Goal: Task Accomplishment & Management: Use online tool/utility

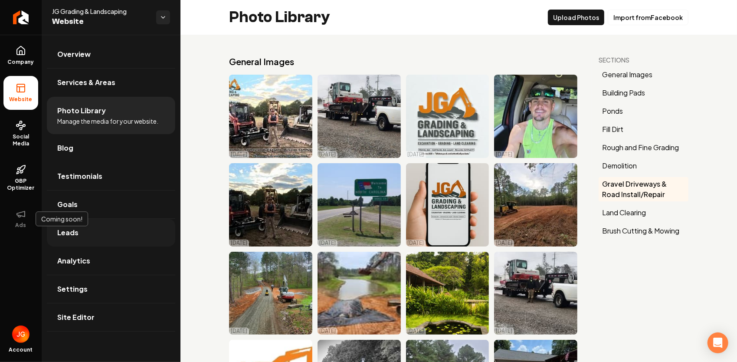
scroll to position [1974, 0]
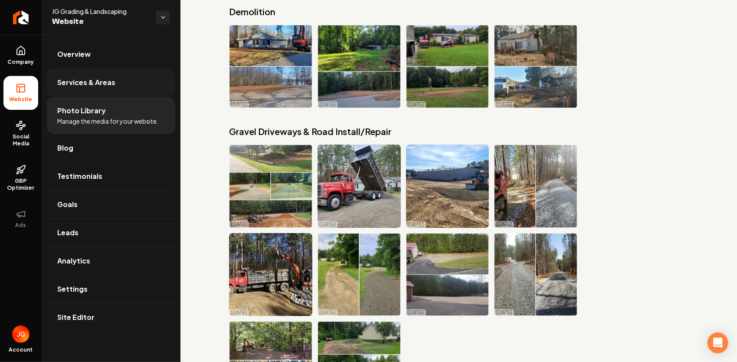
click at [95, 79] on span "Services & Areas" at bounding box center [86, 82] width 58 height 10
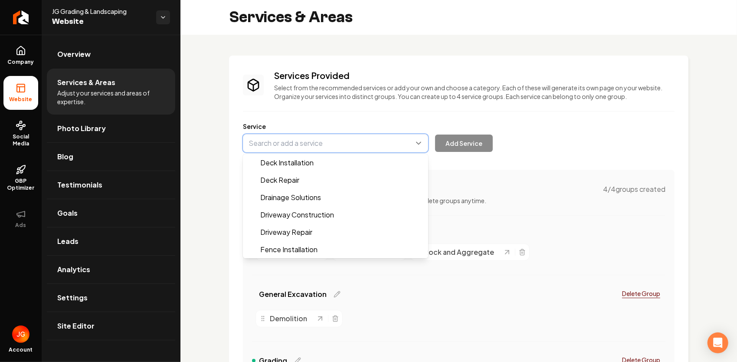
click at [374, 148] on button "Main content area" at bounding box center [335, 143] width 185 height 18
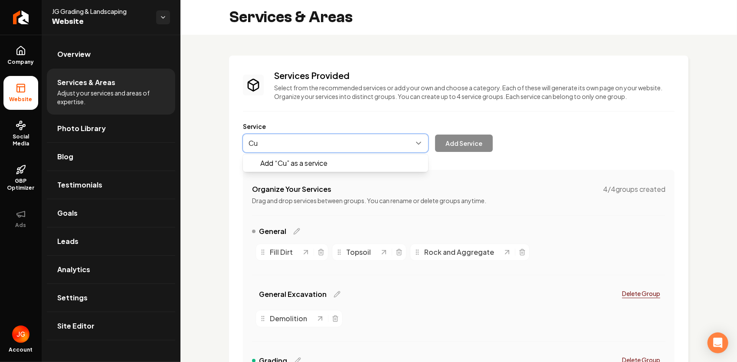
type input "C"
type input "Pipe and Culvert"
click at [247, 142] on button "Main content area" at bounding box center [335, 143] width 185 height 18
click at [268, 136] on button "Main content area" at bounding box center [335, 143] width 185 height 18
type input "Drainage Pipe and Culvert Installtion"
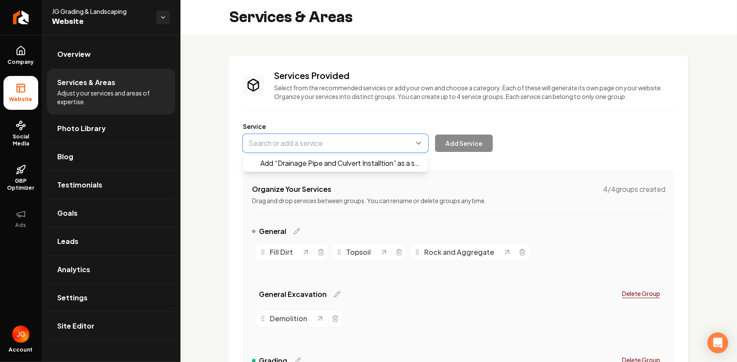
drag, startPoint x: 343, startPoint y: 144, endPoint x: 379, endPoint y: 136, distance: 36.9
click at [379, 136] on button "Main content area" at bounding box center [335, 143] width 185 height 18
click at [325, 149] on button "Main content area" at bounding box center [335, 143] width 185 height 18
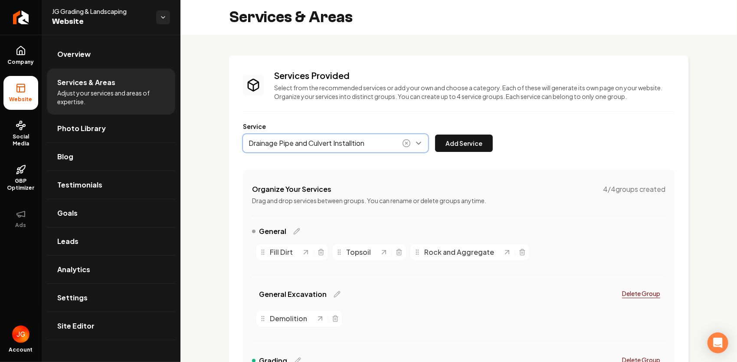
drag, startPoint x: 355, startPoint y: 141, endPoint x: 366, endPoint y: 136, distance: 11.6
click at [356, 141] on button "Main content area" at bounding box center [335, 143] width 185 height 18
drag, startPoint x: 356, startPoint y: 142, endPoint x: 347, endPoint y: 144, distance: 9.6
click at [347, 144] on button "Main content area" at bounding box center [335, 143] width 185 height 18
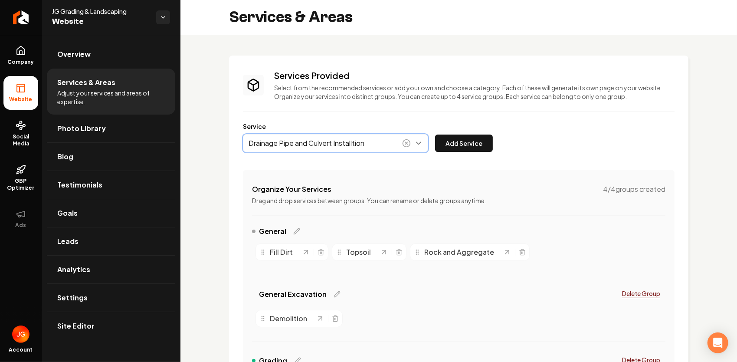
click at [351, 140] on button "Main content area" at bounding box center [335, 143] width 185 height 18
click at [353, 147] on button "Main content area" at bounding box center [335, 143] width 185 height 18
type input "Drainage Pipe and Culvert Installation"
click at [469, 142] on button "Add Service" at bounding box center [464, 142] width 58 height 17
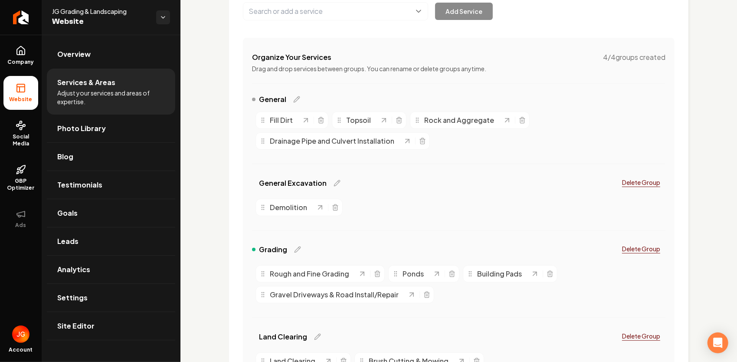
scroll to position [130, 0]
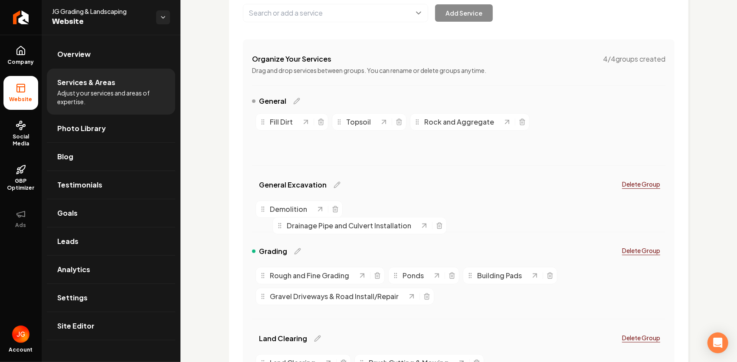
drag, startPoint x: 351, startPoint y: 147, endPoint x: 376, endPoint y: 224, distance: 80.9
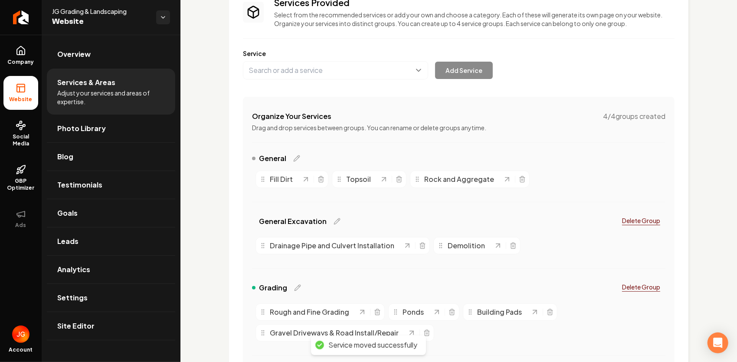
scroll to position [0, 0]
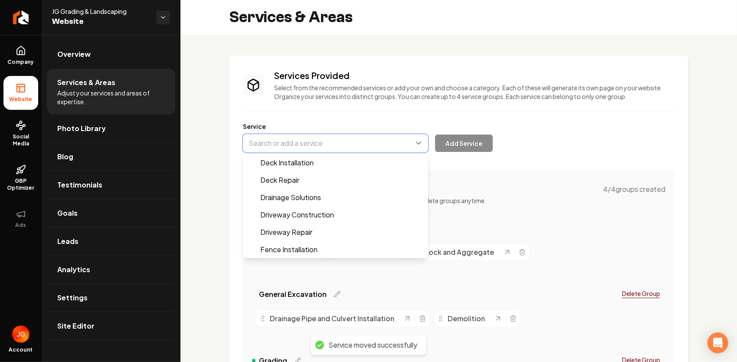
click at [338, 144] on button "Main content area" at bounding box center [335, 143] width 185 height 18
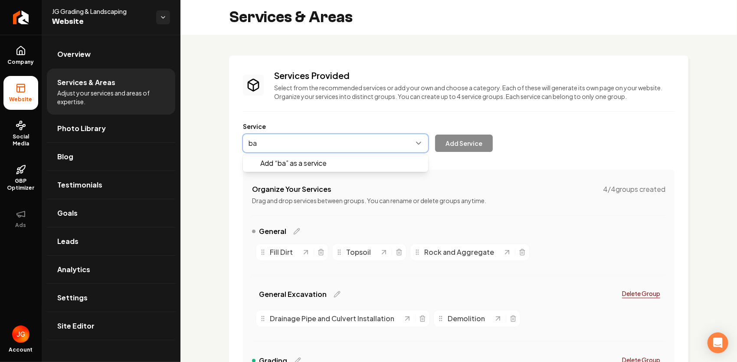
type input "b"
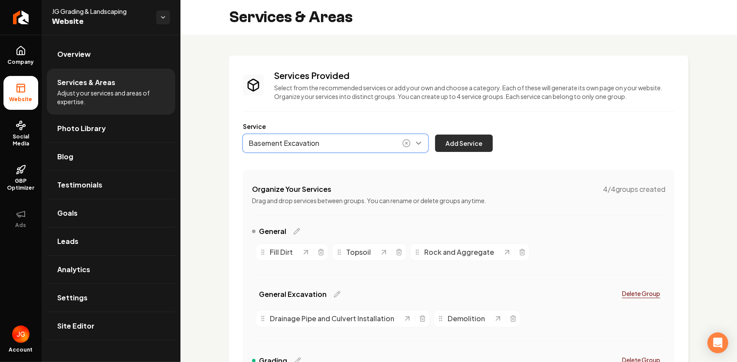
type input "Basement Excavation"
click at [459, 141] on button "Add Service" at bounding box center [464, 142] width 58 height 17
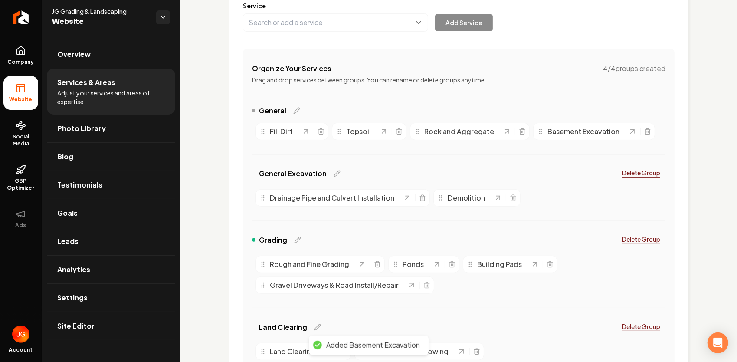
scroll to position [130, 0]
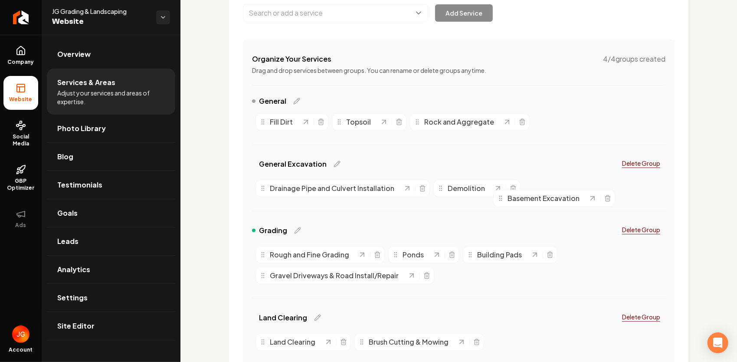
drag, startPoint x: 579, startPoint y: 123, endPoint x: 539, endPoint y: 199, distance: 85.4
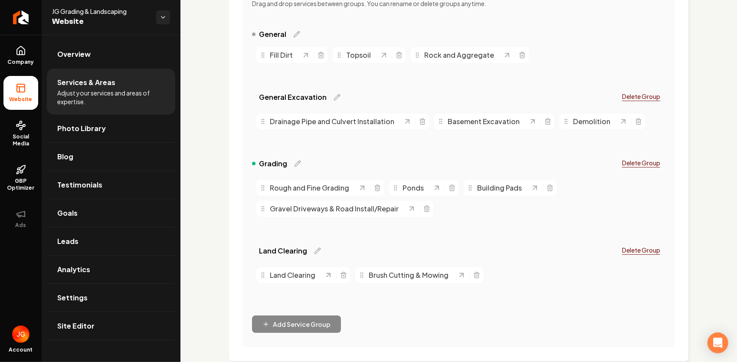
scroll to position [260, 0]
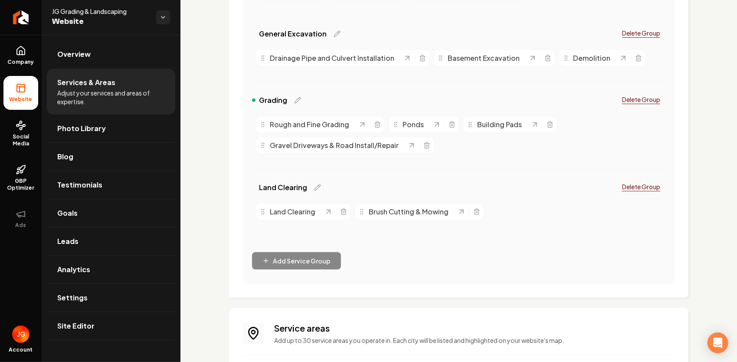
click at [16, 100] on span "Website" at bounding box center [21, 99] width 30 height 7
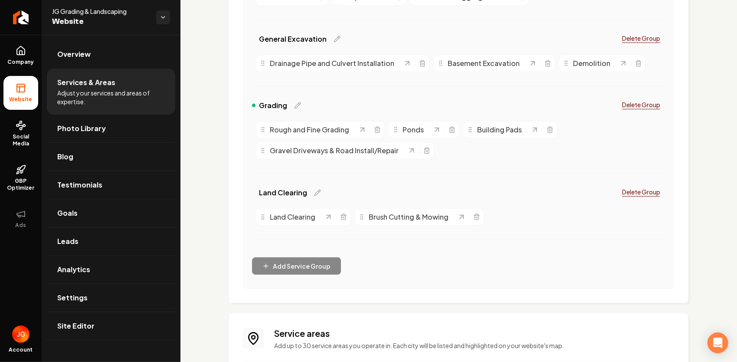
scroll to position [0, 0]
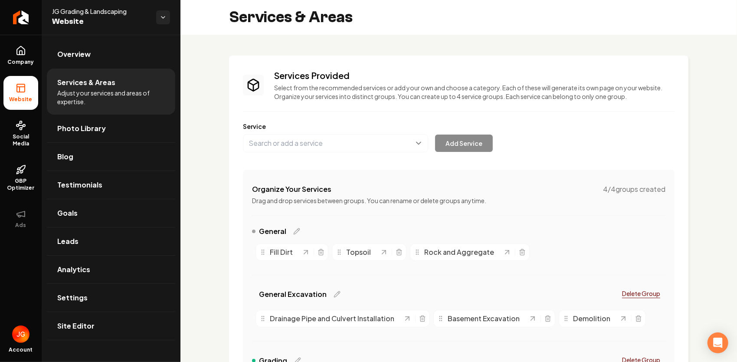
click at [70, 25] on span "Website" at bounding box center [100, 22] width 97 height 12
click at [85, 45] on link "Overview" at bounding box center [111, 54] width 128 height 28
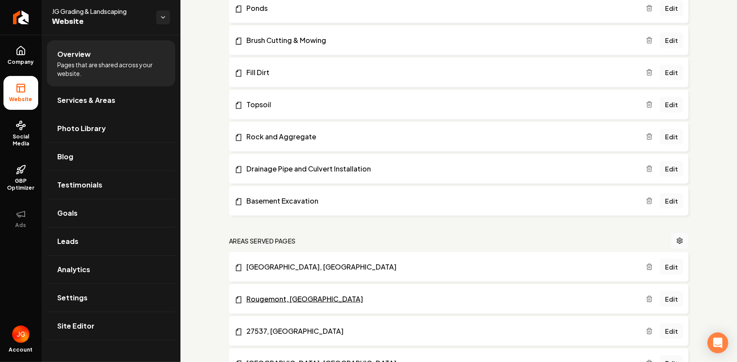
scroll to position [737, 0]
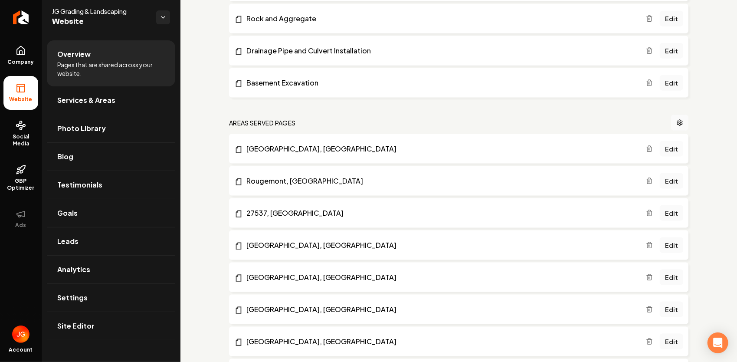
click at [667, 145] on link "Edit" at bounding box center [671, 149] width 23 height 16
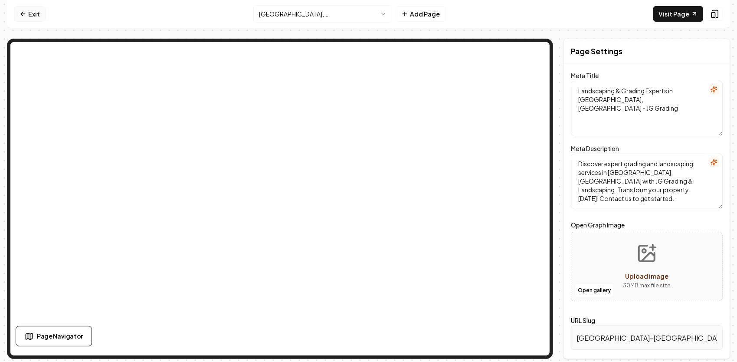
click at [30, 12] on link "Exit" at bounding box center [30, 14] width 32 height 16
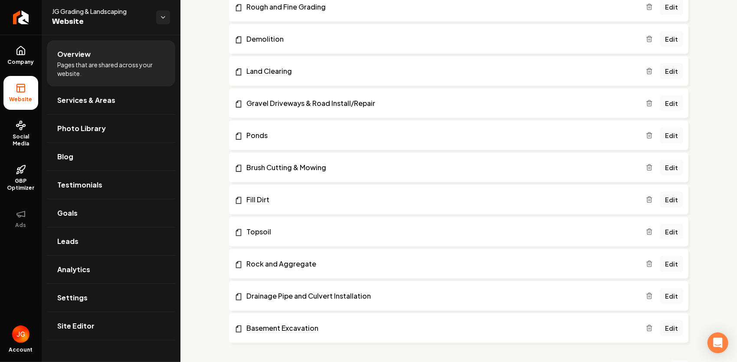
scroll to position [521, 0]
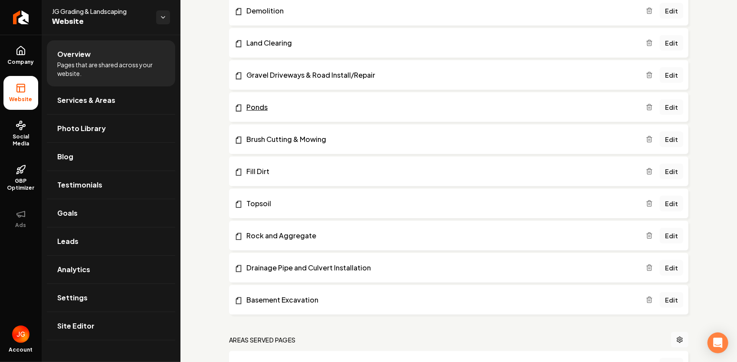
click at [260, 107] on link "Ponds" at bounding box center [440, 107] width 412 height 10
click at [660, 104] on link "Edit" at bounding box center [671, 107] width 23 height 16
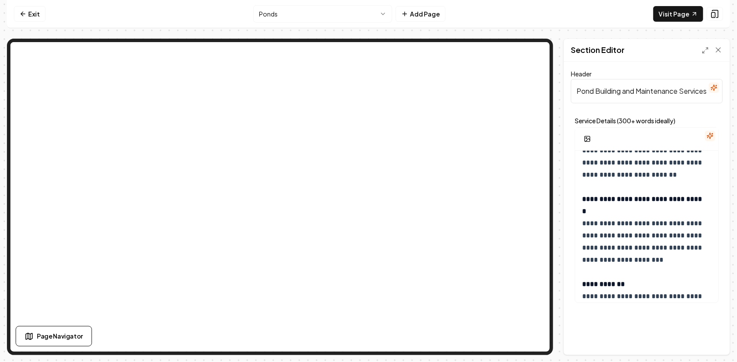
scroll to position [591, 0]
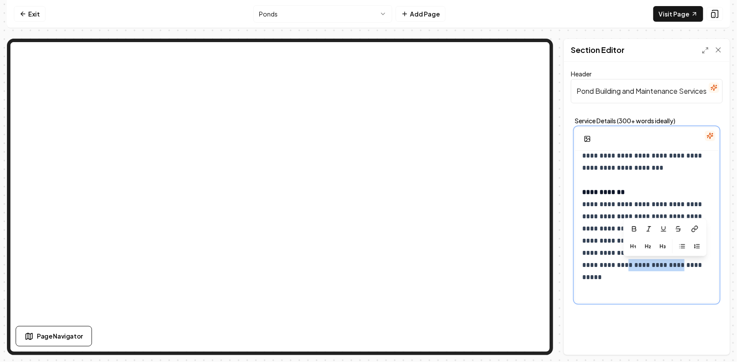
drag, startPoint x: 694, startPoint y: 267, endPoint x: 635, endPoint y: 266, distance: 59.0
drag, startPoint x: 693, startPoint y: 265, endPoint x: 636, endPoint y: 265, distance: 56.8
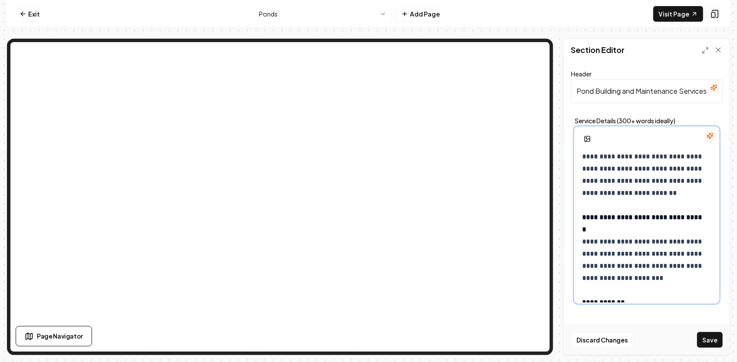
scroll to position [492, 0]
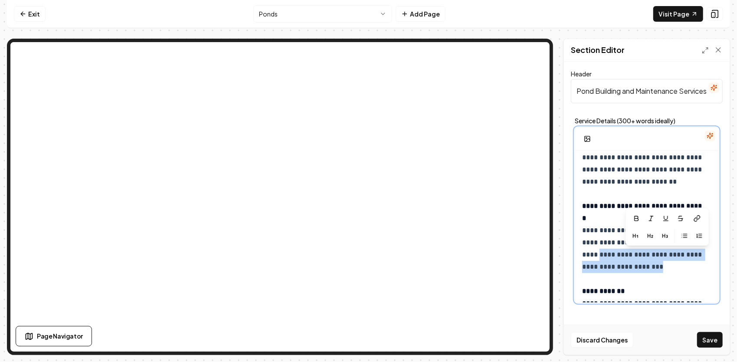
drag, startPoint x: 705, startPoint y: 269, endPoint x: 632, endPoint y: 256, distance: 74.2
click at [632, 256] on p "**********" at bounding box center [644, 24] width 124 height 717
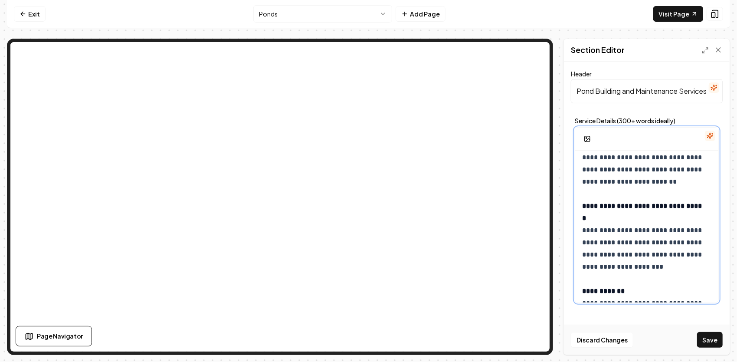
click at [691, 275] on p "**********" at bounding box center [644, 24] width 124 height 717
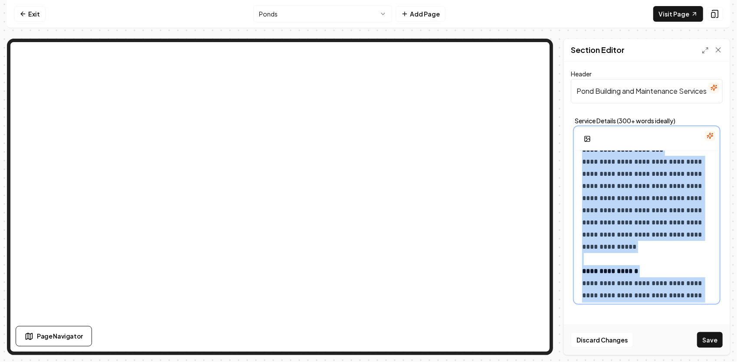
scroll to position [0, 0]
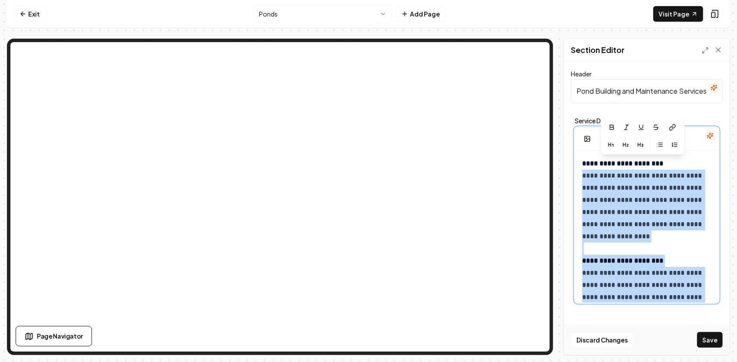
drag, startPoint x: 702, startPoint y: 269, endPoint x: 578, endPoint y: 169, distance: 159.5
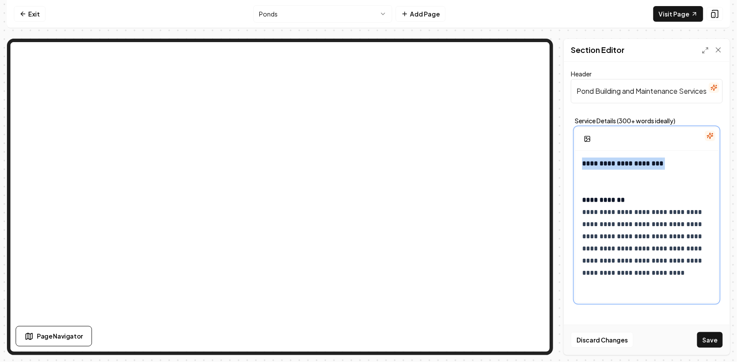
drag, startPoint x: 673, startPoint y: 166, endPoint x: 585, endPoint y: 168, distance: 88.5
click at [584, 169] on p "**********" at bounding box center [644, 224] width 124 height 134
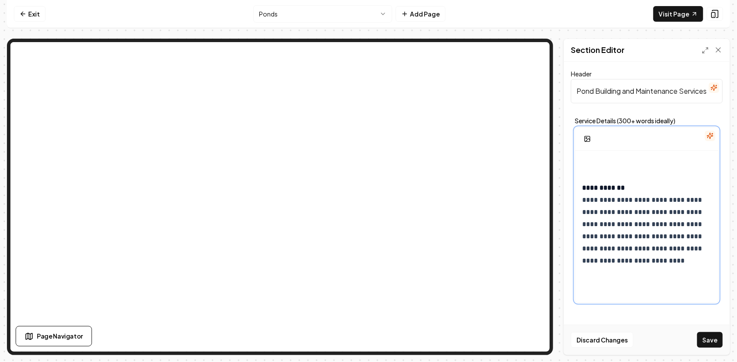
click at [600, 157] on p "**********" at bounding box center [644, 217] width 124 height 121
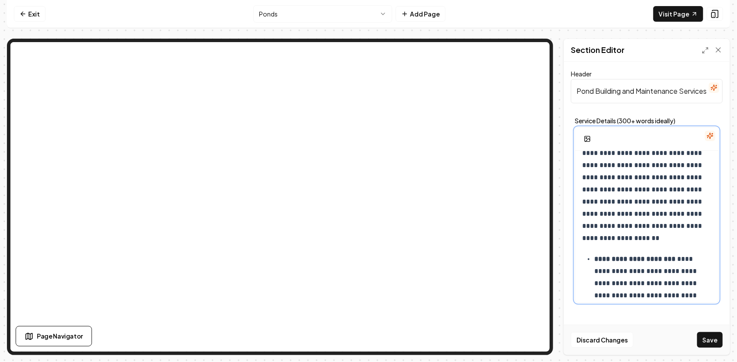
scroll to position [564, 0]
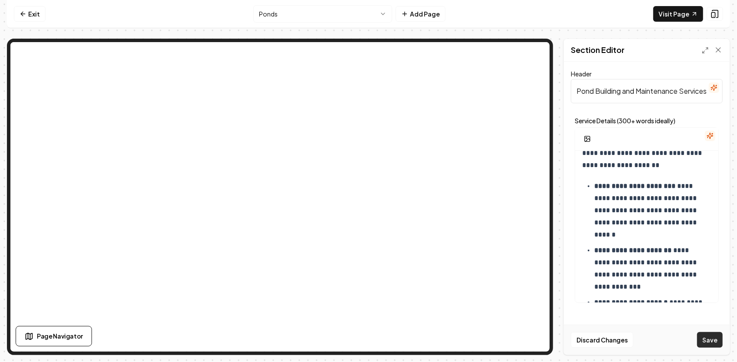
click at [718, 334] on button "Save" at bounding box center [710, 340] width 26 height 16
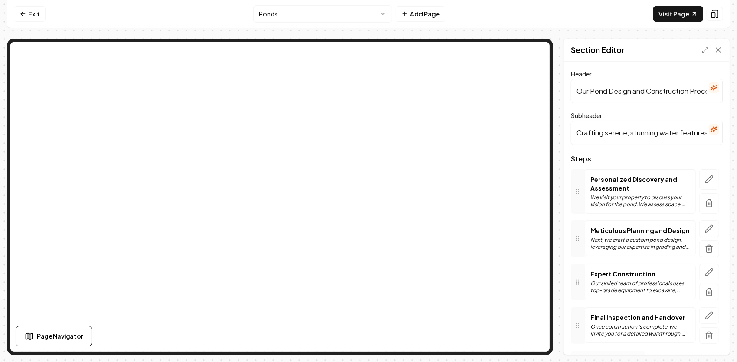
scroll to position [0, 17]
drag, startPoint x: 579, startPoint y: 92, endPoint x: 737, endPoint y: 34, distance: 167.9
click at [736, 37] on div "Computer Required This feature is only available on a computer. Please switch t…" at bounding box center [368, 181] width 737 height 362
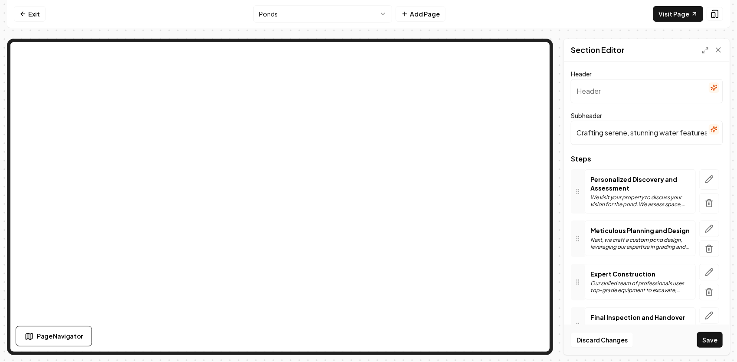
scroll to position [0, 0]
paste input "“Our 8-Step Pond-Building Process”"
type input "“Our 8-Step Pond-Building Process”"
drag, startPoint x: 578, startPoint y: 132, endPoint x: 737, endPoint y: 59, distance: 174.9
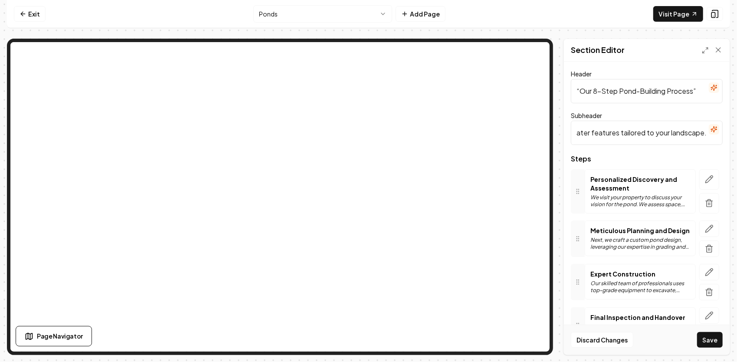
click at [737, 59] on html "Computer Required This feature is only available on a computer. Please switch t…" at bounding box center [368, 181] width 737 height 362
click at [587, 134] on input "Subheader" at bounding box center [647, 133] width 152 height 24
paste input "“From first scoop of dirt to a finished, lasting water feature — here’s how we …"
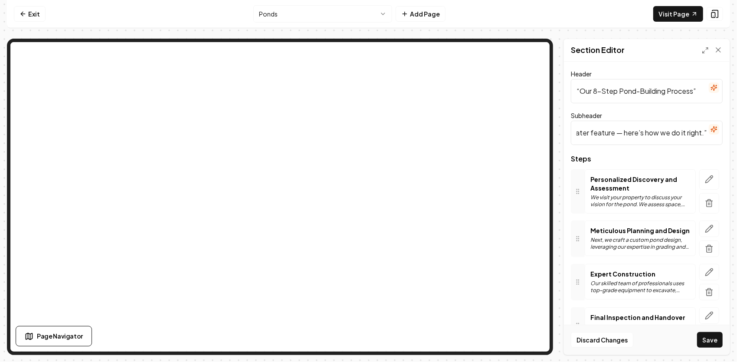
type input "“From first scoop of dirt to a finished, lasting water feature — here’s how we …"
drag, startPoint x: 576, startPoint y: 136, endPoint x: 737, endPoint y: 27, distance: 194.6
click at [737, 35] on html "Computer Required This feature is only available on a computer. Please switch t…" at bounding box center [368, 181] width 737 height 362
paste input "“Eight clear steps we follow to design and construct a pond that performs for d…"
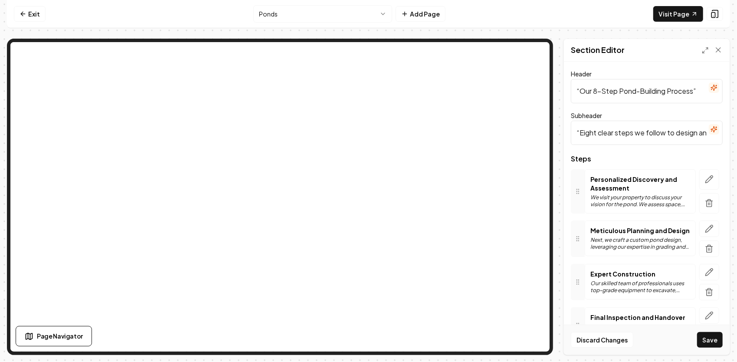
scroll to position [0, 161]
type input "“Eight clear steps we follow to design and construct a pond that performs for d…"
click at [705, 176] on icon "button" at bounding box center [709, 179] width 9 height 9
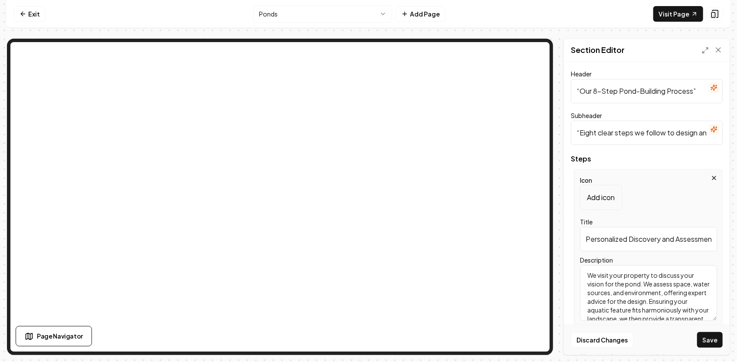
scroll to position [0, 11]
drag, startPoint x: 587, startPoint y: 240, endPoint x: 738, endPoint y: 195, distance: 158.4
click at [737, 195] on html "Computer Required This feature is only available on a computer. Please switch t…" at bounding box center [368, 181] width 737 height 362
paste input "ite Evaluation & Consultation"
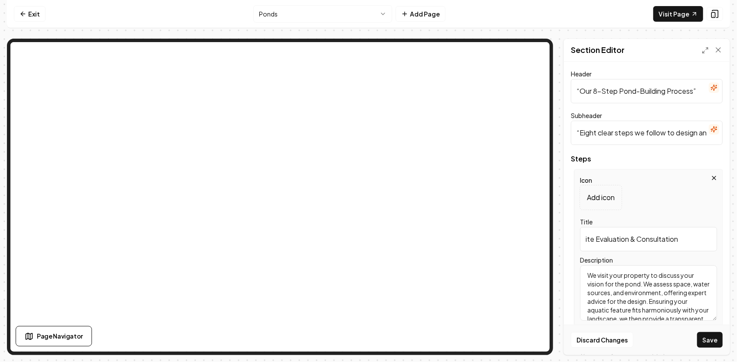
type input "ite Evaluation & Consultation"
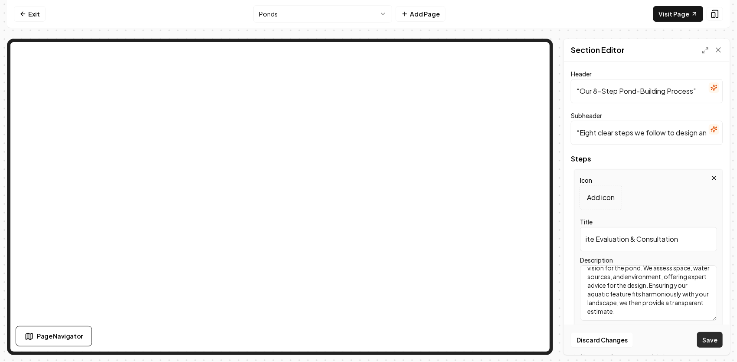
drag, startPoint x: 588, startPoint y: 276, endPoint x: 717, endPoint y: 341, distance: 144.5
click at [718, 341] on form "Header “Our 8-Step Pond-Building Process” Subheader “Eight clear steps we follo…" at bounding box center [647, 291] width 152 height 444
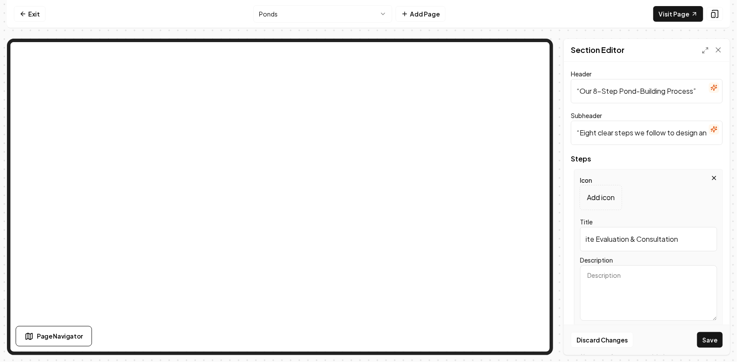
scroll to position [0, 0]
click at [590, 275] on textarea "Description" at bounding box center [648, 293] width 137 height 56
paste textarea "We visit your property, discuss your vision, and evaluate soil, water sources, …"
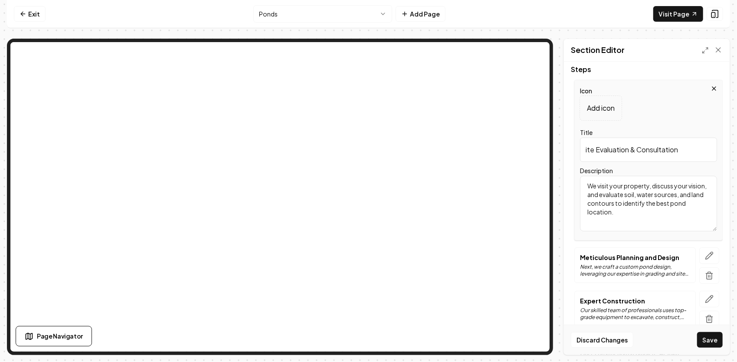
scroll to position [130, 0]
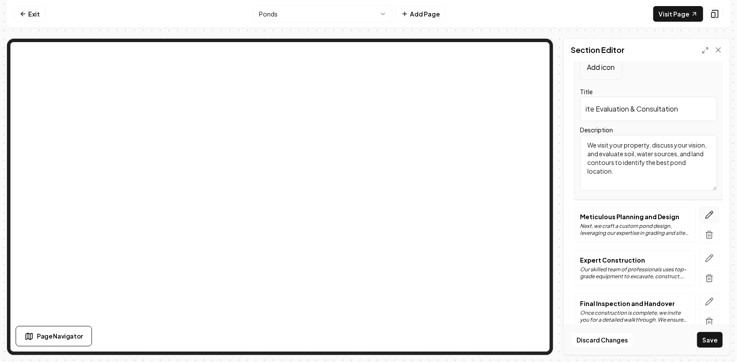
type textarea "We visit your property, discuss your vision, and evaluate soil, water sources, …"
click at [705, 217] on icon "button" at bounding box center [709, 214] width 9 height 9
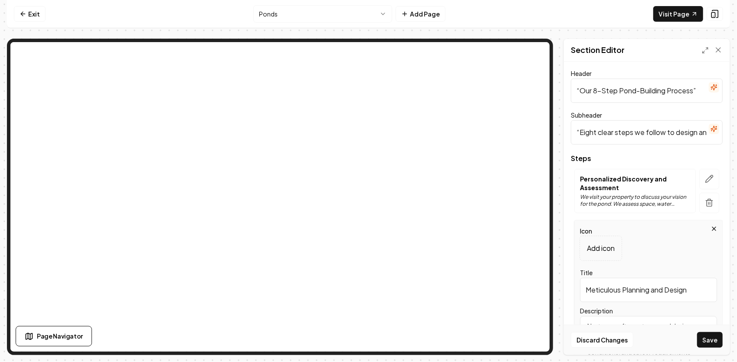
scroll to position [0, 0]
click at [706, 178] on icon "button" at bounding box center [709, 179] width 7 height 7
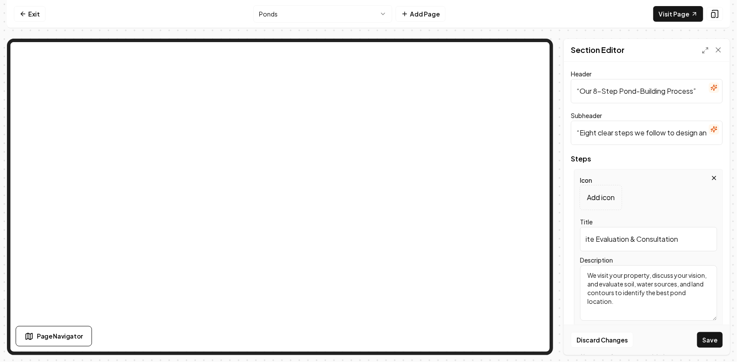
drag, startPoint x: 679, startPoint y: 238, endPoint x: 537, endPoint y: 285, distance: 149.8
click at [473, 258] on div "Page Settings Section Editor Header “Our 8-Step Pond-Building Process” Subheade…" at bounding box center [368, 197] width 723 height 316
click at [668, 252] on div "Icon Add icon Title ite Evaluation & Consultation Description We visit your pro…" at bounding box center [648, 249] width 148 height 161
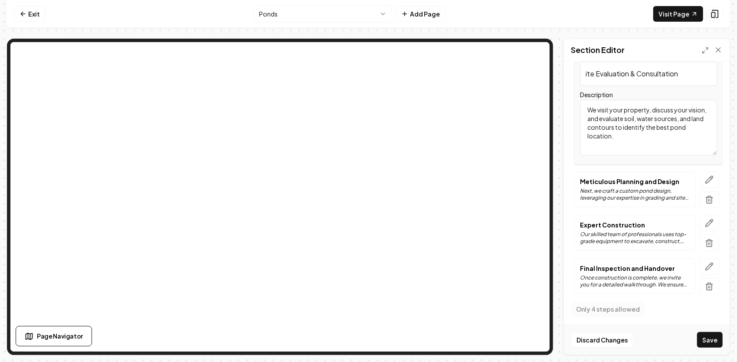
scroll to position [166, 0]
click at [709, 338] on button "Save" at bounding box center [710, 340] width 26 height 16
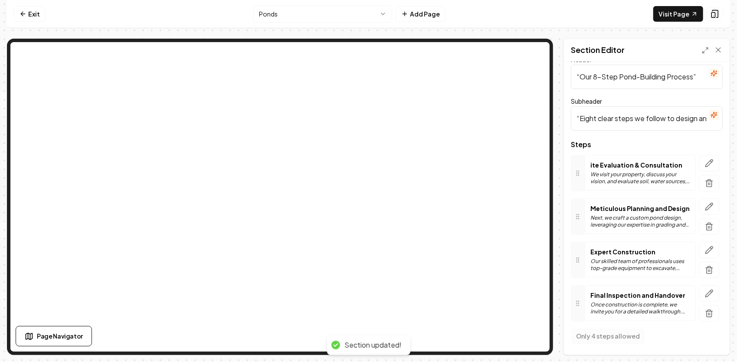
scroll to position [11, 0]
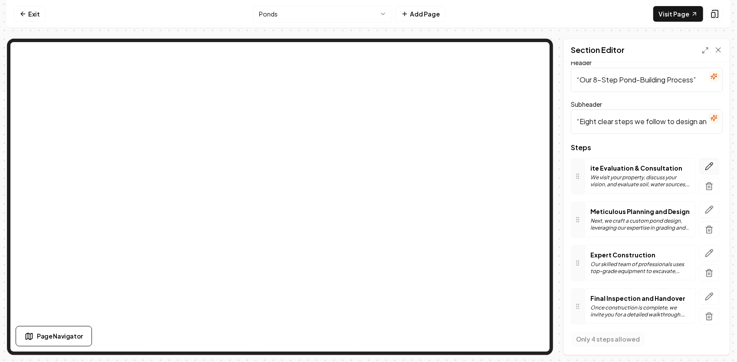
click at [705, 165] on icon "button" at bounding box center [709, 166] width 9 height 9
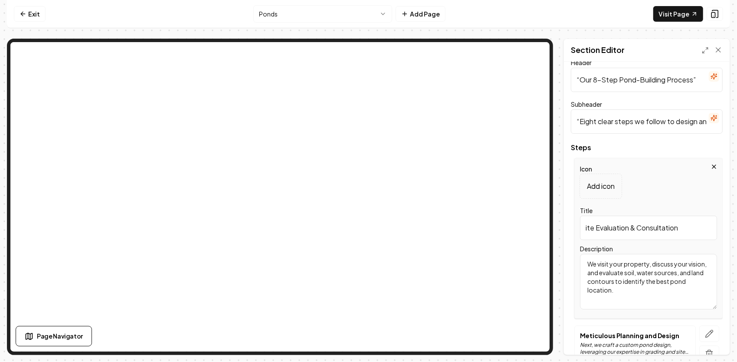
drag, startPoint x: 583, startPoint y: 226, endPoint x: 603, endPoint y: 214, distance: 22.4
type input "Site Evaluation & Consultation"
click at [716, 340] on button "Save" at bounding box center [710, 340] width 26 height 16
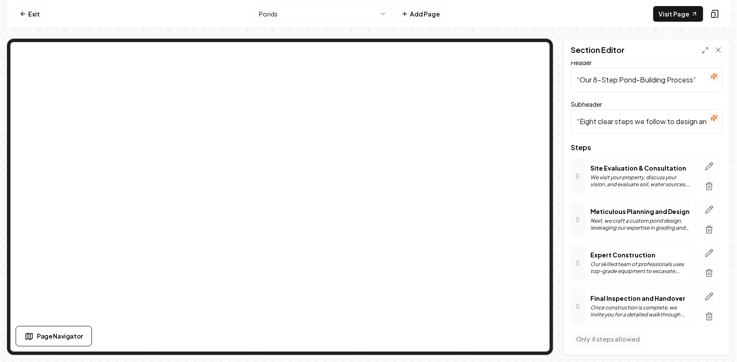
click at [599, 79] on input "“Our 8-Step Pond-Building Process”" at bounding box center [647, 80] width 152 height 24
type input "“Our 4-Step Pond-Building Process”"
click at [596, 122] on input "“Eight clear steps we follow to design and construct a pond that performs for d…" at bounding box center [647, 121] width 152 height 24
type input "“Four clear steps we follow to design and construct a pond that performs for de…"
click at [704, 159] on button "button" at bounding box center [709, 166] width 20 height 16
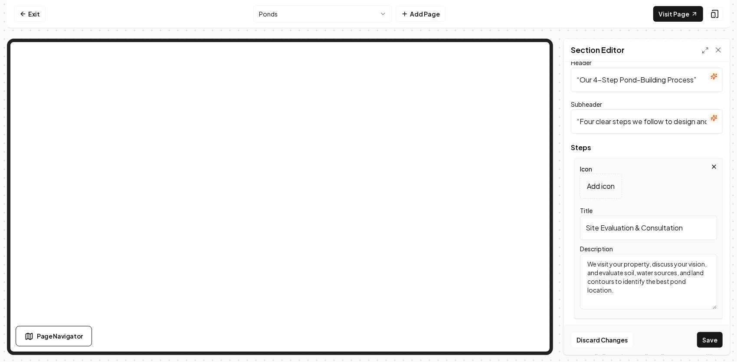
drag, startPoint x: 691, startPoint y: 225, endPoint x: 549, endPoint y: 226, distance: 141.9
click at [513, 189] on div "Page Settings Section Editor Header “Our 4-Step Pond-Building Process” Subheade…" at bounding box center [368, 197] width 723 height 316
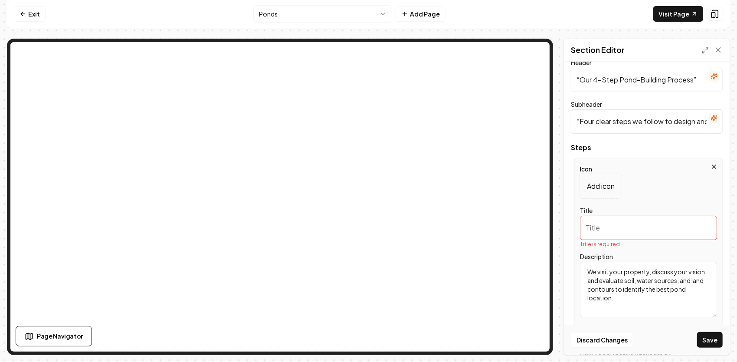
paste input "1. Planning & Site Evaluation"
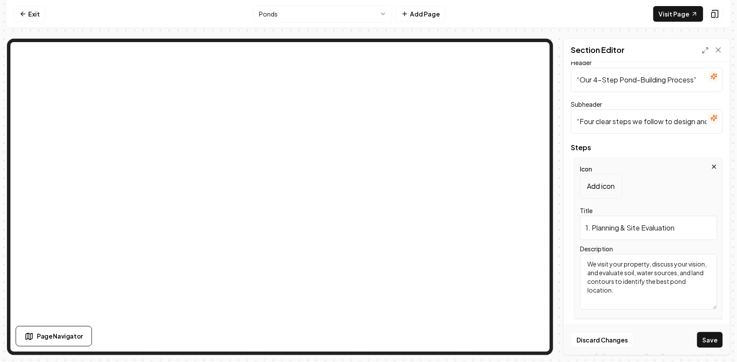
type input "1. Planning & Site Evaluation"
drag, startPoint x: 634, startPoint y: 292, endPoint x: 584, endPoint y: 243, distance: 70.3
click at [584, 243] on div "Description We visit your property, discuss your vision, and evaluate soil, wat…" at bounding box center [648, 276] width 137 height 66
paste textarea "We start by visiting your property, discussing your vision, and evaluating soil…"
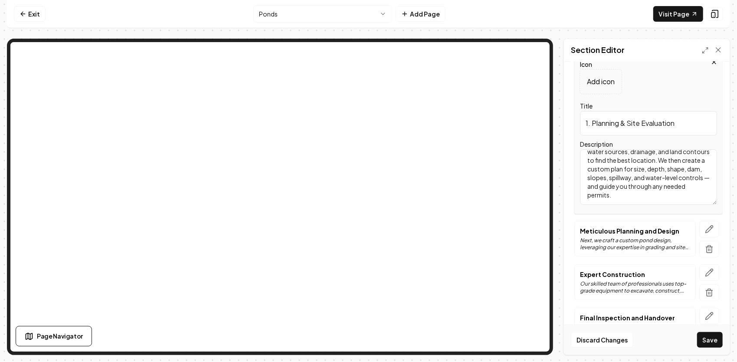
scroll to position [141, 0]
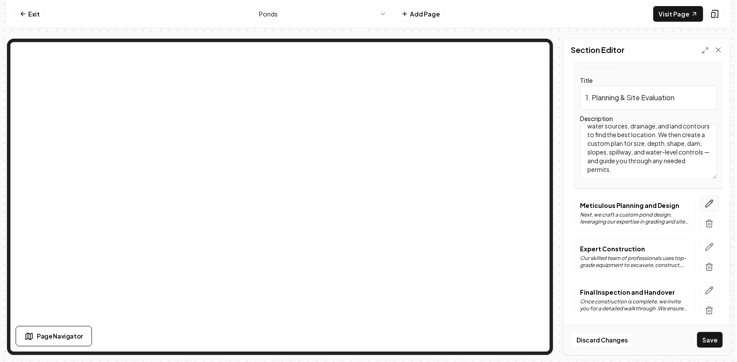
type textarea "We start by visiting your property, discussing your vision, and evaluating soil…"
click at [707, 204] on icon "button" at bounding box center [709, 203] width 9 height 9
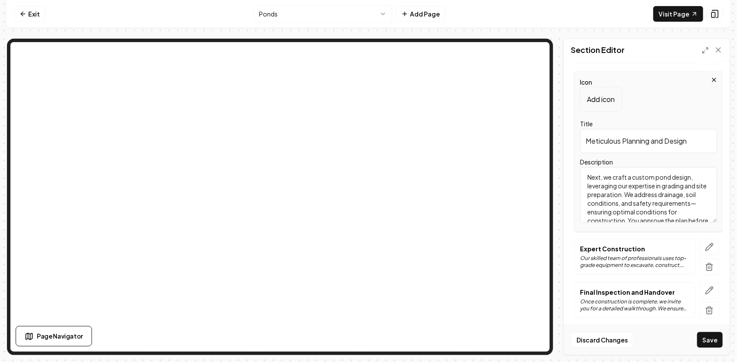
drag, startPoint x: 589, startPoint y: 138, endPoint x: 721, endPoint y: 107, distance: 136.0
click at [723, 105] on div "Header “Our 4-Step Pond-Building Process” Subheader “Four clear steps we follow…" at bounding box center [647, 208] width 166 height 293
type input "M"
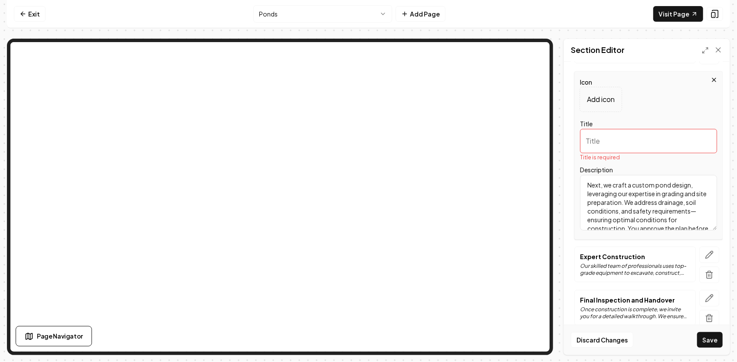
paste input "Preparation & Core Construction"
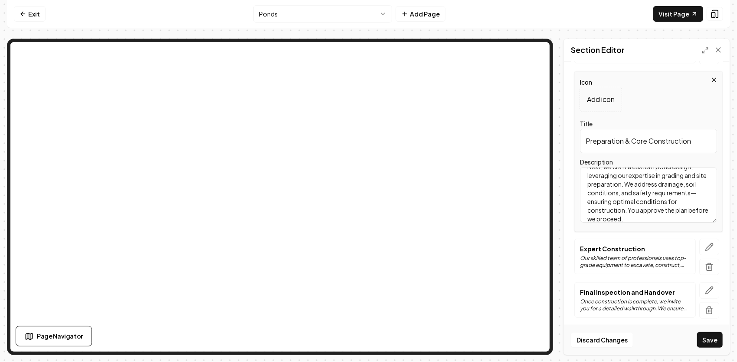
scroll to position [16, 0]
type input "Preparation & Core Construction"
drag, startPoint x: 695, startPoint y: 213, endPoint x: 573, endPoint y: 158, distance: 133.2
click at [573, 158] on div "Icon Add icon Title Preparation & Core Construction Description Next, we craft …" at bounding box center [647, 151] width 152 height 161
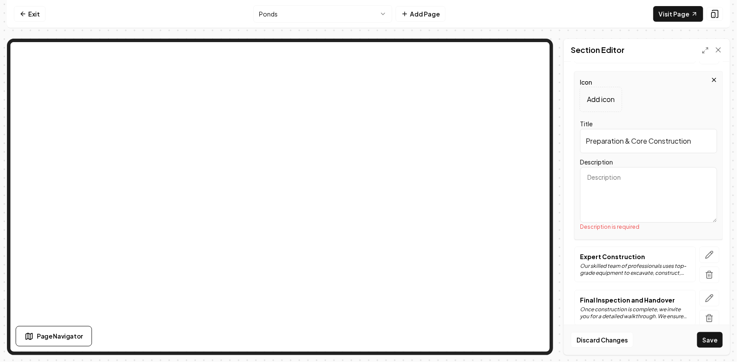
paste textarea "Preparation & Core Construction"
type textarea "Preparation & Core Construction"
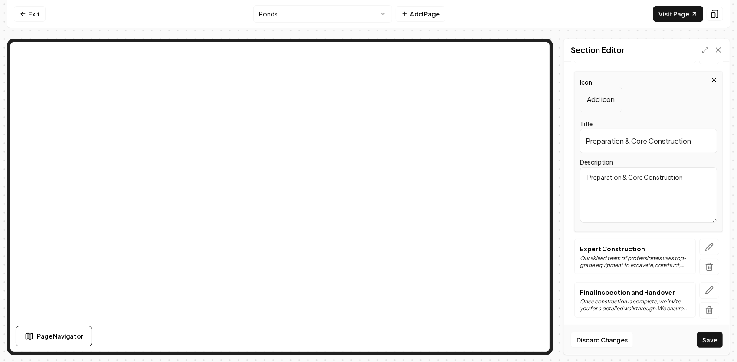
drag, startPoint x: 698, startPoint y: 178, endPoint x: 546, endPoint y: 203, distance: 154.6
click at [479, 177] on div "Page Settings Section Editor Header “Our 4-Step Pond-Building Process” Subheade…" at bounding box center [368, 197] width 723 height 316
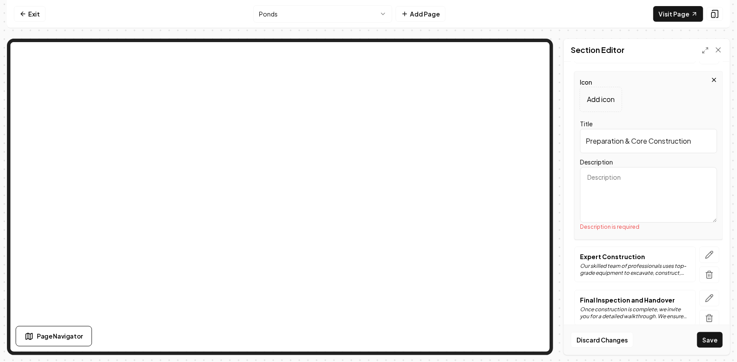
click at [632, 171] on textarea "Description" at bounding box center [648, 195] width 137 height 56
paste textarea "Next, we clear and prep the area to protect surrounding vegetation and manage r…"
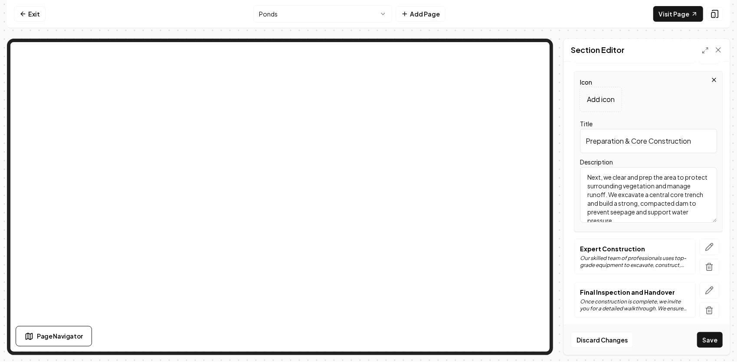
scroll to position [2, 0]
type textarea "Next, we clear and prep the area to protect surrounding vegetation and manage r…"
click at [705, 243] on icon "button" at bounding box center [709, 246] width 9 height 9
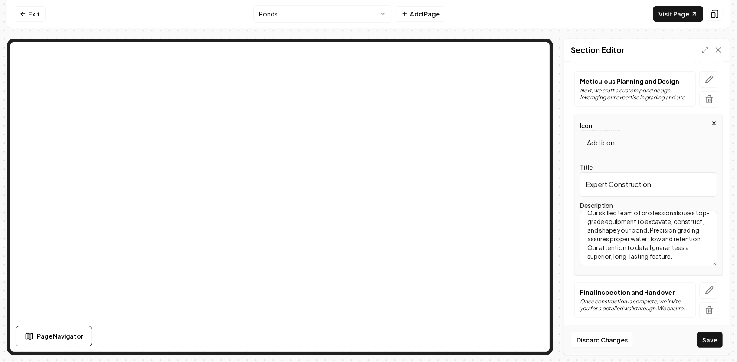
scroll to position [0, 0]
drag, startPoint x: 677, startPoint y: 252, endPoint x: 583, endPoint y: 203, distance: 106.0
click at [583, 203] on div "Description Our skilled team of professionals uses top-grade equipment to excav…" at bounding box center [648, 233] width 137 height 66
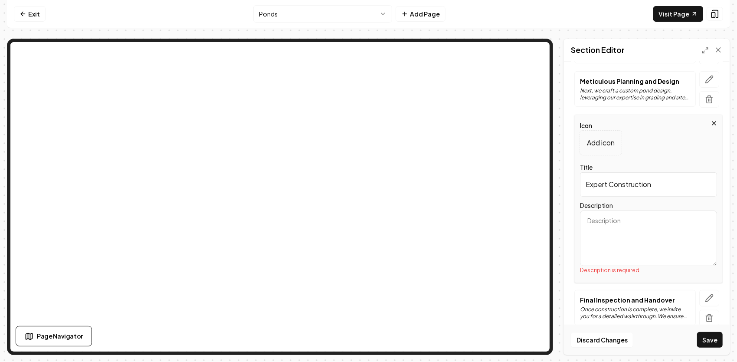
click at [646, 222] on textarea "Description" at bounding box center [648, 238] width 137 height 56
paste textarea "We sculpt the pond basin to the planned depths and slopes, creating stable bank…"
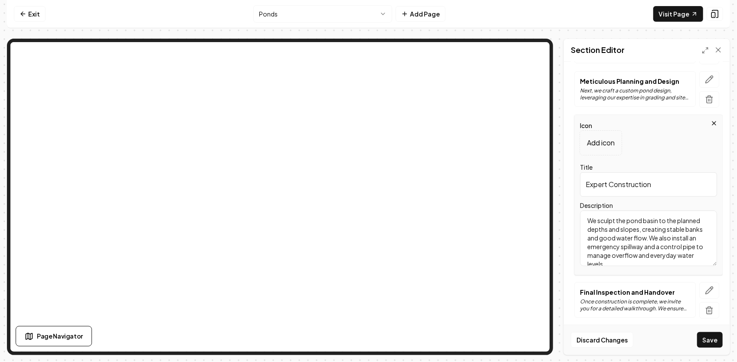
scroll to position [2, 0]
type textarea "We sculpt the pond basin to the planned depths and slopes, creating stable bank…"
drag, startPoint x: 665, startPoint y: 182, endPoint x: 548, endPoint y: 203, distance: 118.0
click at [537, 161] on div "Page Settings Section Editor Header “Our 4-Step Pond-Building Process” Subheade…" at bounding box center [368, 197] width 723 height 316
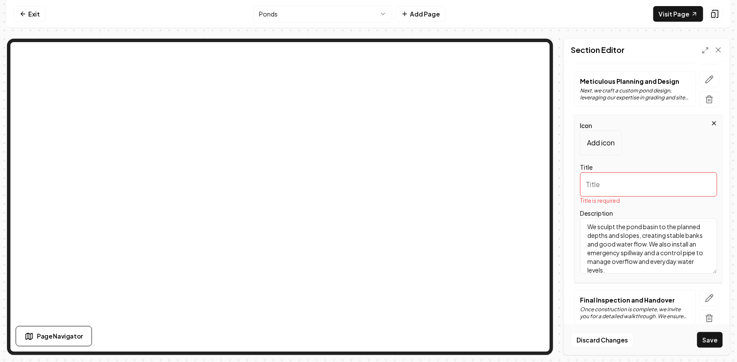
click at [599, 179] on input "Title" at bounding box center [648, 184] width 137 height 24
paste input "Shaping & Water Control"
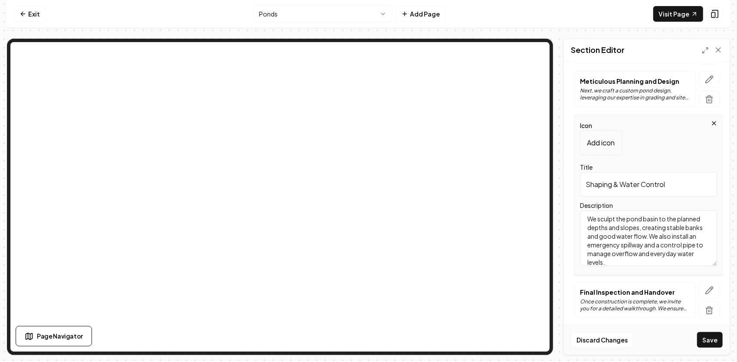
scroll to position [7, 0]
type input "Shaping & Water Control"
click at [705, 289] on icon "button" at bounding box center [709, 290] width 9 height 9
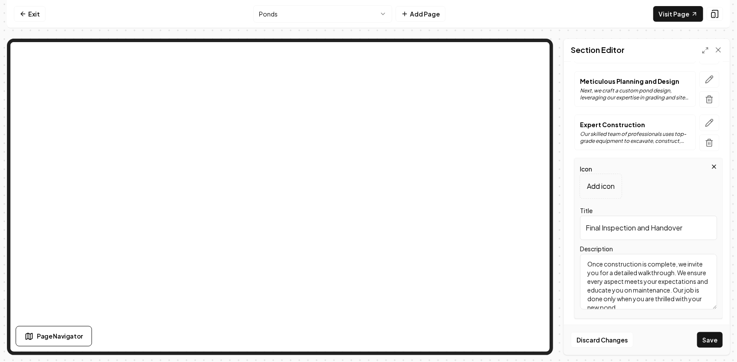
drag, startPoint x: 696, startPoint y: 231, endPoint x: 560, endPoint y: 244, distance: 136.8
click at [560, 246] on div "Page Settings Section Editor Header “Our 4-Step Pond-Building Process” Subheade…" at bounding box center [368, 197] width 723 height 316
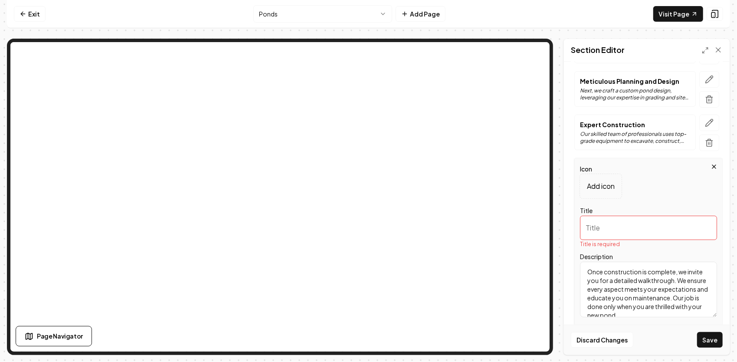
click at [635, 222] on input "Title" at bounding box center [648, 228] width 137 height 24
paste input "Finishing & Long-Term Support"
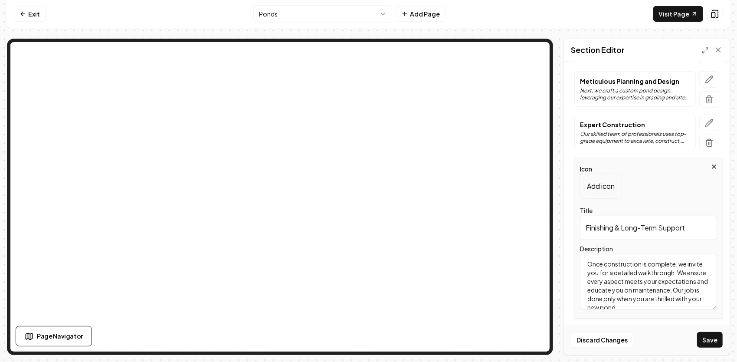
scroll to position [16, 0]
type input "Finishing & Long-Term Support"
drag, startPoint x: 671, startPoint y: 302, endPoint x: 563, endPoint y: 223, distance: 133.4
click at [562, 226] on div "Page Settings Section Editor Header “Our 4-Step Pond-Building Process” Subheade…" at bounding box center [368, 197] width 723 height 316
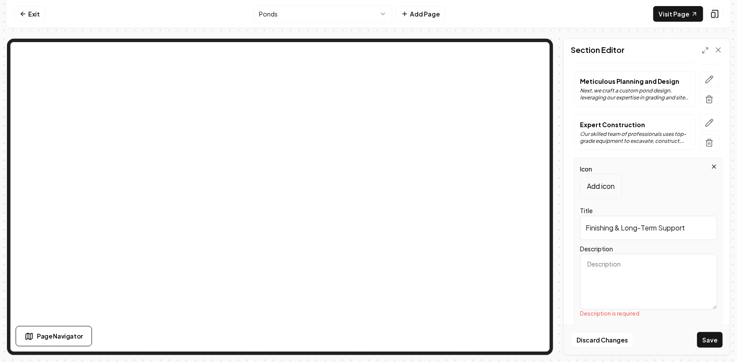
click at [637, 258] on textarea "Description" at bounding box center [648, 282] width 137 height 56
paste textarea "We stabilize banks with grass or vegetation and add requested features like roc…"
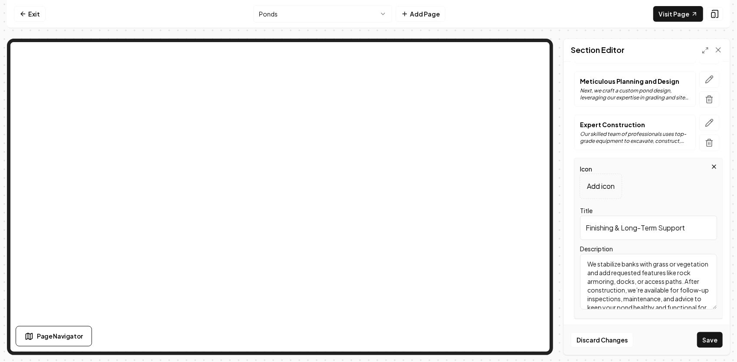
click at [587, 264] on textarea "We stabilize banks with grass or vegetation and add requested features like roc…" at bounding box center [648, 282] width 137 height 56
click at [621, 262] on textarea "We stabilize banks with grass or vegetation and add requested features like roc…" at bounding box center [648, 282] width 137 height 56
paste textarea "Completing the project and standing by our work."
type textarea "Completing the project and standing by our work. We stabilize banks with grass …"
click at [640, 132] on p "Our skilled team of professionals uses top-grade equipment to excavate, constru…" at bounding box center [635, 138] width 110 height 14
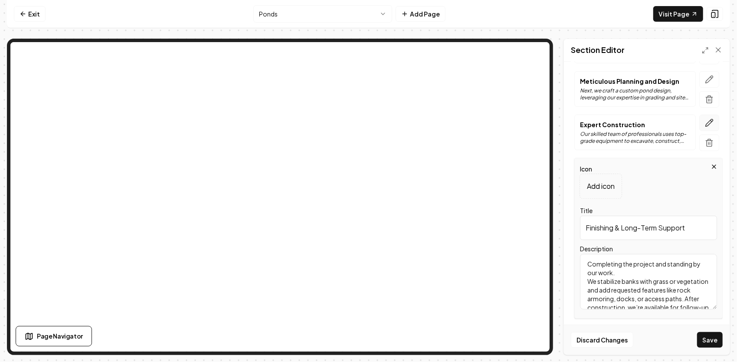
click at [705, 120] on icon "button" at bounding box center [709, 122] width 9 height 9
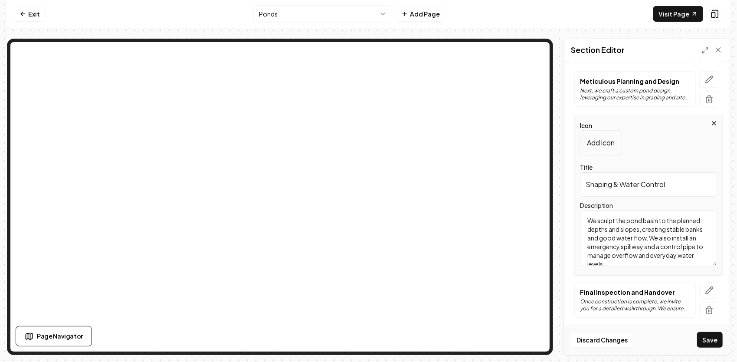
click at [587, 216] on textarea "We sculpt the pond basin to the planned depths and slopes, creating stable bank…" at bounding box center [648, 238] width 137 height 56
click at [594, 214] on textarea "We sculpt the pond basin to the planned depths and slopes, creating stable bank…" at bounding box center [648, 238] width 137 height 56
paste textarea "Sculpting your pond and safeguarding its flow."
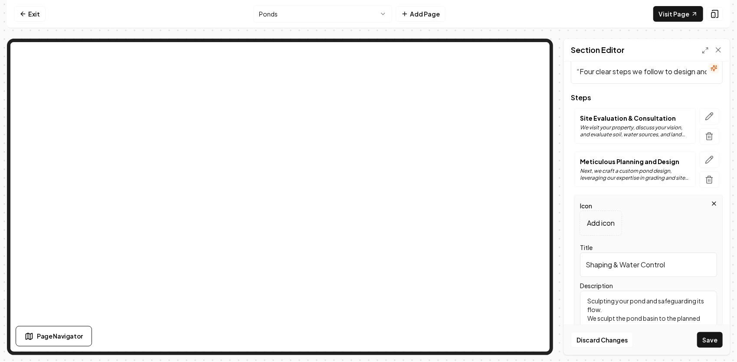
scroll to position [55, 0]
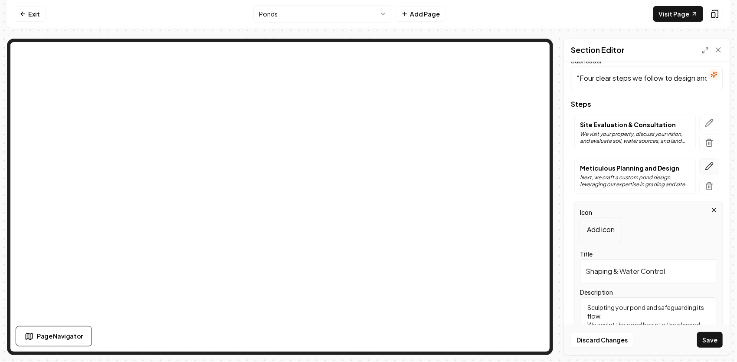
type textarea "Sculpting your pond and safeguarding its flow. We sculpt the pond basin to the …"
click at [699, 169] on button "button" at bounding box center [709, 166] width 20 height 16
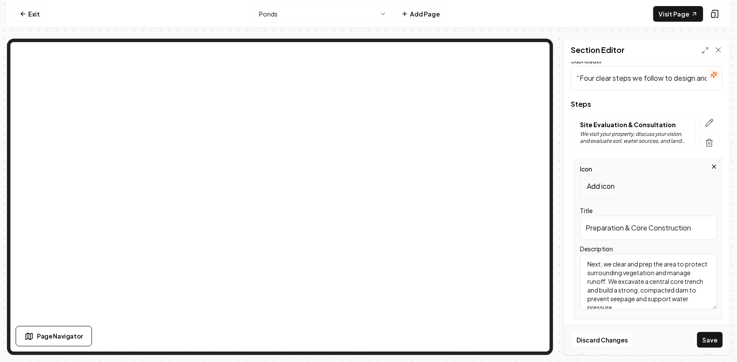
drag, startPoint x: 588, startPoint y: 263, endPoint x: 619, endPoint y: 254, distance: 32.0
click at [588, 263] on textarea "Next, we clear and prep the area to protect surrounding vegetation and manage r…" at bounding box center [648, 282] width 137 height 56
click at [598, 260] on textarea "Next, we clear and prep the area to protect surrounding vegetation and manage r…" at bounding box center [648, 282] width 137 height 56
paste textarea "Building a strong foundation for lasting results."
type textarea "Building a strong foundation for lasting results. Next, we clear and prep the a…"
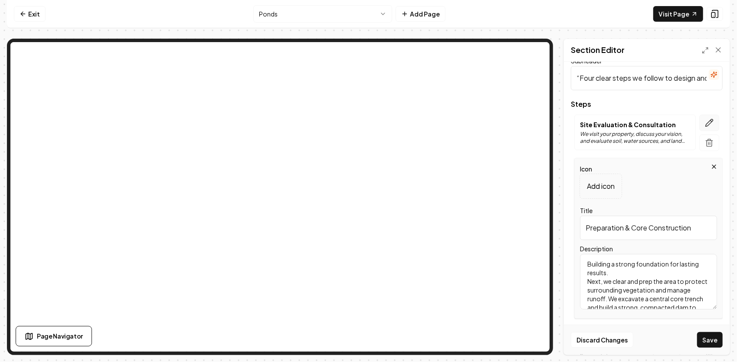
click at [705, 121] on icon "button" at bounding box center [709, 122] width 9 height 9
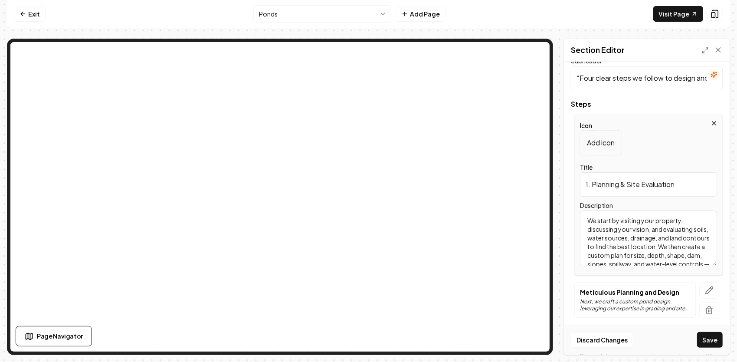
drag, startPoint x: 587, startPoint y: 222, endPoint x: 602, endPoint y: 216, distance: 16.4
click at [587, 222] on textarea "We start by visiting your property, discussing your vision, and evaluating soil…" at bounding box center [648, 238] width 137 height 56
click at [598, 218] on textarea "We start by visiting your property, discussing your vision, and evaluating soil…" at bounding box center [648, 238] width 137 height 56
paste textarea "Where your vision meets our expertise."
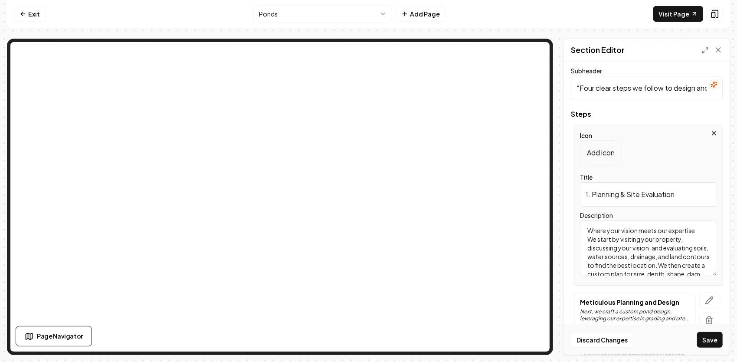
scroll to position [0, 0]
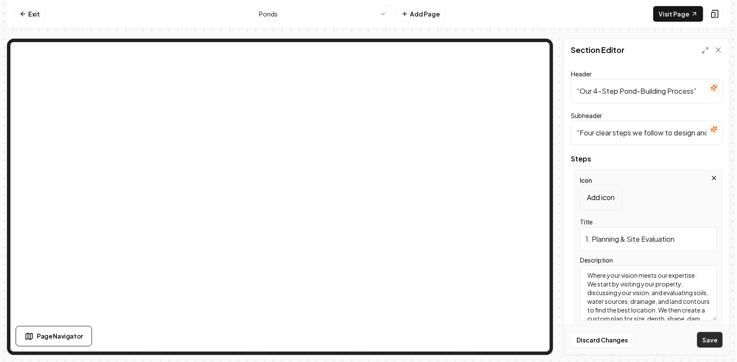
type textarea "Where your vision meets our expertise. We start by visiting your property, disc…"
click at [710, 344] on button "Save" at bounding box center [710, 340] width 26 height 16
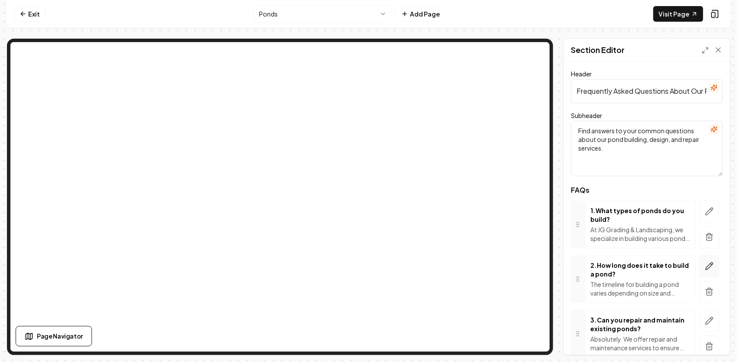
click at [705, 269] on icon "button" at bounding box center [709, 266] width 9 height 9
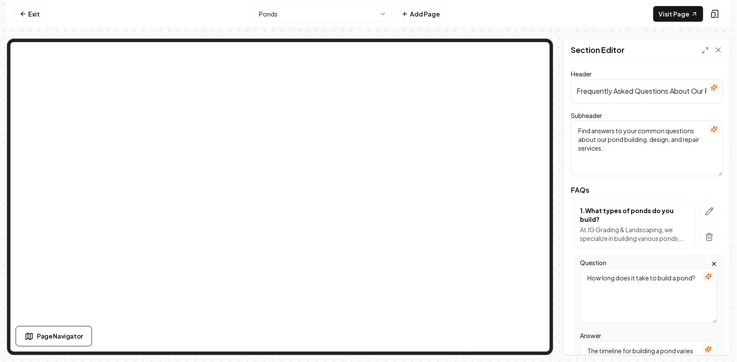
drag, startPoint x: 655, startPoint y: 298, endPoint x: 607, endPoint y: 292, distance: 47.6
click at [607, 292] on textarea "How long does it take to build a pond?" at bounding box center [648, 296] width 137 height 56
drag, startPoint x: 636, startPoint y: 279, endPoint x: 623, endPoint y: 279, distance: 12.6
click at [583, 280] on textarea "How long does it take to build a pond?" at bounding box center [648, 296] width 137 height 56
drag, startPoint x: 618, startPoint y: 288, endPoint x: 586, endPoint y: 264, distance: 39.9
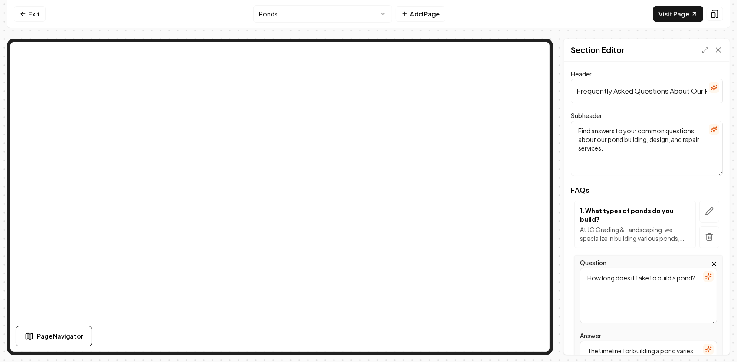
click at [583, 274] on textarea "How long does it take to build a pond?" at bounding box center [648, 296] width 137 height 56
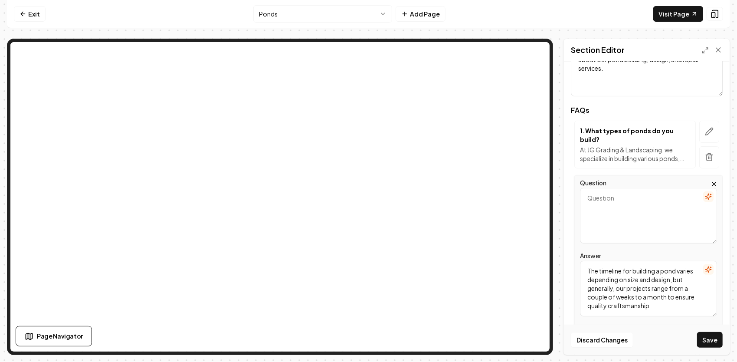
scroll to position [87, 0]
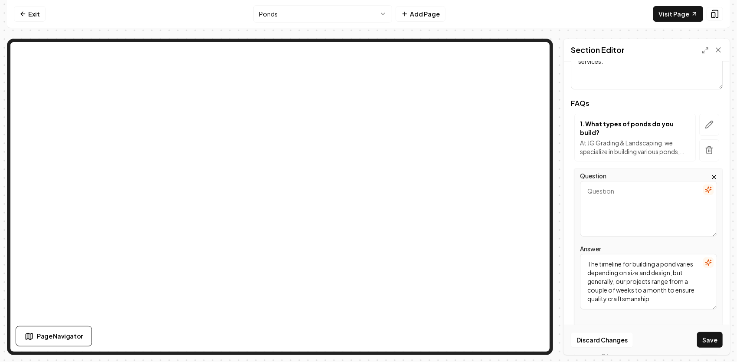
drag, startPoint x: 657, startPoint y: 298, endPoint x: 597, endPoint y: 250, distance: 76.8
click at [595, 256] on textarea "The timeline for building a pond varies depending on size and design, but gener…" at bounding box center [648, 282] width 137 height 56
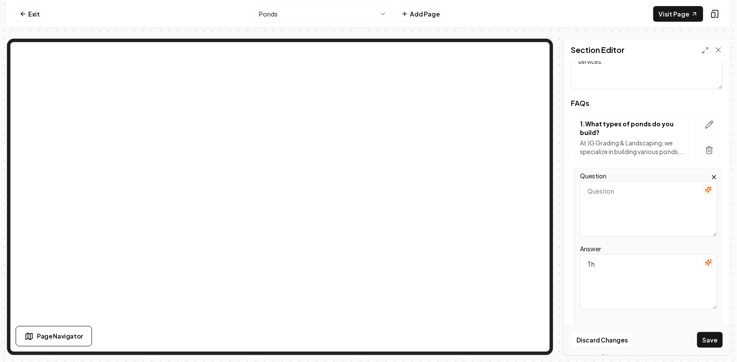
type textarea "T"
paste textarea "Yes — from small ornamental or fishing ponds in backyards to multi-acre water f…"
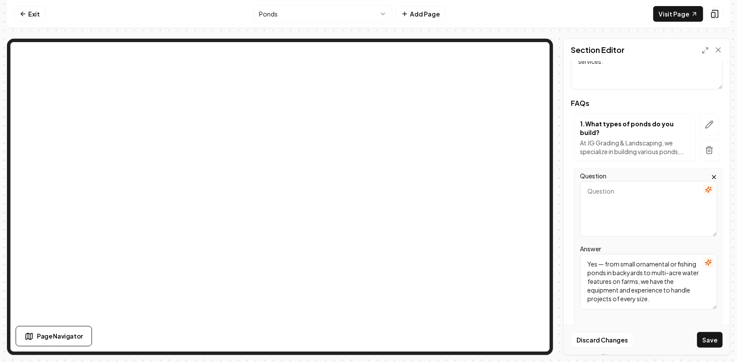
drag, startPoint x: 669, startPoint y: 264, endPoint x: 664, endPoint y: 262, distance: 5.2
click at [664, 262] on textarea "Yes — from small ornamental or fishing ponds in backyards to multi-acre water f…" at bounding box center [648, 282] width 137 height 56
click at [679, 259] on textarea "Yes — from small ornamental or fishing ponds in backyards to multi-acre water f…" at bounding box center [648, 282] width 137 height 56
drag, startPoint x: 680, startPoint y: 258, endPoint x: 636, endPoint y: 263, distance: 45.0
click at [636, 263] on textarea "Yes — from small ornamental or fishing ponds in backyards to multi-acre water f…" at bounding box center [648, 282] width 137 height 56
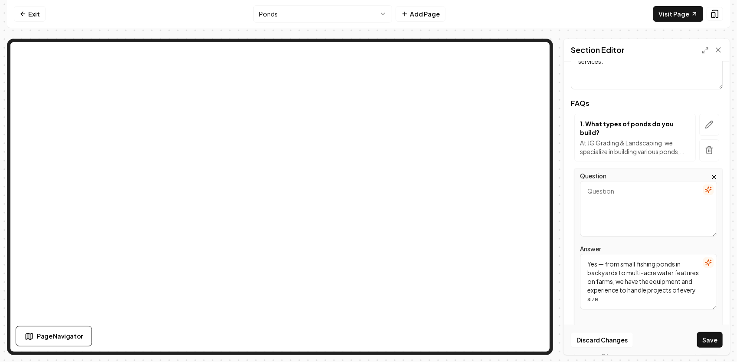
click at [625, 195] on textarea "Question" at bounding box center [648, 209] width 137 height 56
type textarea "Yes — from small fishing ponds in backyards to multi-acre water features on far…"
click at [621, 200] on textarea "Question" at bounding box center [648, 209] width 137 height 56
click at [626, 195] on textarea "Question" at bounding box center [648, 209] width 137 height 56
paste textarea "Do you handle both small and large ponds?"
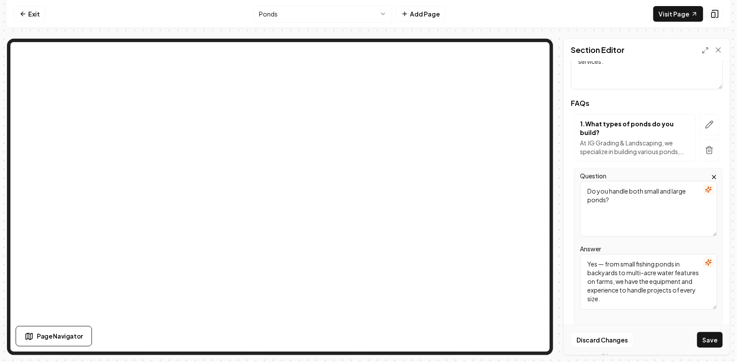
scroll to position [43, 0]
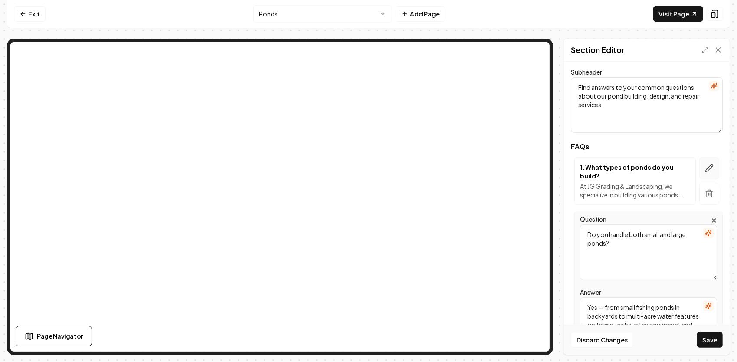
type textarea "Do you handle both small and large ponds?"
click at [705, 164] on icon "button" at bounding box center [709, 168] width 9 height 9
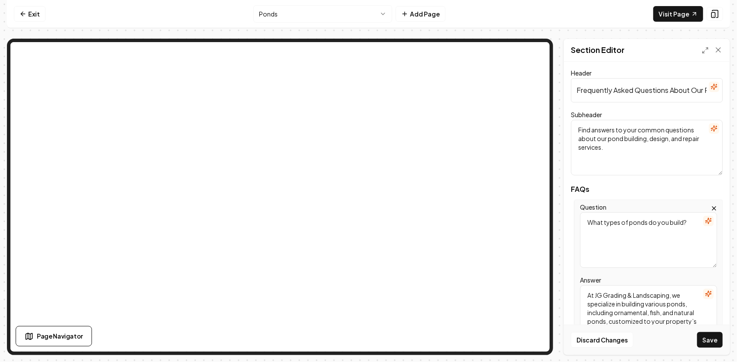
scroll to position [0, 0]
drag, startPoint x: 688, startPoint y: 220, endPoint x: 548, endPoint y: 247, distance: 142.3
click at [496, 208] on div "Page Settings Section Editor Header Frequently Asked Questions About Our Pond S…" at bounding box center [368, 197] width 723 height 316
paste textarea "How do I know if my property is suitable for a pond?"
type textarea "How do I know if my property is suitable for a pond?"
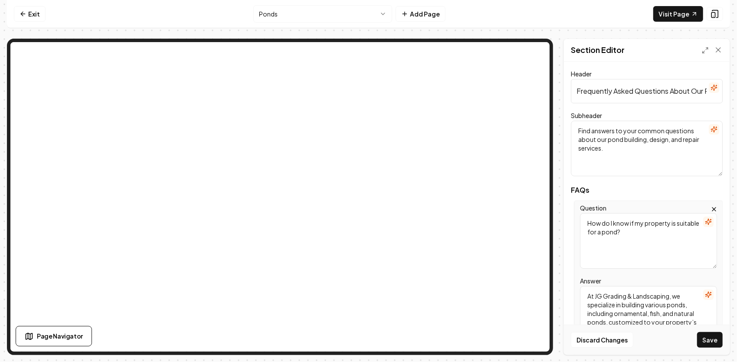
scroll to position [43, 0]
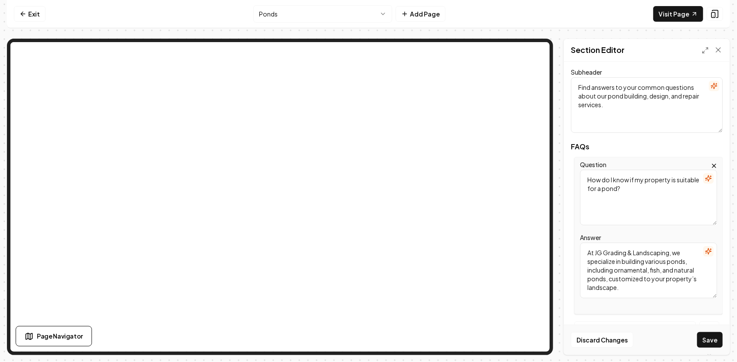
drag, startPoint x: 629, startPoint y: 289, endPoint x: 580, endPoint y: 249, distance: 62.8
click at [580, 249] on textarea "At JG Grading & Landscaping, we specialize in building various ponds, including…" at bounding box center [648, 270] width 137 height 56
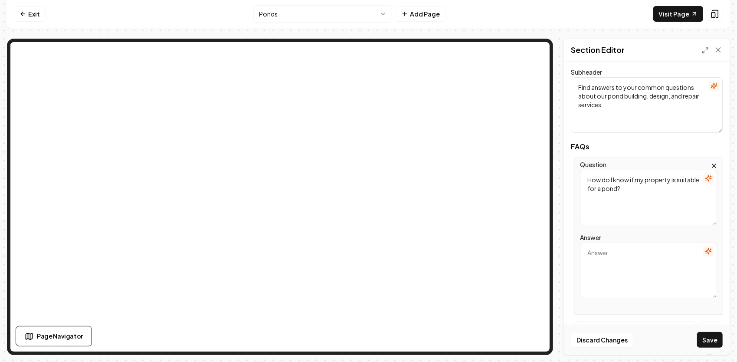
paste textarea "We start every project with an on-site evaluation. We’ll look at your soils, sl…"
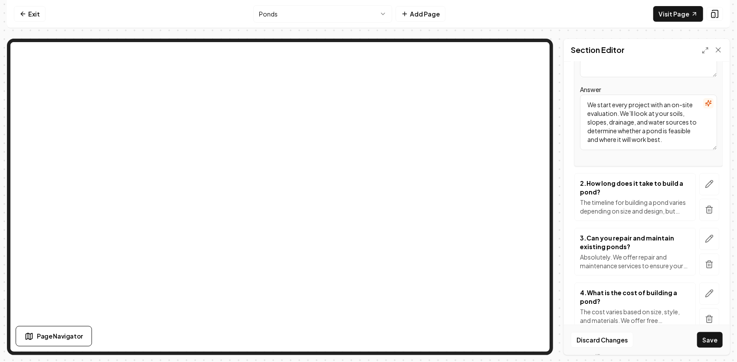
scroll to position [217, 0]
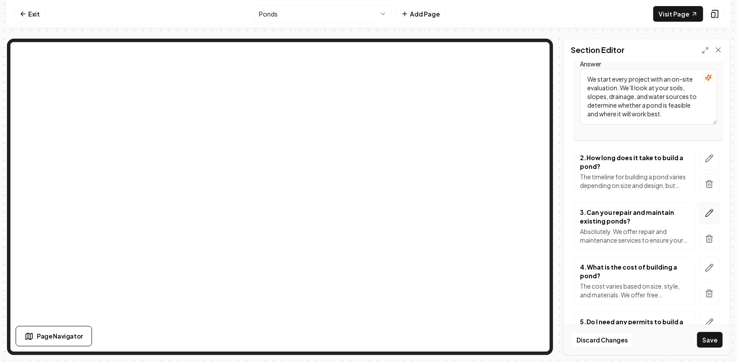
type textarea "We start every project with an on-site evaluation. We’ll look at your soils, sl…"
click at [706, 210] on icon "button" at bounding box center [709, 213] width 7 height 7
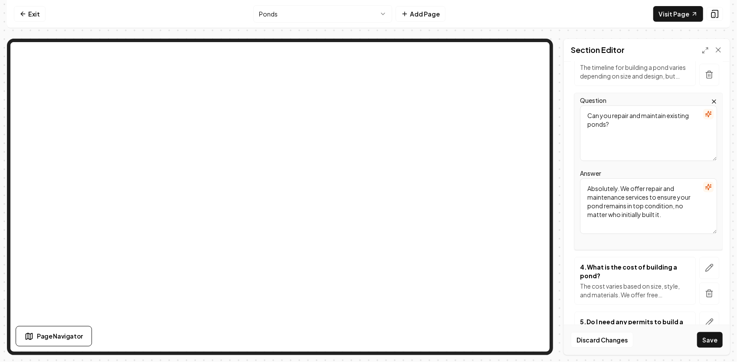
drag, startPoint x: 659, startPoint y: 135, endPoint x: 570, endPoint y: 109, distance: 92.2
click at [570, 108] on div "Header Frequently Asked Questions About Our Pond Services Subheader Find answer…" at bounding box center [647, 208] width 166 height 293
paste textarea "What’s involved in building a pond the “right way”?"
type textarea "What’s involved in building a pond the “right way”?"
drag, startPoint x: 669, startPoint y: 215, endPoint x: 580, endPoint y: 175, distance: 97.1
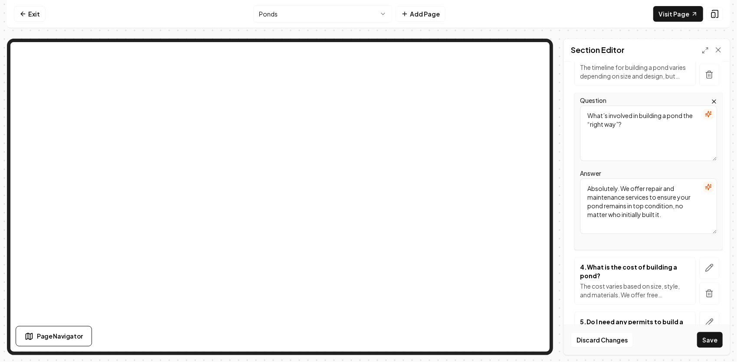
click at [580, 175] on div "Answer Absolutely. We offer repair and maintenance services to ensure your pond…" at bounding box center [648, 201] width 137 height 66
paste textarea "A durable pond needs proper planning, a core trench for the dam, correct compac…"
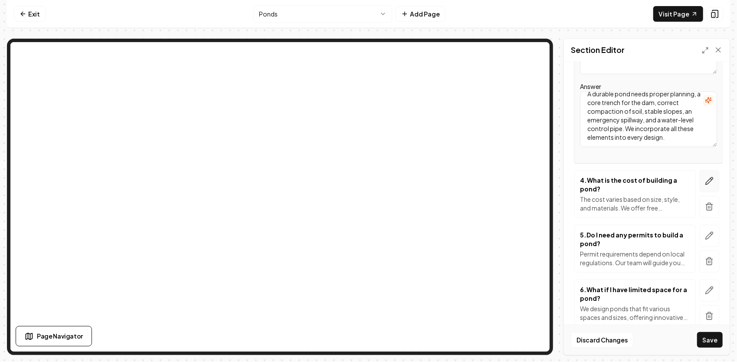
type textarea "A durable pond needs proper planning, a core trench for the dam, correct compac…"
click at [705, 182] on icon "button" at bounding box center [709, 181] width 9 height 9
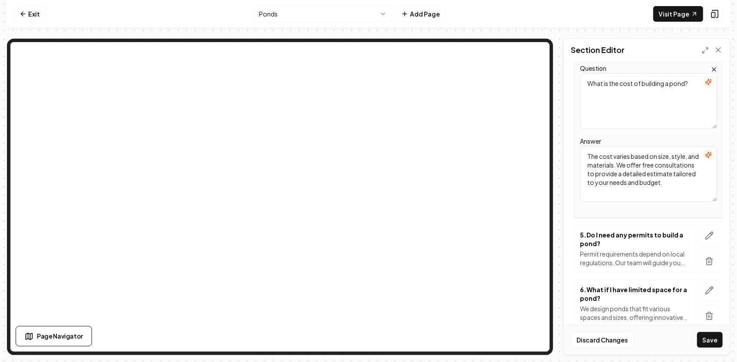
drag, startPoint x: 688, startPoint y: 84, endPoint x: 546, endPoint y: 96, distance: 143.2
click at [508, 61] on div "Page Settings Section Editor Header Frequently Asked Questions About Our Pond S…" at bounding box center [368, 197] width 723 height 316
paste textarea "How long does pond construction take?"
type textarea "How long does pond construction take?"
drag, startPoint x: 617, startPoint y: 196, endPoint x: 566, endPoint y: 138, distance: 77.5
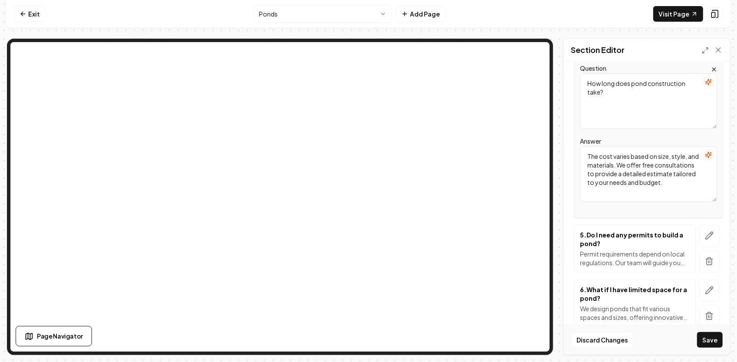
click at [566, 138] on div "Header Frequently Asked Questions About Our Pond Services Subheader Find answer…" at bounding box center [647, 208] width 166 height 293
click at [601, 149] on textarea "Answer" at bounding box center [648, 174] width 137 height 56
paste textarea "Every site is different, but after permits and planning are complete, most smal…"
drag, startPoint x: 628, startPoint y: 184, endPoint x: 700, endPoint y: 167, distance: 73.5
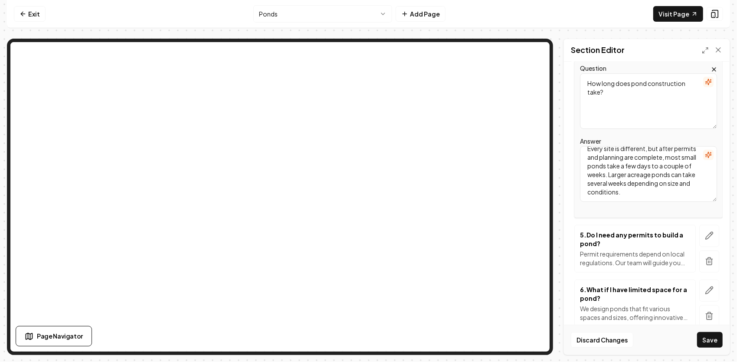
click at [628, 184] on textarea "Every site is different, but after permits and planning are complete, most smal…" at bounding box center [648, 174] width 137 height 56
type textarea "Every site is different, but after permits and planning are complete, most smal…"
click at [708, 233] on button "button" at bounding box center [709, 236] width 20 height 22
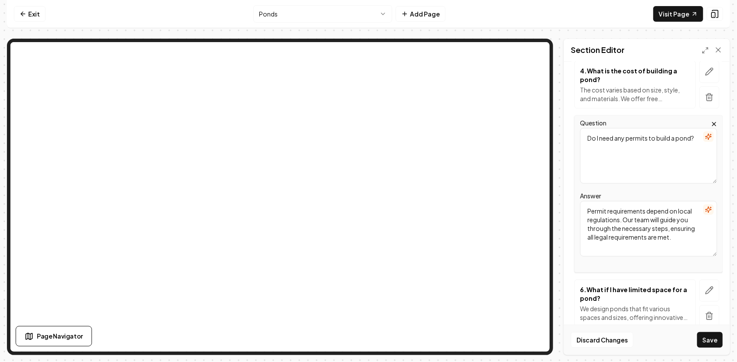
drag, startPoint x: 652, startPoint y: 151, endPoint x: 587, endPoint y: 133, distance: 67.9
click at [586, 134] on textarea "Do I need any permits to build a pond?" at bounding box center [648, 156] width 137 height 56
click at [641, 138] on textarea "Question" at bounding box center [648, 156] width 137 height 56
paste textarea "Can you repair or improve an existing pond?"
type textarea "Can you repair or improve an existing pond?"
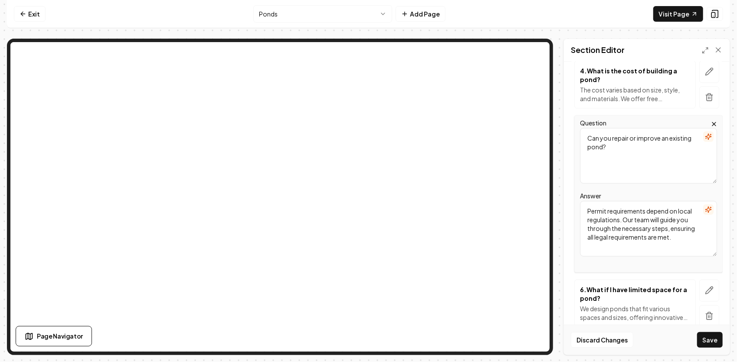
drag, startPoint x: 615, startPoint y: 252, endPoint x: 583, endPoint y: 199, distance: 61.3
click at [583, 201] on textarea "Permit requirements depend on local regulations. Our team will guide you throug…" at bounding box center [648, 229] width 137 height 56
click at [615, 218] on textarea "Answer" at bounding box center [648, 229] width 137 height 56
paste textarea "Absolutely. We offer dam repair, spillway upgrades, erosion control, and genera…"
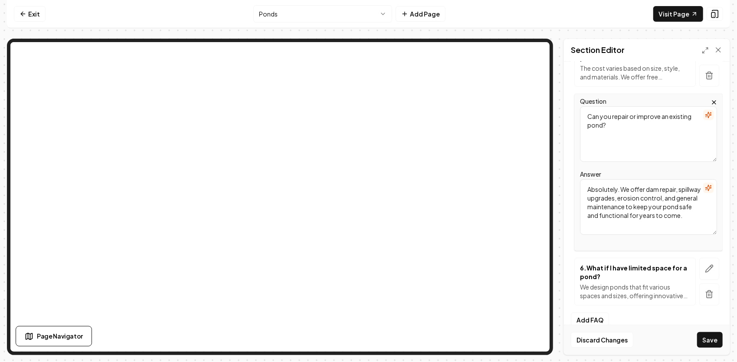
scroll to position [337, 0]
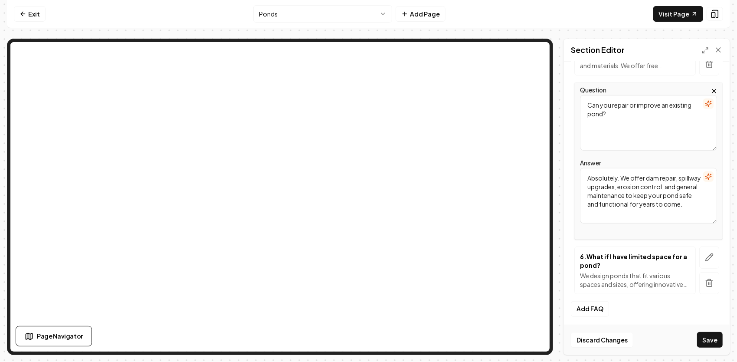
type textarea "Absolutely. We offer dam repair, spillway upgrades, erosion control, and genera…"
drag, startPoint x: 623, startPoint y: 117, endPoint x: 569, endPoint y: 99, distance: 56.8
click at [569, 99] on div "Header Frequently Asked Questions About Our Pond Services Subheader Find answer…" at bounding box center [647, 208] width 166 height 293
paste textarea "Do you provide ongoing maintenance after construction?"
type textarea "Do you provide ongoing maintenance after construction?"
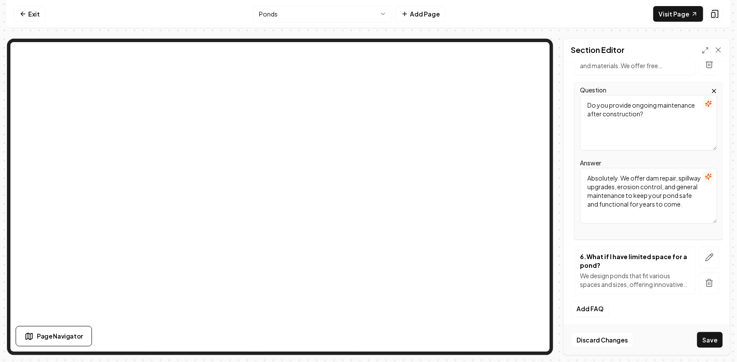
drag, startPoint x: 633, startPoint y: 216, endPoint x: 588, endPoint y: 176, distance: 60.8
click at [588, 176] on textarea "Absolutely. We offer dam repair, spillway upgrades, erosion control, and genera…" at bounding box center [648, 196] width 137 height 56
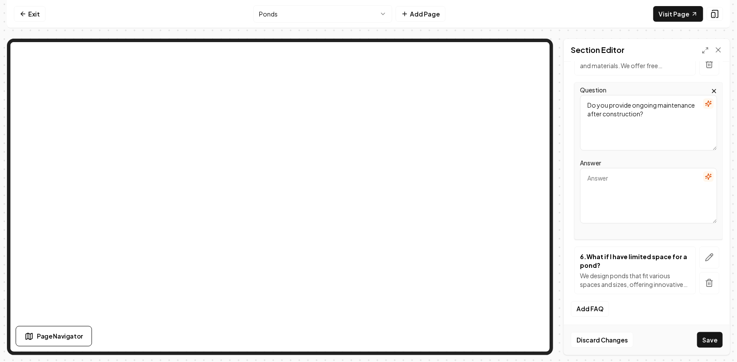
click at [593, 177] on textarea "Answer" at bounding box center [648, 196] width 137 height 56
paste textarea "Yes. We can return for regular inspections or one-time checkups to ensure the i…"
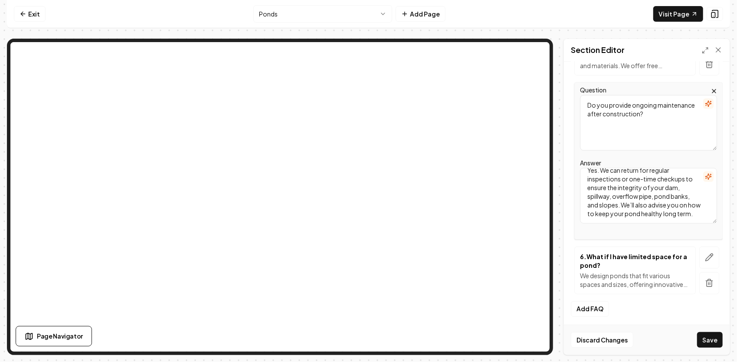
scroll to position [16, 0]
type textarea "Yes. We can return for regular inspections or one-time checkups to ensure the i…"
click at [621, 256] on p "6 . What if I have limited space for a pond?" at bounding box center [635, 260] width 110 height 17
click at [705, 259] on icon "button" at bounding box center [709, 257] width 9 height 9
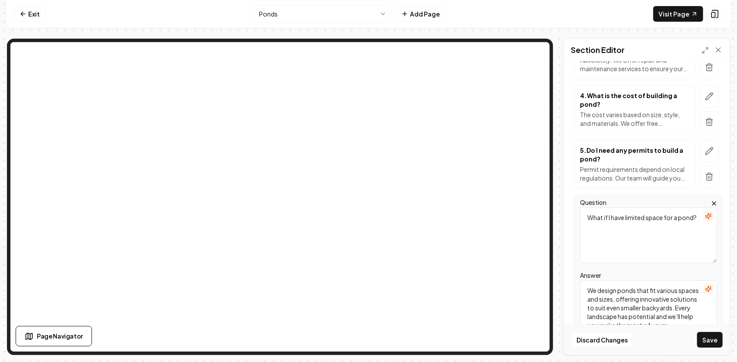
scroll to position [250, 0]
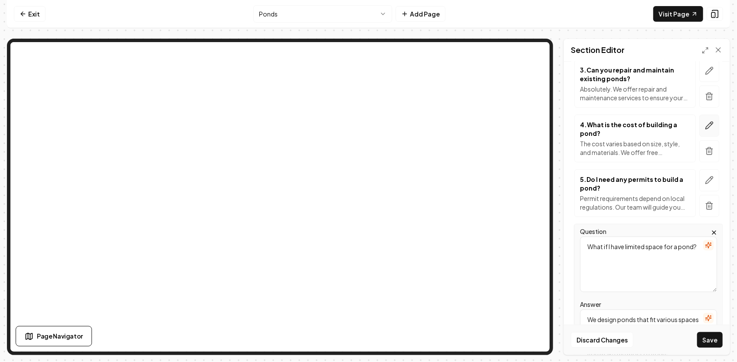
click at [705, 122] on icon "button" at bounding box center [709, 125] width 9 height 9
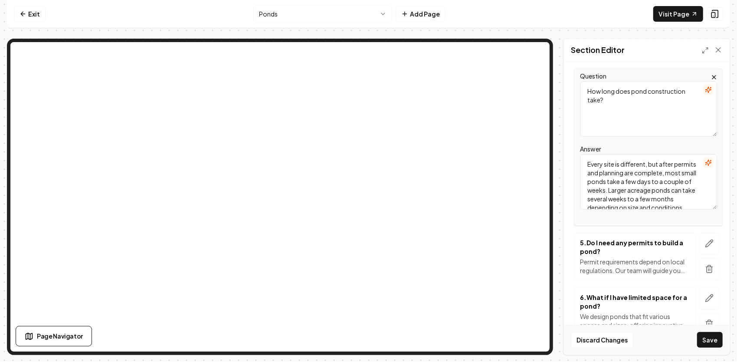
scroll to position [337, 0]
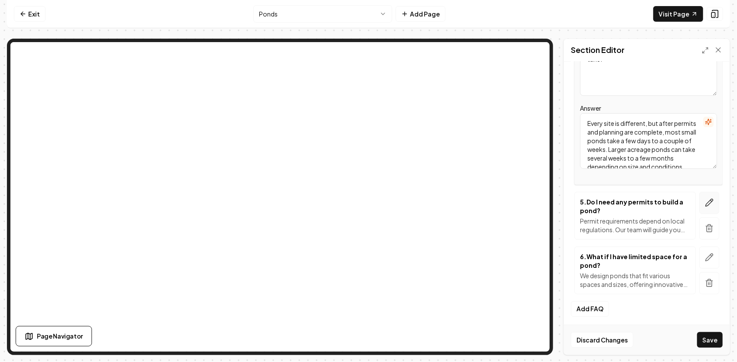
click at [709, 198] on button "button" at bounding box center [709, 203] width 20 height 22
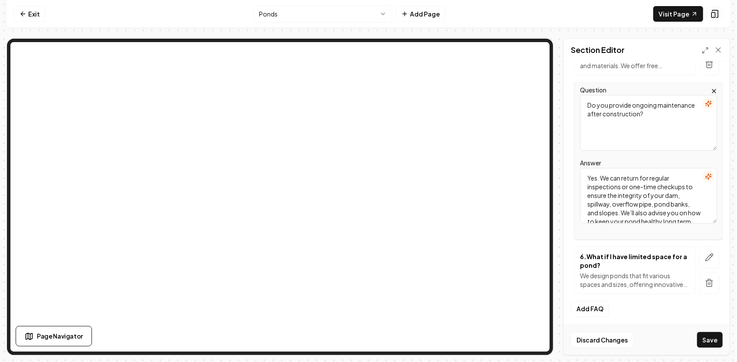
drag, startPoint x: 676, startPoint y: 122, endPoint x: 573, endPoint y: 102, distance: 105.3
click at [568, 103] on div "Header Frequently Asked Questions About Our Pond Services Subheader Find answer…" at bounding box center [647, 208] width 166 height 293
paste textarea "Can you repair or improve an existing pond?"
type textarea "Can you repair or improve an existing pond?"
click at [708, 253] on button "button" at bounding box center [709, 257] width 20 height 22
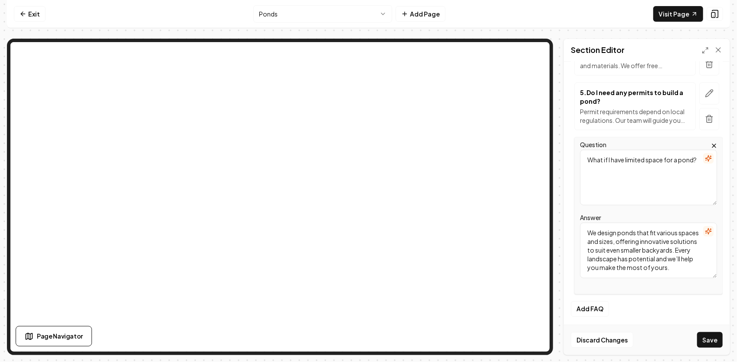
drag, startPoint x: 642, startPoint y: 172, endPoint x: 562, endPoint y: 152, distance: 82.3
click at [569, 151] on div "Header Frequently Asked Questions About Our Pond Services Subheader Find answer…" at bounding box center [647, 208] width 166 height 293
click at [612, 163] on textarea "Question" at bounding box center [648, 178] width 137 height 56
paste textarea "Do you provide ongoing maintenance after construction?"
type textarea "Do you provide ongoing maintenance after construction?"
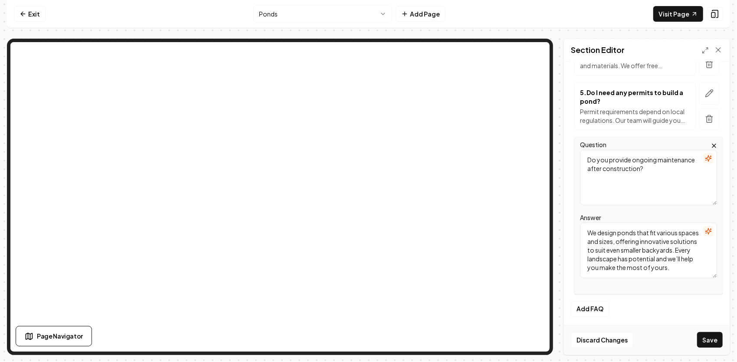
scroll to position [0, 0]
drag, startPoint x: 686, startPoint y: 265, endPoint x: 548, endPoint y: 202, distance: 151.8
click at [523, 136] on div "Page Settings Section Editor Header Frequently Asked Questions About Our Pond S…" at bounding box center [368, 197] width 723 height 316
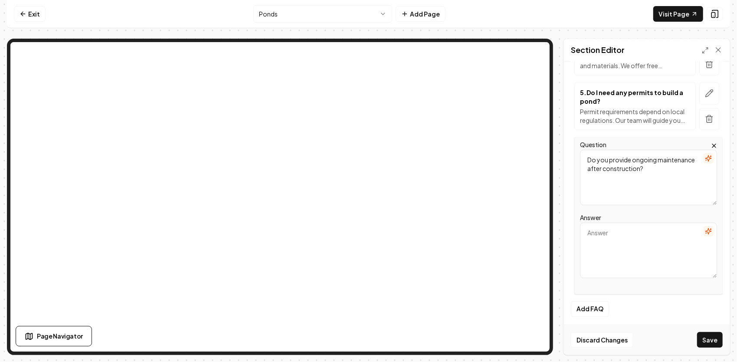
paste textarea "Yes. We can return for regular inspections or one-time checkups to ensure the i…"
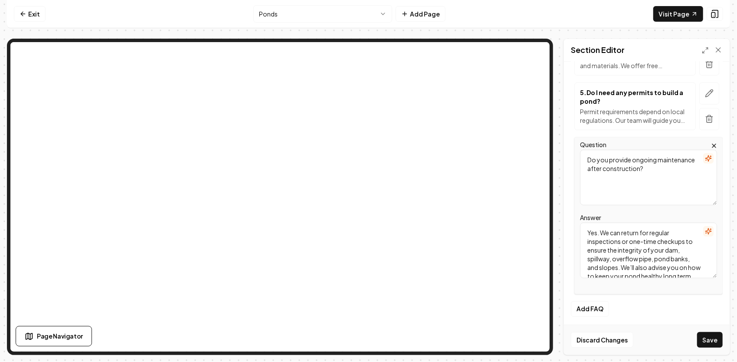
scroll to position [10, 0]
type textarea "Yes. We can return for regular inspections or one-time checkups to ensure the i…"
click at [704, 85] on button "button" at bounding box center [709, 93] width 20 height 22
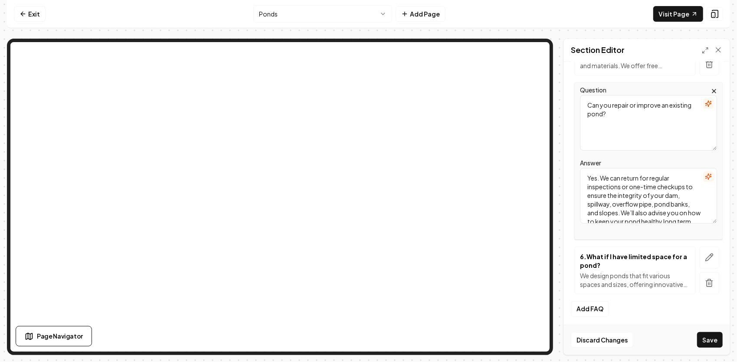
drag, startPoint x: 648, startPoint y: 212, endPoint x: 548, endPoint y: 174, distance: 106.1
click at [528, 119] on div "Page Settings Section Editor Header Frequently Asked Questions About Our Pond S…" at bounding box center [368, 197] width 723 height 316
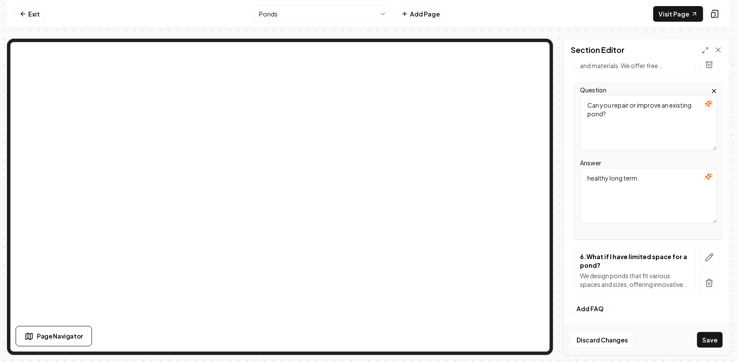
type textarea "healthy long term."
click at [597, 115] on textarea "Can you repair or improve an existing pond?" at bounding box center [648, 123] width 137 height 56
drag, startPoint x: 653, startPoint y: 176, endPoint x: 546, endPoint y: 188, distance: 107.8
click at [511, 145] on div "Page Settings Section Editor Header Frequently Asked Questions About Our Pond S…" at bounding box center [368, 197] width 723 height 316
paste textarea "Absolutely. We offer dam repair, spillway upgrades, erosion control, and genera…"
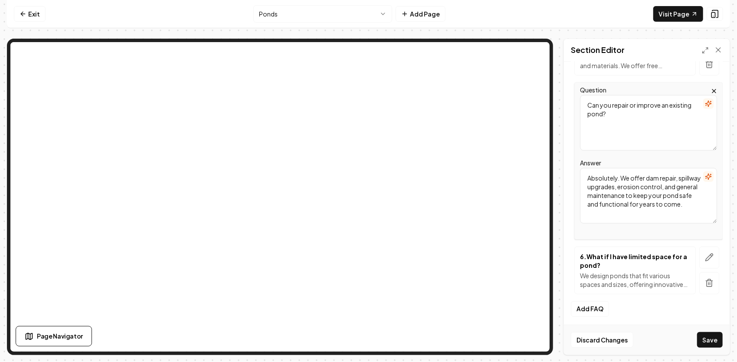
type textarea "Absolutely. We offer dam repair, spillway upgrades, erosion control, and genera…"
click at [592, 308] on button "Add FAQ" at bounding box center [590, 309] width 38 height 16
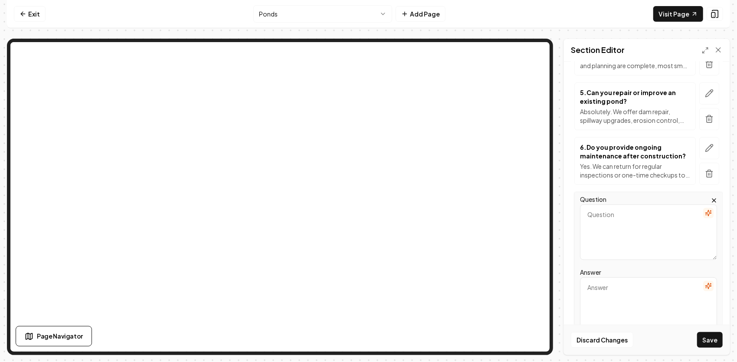
drag, startPoint x: 623, startPoint y: 214, endPoint x: 603, endPoint y: 292, distance: 80.5
click at [603, 292] on textarea "Answer" at bounding box center [648, 305] width 137 height 56
paste textarea "Every pond is unique, so costs vary depending on size, depth, soil conditions, …"
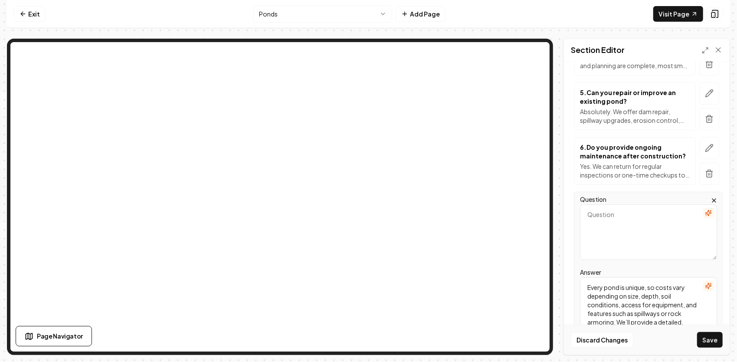
scroll to position [28, 0]
type textarea "Every pond is unique, so costs vary depending on size, depth, soil conditions, …"
click at [625, 222] on textarea "Question" at bounding box center [648, 232] width 137 height 56
paste textarea "How much does it cost to build a pond?"
type textarea "How much does it cost to build a pond?"
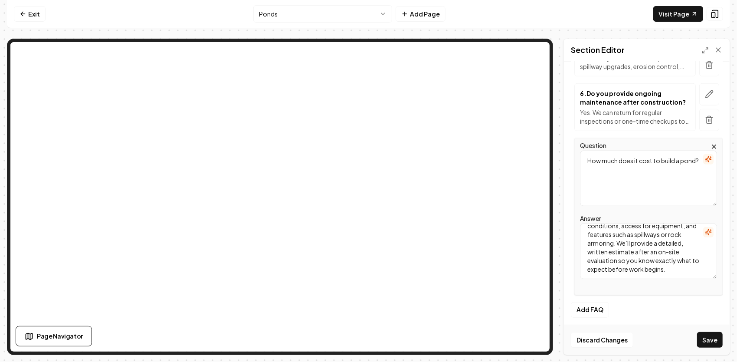
scroll to position [391, 0]
click at [601, 302] on button "Add FAQ" at bounding box center [590, 309] width 38 height 16
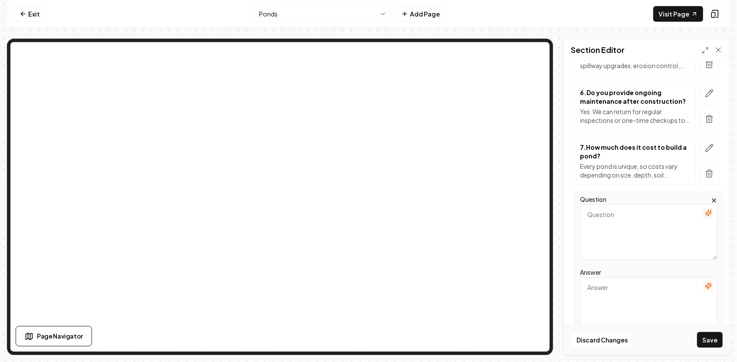
click at [626, 223] on textarea "Question" at bounding box center [648, 232] width 137 height 56
paste textarea "What’s a typical price range?"
type textarea "What’s a typical price range?"
click at [649, 289] on textarea "Answer" at bounding box center [648, 305] width 137 height 56
paste textarea "As a general guide: Small ornamental or backyard ponds (¼–½ acre or less): star…"
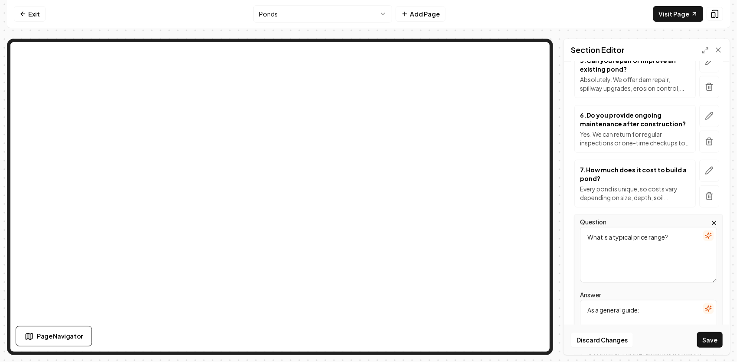
scroll to position [446, 0]
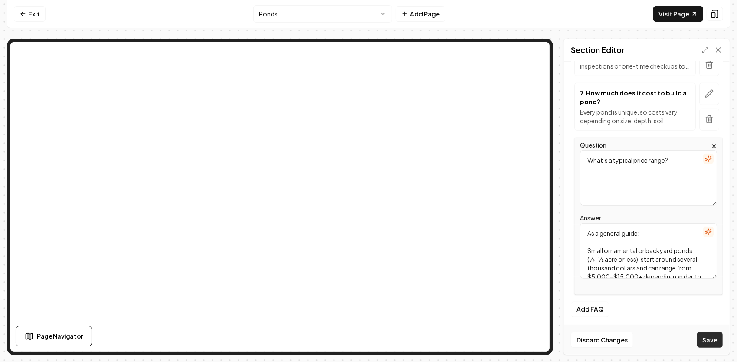
type textarea "As a general guide: Small ornamental or backyard ponds (¼–½ acre or less): star…"
click at [704, 339] on button "Save" at bounding box center [710, 340] width 26 height 16
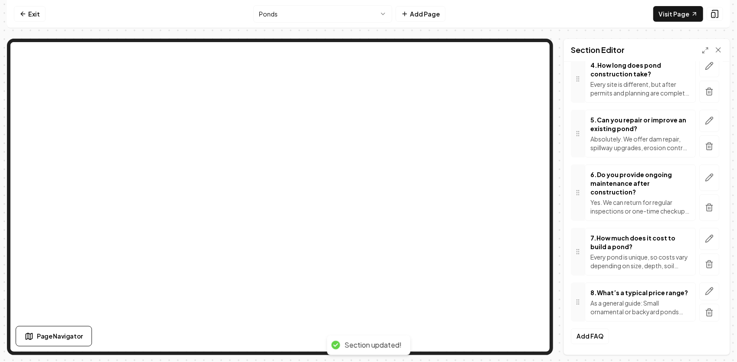
scroll to position [306, 0]
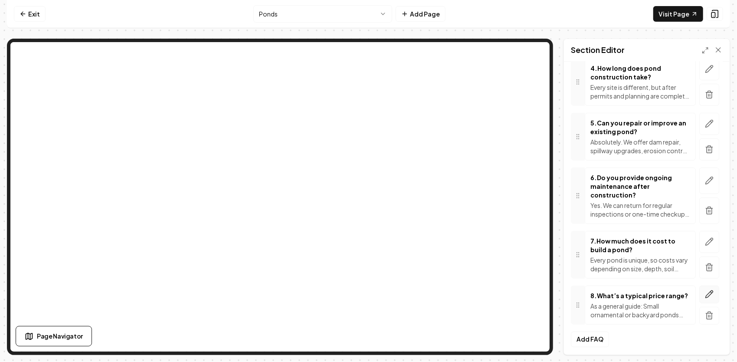
click at [706, 295] on icon "button" at bounding box center [709, 294] width 9 height 9
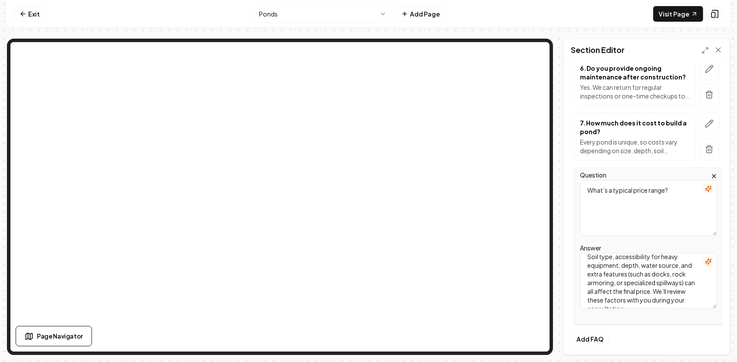
scroll to position [294, 0]
drag, startPoint x: 585, startPoint y: 297, endPoint x: 690, endPoint y: 302, distance: 104.7
click at [690, 302] on textarea "As a general guide: Small ornamental or backyard ponds (¼–½ acre or less): star…" at bounding box center [648, 281] width 137 height 56
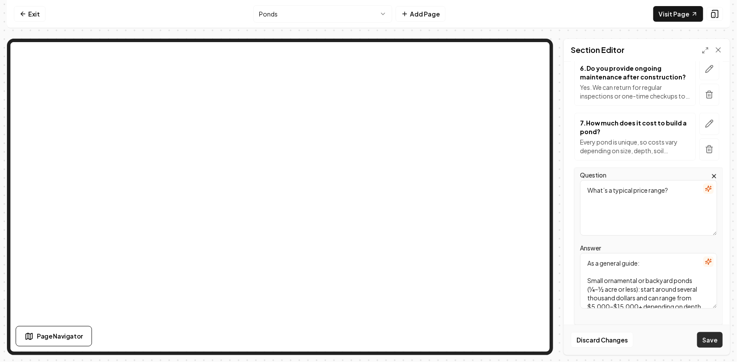
type textarea "As a general guide: Small ornamental or backyard ponds (¼–½ acre or less): star…"
click at [711, 341] on button "Save" at bounding box center [710, 340] width 26 height 16
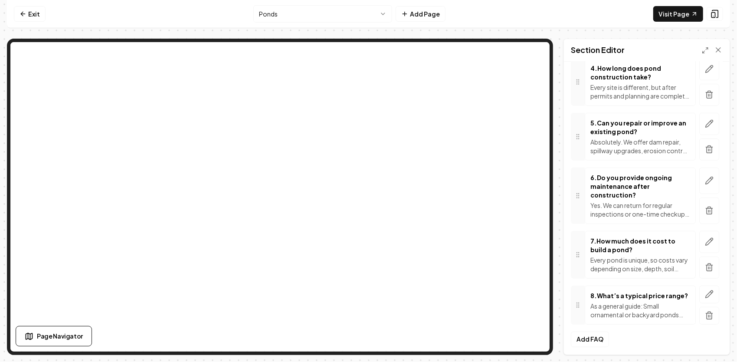
click at [710, 291] on button "button" at bounding box center [709, 294] width 20 height 18
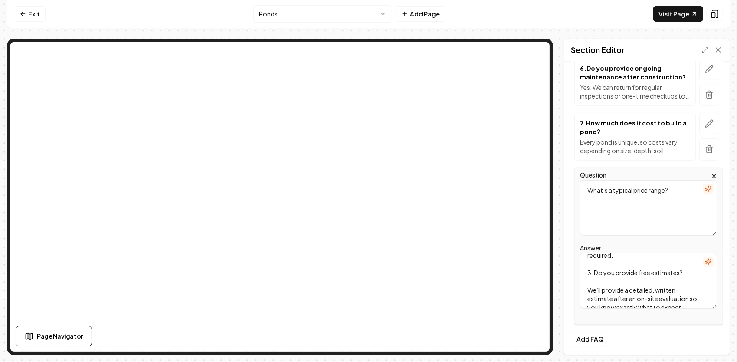
scroll to position [150, 0]
drag, startPoint x: 642, startPoint y: 283, endPoint x: 580, endPoint y: 279, distance: 61.7
click at [580, 279] on textarea "As a general guide: Small ornamental or backyard ponds (¼–½ acre or less): star…" at bounding box center [648, 281] width 137 height 56
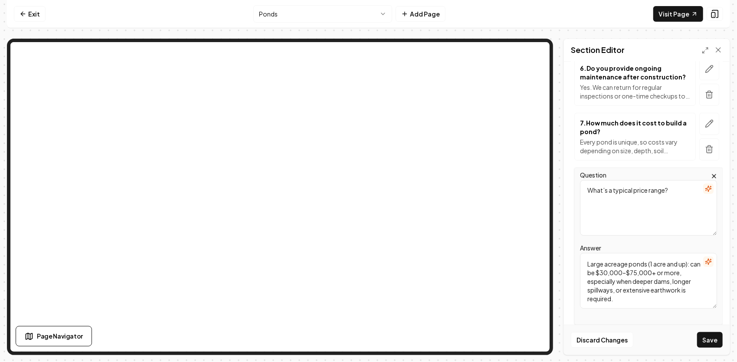
scroll to position [146, 0]
type textarea "As a general guide: Small ornamental or backyard ponds (¼–½ acre or less): star…"
click at [708, 336] on button "Save" at bounding box center [710, 340] width 26 height 16
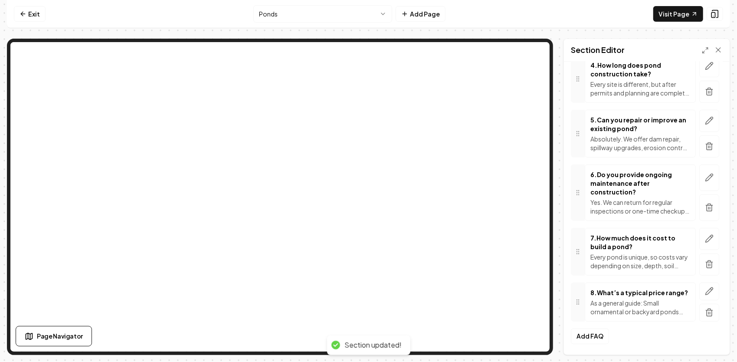
scroll to position [306, 0]
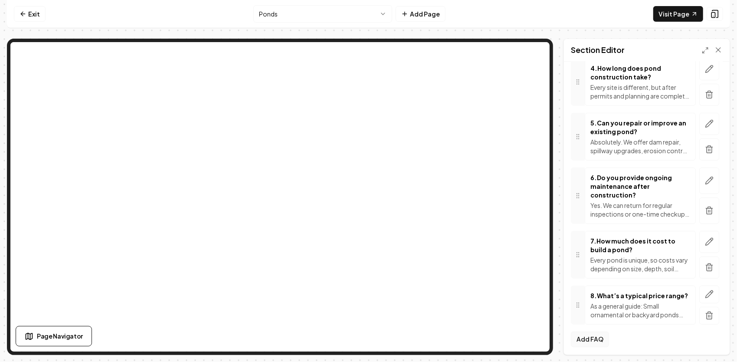
click at [603, 339] on button "Add FAQ" at bounding box center [590, 339] width 38 height 16
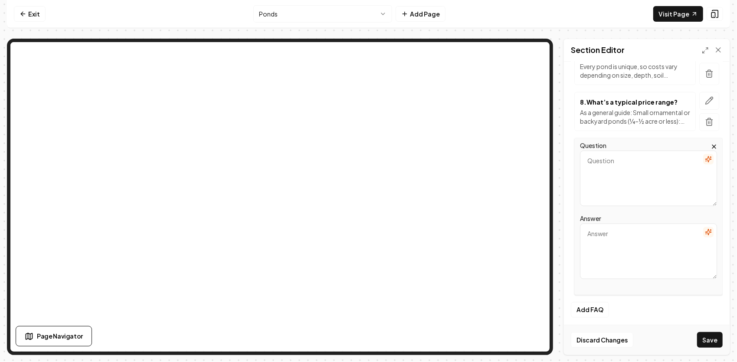
scroll to position [491, 0]
click at [627, 157] on textarea "Question" at bounding box center [648, 179] width 137 height 56
paste textarea "What factors can increase or decrease the cost?"
type textarea "What factors can increase or decrease the cost?"
click at [622, 226] on textarea "Answer" at bounding box center [648, 251] width 137 height 56
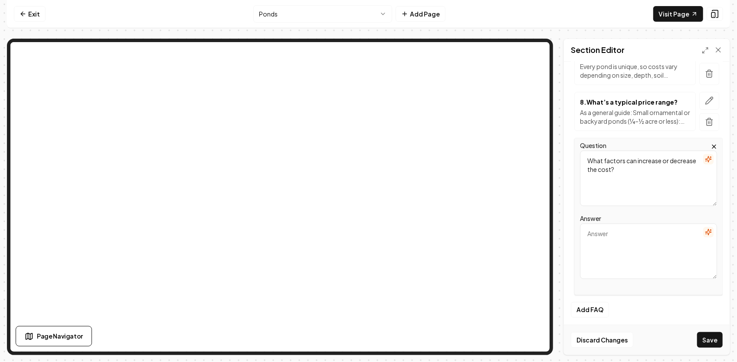
paste textarea "Soil type, accessibility for heavy equipment, depth, water source, and extra fe…"
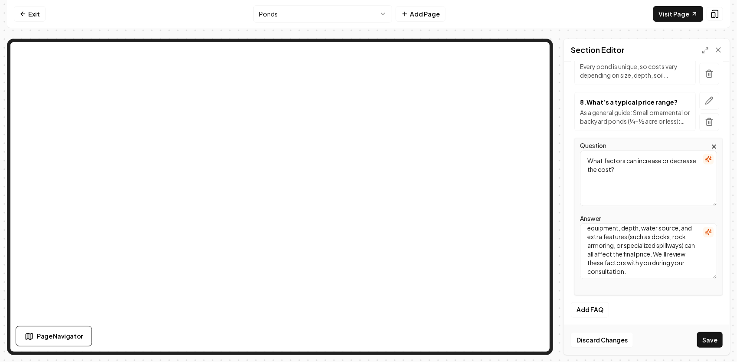
scroll to position [16, 0]
type textarea "Soil type, accessibility for heavy equipment, depth, water source, and extra fe…"
click at [715, 336] on button "Save" at bounding box center [710, 340] width 26 height 16
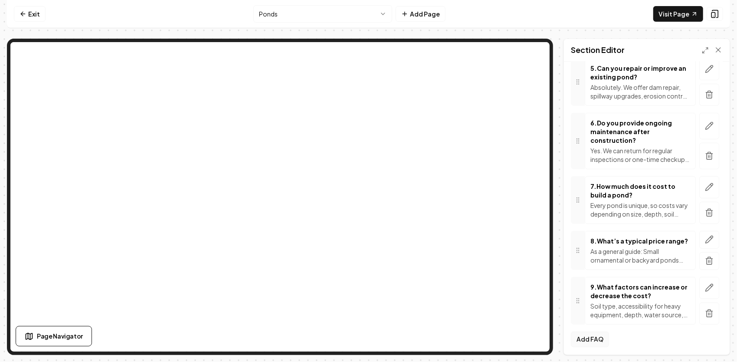
click at [592, 338] on button "Add FAQ" at bounding box center [590, 339] width 38 height 16
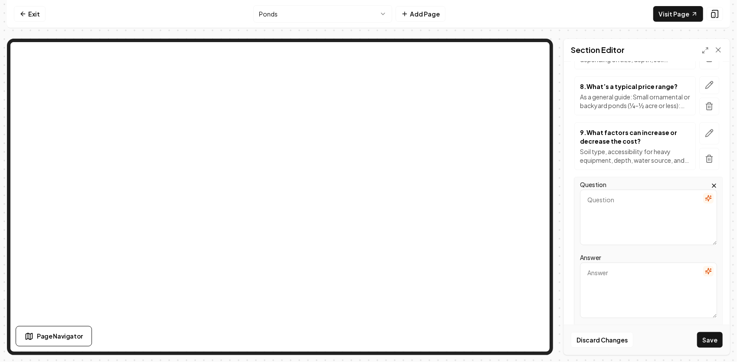
scroll to position [534, 0]
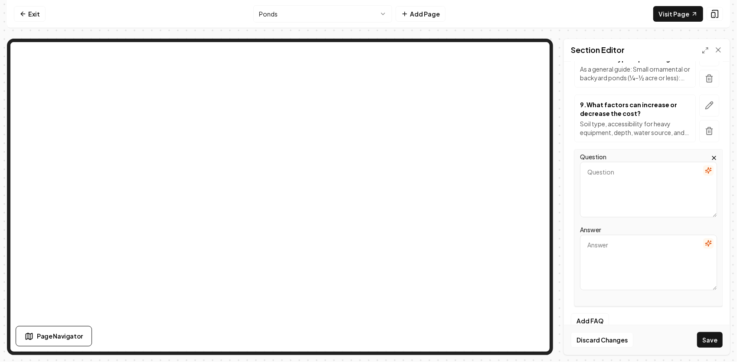
click at [607, 241] on textarea "Answer" at bounding box center [648, 263] width 137 height 56
paste textarea "Sometimes — it depends on the scope of the problem. Minor issues like small lea…"
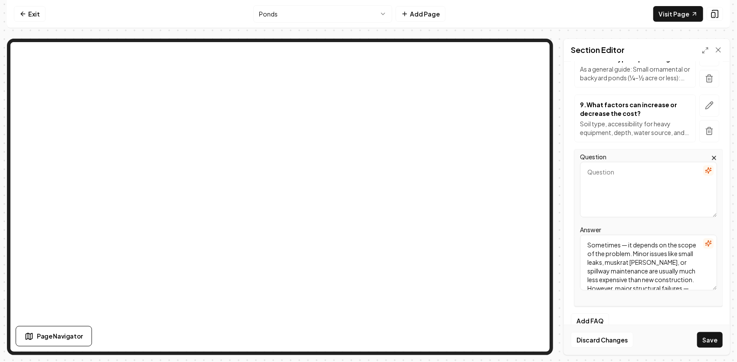
scroll to position [80, 0]
type textarea "Sometimes — it depends on the scope of the problem. Minor issues like small lea…"
click at [614, 179] on textarea "Question" at bounding box center [648, 190] width 137 height 56
paste textarea "Can repairing an existing pond cost as much as building a new one?"
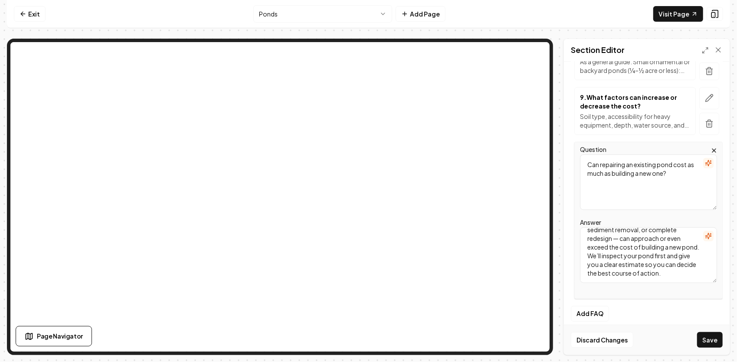
scroll to position [546, 0]
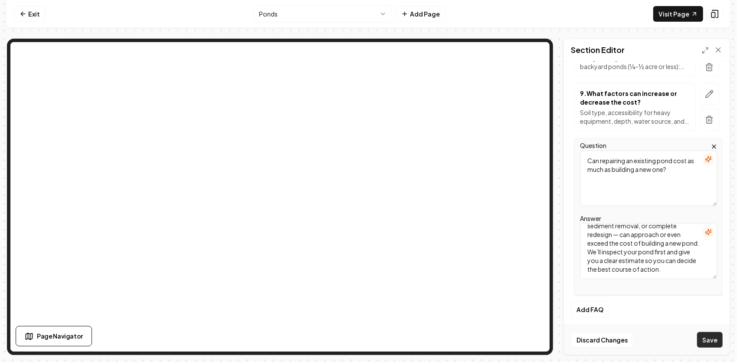
type textarea "Can repairing an existing pond cost as much as building a new one?"
click at [718, 338] on button "Save" at bounding box center [710, 340] width 26 height 16
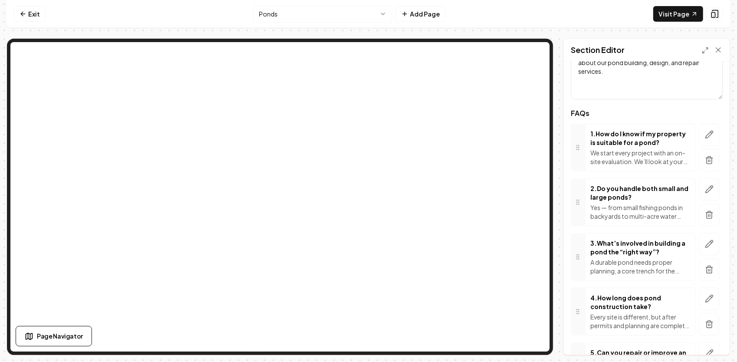
scroll to position [0, 0]
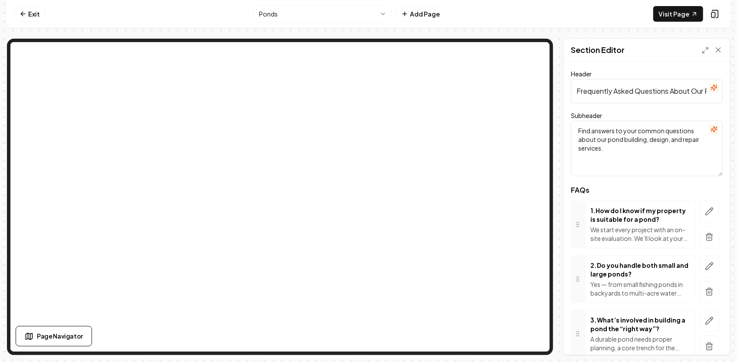
drag, startPoint x: 653, startPoint y: 147, endPoint x: 581, endPoint y: 136, distance: 73.0
click at [586, 135] on textarea "Find answers to your common questions about our pond building, design, and repa…" at bounding box center [647, 149] width 152 height 56
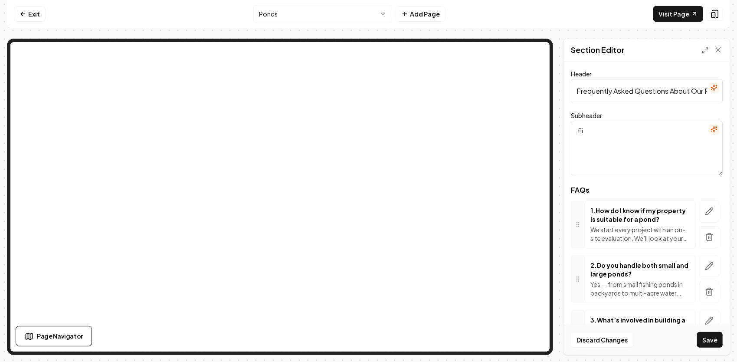
type textarea "F"
drag, startPoint x: 575, startPoint y: 95, endPoint x: 735, endPoint y: -16, distance: 194.3
click at [735, 0] on html "Computer Required This feature is only available on a computer. Please switch t…" at bounding box center [368, 181] width 737 height 362
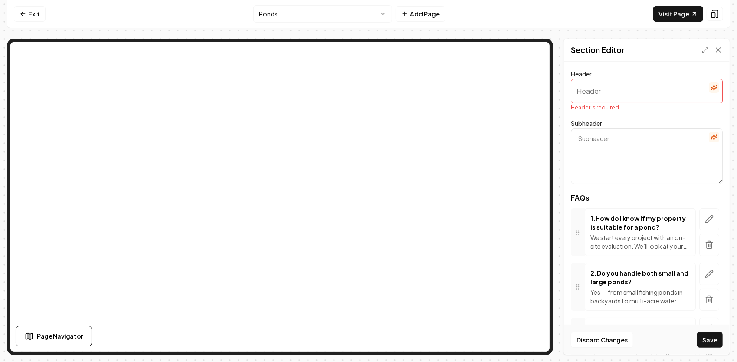
paste input "10 of the Most Common Questions About Our Pond Building, Design, Repair & Maint…"
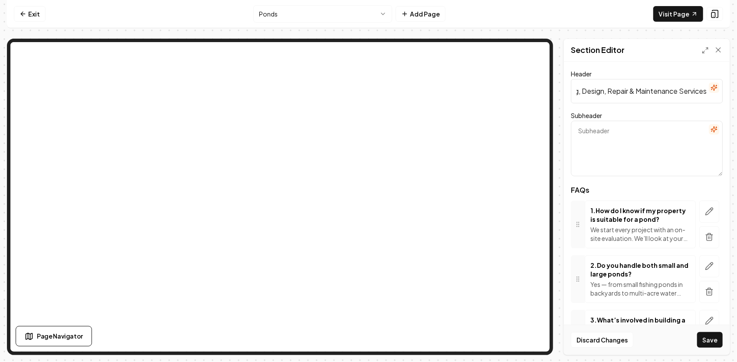
type input "10 of the Most Common Questions About Our Pond Building, Design, Repair & Maint…"
click at [638, 133] on textarea "Subheader" at bounding box center [647, 149] width 152 height 56
click at [611, 134] on textarea "Subheader" at bounding box center [647, 149] width 152 height 56
paste textarea "These are the questions we hear most often from homeowners and landowners when …"
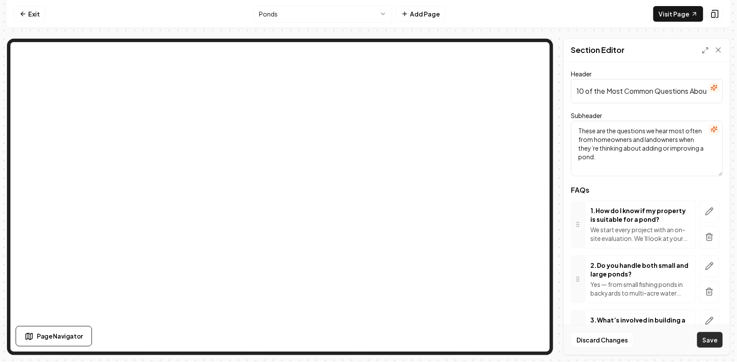
type textarea "These are the questions we hear most often from homeowners and landowners when …"
click at [716, 341] on button "Save" at bounding box center [710, 340] width 26 height 16
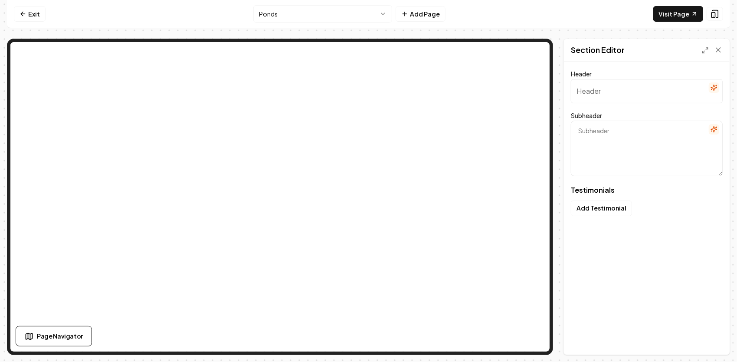
type input "Trusted by Local Neighbors"
type textarea "See why our community chooses us for beautiful landscapes"
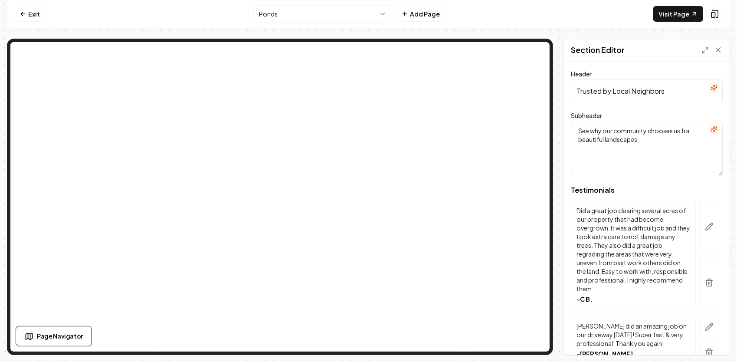
click at [639, 280] on p "Did a great job clearing several acres of our property that had become overgrow…" at bounding box center [634, 249] width 114 height 87
drag, startPoint x: 622, startPoint y: 279, endPoint x: 612, endPoint y: 270, distance: 14.1
click at [612, 270] on p "Did a great job clearing several acres of our property that had become overgrow…" at bounding box center [634, 249] width 114 height 87
drag, startPoint x: 612, startPoint y: 270, endPoint x: 632, endPoint y: 293, distance: 31.3
click at [632, 293] on div "Did a great job clearing several acres of our property that had become overgrow…" at bounding box center [634, 254] width 114 height 97
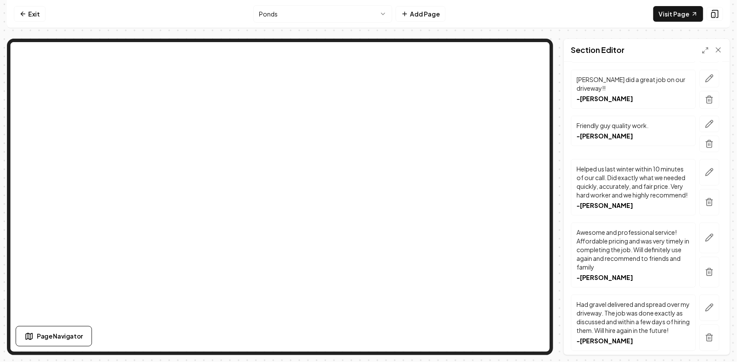
scroll to position [1385, 0]
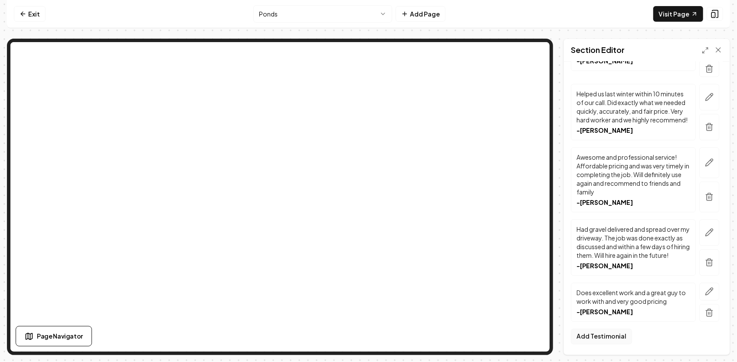
click at [616, 335] on button "Add Testimonial" at bounding box center [601, 336] width 61 height 16
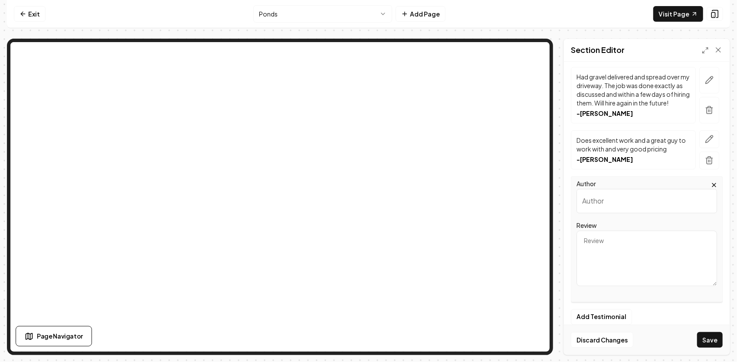
scroll to position [1547, 0]
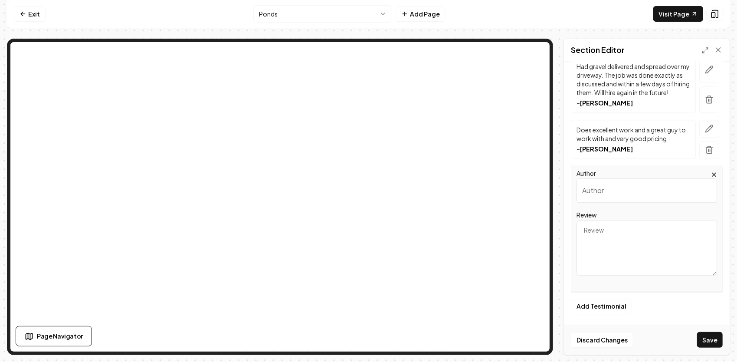
click at [711, 172] on icon "button" at bounding box center [714, 174] width 7 height 7
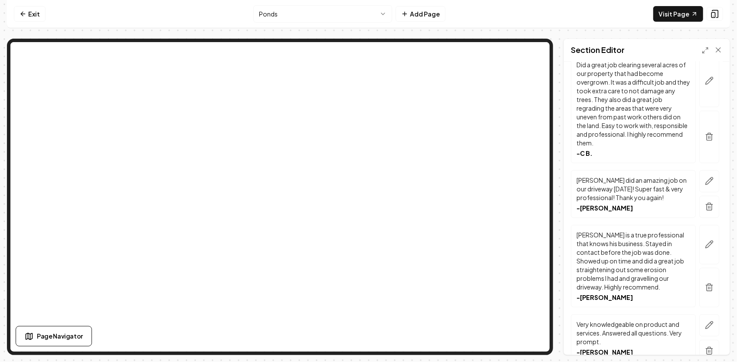
scroll to position [0, 0]
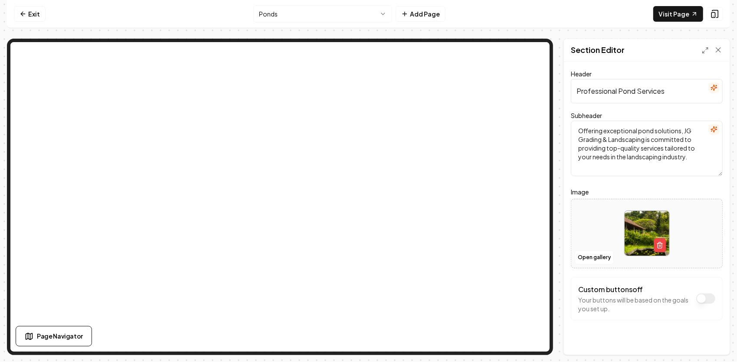
drag, startPoint x: 666, startPoint y: 92, endPoint x: 536, endPoint y: 118, distance: 132.6
click at [393, 120] on div "Page Settings Section Editor Header Professional Pond Services Subheader Offeri…" at bounding box center [368, 197] width 723 height 316
paste input "Pond Services — Design • Construction • Repair • Maintenance"
type input "Pond Services — Design • Construction • Repair • Maintenance"
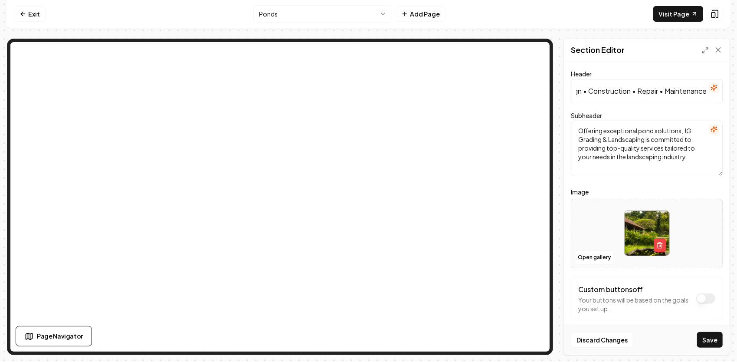
scroll to position [0, 0]
drag, startPoint x: 696, startPoint y: 159, endPoint x: 582, endPoint y: 120, distance: 120.7
click at [573, 118] on div "Subheader Offering exceptional pond solutions, JG Grading & Landscaping is comm…" at bounding box center [647, 143] width 152 height 66
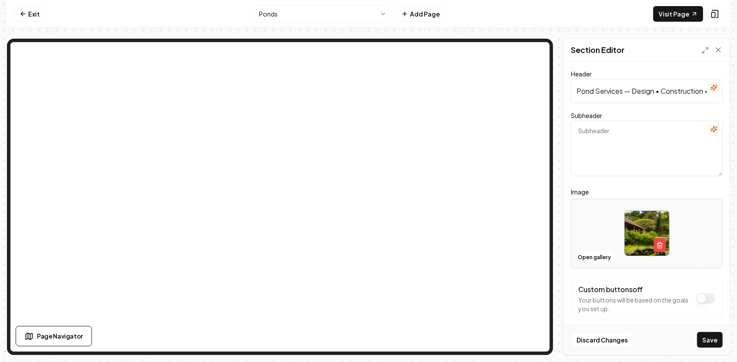
paste textarea "Transforming your land with expertly designed ponds — from small backyard featu…"
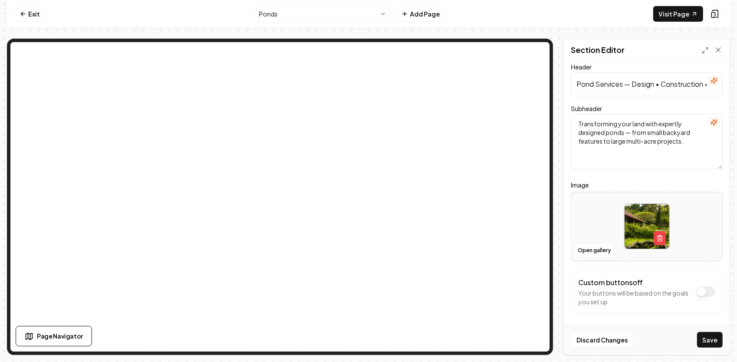
scroll to position [10, 0]
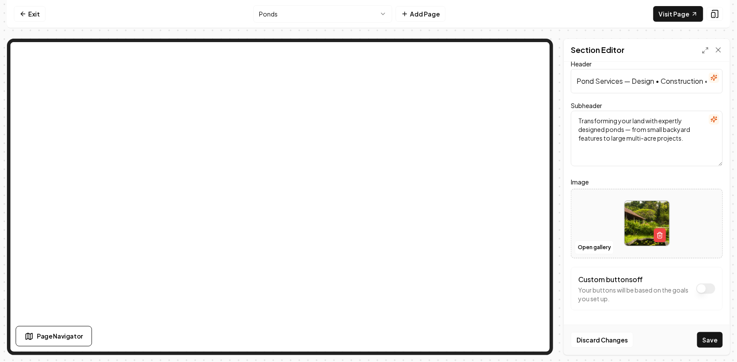
type textarea "Transforming your land with expertly designed ponds — from small backyard featu…"
click at [696, 287] on button "Custom buttons off" at bounding box center [705, 288] width 19 height 10
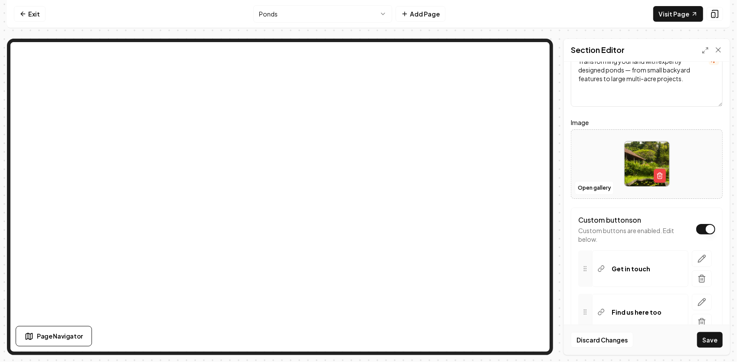
scroll to position [97, 0]
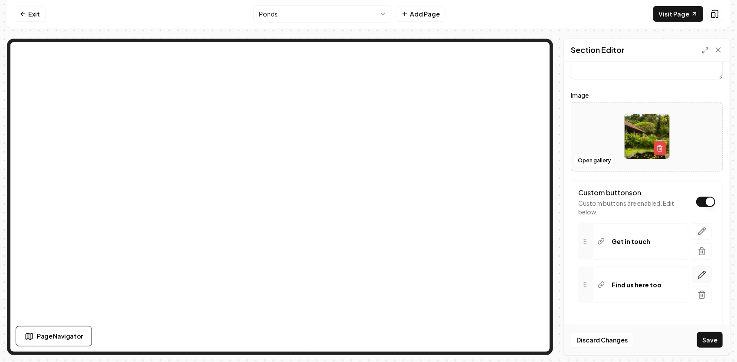
click at [697, 278] on button "button" at bounding box center [702, 274] width 20 height 16
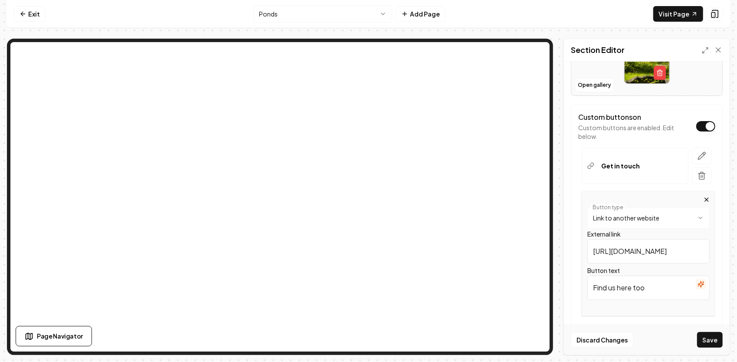
scroll to position [184, 0]
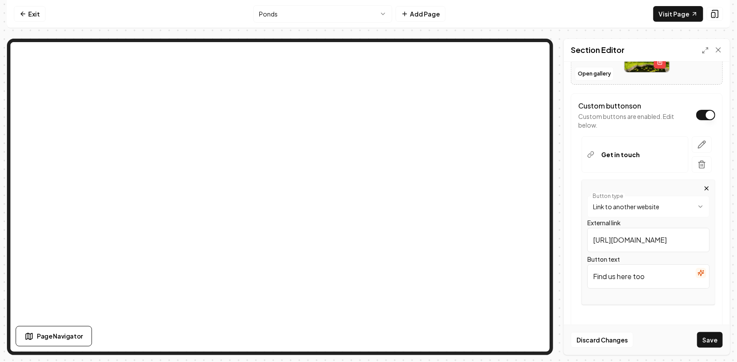
click at [687, 208] on html "**********" at bounding box center [368, 181] width 737 height 362
click at [581, 224] on html "**********" at bounding box center [368, 181] width 737 height 362
click at [705, 187] on icon "button" at bounding box center [706, 188] width 3 height 3
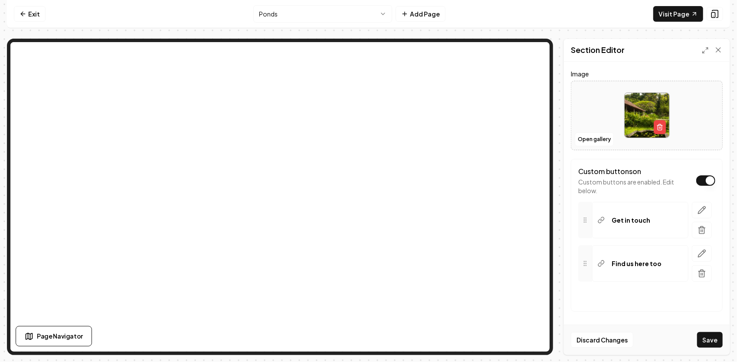
click at [703, 180] on button "Custom buttons on" at bounding box center [705, 180] width 19 height 10
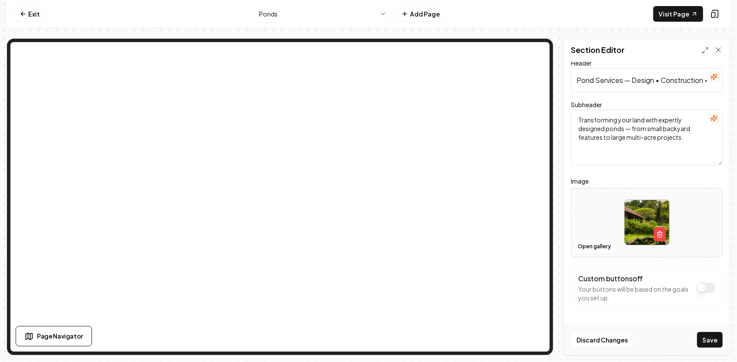
scroll to position [10, 0]
click at [711, 338] on button "Save" at bounding box center [710, 340] width 26 height 16
click at [657, 239] on button "button" at bounding box center [660, 235] width 12 height 14
click at [649, 224] on button "Upload image 30 MB max file size" at bounding box center [647, 223] width 62 height 61
type input "**********"
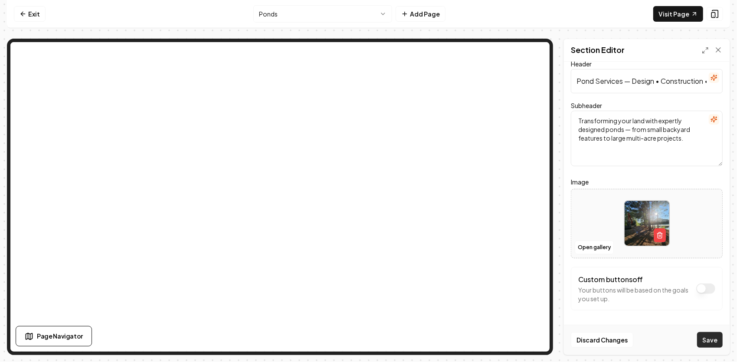
click at [714, 339] on button "Save" at bounding box center [710, 340] width 26 height 16
click at [663, 15] on link "Visit Page" at bounding box center [678, 14] width 50 height 16
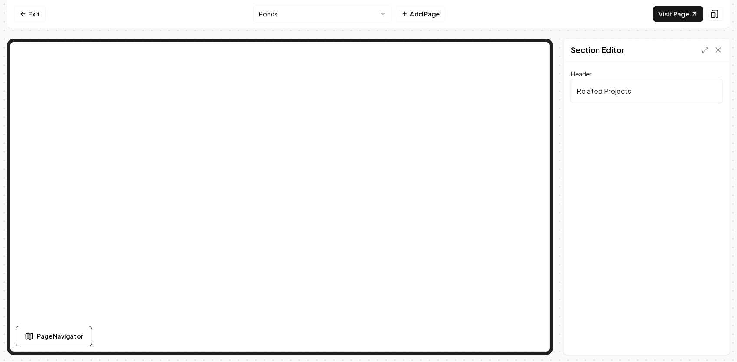
drag, startPoint x: 634, startPoint y: 92, endPoint x: 570, endPoint y: 97, distance: 63.5
click at [570, 97] on div "Header Related Projects Discard Changes Save" at bounding box center [647, 208] width 166 height 293
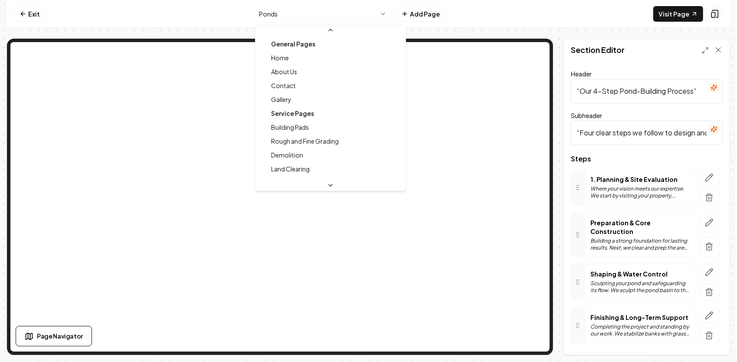
click at [390, 16] on html "Computer Required This feature is only available on a computer. Please switch t…" at bounding box center [368, 181] width 737 height 362
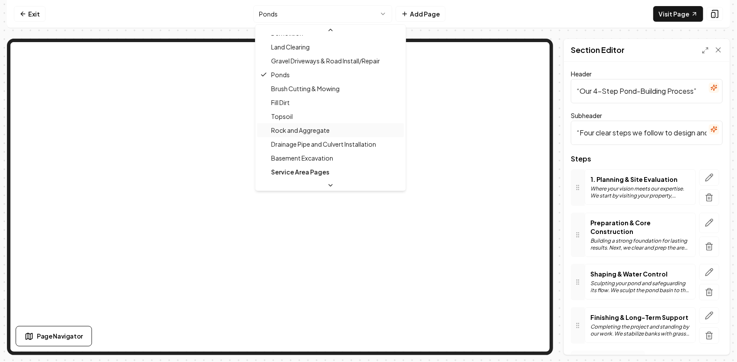
scroll to position [110, 0]
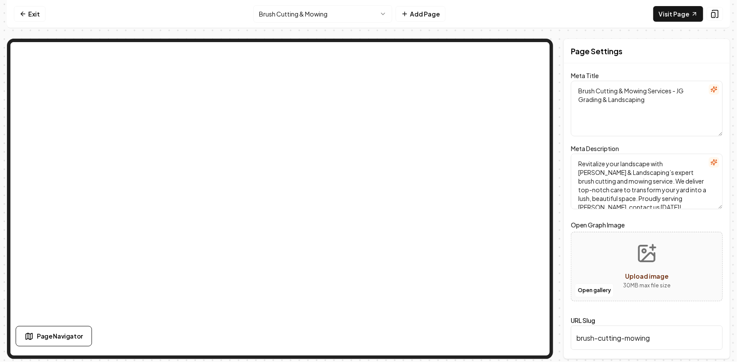
click at [648, 254] on icon "Upload image" at bounding box center [648, 257] width 13 height 8
click at [594, 289] on button "Open gallery" at bounding box center [594, 290] width 39 height 14
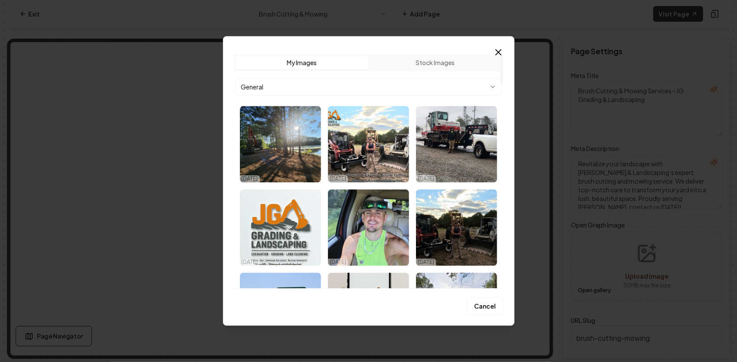
click at [333, 66] on button "My Images" at bounding box center [302, 63] width 133 height 14
click at [458, 88] on body "Computer Required This feature is only available on a computer. Please switch t…" at bounding box center [368, 181] width 737 height 362
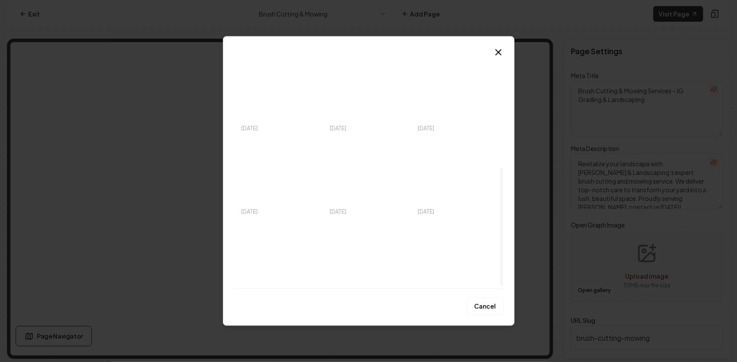
scroll to position [230, 0]
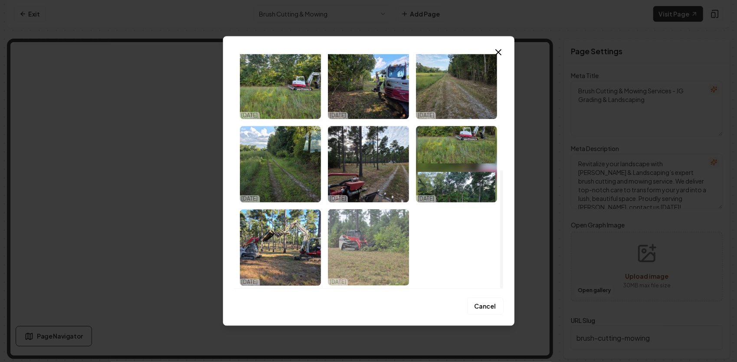
click at [380, 229] on img "Select image image_68d574225c7cd75eb823aa78.jpeg" at bounding box center [368, 247] width 81 height 76
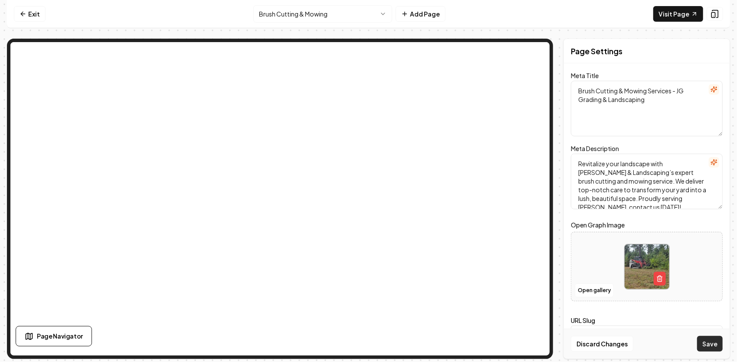
click at [716, 341] on button "Save" at bounding box center [710, 344] width 26 height 16
click at [646, 261] on img at bounding box center [647, 266] width 45 height 45
click at [593, 293] on button "Open gallery" at bounding box center [594, 290] width 39 height 14
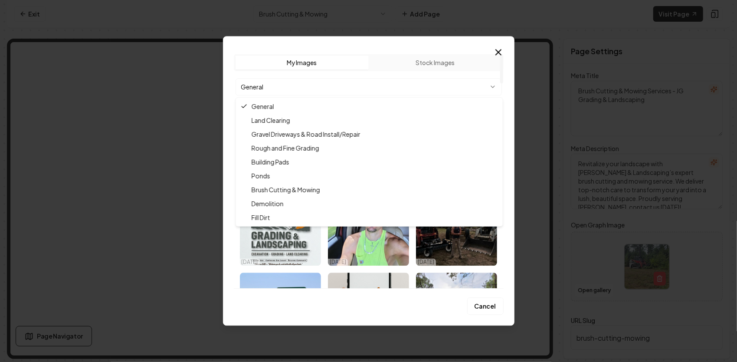
click at [388, 84] on body "Computer Required This feature is only available on a computer. Please switch t…" at bounding box center [368, 181] width 737 height 362
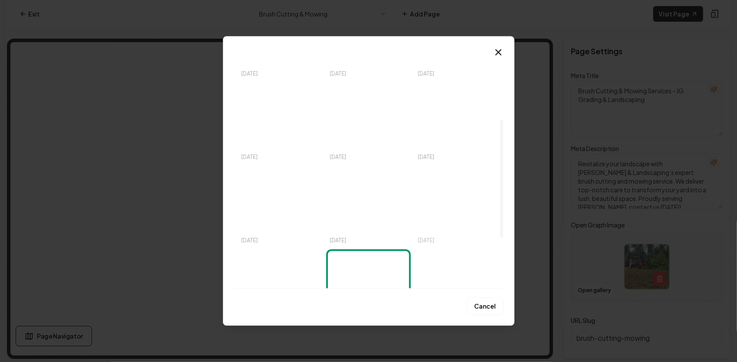
scroll to position [230, 0]
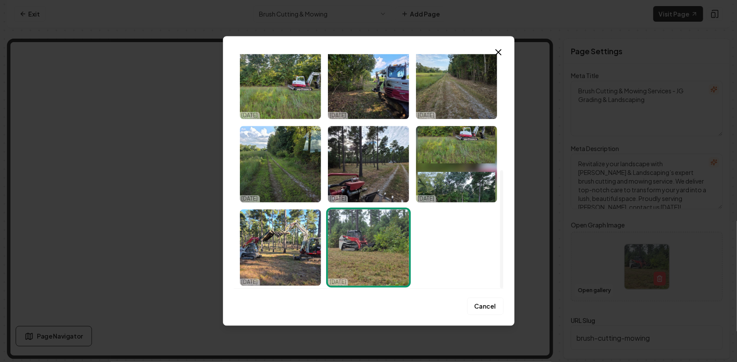
click at [360, 237] on img "Select image image_68d574225c7cd75eb823aa78.jpeg" at bounding box center [368, 247] width 81 height 76
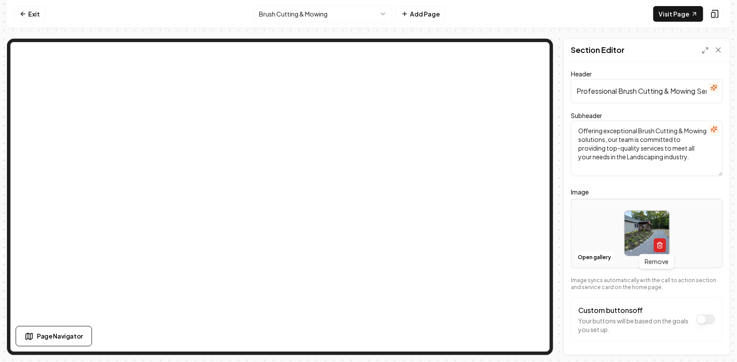
click at [657, 246] on icon "button" at bounding box center [659, 245] width 7 height 7
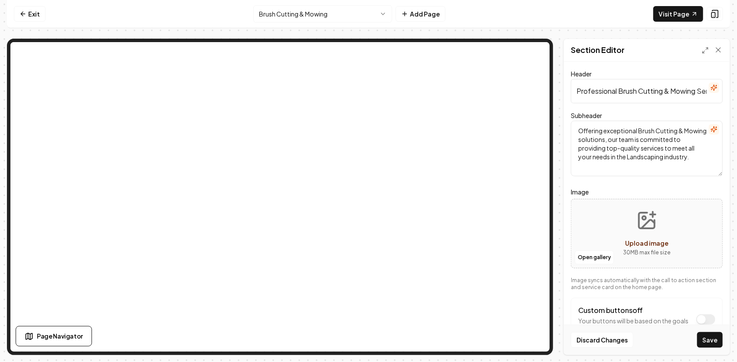
click at [638, 235] on button "Upload image 30 MB max file size" at bounding box center [647, 233] width 62 height 61
click at [589, 259] on button "Open gallery" at bounding box center [594, 257] width 39 height 14
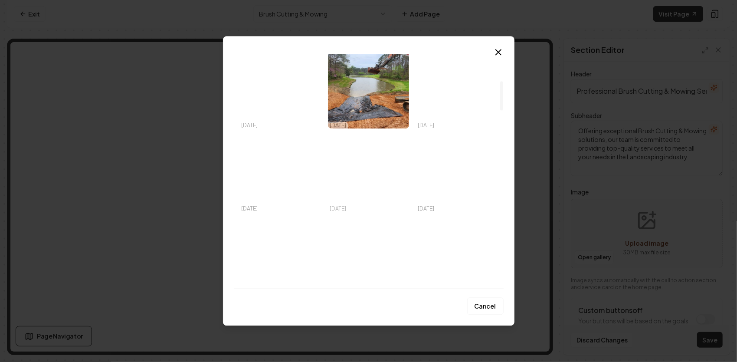
scroll to position [0, 0]
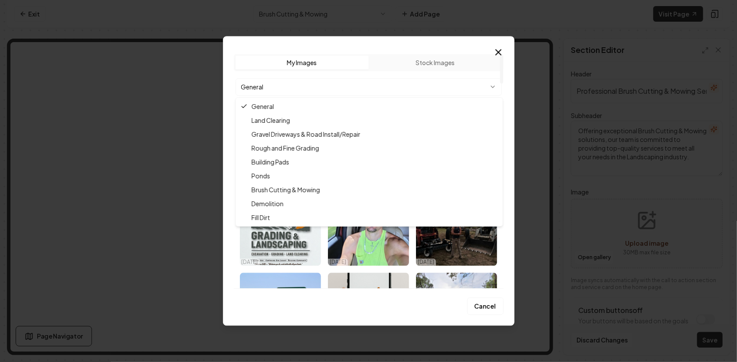
click at [456, 89] on body "Computer Required This feature is only available on a computer. Please switch t…" at bounding box center [368, 181] width 737 height 362
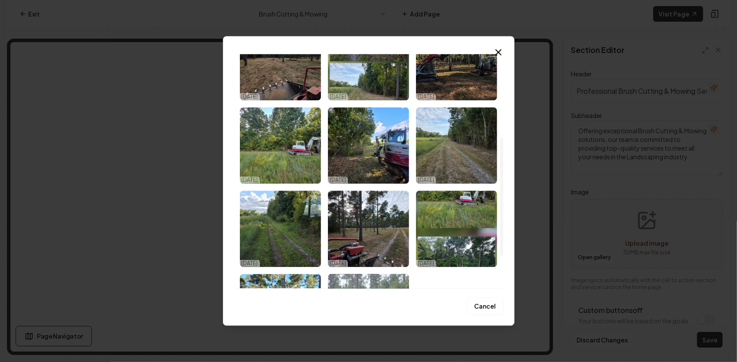
scroll to position [100, 0]
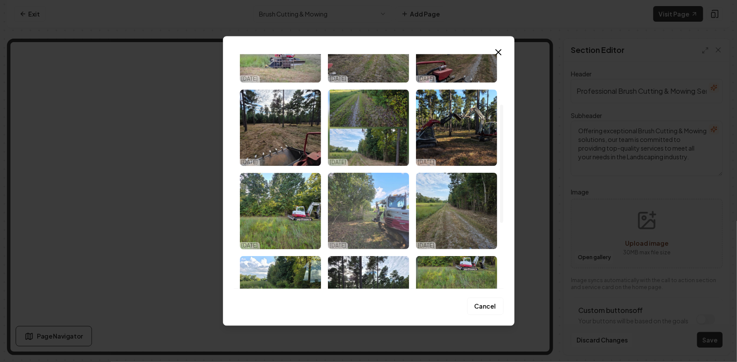
click at [347, 187] on img "Select image image_68da5b655c7cd75eb8019099.jpeg" at bounding box center [368, 211] width 81 height 76
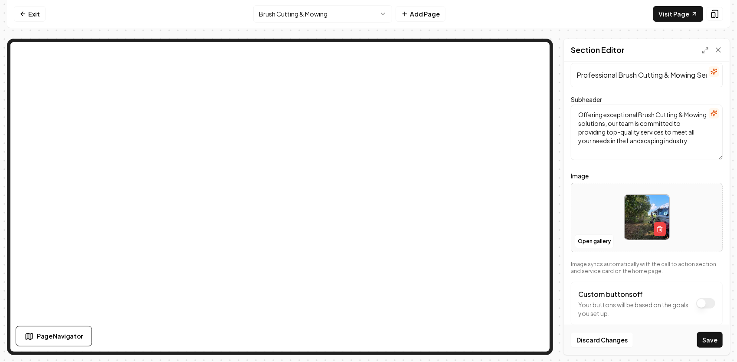
scroll to position [31, 0]
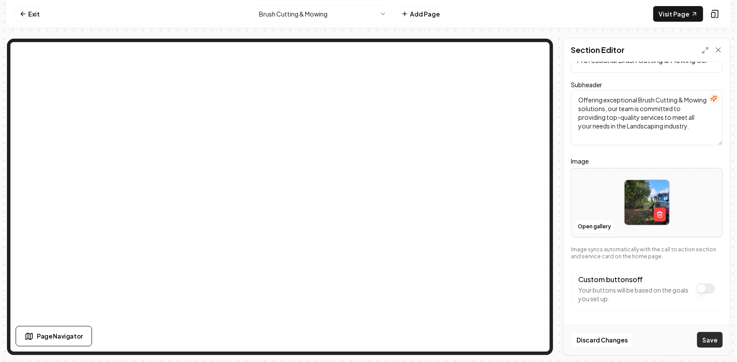
click at [703, 342] on button "Save" at bounding box center [710, 340] width 26 height 16
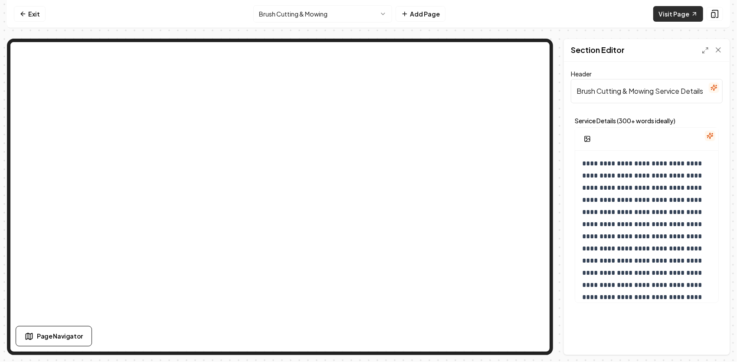
click at [663, 16] on link "Visit Page" at bounding box center [678, 14] width 50 height 16
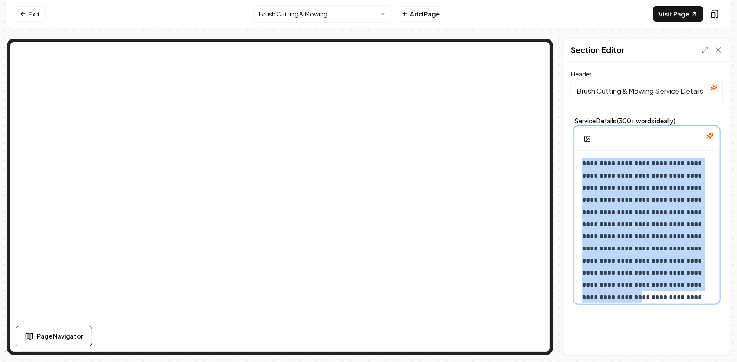
drag, startPoint x: 691, startPoint y: 298, endPoint x: 549, endPoint y: 164, distance: 195.5
click at [530, 65] on div "Page Settings Section Editor Header Brush Cutting & Mowing Service Details Serv…" at bounding box center [368, 197] width 723 height 316
drag, startPoint x: 697, startPoint y: 292, endPoint x: 613, endPoint y: 130, distance: 182.4
click at [613, 130] on div at bounding box center [647, 215] width 144 height 176
drag, startPoint x: 697, startPoint y: 295, endPoint x: 576, endPoint y: 152, distance: 187.7
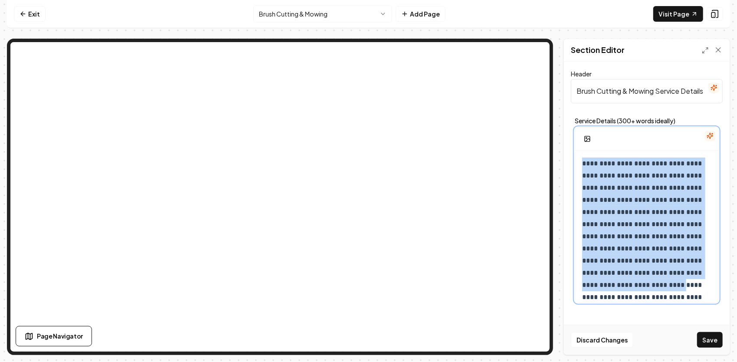
click at [576, 152] on div "**********" at bounding box center [646, 328] width 143 height 354
drag, startPoint x: 700, startPoint y: 298, endPoint x: 573, endPoint y: 147, distance: 196.4
click at [570, 147] on div "**********" at bounding box center [647, 208] width 166 height 293
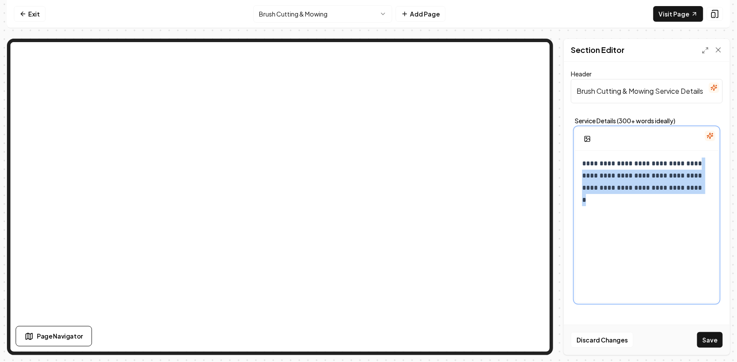
drag, startPoint x: 622, startPoint y: 216, endPoint x: 548, endPoint y: 180, distance: 81.7
click at [531, 117] on div "**********" at bounding box center [368, 197] width 723 height 316
click at [614, 213] on div "**********" at bounding box center [646, 234] width 143 height 167
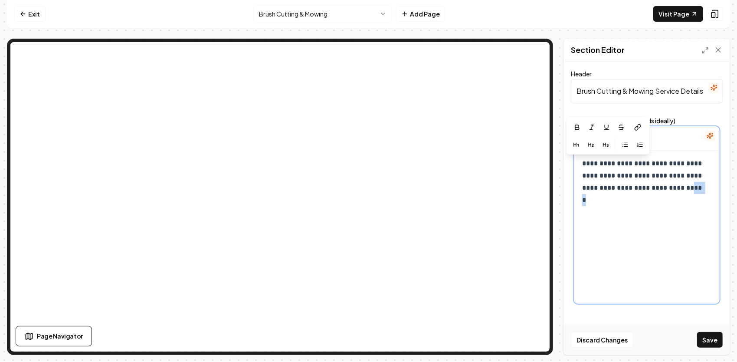
drag, startPoint x: 609, startPoint y: 197, endPoint x: 581, endPoint y: 157, distance: 48.9
click at [575, 154] on div "**********" at bounding box center [647, 215] width 144 height 176
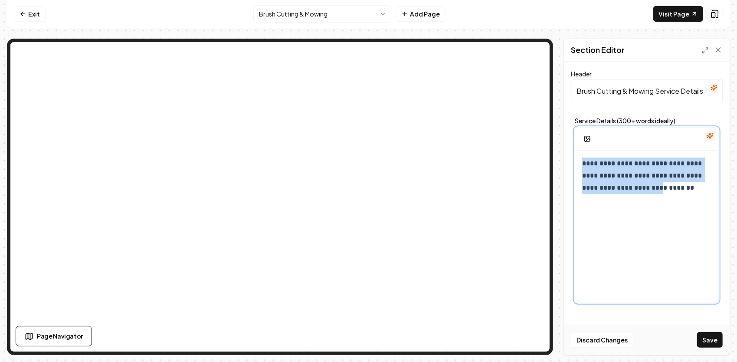
drag, startPoint x: 662, startPoint y: 193, endPoint x: 575, endPoint y: 142, distance: 101.1
click at [575, 142] on div "**********" at bounding box center [647, 215] width 144 height 176
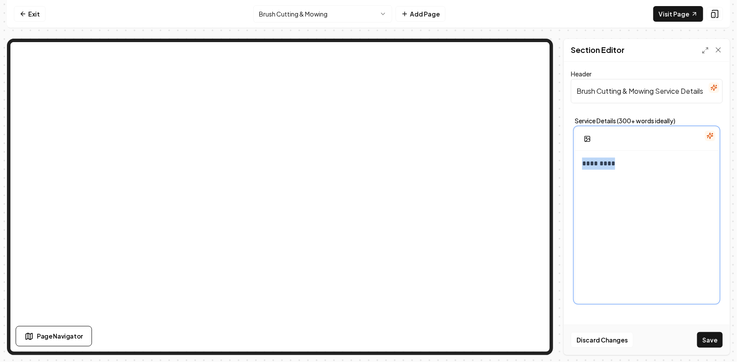
drag, startPoint x: 665, startPoint y: 166, endPoint x: 560, endPoint y: 169, distance: 104.6
click at [560, 169] on div "Page Settings Section Editor Header Brush Cutting & Mowing Service Details Serv…" at bounding box center [368, 197] width 723 height 316
drag, startPoint x: 635, startPoint y: 145, endPoint x: 576, endPoint y: 192, distance: 75.6
click at [576, 192] on div at bounding box center [646, 234] width 143 height 167
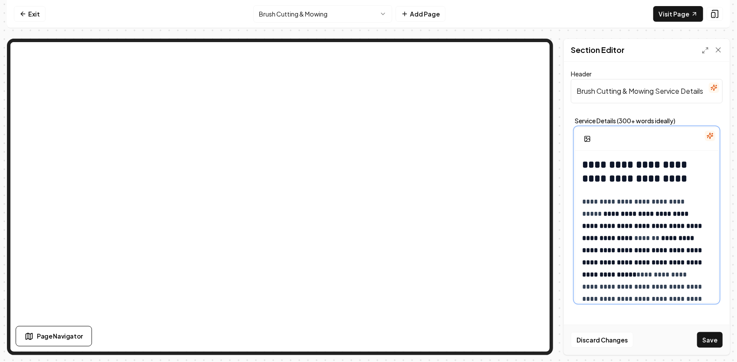
scroll to position [510, 0]
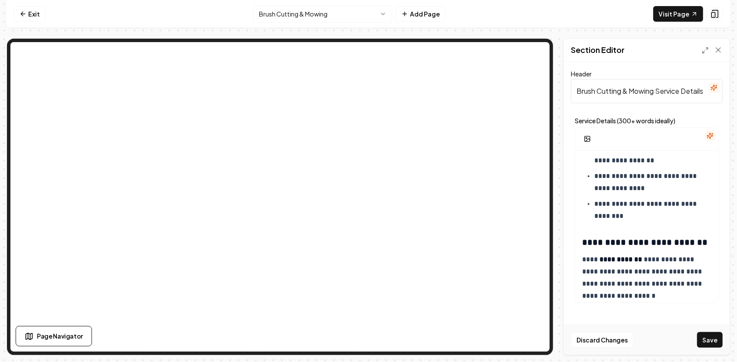
click at [714, 338] on button "Save" at bounding box center [710, 340] width 26 height 16
drag, startPoint x: 577, startPoint y: 94, endPoint x: 737, endPoint y: 49, distance: 166.3
click at [737, 50] on html "**********" at bounding box center [368, 181] width 737 height 362
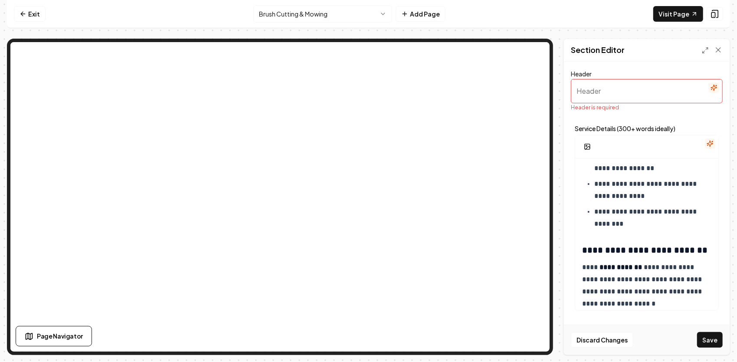
paste input "“Takeuchi Muscle: 22-Ft Cutter + Brand-New TL-12V2”"
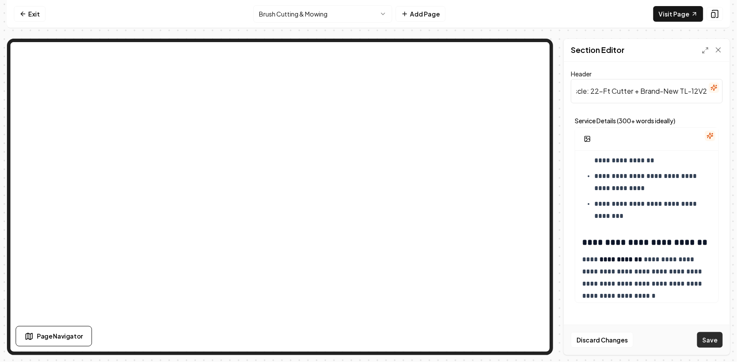
type input "“Takeuchi Muscle: 22-Ft Cutter + Brand-New TL-12V2”"
click at [710, 334] on button "Save" at bounding box center [710, 340] width 26 height 16
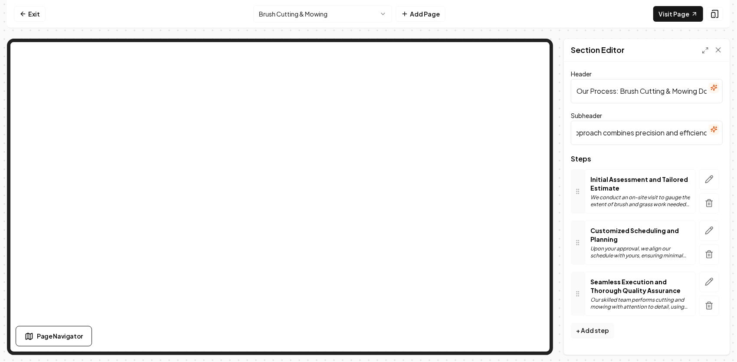
scroll to position [0, 211]
drag, startPoint x: 578, startPoint y: 136, endPoint x: 737, endPoint y: 107, distance: 161.4
click at [737, 114] on html "Computer Required This feature is only available on a computer. Please switch t…" at bounding box center [368, 181] width 737 height 362
paste input "How We Deliver Powerful, Precise Results Every Time"
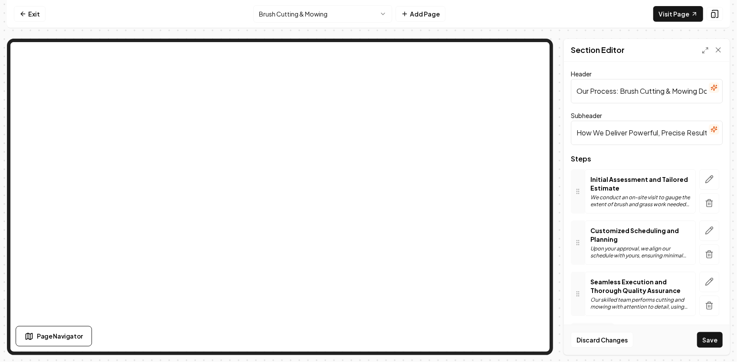
scroll to position [0, 46]
type input "How We Deliver Powerful, Precise Results Every Time"
click at [702, 344] on button "Save" at bounding box center [710, 340] width 26 height 16
click at [622, 188] on p "Initial Assessment and Tailored Estimate" at bounding box center [640, 183] width 100 height 17
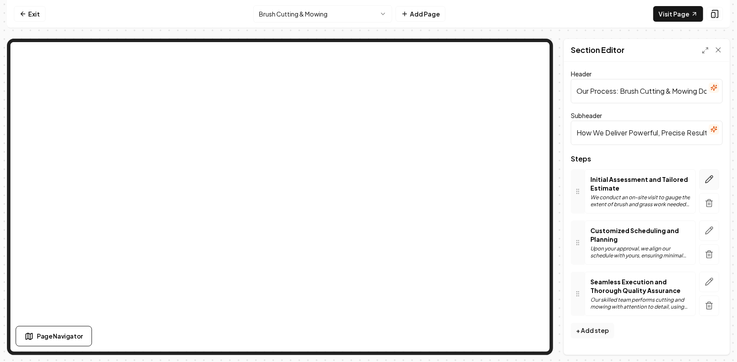
click at [708, 183] on icon "button" at bounding box center [709, 179] width 9 height 9
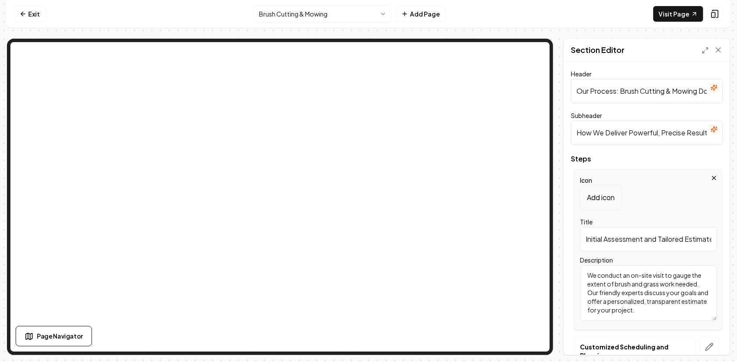
scroll to position [0, 10]
drag, startPoint x: 603, startPoint y: 242, endPoint x: 714, endPoint y: 235, distance: 111.3
click at [714, 234] on div "Icon Add icon Title Initial Assessment and Tailored Estimate Description We con…" at bounding box center [648, 249] width 148 height 161
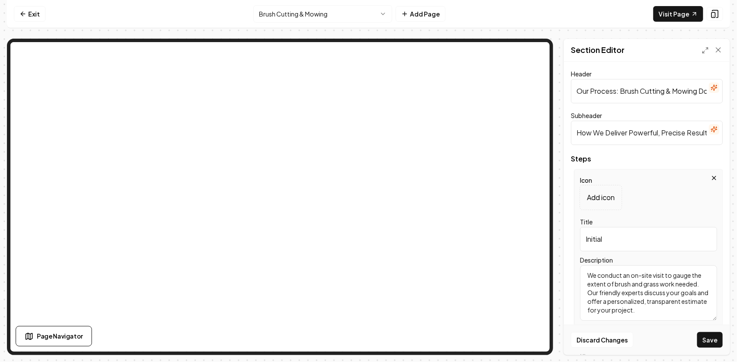
click at [630, 244] on input "Initial" at bounding box center [648, 239] width 137 height 24
paste input "Site Visit & Assessment"
type input "Initial Site Visit & Assessment"
drag, startPoint x: 676, startPoint y: 312, endPoint x: 576, endPoint y: 266, distance: 110.4
click at [574, 267] on div "Icon Add icon Title Initial Site Visit & Assessment Description We conduct an o…" at bounding box center [647, 249] width 152 height 161
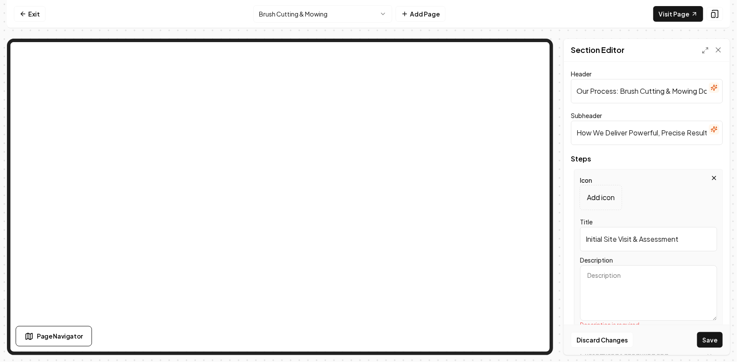
click at [638, 282] on textarea "Description" at bounding box center [648, 293] width 137 height 56
paste textarea "e walk your property to understand the terrain, vegetation density, and any sen…"
type textarea "e walk your property to understand the terrain, vegetation density, and any sen…"
click at [709, 341] on button "Save" at bounding box center [710, 340] width 26 height 16
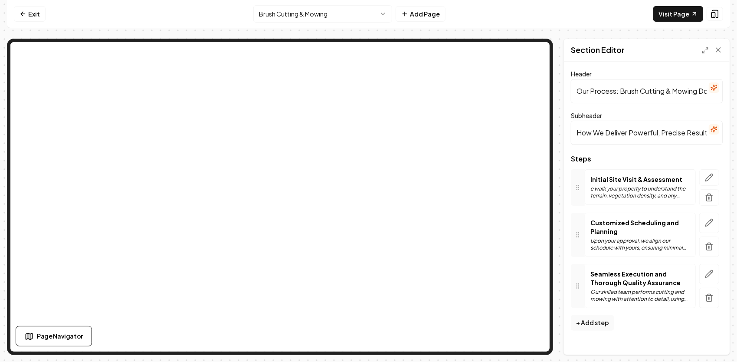
click at [591, 188] on p "e walk your property to understand the terrain, vegetation density, and any sen…" at bounding box center [640, 192] width 100 height 14
click at [710, 170] on button "button" at bounding box center [709, 177] width 20 height 16
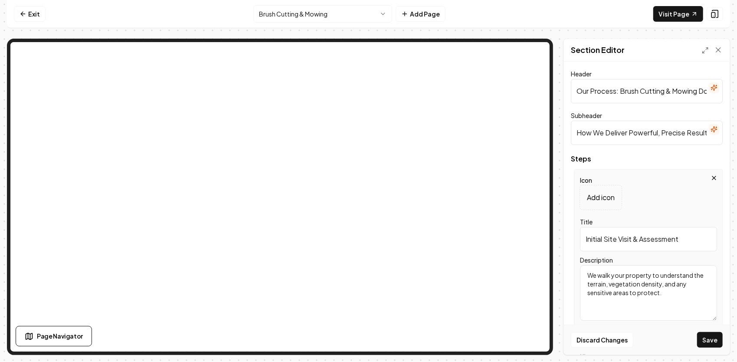
type textarea "We walk your property to understand the terrain, vegetation density, and any se…"
drag, startPoint x: 674, startPoint y: 288, endPoint x: 580, endPoint y: 275, distance: 94.2
click at [580, 275] on textarea "We walk your property to understand the terrain, vegetation density, and any se…" at bounding box center [648, 293] width 137 height 56
paste textarea "We start with a free on-site consultation where we walk the area with you, note…"
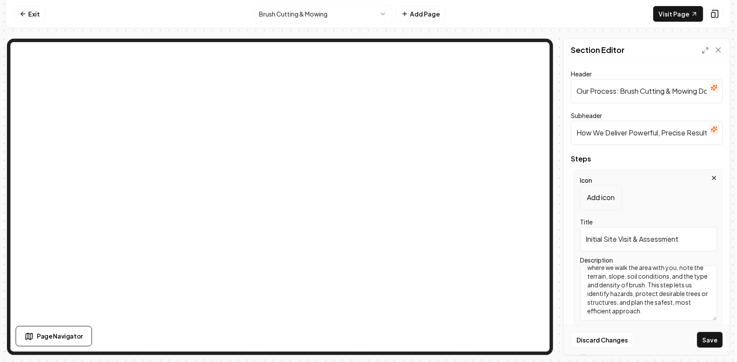
type textarea "We start with a free on-site consultation where we walk the area with you, note…"
drag, startPoint x: 646, startPoint y: 308, endPoint x: 579, endPoint y: 265, distance: 80.3
click at [579, 265] on div "Icon Add icon Title Initial Site Visit & Assessment Description We start with a…" at bounding box center [648, 249] width 148 height 161
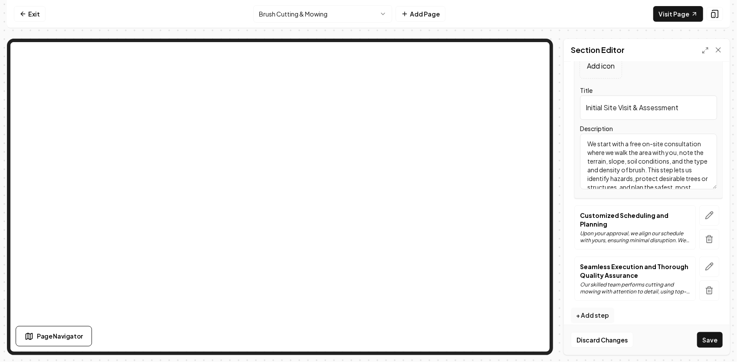
scroll to position [139, 0]
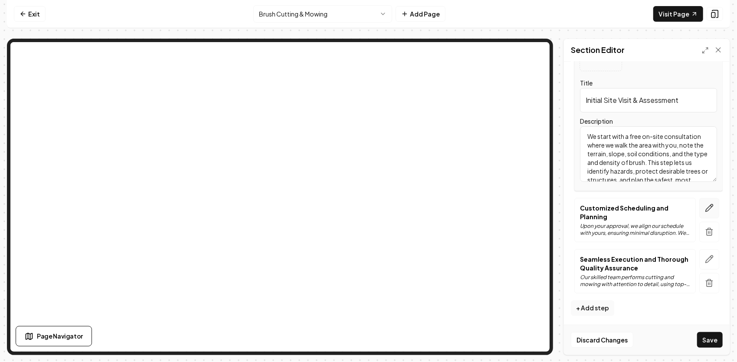
click at [705, 206] on icon "button" at bounding box center [709, 207] width 9 height 9
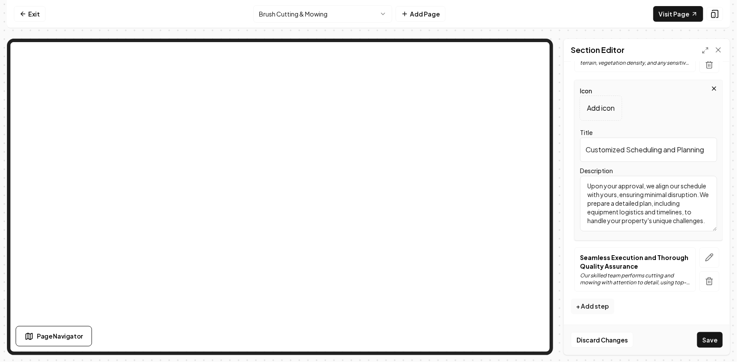
scroll to position [131, 0]
drag, startPoint x: 677, startPoint y: 226, endPoint x: 573, endPoint y: 181, distance: 113.6
click at [573, 181] on div "Icon Add icon Title Customized Scheduling and Planning Description Upon your ap…" at bounding box center [647, 162] width 152 height 161
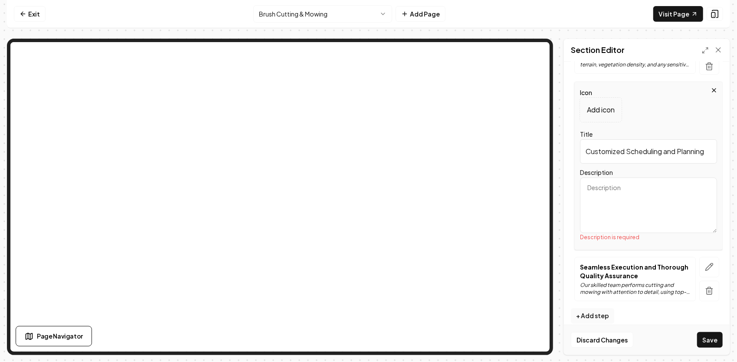
paste textarea "Based on what we find, we select the right machine for the job — our Takeuchi T…"
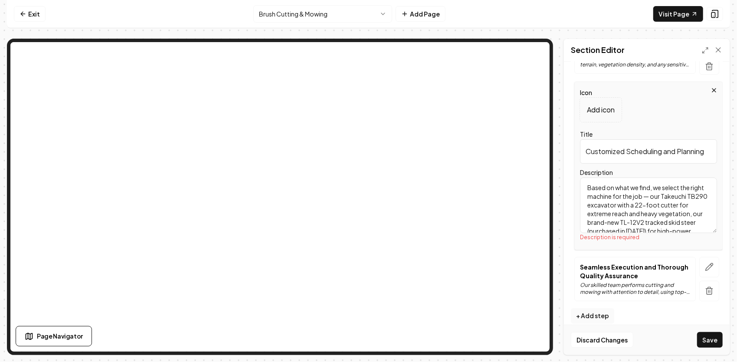
scroll to position [36, 0]
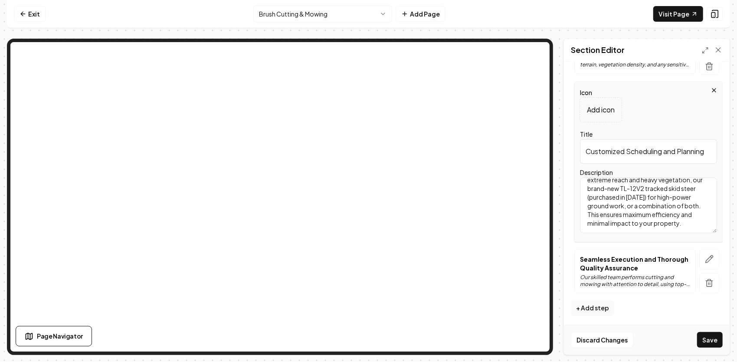
type textarea "Based on what we find, we select the right machine for the job — our Takeuchi T…"
drag, startPoint x: 584, startPoint y: 154, endPoint x: 737, endPoint y: 108, distance: 159.3
click at [737, 109] on html "Computer Required This feature is only available on a computer. Please switch t…" at bounding box center [368, 181] width 737 height 362
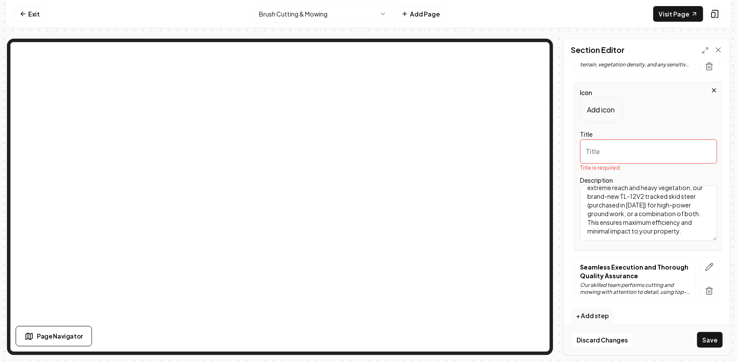
paste input "Equipment Match-Up"
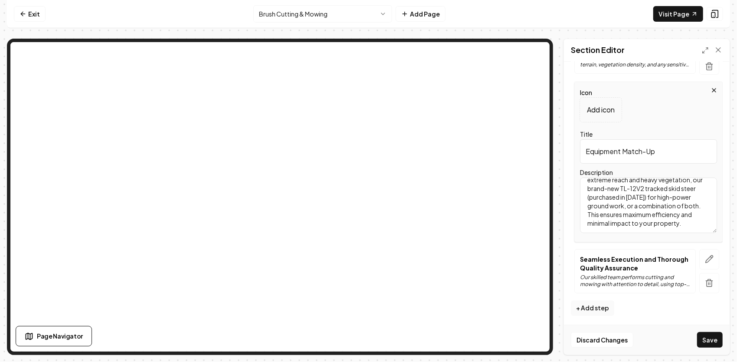
scroll to position [131, 0]
type input "Equipment Match-Up"
click at [706, 259] on icon "button" at bounding box center [709, 259] width 7 height 7
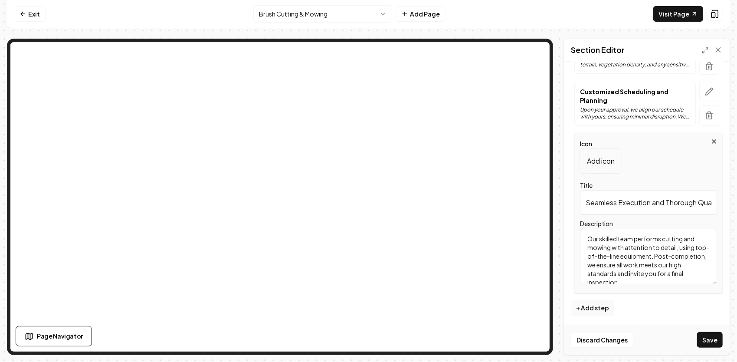
scroll to position [7, 0]
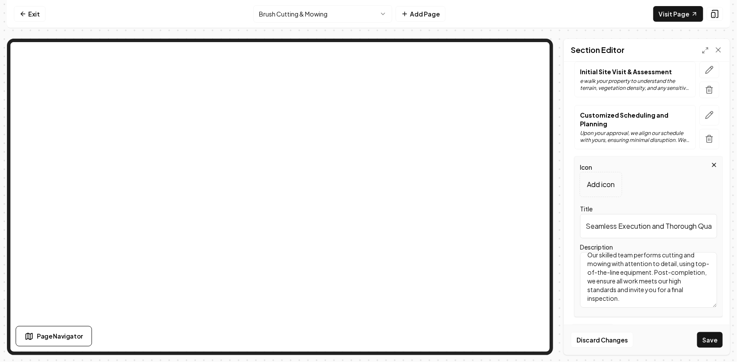
drag, startPoint x: 589, startPoint y: 233, endPoint x: 738, endPoint y: 306, distance: 166.1
click at [737, 306] on html "Computer Required This feature is only available on a computer. Please switch t…" at bounding box center [368, 181] width 737 height 362
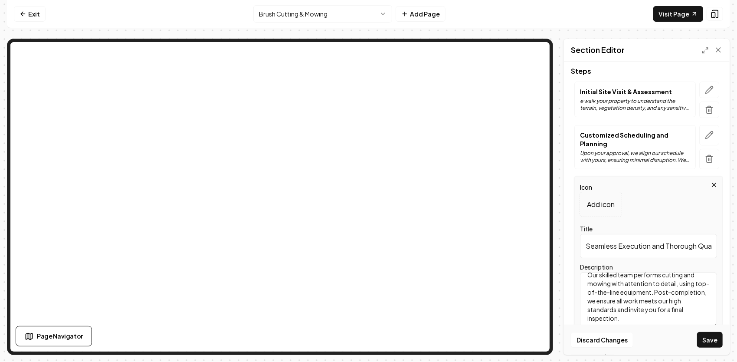
type textarea "final inspection."
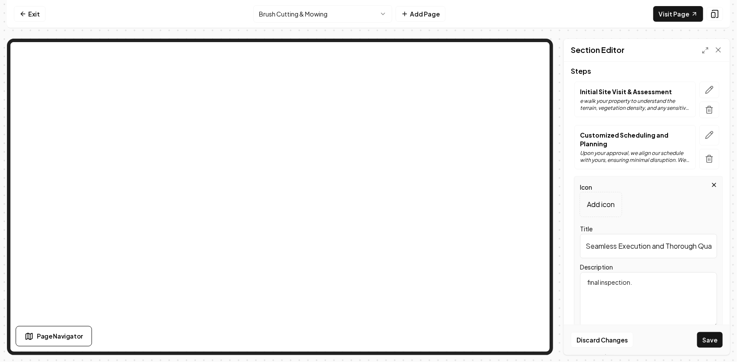
scroll to position [0, 0]
drag, startPoint x: 667, startPoint y: 283, endPoint x: 578, endPoint y: 278, distance: 89.5
click at [566, 277] on div "Header Our Process: Brush Cutting & Mowing Done Right Subheader How We Deliver …" at bounding box center [647, 208] width 166 height 293
paste textarea "Using our heavy-duty cutters, we systematically mow down brush, saplings, and t…"
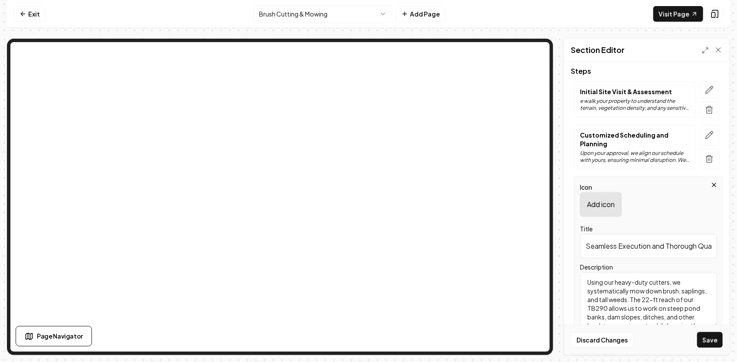
scroll to position [19, 0]
type textarea "Using our heavy-duty cutters, we systematically mow down brush, saplings, and t…"
drag, startPoint x: 583, startPoint y: 245, endPoint x: 738, endPoint y: 249, distance: 155.4
click at [737, 249] on html "Computer Required This feature is only available on a computer. Please switch t…" at bounding box center [368, 181] width 737 height 362
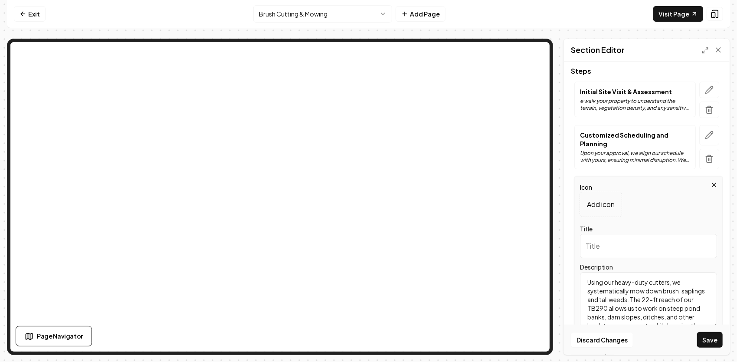
scroll to position [0, 0]
paste input "Precision Clearing"
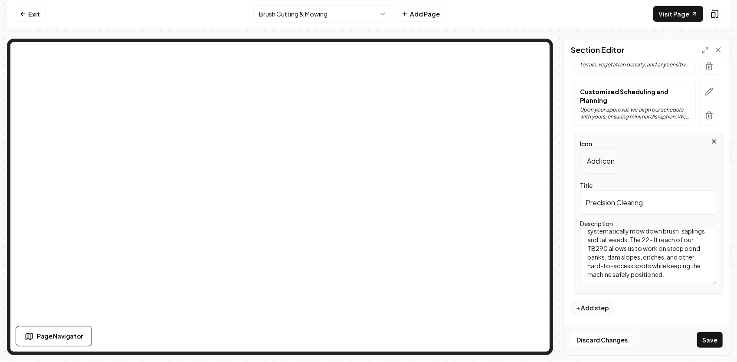
scroll to position [25, 0]
type input "Precision Clearing"
click at [598, 302] on button "+ Add step" at bounding box center [592, 308] width 43 height 16
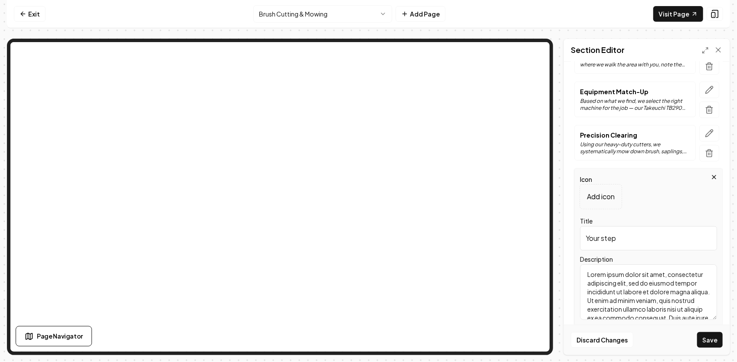
drag, startPoint x: 624, startPoint y: 241, endPoint x: 554, endPoint y: 236, distance: 70.4
click at [554, 236] on div "Page Settings Section Editor Header Our Process: Brush Cutting & Mowing Done Ri…" at bounding box center [368, 197] width 723 height 316
click at [639, 229] on input "Title" at bounding box center [648, 238] width 137 height 24
paste input "Finishing Touches"
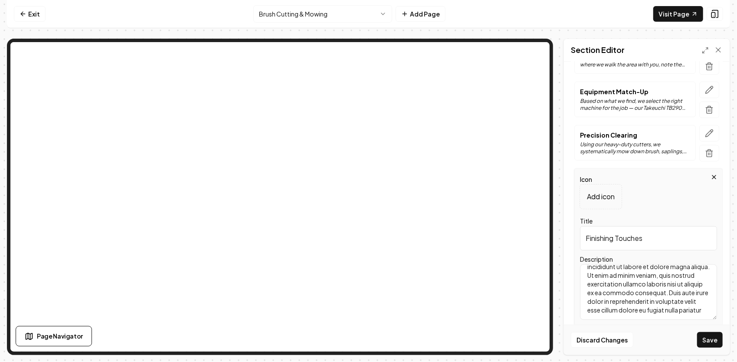
type input "Finishing Touches"
drag, startPoint x: 660, startPoint y: 308, endPoint x: 575, endPoint y: 260, distance: 97.7
click at [575, 260] on div "Icon Add icon Title Finishing Touches Description Lorem ipsum dolor sit amet, c…" at bounding box center [648, 248] width 148 height 161
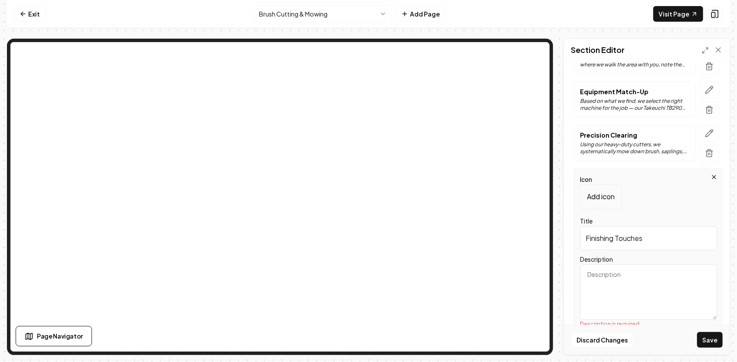
click at [601, 277] on textarea "Description" at bounding box center [648, 292] width 137 height 56
paste textarea "After the main clearing is complete, we make a final pass to even out the cut, …"
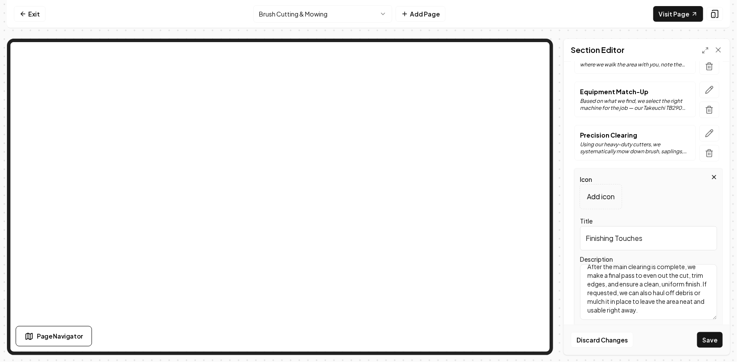
scroll to position [16, 0]
type textarea "After the main clearing is complete, we make a final pass to even out the cut, …"
click at [706, 338] on button "Save" at bounding box center [710, 340] width 26 height 16
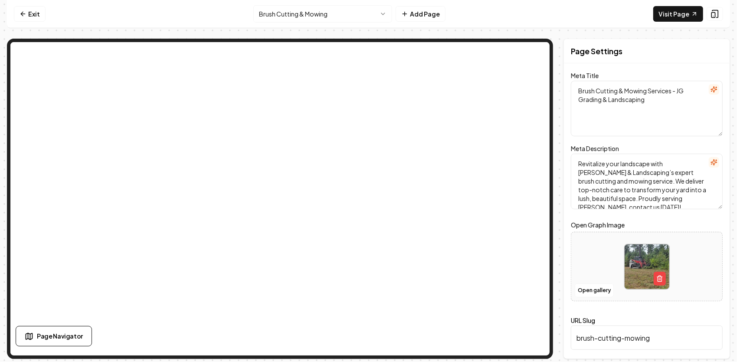
scroll to position [0, 0]
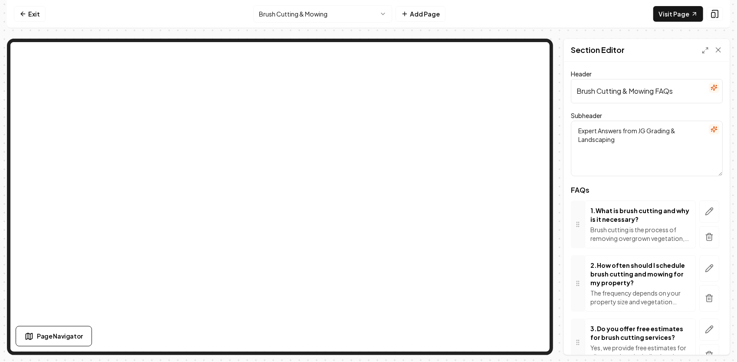
drag, startPoint x: 618, startPoint y: 136, endPoint x: 548, endPoint y: 115, distance: 72.7
click at [529, 72] on div "Page Settings Section Editor Header Brush Cutting & Mowing FAQs Subheader Exper…" at bounding box center [368, 197] width 723 height 316
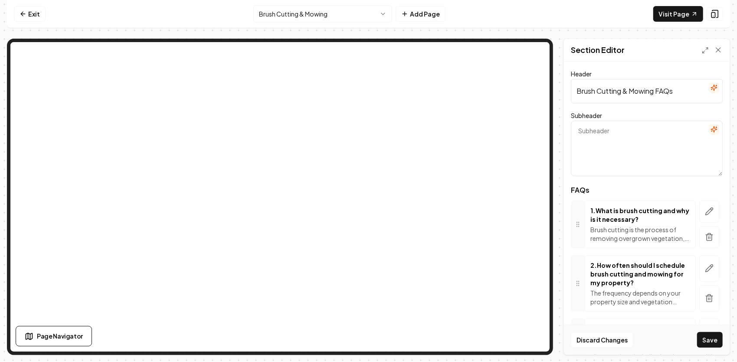
paste textarea "Answers to the Questions We Hear Most About Our Brush Cutting & Mowing Service"
type textarea "Answers to the Questions We Hear Most About Our Brush Cutting & Mowing Service"
click at [706, 205] on button "button" at bounding box center [709, 211] width 20 height 22
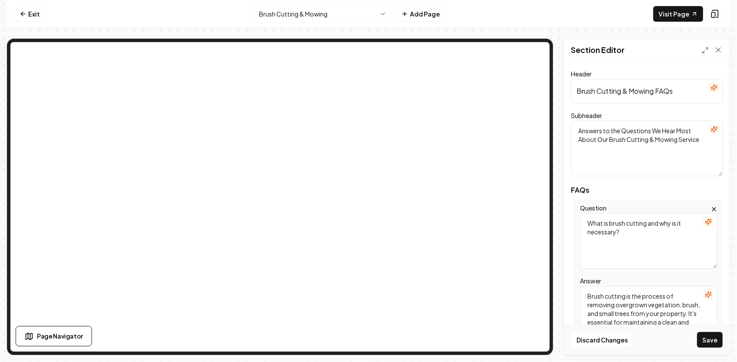
drag, startPoint x: 635, startPoint y: 244, endPoint x: 560, endPoint y: 213, distance: 81.4
click at [557, 215] on div "Page Settings Section Editor Header Brush Cutting & Mowing FAQs Subheader Answe…" at bounding box center [368, 197] width 723 height 316
paste textarea "What exactly is brush cutting"
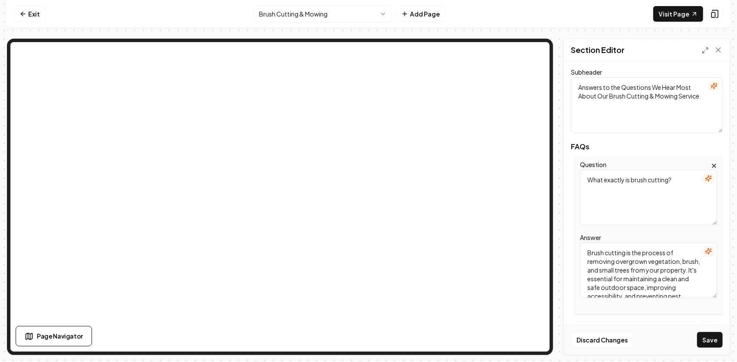
scroll to position [87, 0]
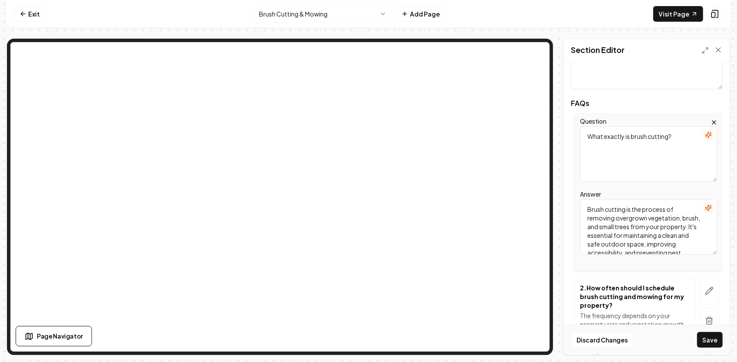
type textarea "What exactly is brush cutting?"
drag, startPoint x: 652, startPoint y: 244, endPoint x: 555, endPoint y: 167, distance: 123.6
click at [555, 168] on div "Page Settings Section Editor Header Brush Cutting & Mowing FAQs Subheader Answe…" at bounding box center [368, 197] width 723 height 316
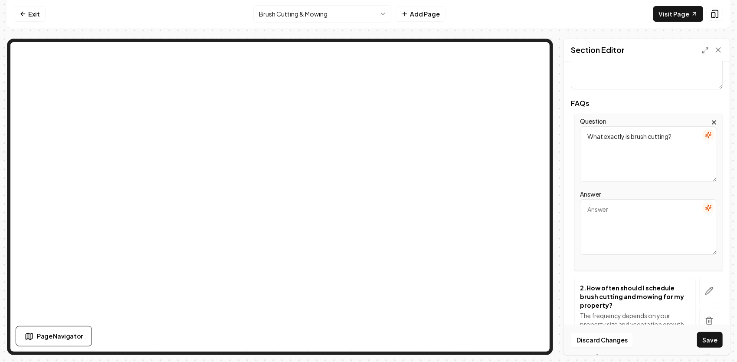
click at [613, 222] on textarea "Answer" at bounding box center [648, 227] width 137 height 56
paste textarea "Brush cutting (or brush mowing) is the use of heavy-duty equipment to cut and m…"
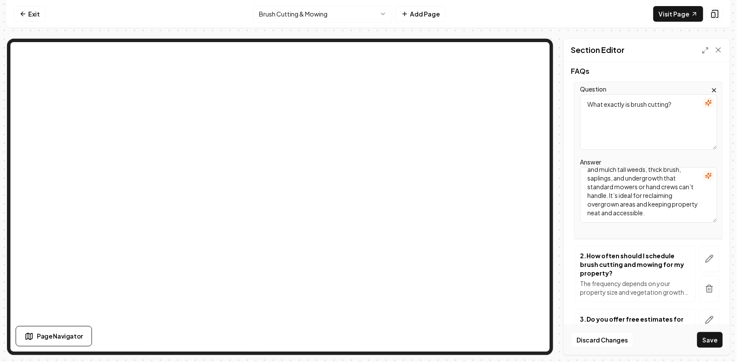
scroll to position [130, 0]
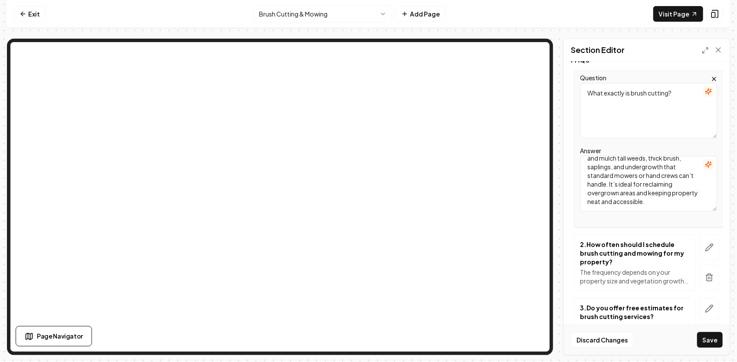
type textarea "Brush cutting (or brush mowing) is the use of heavy-duty equipment to cut and m…"
drag, startPoint x: 608, startPoint y: 264, endPoint x: 567, endPoint y: 233, distance: 51.4
click at [567, 233] on div "Header Brush Cutting & Mowing FAQs Subheader Answers to the Questions We Hear M…" at bounding box center [647, 208] width 166 height 293
drag, startPoint x: 567, startPoint y: 233, endPoint x: 614, endPoint y: 266, distance: 57.4
click at [614, 266] on div "2 . How often should I schedule brush cutting and mowing for my property? The f…" at bounding box center [635, 262] width 110 height 45
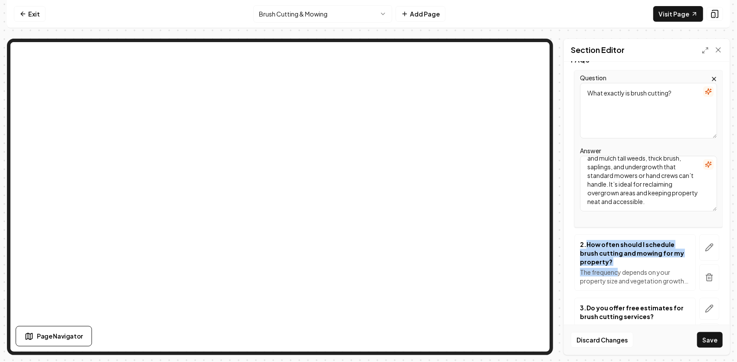
drag, startPoint x: 593, startPoint y: 255, endPoint x: 586, endPoint y: 243, distance: 13.8
click at [586, 243] on div "2 . How often should I schedule brush cutting and mowing for my property? The f…" at bounding box center [635, 262] width 110 height 45
drag, startPoint x: 586, startPoint y: 243, endPoint x: 622, endPoint y: 258, distance: 39.1
click at [622, 258] on p "2 . How often should I schedule brush cutting and mowing for my property?" at bounding box center [635, 253] width 110 height 26
click at [699, 252] on button "button" at bounding box center [709, 247] width 20 height 26
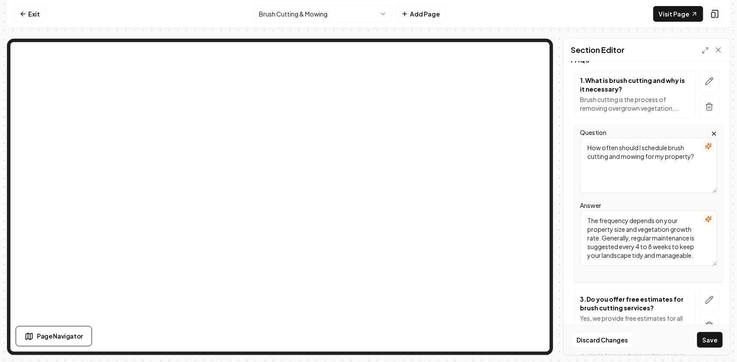
drag, startPoint x: 691, startPoint y: 158, endPoint x: 577, endPoint y: 141, distance: 114.5
click at [577, 141] on div "Question How often should I schedule brush cutting and mowing for my property? …" at bounding box center [648, 203] width 148 height 157
type textarea "?"
drag, startPoint x: 613, startPoint y: 147, endPoint x: 544, endPoint y: 147, distance: 69.4
click at [519, 104] on div "Page Settings Section Editor Header Brush Cutting & Mowing FAQs Subheader Answe…" at bounding box center [368, 197] width 723 height 316
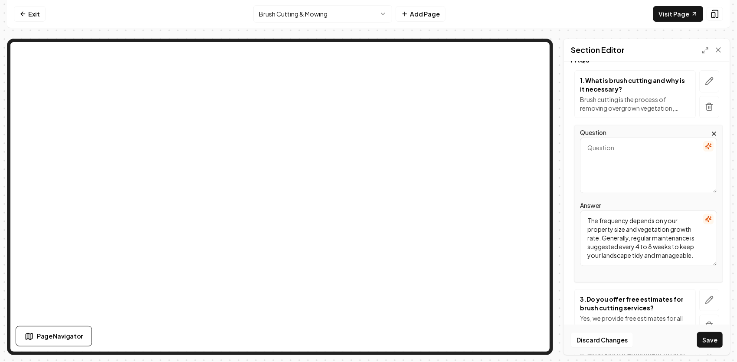
paste textarea "How powerful is your equipment?"
type textarea "How powerful is your equipment?"
drag, startPoint x: 670, startPoint y: 264, endPoint x: 564, endPoint y: 184, distance: 133.2
click at [558, 186] on div "Page Settings Section Editor Header Brush Cutting & Mowing FAQs Subheader Answe…" at bounding box center [368, 197] width 723 height 316
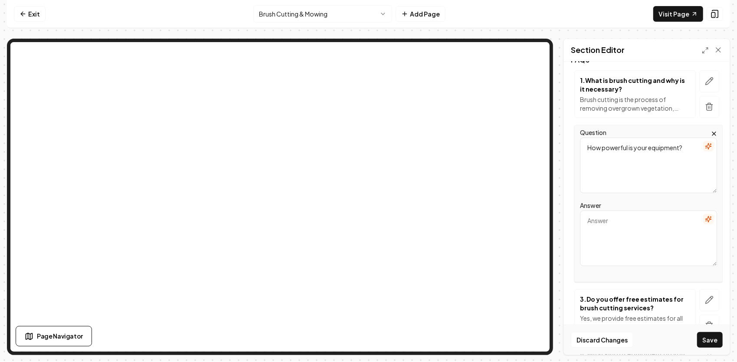
click at [606, 153] on textarea "How powerful is your equipment?" at bounding box center [648, 166] width 137 height 56
drag, startPoint x: 606, startPoint y: 154, endPoint x: 587, endPoint y: 227, distance: 76.0
click at [587, 227] on textarea "Answer" at bounding box center [648, 238] width 137 height 56
paste textarea "We use a Takeuchi TB290 excavator with a 22-foot brush cutter and our brand-new…"
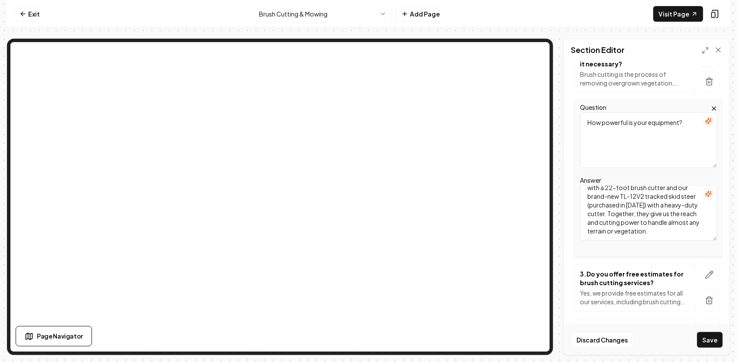
scroll to position [174, 0]
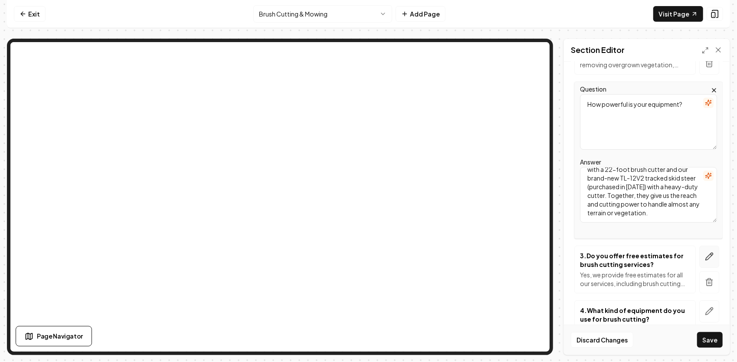
type textarea "We use a Takeuchi TB290 excavator with a 22-foot brush cutter and our brand-new…"
click at [705, 257] on icon "button" at bounding box center [709, 256] width 9 height 9
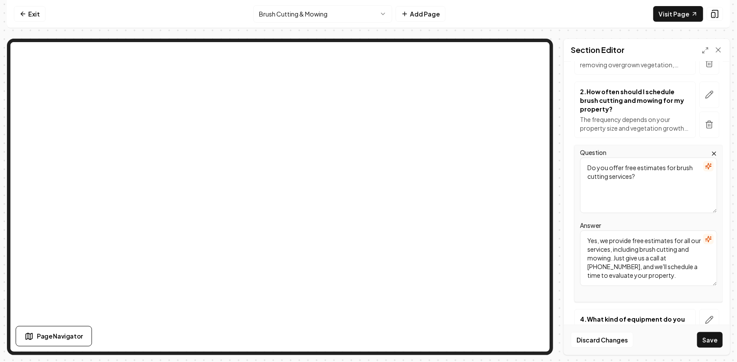
drag, startPoint x: 649, startPoint y: 180, endPoint x: 567, endPoint y: 164, distance: 83.5
click at [567, 164] on div "Header Brush Cutting & Mowing FAQs Subheader Answers to the Questions We Hear M…" at bounding box center [647, 208] width 166 height 293
click at [630, 182] on textarea "Question" at bounding box center [648, 185] width 137 height 56
paste textarea "How far can you reach with the cutter?"
type textarea "How far can you reach with the cutter?"
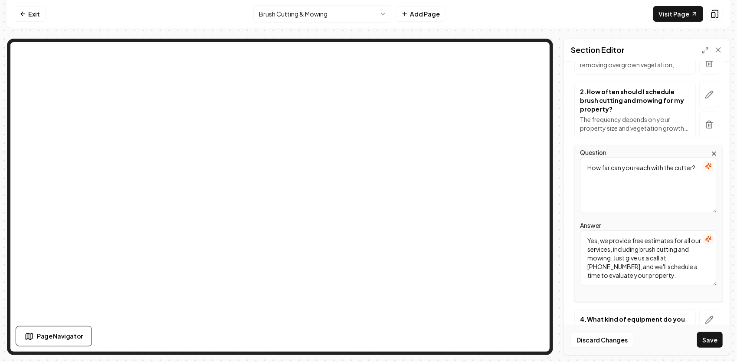
click at [672, 275] on textarea "Yes, we provide free estimates for all our services, including brush cutting an…" at bounding box center [648, 258] width 137 height 56
type textarea "Yes, we provide free estimates for all our services, including brush cutting an…"
drag, startPoint x: 660, startPoint y: 274, endPoint x: 556, endPoint y: 236, distance: 110.7
click at [556, 236] on div "Page Settings Section Editor Header Brush Cutting & Mowing FAQs Subheader Answe…" at bounding box center [368, 197] width 723 height 316
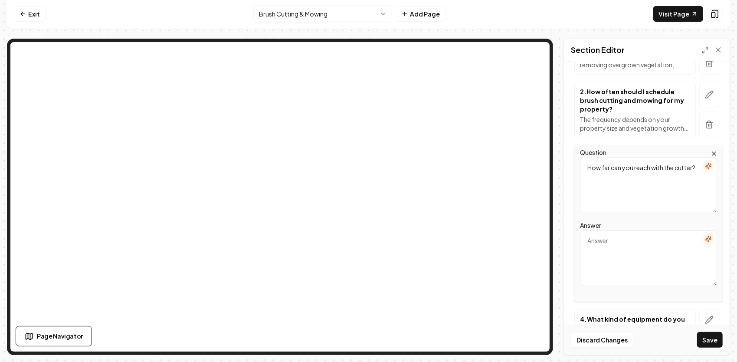
paste textarea "Our TB290 excavator’s attachment reaches up to 22 feet out from the machine, wh…"
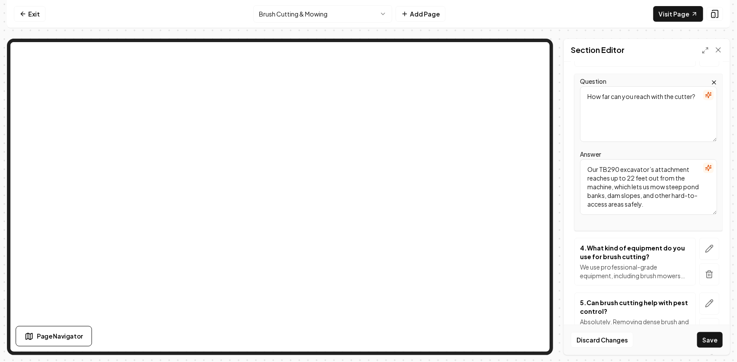
scroll to position [260, 0]
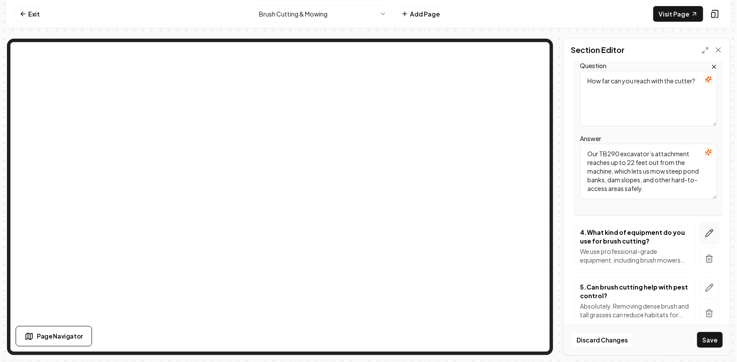
type textarea "Our TB290 excavator’s attachment reaches up to 22 feet out from the machine, wh…"
click at [705, 232] on icon "button" at bounding box center [709, 233] width 9 height 9
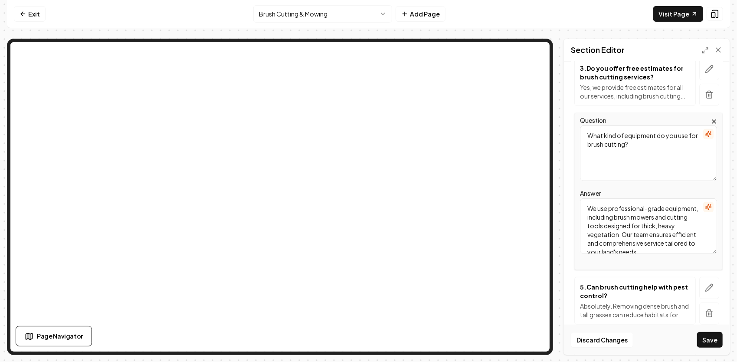
drag, startPoint x: 660, startPoint y: 161, endPoint x: 555, endPoint y: 130, distance: 109.7
click at [554, 130] on div "Page Settings Section Editor Header Brush Cutting & Mowing FAQs Subheader Answe…" at bounding box center [368, 197] width 723 height 316
paste textarea "What kinds of vegetation can you handle?"
type textarea "What kinds of vegetation can you handle?"
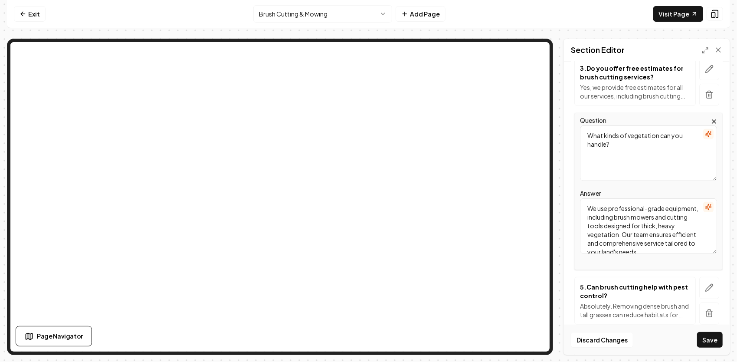
drag, startPoint x: 674, startPoint y: 245, endPoint x: 545, endPoint y: 199, distance: 136.8
click at [507, 144] on div "Page Settings Section Editor Header Brush Cutting & Mowing FAQs Subheader Answe…" at bounding box center [368, 197] width 723 height 316
type textarea "your land's needs."
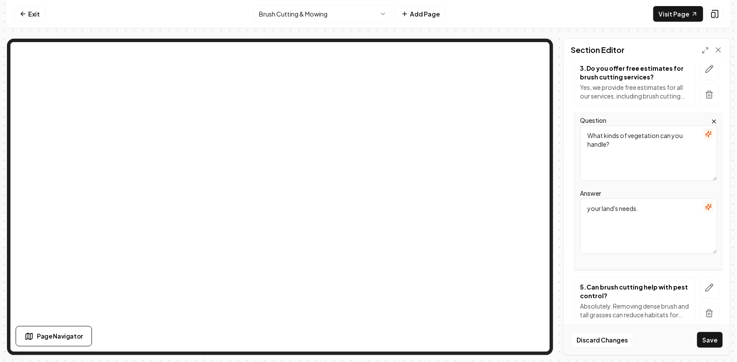
drag, startPoint x: 639, startPoint y: 209, endPoint x: 549, endPoint y: 193, distance: 90.8
click at [520, 148] on div "Page Settings Section Editor Header Brush Cutting & Mowing FAQs Subheader Answe…" at bounding box center [368, 197] width 723 height 316
paste textarea "We can cut through heavy brush, saplings up to several inches thick, tall weeds…"
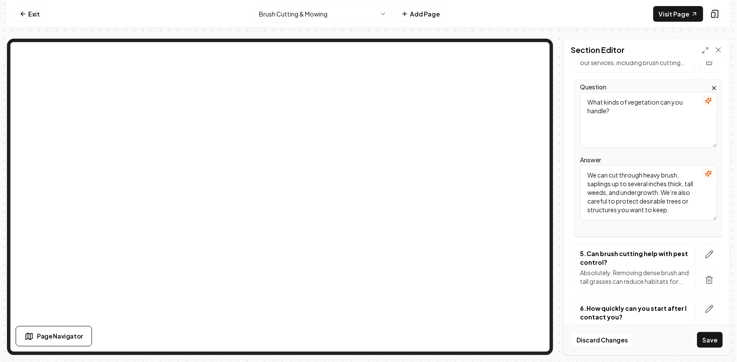
scroll to position [345, 0]
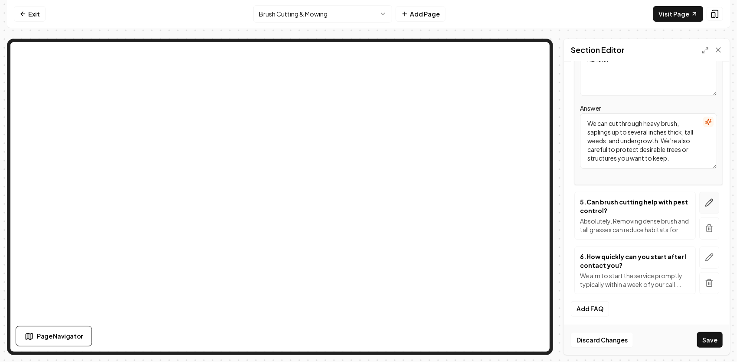
type textarea "We can cut through heavy brush, saplings up to several inches thick, tall weeds…"
click at [705, 201] on icon "button" at bounding box center [709, 202] width 9 height 9
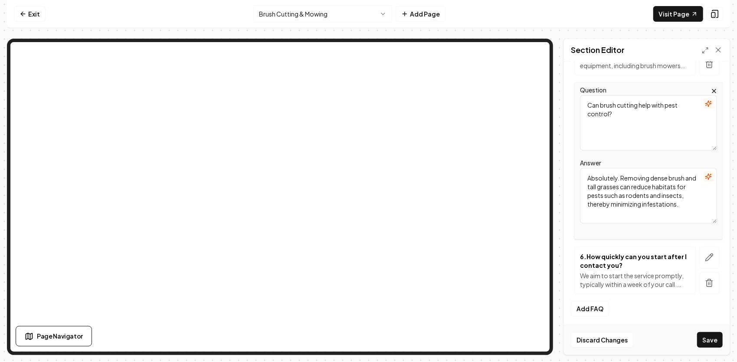
drag, startPoint x: 636, startPoint y: 128, endPoint x: 565, endPoint y: 101, distance: 75.2
click at [565, 101] on div "Header Brush Cutting & Mowing FAQs Subheader Answers to the Questions We Hear M…" at bounding box center [647, 208] width 166 height 293
paste textarea "Is brush cutting messy? Will debris be left behind?"
type textarea "Is brush cutting messy? Will debris be left behind?"
drag, startPoint x: 682, startPoint y: 205, endPoint x: 549, endPoint y: 168, distance: 137.2
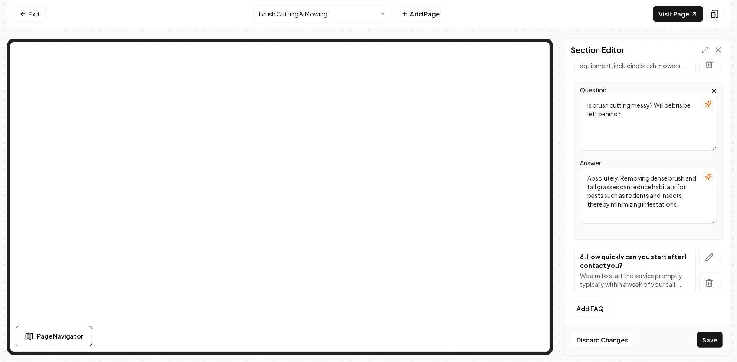
click at [530, 124] on div "Page Settings Section Editor Header Brush Cutting & Mowing FAQs Subheader Answe…" at bounding box center [368, 197] width 723 height 316
click at [616, 189] on textarea "Answer" at bounding box center [648, 196] width 137 height 56
paste textarea "Our equipment mulches most material in place, leaving a low, even layer on the …"
type textarea "Our equipment mulches most material in place, leaving a low, even layer on the …"
click at [706, 257] on icon "button" at bounding box center [709, 257] width 7 height 7
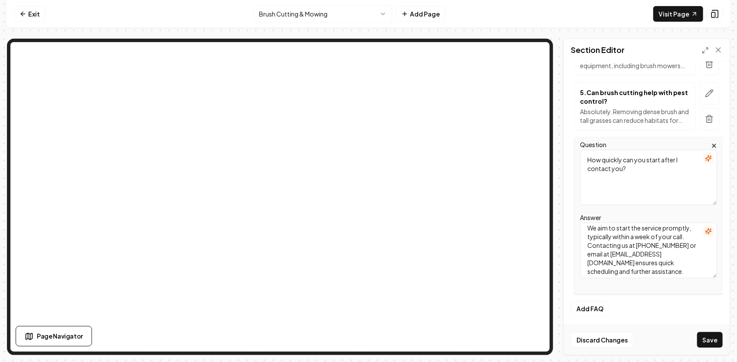
scroll to position [0, 0]
drag, startPoint x: 672, startPoint y: 273, endPoint x: 548, endPoint y: 206, distance: 140.9
click at [527, 164] on div "Page Settings Section Editor Header Brush Cutting & Mowing FAQs Subheader Answe…" at bounding box center [368, 197] width 723 height 316
type textarea "assistance."
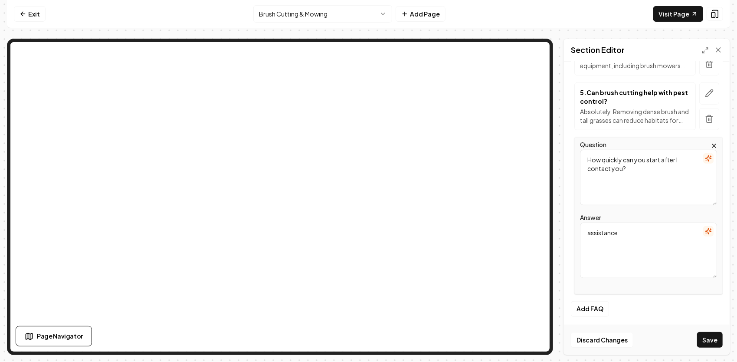
drag, startPoint x: 627, startPoint y: 239, endPoint x: 614, endPoint y: 259, distance: 23.8
click at [614, 259] on textarea "assistance." at bounding box center [648, 251] width 137 height 56
drag, startPoint x: 632, startPoint y: 238, endPoint x: 556, endPoint y: 222, distance: 77.6
click at [554, 223] on div "Page Settings Section Editor Header Brush Cutting & Mowing FAQs Subheader Answe…" at bounding box center [368, 197] width 723 height 316
paste textarea "We handle everything from small residential lots to large acreage. Our equipmen…"
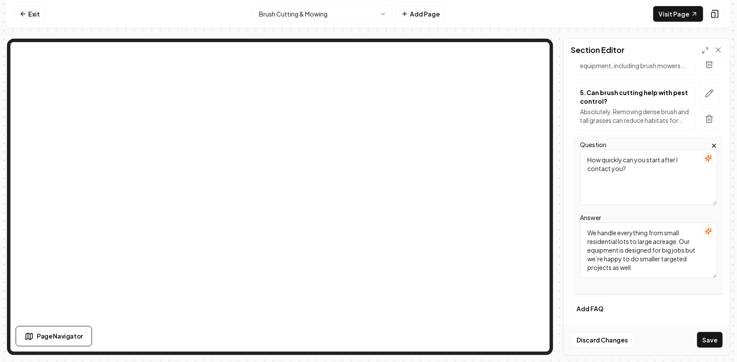
type textarea "We handle everything from small residential lots to large acreage. Our equipmen…"
drag, startPoint x: 638, startPoint y: 171, endPoint x: 549, endPoint y: 157, distance: 89.9
click at [536, 109] on div "Page Settings Section Editor Header Brush Cutting & Mowing FAQs Subheader Answe…" at bounding box center [368, 197] width 723 height 316
click at [615, 174] on textarea "Question" at bounding box center [648, 178] width 137 height 56
paste textarea "How big of an area can you clear?"
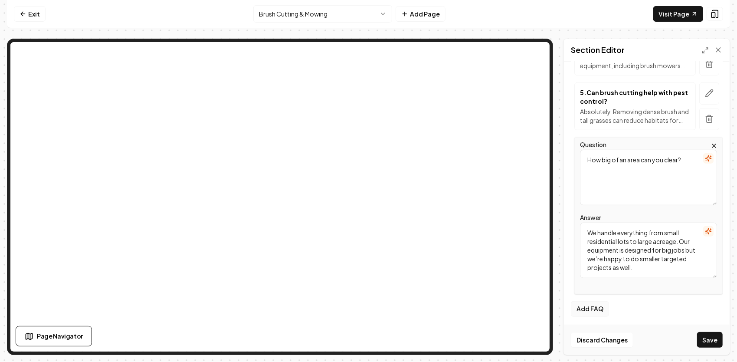
type textarea "How big of an area can you clear?"
click at [601, 307] on button "Add FAQ" at bounding box center [590, 309] width 38 height 16
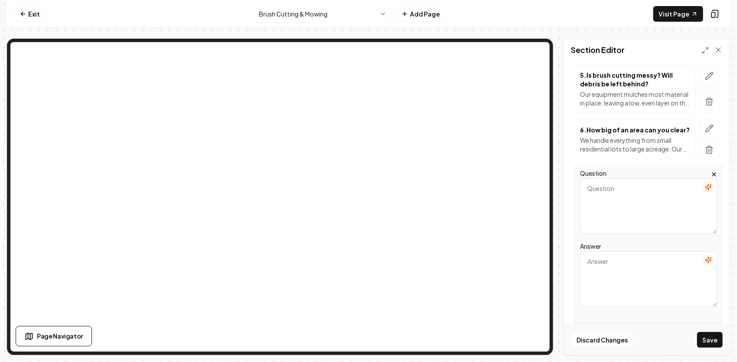
scroll to position [328, 0]
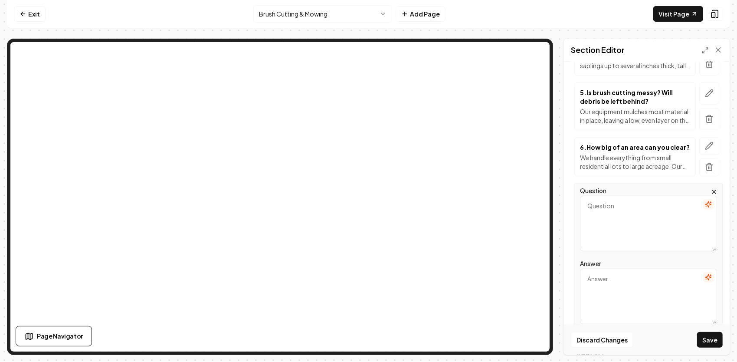
click at [613, 227] on textarea "Question" at bounding box center [648, 224] width 137 height 56
paste textarea "How long does brush cutting take?"
type textarea "How long does brush cutting take?"
click at [619, 297] on textarea "Answer" at bounding box center [648, 297] width 137 height 56
click at [596, 299] on textarea "Answer" at bounding box center [648, 297] width 137 height 56
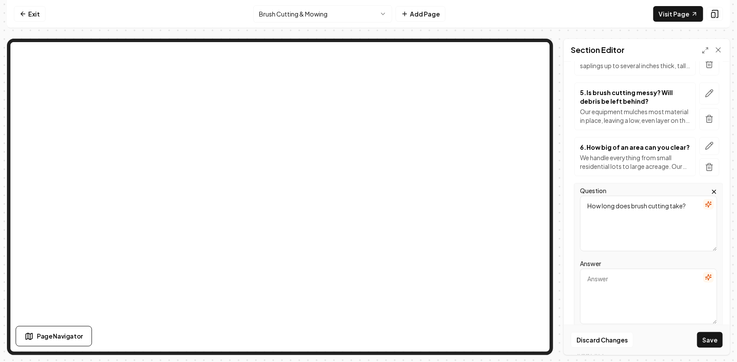
paste textarea "It depends on the size, density, and terrain of your property. We’ll give you a…"
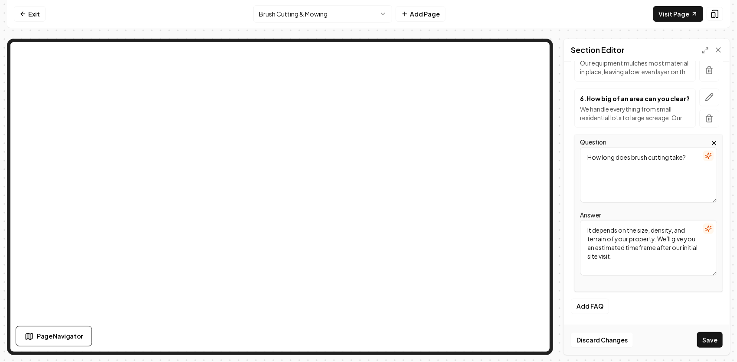
scroll to position [383, 0]
type textarea "It depends on the size, density, and terrain of your property. We’ll give you a…"
click at [590, 305] on button "Add FAQ" at bounding box center [590, 306] width 38 height 16
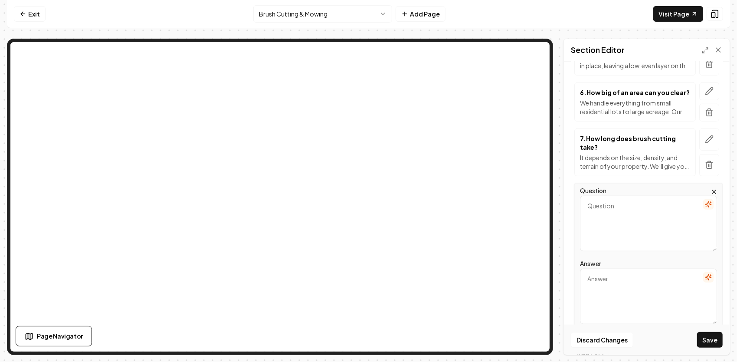
click at [594, 215] on textarea "Question" at bounding box center [648, 224] width 137 height 56
paste textarea "Does brush cutting damage the soil or leave ruts?"
type textarea "Does brush cutting damage the soil or leave ruts?"
click at [606, 288] on textarea "Answer" at bounding box center [648, 297] width 137 height 56
paste textarea "Our tracked skid steer and excavator distribute weight evenly to minimize groun…"
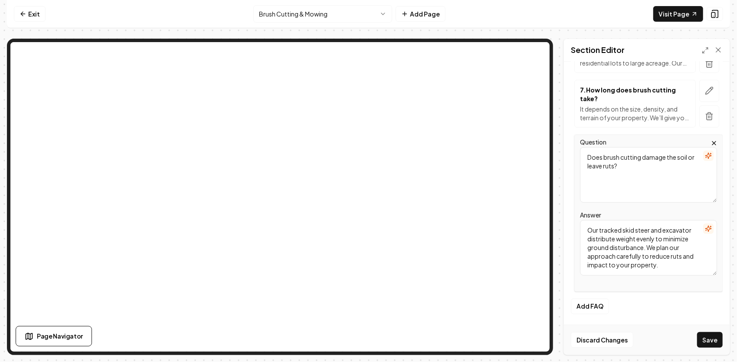
scroll to position [437, 0]
type textarea "Our tracked skid steer and excavator distribute weight evenly to minimize groun…"
click at [595, 311] on button "Add FAQ" at bounding box center [590, 306] width 38 height 16
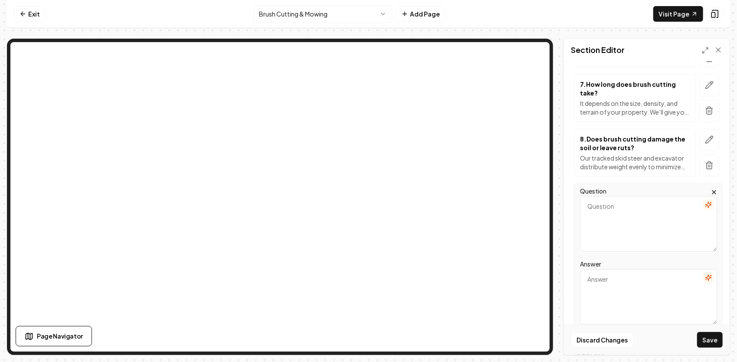
click at [606, 222] on textarea "Question" at bounding box center [648, 224] width 137 height 56
paste textarea "9. How often should I have brush cutting done?"
click at [624, 297] on textarea "Answer" at bounding box center [648, 297] width 137 height 56
click at [594, 214] on textarea "9. How often should I have brush cutting done?" at bounding box center [648, 224] width 137 height 56
type textarea "How often should I have brush cutting done?"
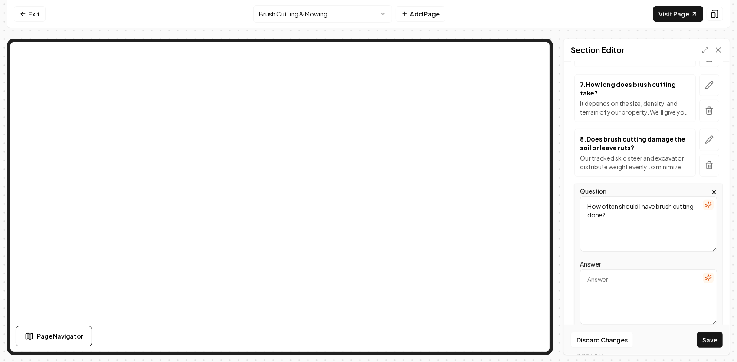
click at [633, 303] on textarea "Answer" at bounding box center [648, 297] width 137 height 56
paste textarea "Many landowners do it annually or every couple of years to keep overgrowth in c…"
click at [650, 285] on textarea "Many landowners do it annually or every couple of years to keep overgrowth in c…" at bounding box center [648, 297] width 137 height 56
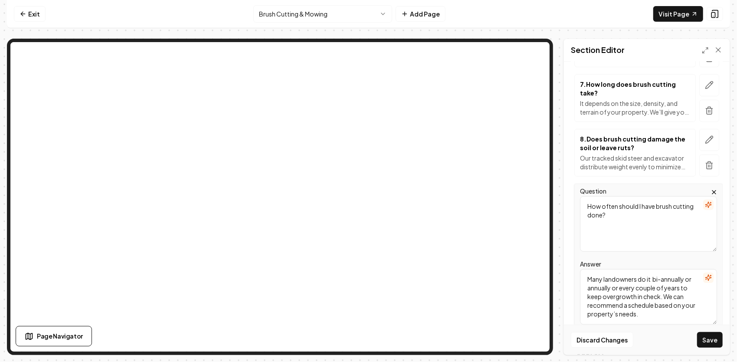
click at [603, 285] on textarea "Many landowners do it bi-annually or annually or every couple of years to keep …" at bounding box center [648, 297] width 137 height 56
click at [619, 292] on textarea "Most landowners do it bi-annually or annually or every couple of years to keep …" at bounding box center [648, 297] width 137 height 56
click at [611, 294] on textarea "Most landowners do it bi-annually or annually or every couple of years to keep …" at bounding box center [648, 297] width 137 height 56
click at [620, 292] on textarea "Most landowners do it bi-annually or annually. or every couple of years to keep…" at bounding box center [648, 297] width 137 height 56
type textarea "Most landowners do it bi-annually or annually. some choose every couple of year…"
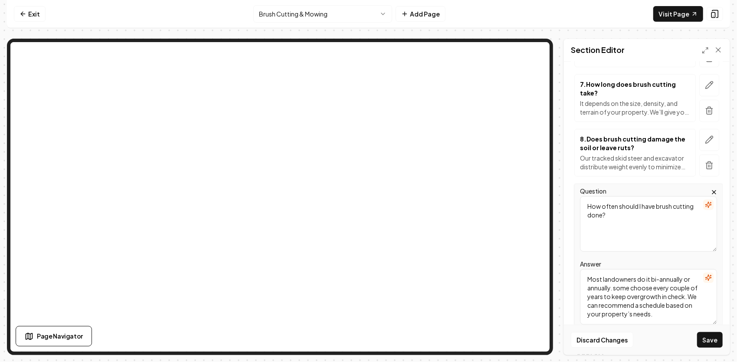
click at [713, 339] on button "Save" at bounding box center [710, 340] width 26 height 16
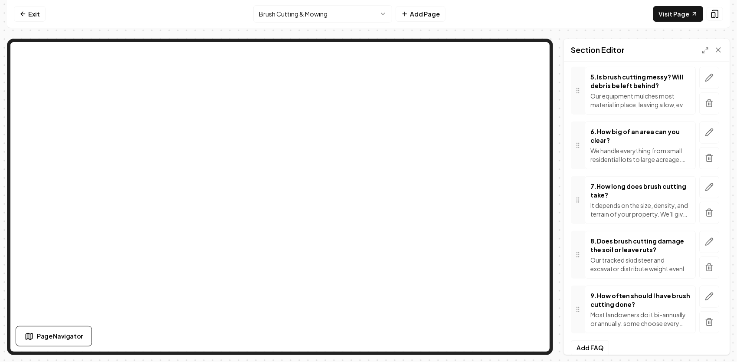
drag, startPoint x: 583, startPoint y: 333, endPoint x: 547, endPoint y: 313, distance: 41.9
click at [583, 340] on button "Add FAQ" at bounding box center [590, 348] width 38 height 16
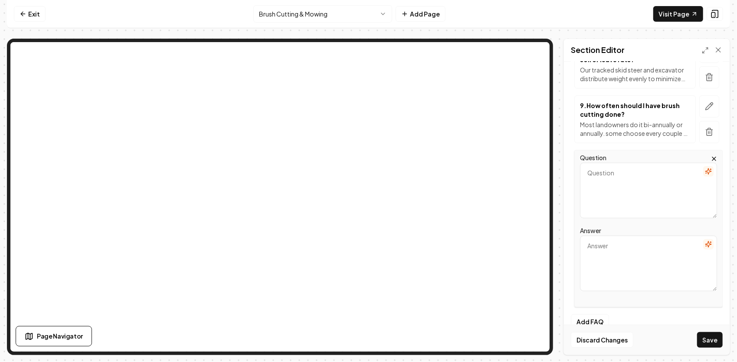
scroll to position [526, 0]
click at [608, 247] on textarea "Answer" at bounding box center [648, 263] width 137 height 56
click at [607, 250] on textarea "Answer" at bounding box center [648, 263] width 137 height 56
paste textarea "We typically charge by the hourly or daily rate of the machine(s) to give you t…"
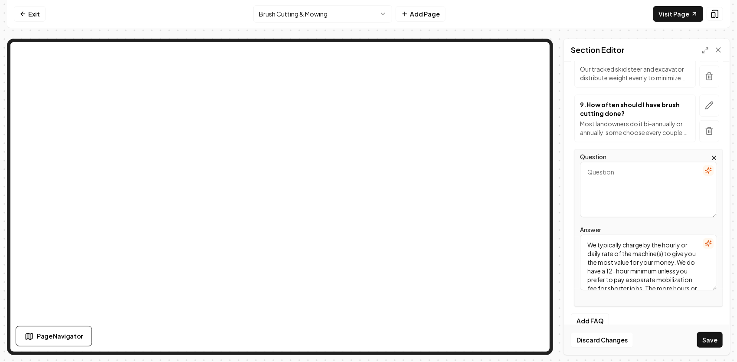
scroll to position [45, 0]
type textarea "We typically charge by the hourly or daily rate of the machine(s) to give you t…"
click at [609, 192] on textarea "Question" at bounding box center [648, 190] width 137 height 56
paste textarea "How much does brush cutting cost?"
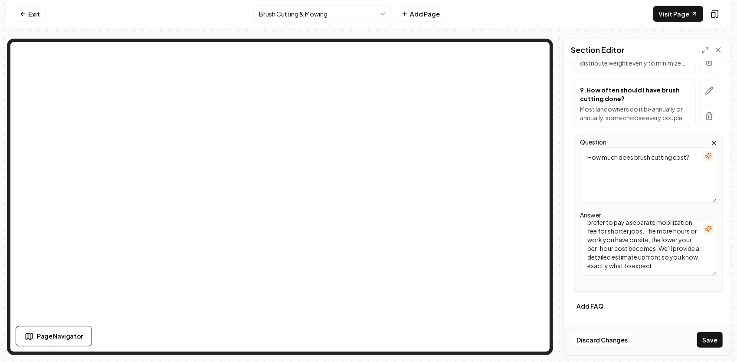
scroll to position [546, 0]
type textarea "How much does brush cutting cost?"
click at [718, 337] on button "Save" at bounding box center [710, 340] width 26 height 16
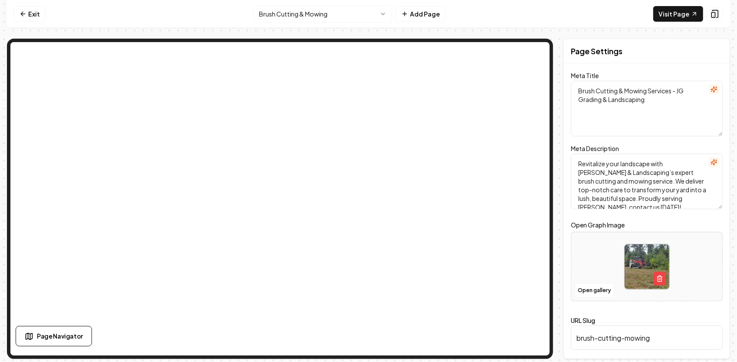
scroll to position [0, 0]
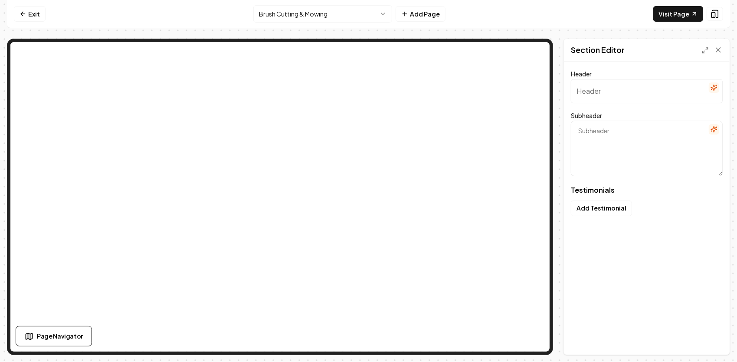
type input "Neighbors Lovin' Our Work"
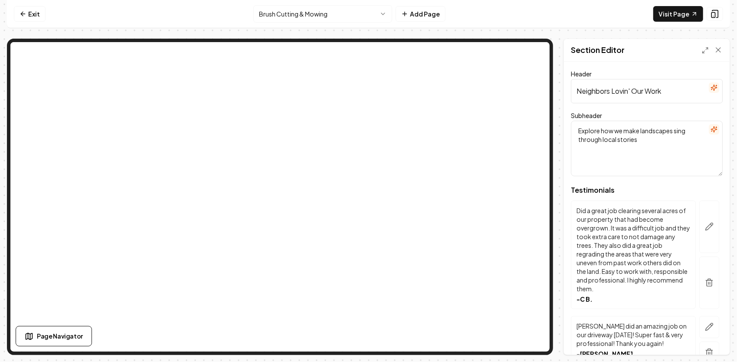
drag, startPoint x: 677, startPoint y: 131, endPoint x: 666, endPoint y: 132, distance: 10.9
click at [659, 134] on textarea "Explore how we make landscapes sing through local stories" at bounding box center [647, 149] width 152 height 56
click at [669, 138] on textarea "Explore how we make landscapes sing through local stories" at bounding box center [647, 149] width 152 height 56
drag, startPoint x: 690, startPoint y: 127, endPoint x: 646, endPoint y: 132, distance: 45.0
click at [645, 132] on textarea "Explore how we make landscapes sing through local stories" at bounding box center [647, 149] width 152 height 56
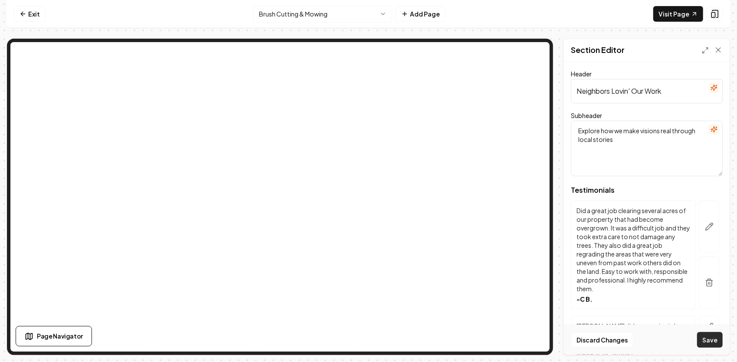
click at [715, 341] on button "Save" at bounding box center [710, 340] width 26 height 16
drag, startPoint x: 631, startPoint y: 144, endPoint x: 570, endPoint y: 121, distance: 64.2
click at [570, 121] on div "Header Neighbors Lovin' Our Work Subheader Explore how we make visions real thr…" at bounding box center [647, 208] width 166 height 293
click at [622, 136] on textarea "Explore how we make visions real through local stories" at bounding box center [647, 149] width 152 height 56
type textarea "E"
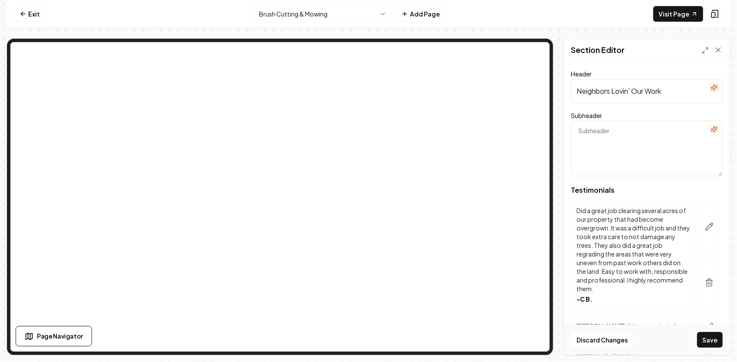
paste textarea "“Real Stories. Real Results. From Your Neighbors.”"
type textarea "“Real Stories. Real Results. From Your Neighbors.”"
click at [712, 339] on button "Save" at bounding box center [710, 340] width 26 height 16
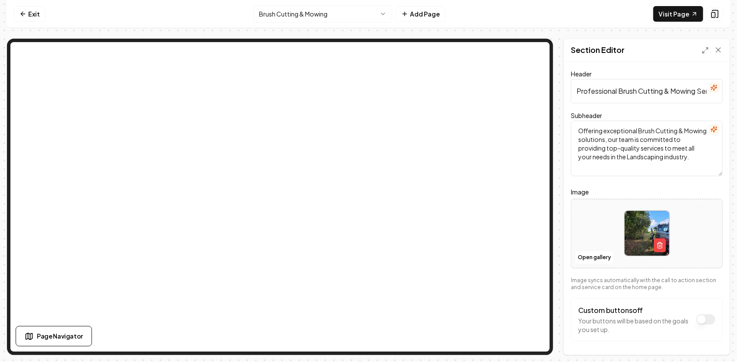
drag, startPoint x: 700, startPoint y: 161, endPoint x: 567, endPoint y: 127, distance: 137.4
click at [565, 128] on div "Header Professional Brush Cutting & Mowing Services Subheader Offering exceptio…" at bounding box center [647, 208] width 166 height 293
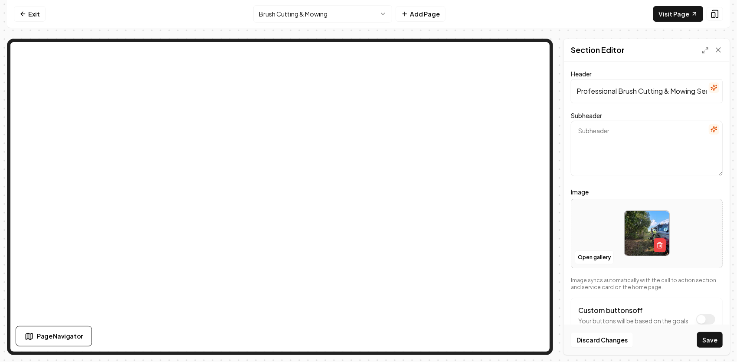
paste textarea "“Locally owned, fully insured and equipped with the largest machines in our cla…"
type textarea "“Locally owned, fully insured and equipped with the largest machines in our cla…"
click at [714, 341] on button "Save" at bounding box center [710, 340] width 26 height 16
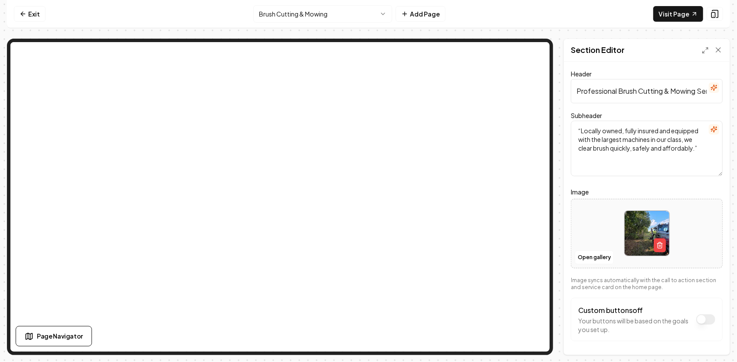
click at [383, 13] on html "Computer Required This feature is only available on a computer. Please switch t…" at bounding box center [368, 181] width 737 height 362
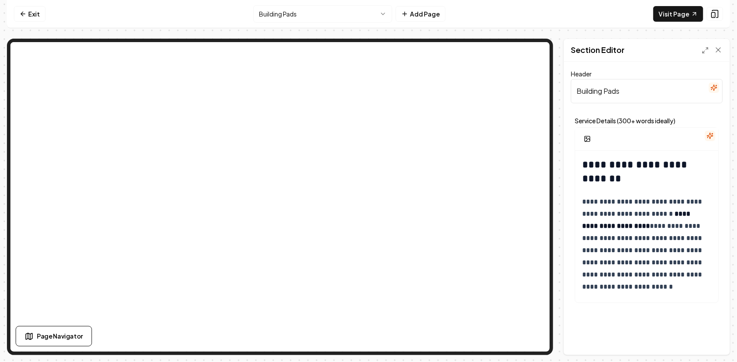
click at [636, 147] on div at bounding box center [646, 139] width 143 height 23
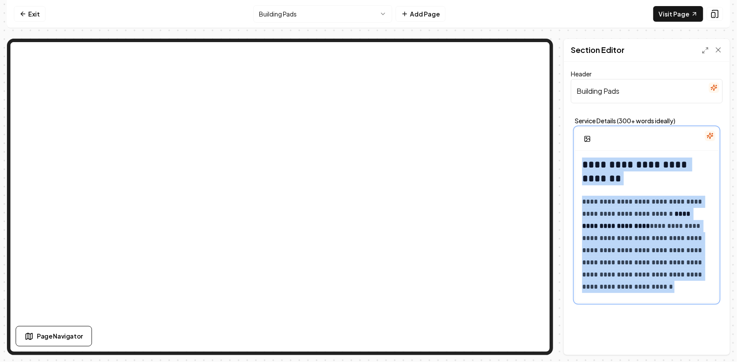
drag, startPoint x: 679, startPoint y: 289, endPoint x: 584, endPoint y: 115, distance: 198.2
click at [584, 115] on div "**********" at bounding box center [647, 210] width 152 height 193
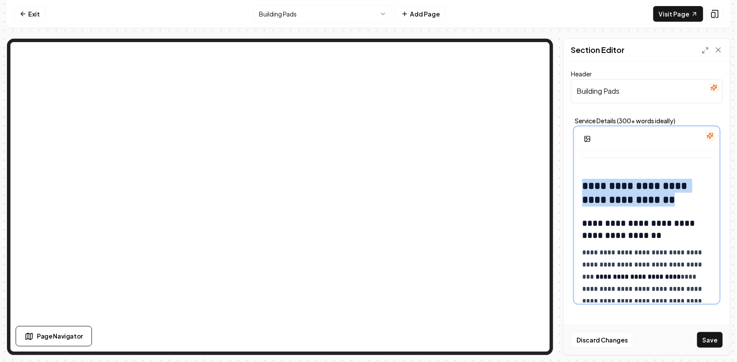
drag, startPoint x: 615, startPoint y: 218, endPoint x: 579, endPoint y: 189, distance: 46.3
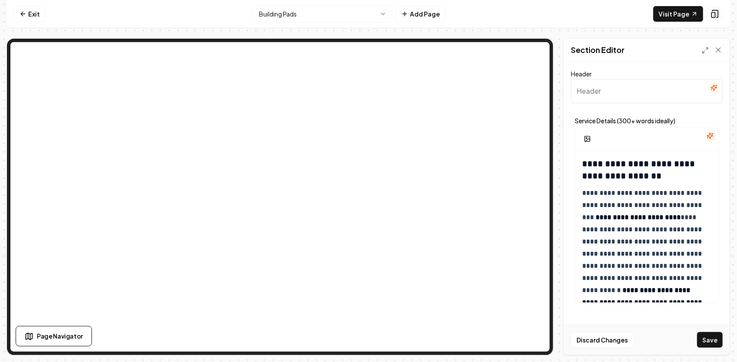
paste input "Loremips Dol Sitametconse & Adip Elit Seddo Eiusmodtemp inc Utlab, Etdol & Magn…"
drag, startPoint x: 707, startPoint y: 94, endPoint x: 695, endPoint y: 84, distance: 15.4
click at [695, 84] on input "Header" at bounding box center [647, 91] width 152 height 24
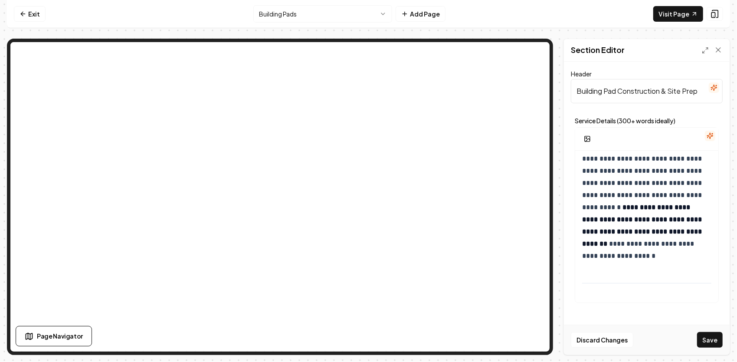
scroll to position [87, 0]
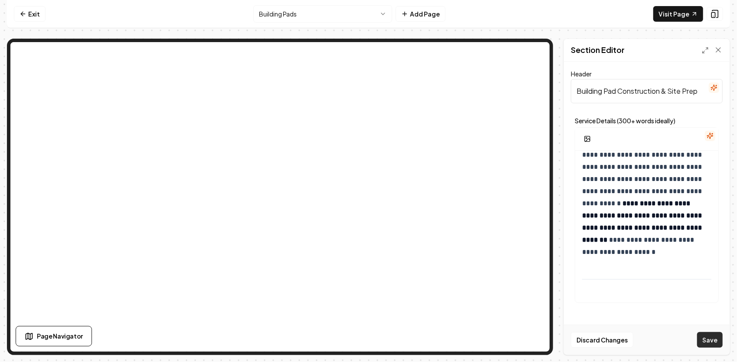
type input "Building Pad Construction & Site Prep"
click at [708, 343] on button "Save" at bounding box center [710, 340] width 26 height 16
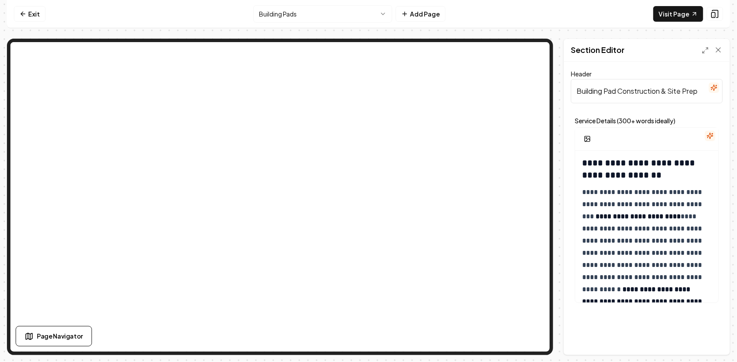
scroll to position [0, 0]
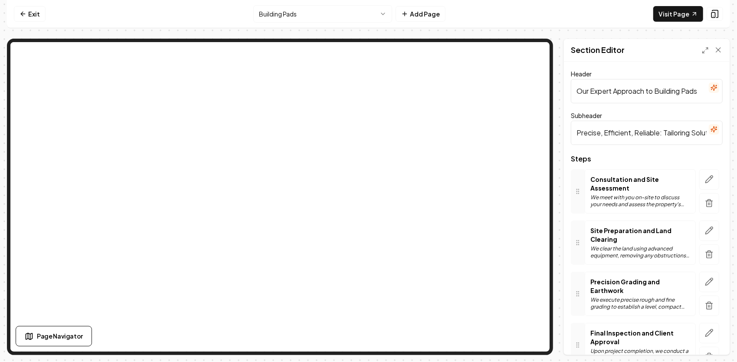
drag, startPoint x: 578, startPoint y: 91, endPoint x: 736, endPoint y: 46, distance: 163.7
click at [737, 47] on html "Computer Required This feature is only available on a computer. Please switch t…" at bounding box center [368, 181] width 737 height 362
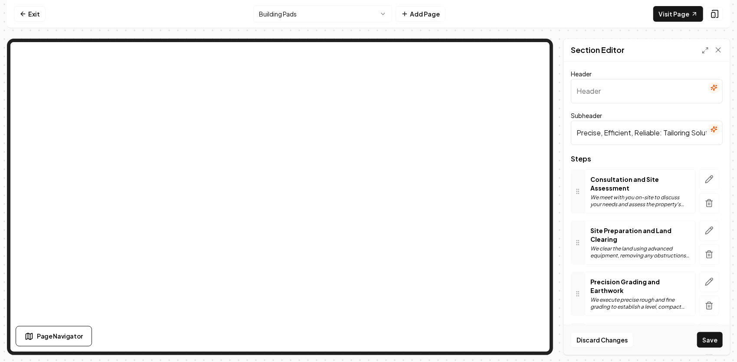
paste input "Our 4-Step Approach to Building Pads"
type input "Our 4-Step Approach to Building Pads"
drag, startPoint x: 577, startPoint y: 135, endPoint x: 738, endPoint y: 101, distance: 165.4
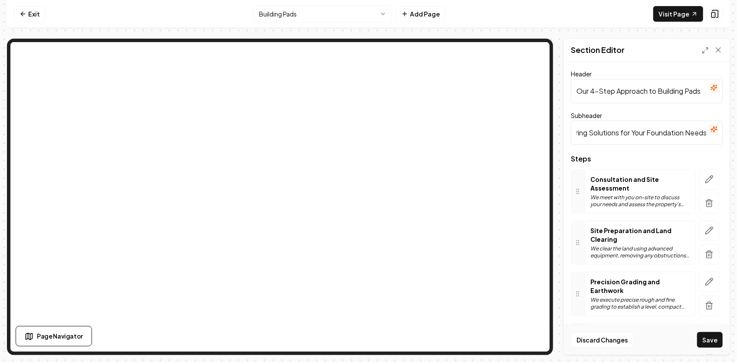
click at [737, 101] on html "Computer Required This feature is only available on a computer. Please switch t…" at bounding box center [368, 181] width 737 height 362
paste input "From Site Evaluation to a Ready-to-Build Pad"
type input "From Site Evaluation to a Ready-to-Build Pad"
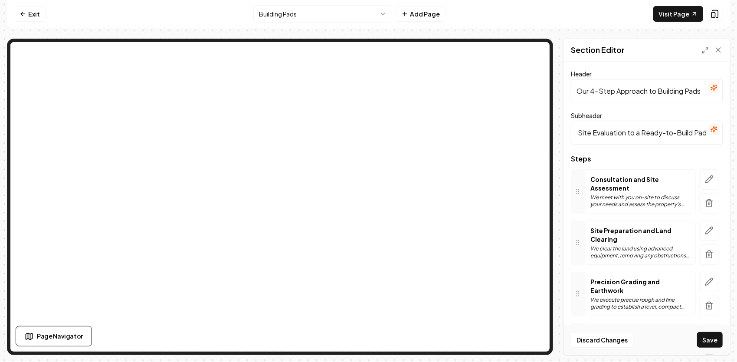
scroll to position [0, 0]
click at [705, 180] on icon "button" at bounding box center [709, 179] width 9 height 9
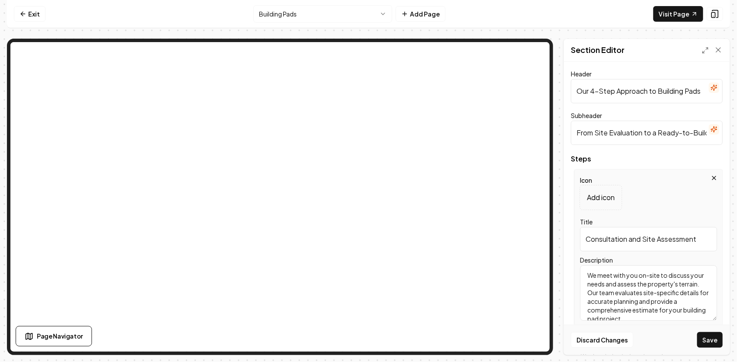
drag, startPoint x: 586, startPoint y: 241, endPoint x: 714, endPoint y: 239, distance: 128.4
click at [714, 239] on div "Icon Add icon Title Consultation and Site Assessment Description We meet with y…" at bounding box center [648, 249] width 148 height 161
paste input "Site Evaluation & Layout"
type input "Site Evaluation & Layout"
click at [600, 197] on p "Add icon" at bounding box center [601, 197] width 28 height 10
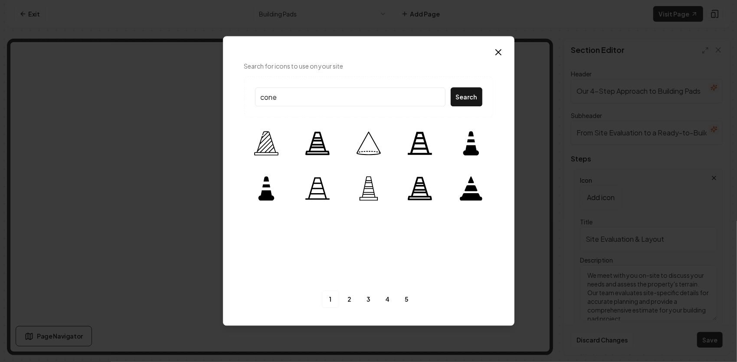
type input "cone"
click at [498, 54] on icon "button" at bounding box center [498, 52] width 10 height 10
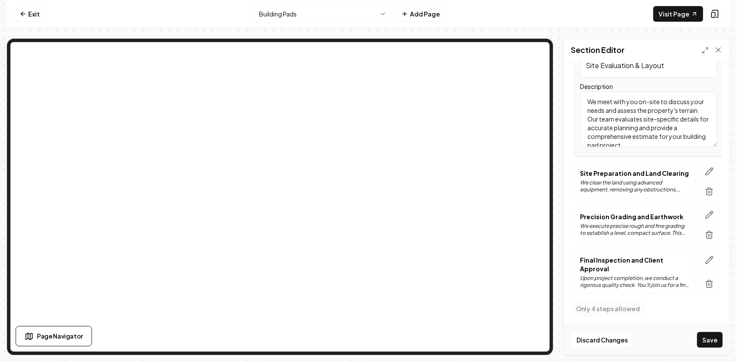
scroll to position [7, 0]
drag, startPoint x: 641, startPoint y: 137, endPoint x: 713, endPoint y: 165, distance: 77.2
click at [713, 165] on div "Steps Icon Add icon Title Site Evaluation & Layout Description We meet with you…" at bounding box center [647, 141] width 152 height 319
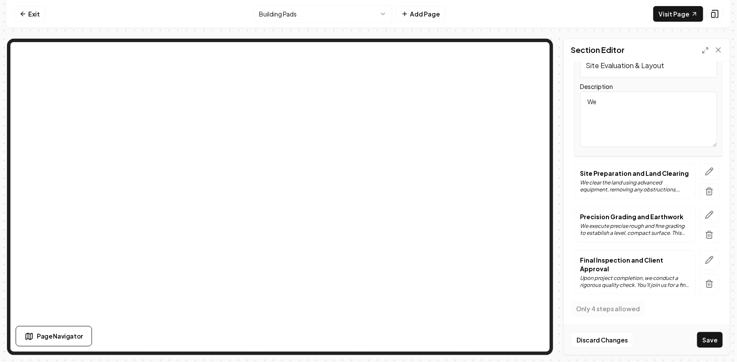
type textarea "W"
paste textarea "We begin with an on-site consultation to understand your property’s soil condit…"
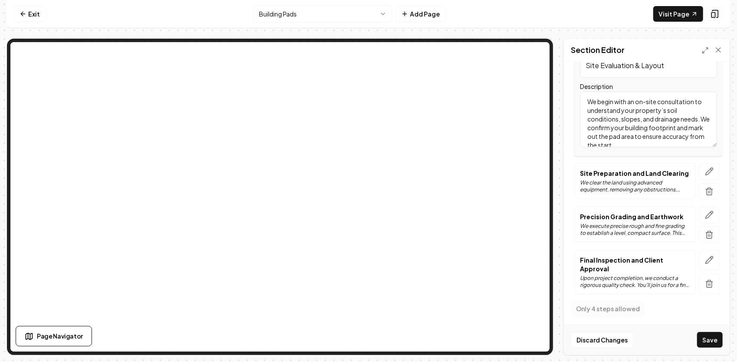
scroll to position [2, 0]
type textarea "We begin with an on-site consultation to understand your property’s soil condit…"
click at [705, 170] on icon "button" at bounding box center [709, 171] width 9 height 9
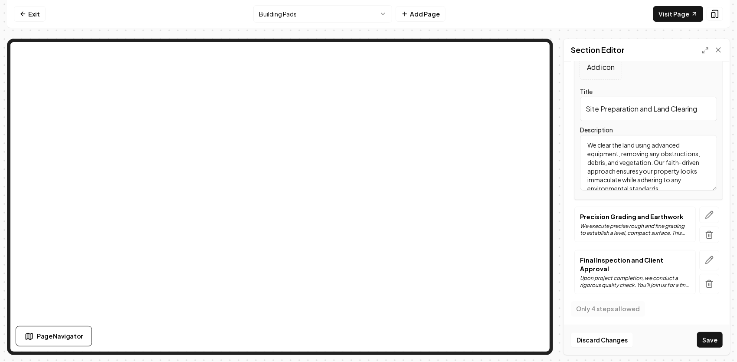
drag, startPoint x: 684, startPoint y: 190, endPoint x: 671, endPoint y: 184, distance: 13.6
click at [671, 184] on div "Icon Add icon Title Site Preparation and Land Clearing Description We clear the…" at bounding box center [648, 119] width 148 height 161
drag, startPoint x: 676, startPoint y: 187, endPoint x: 548, endPoint y: 133, distance: 139.2
click at [527, 88] on div "Page Settings Section Editor Header Our 4-Step Approach to Building Pads Subhea…" at bounding box center [368, 197] width 723 height 316
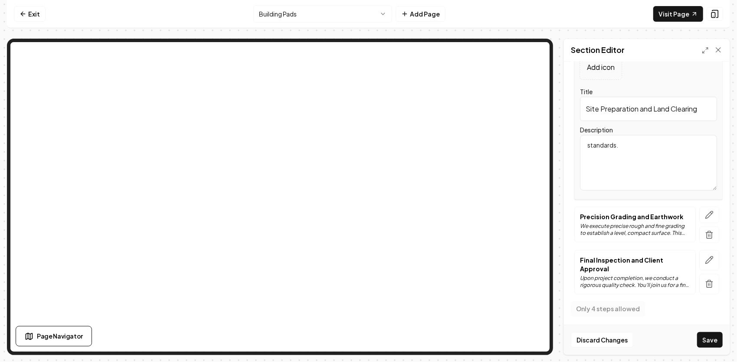
type textarea "standards."
drag, startPoint x: 653, startPoint y: 141, endPoint x: 566, endPoint y: 147, distance: 87.0
click at [558, 147] on div "Page Settings Section Editor Header Our 4-Step Approach to Building Pads Subhea…" at bounding box center [368, 197] width 723 height 316
paste textarea "We clear brush, trees, and debris, then perform rough grading to establish the …"
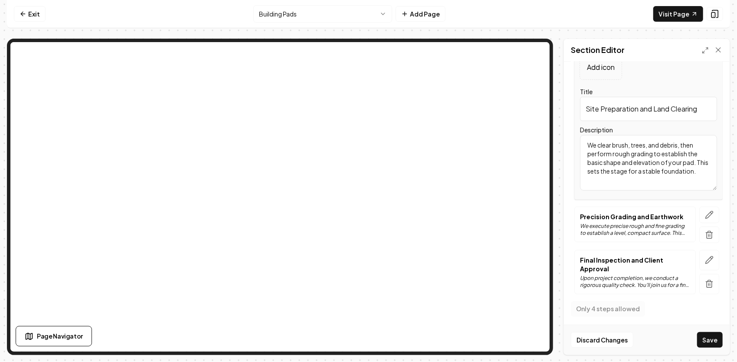
type textarea "We clear brush, trees, and debris, then perform rough grading to establish the …"
drag, startPoint x: 701, startPoint y: 108, endPoint x: 549, endPoint y: 121, distance: 152.5
click at [565, 116] on div "Header Our 4-Step Approach to Building Pads Subheader From Site Evaluation to a…" at bounding box center [647, 208] width 166 height 293
click at [610, 113] on input "Title" at bounding box center [648, 109] width 137 height 24
paste input "Clearing & Rough Grading"
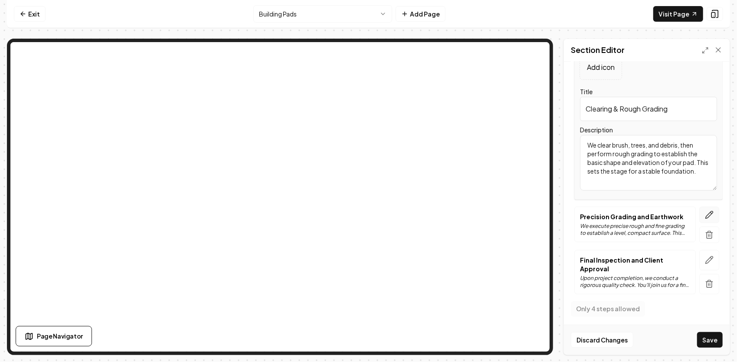
type input "Clearing & Rough Grading"
click at [705, 211] on icon "button" at bounding box center [709, 214] width 9 height 9
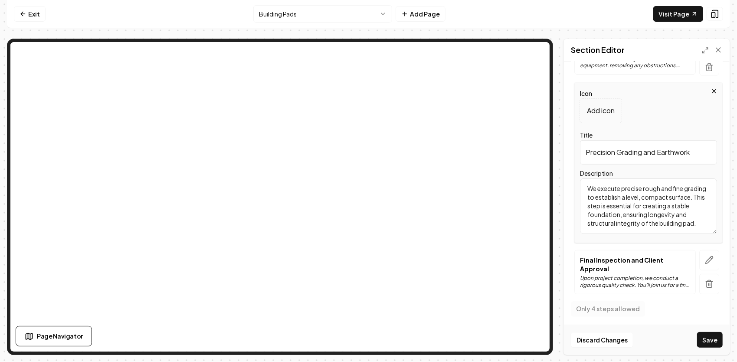
drag, startPoint x: 698, startPoint y: 150, endPoint x: 556, endPoint y: 145, distance: 142.4
click at [558, 144] on div "Page Settings Section Editor Header Our 4-Step Approach to Building Pads Subhea…" at bounding box center [368, 197] width 723 height 316
click at [619, 154] on input "Title" at bounding box center [648, 152] width 137 height 24
paste input "Fill, Compaction & Fine Grading"
type input "Fill, Compaction & Fine Grading"
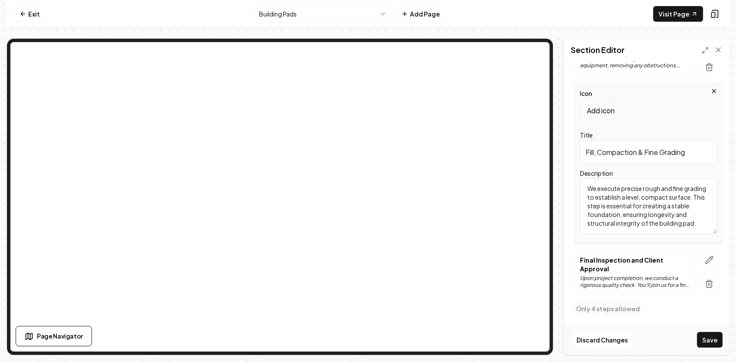
scroll to position [0, 0]
drag, startPoint x: 661, startPoint y: 230, endPoint x: 549, endPoint y: 194, distance: 118.0
click at [531, 132] on div "Page Settings Section Editor Header Our 4-Step Approach to Building Pads Subhea…" at bounding box center [368, 197] width 723 height 316
click at [640, 230] on textarea "We execute precise rough and fine grading to establish a level, compact surface…" at bounding box center [648, 206] width 137 height 56
click at [644, 227] on textarea "We execute precise rough and fine grading to establish a level, compact surface…" at bounding box center [648, 206] width 137 height 56
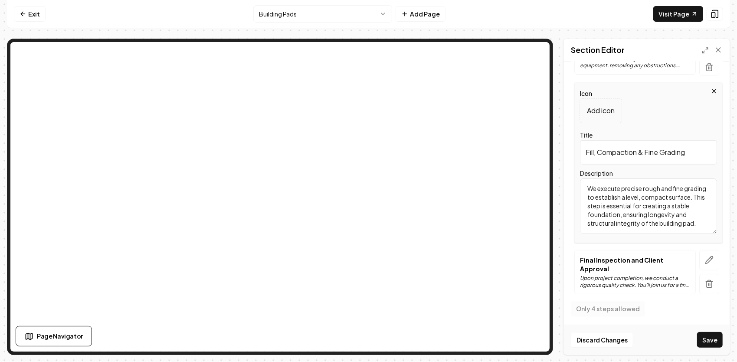
drag, startPoint x: 641, startPoint y: 233, endPoint x: 604, endPoint y: 216, distance: 41.1
click at [602, 217] on div "Icon Add icon Title Fill, Compaction & Fine Grading Description We execute prec…" at bounding box center [648, 162] width 148 height 161
drag, startPoint x: 635, startPoint y: 230, endPoint x: 557, endPoint y: 173, distance: 96.9
click at [557, 173] on div "Page Settings Section Editor Header Our 4-Step Approach to Building Pads Subhea…" at bounding box center [368, 197] width 723 height 316
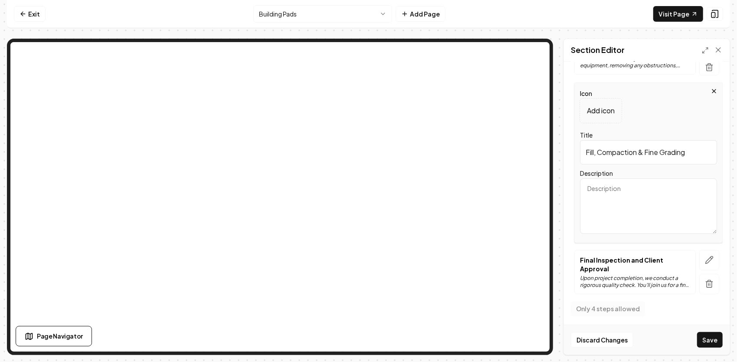
click at [629, 194] on textarea "Description" at bounding box center [648, 206] width 137 height 56
paste textarea "We bring in or redistribute soil as needed, compacting it in lifts to achieve m…"
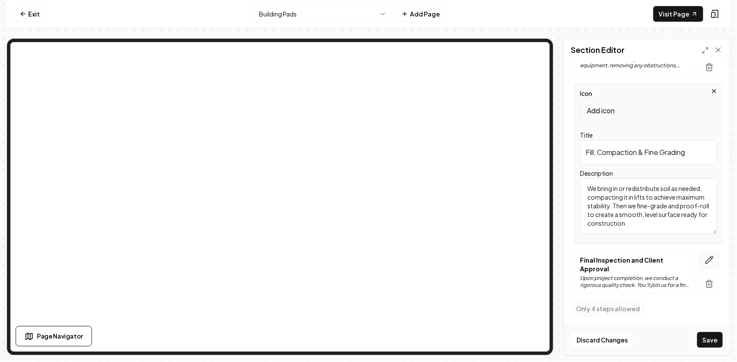
type textarea "We bring in or redistribute soil as needed, compacting it in lifts to achieve m…"
click at [705, 261] on icon "button" at bounding box center [709, 260] width 9 height 9
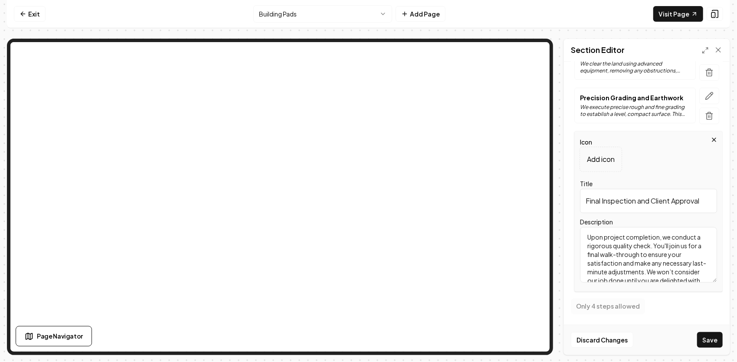
scroll to position [166, 0]
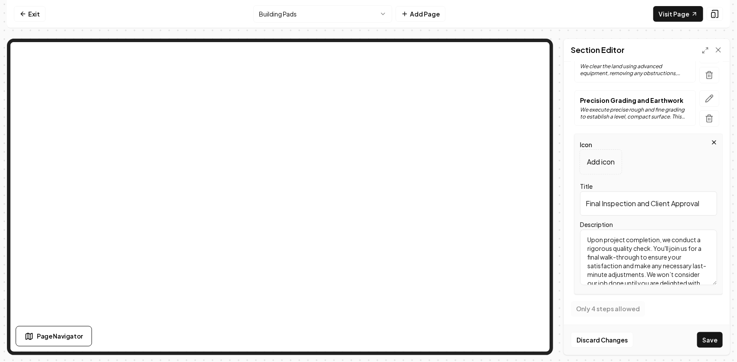
drag, startPoint x: 701, startPoint y: 203, endPoint x: 547, endPoint y: 207, distance: 154.1
click at [461, 169] on div "Page Settings Section Editor Header Our 4-Step Approach to Building Pads Subhea…" at bounding box center [368, 197] width 723 height 316
type input "l"
drag, startPoint x: 608, startPoint y: 202, endPoint x: 549, endPoint y: 201, distance: 58.6
click at [536, 159] on div "Page Settings Section Editor Header Our 4-Step Approach to Building Pads Subhea…" at bounding box center [368, 197] width 723 height 316
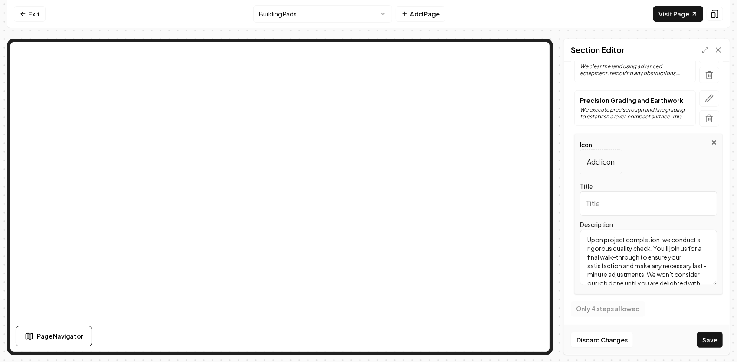
paste input "Final Walkthrough & Approval"
type input "Final Walkthrough & Approval"
drag, startPoint x: 672, startPoint y: 277, endPoint x: 545, endPoint y: 217, distance: 140.1
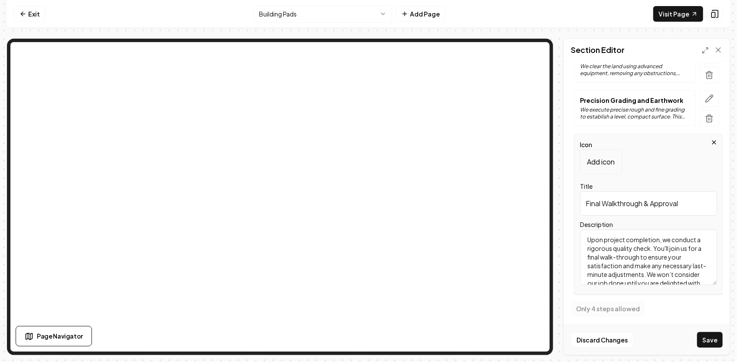
click at [567, 213] on div "Header Our 4-Step Approach to Building Pads Subheader From Site Evaluation to a…" at bounding box center [647, 208] width 166 height 293
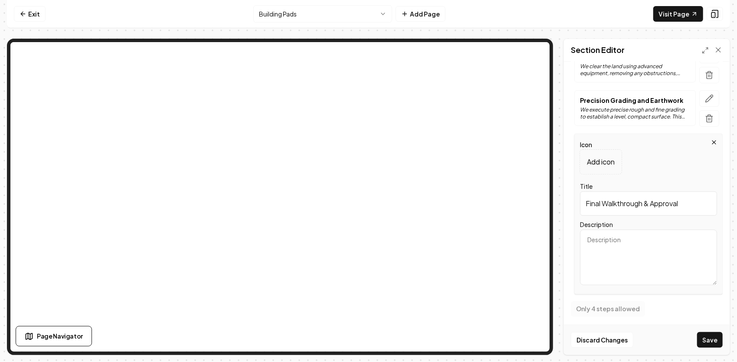
click at [619, 238] on textarea "Description" at bounding box center [648, 257] width 137 height 56
paste textarea "Before you start building, we meet with you on site to review the finished pad,…"
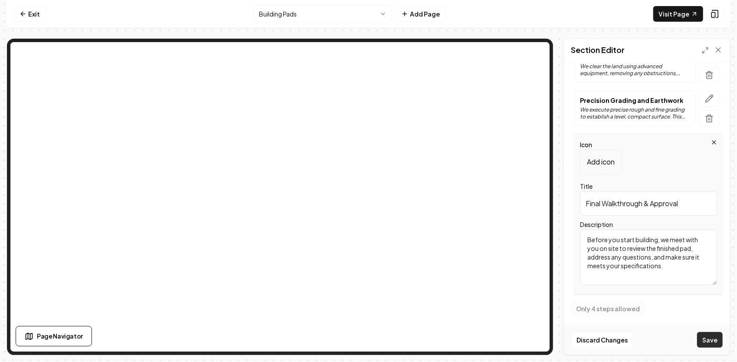
type textarea "Before you start building, we meet with you on site to review the finished pad,…"
click at [715, 340] on button "Save" at bounding box center [710, 340] width 26 height 16
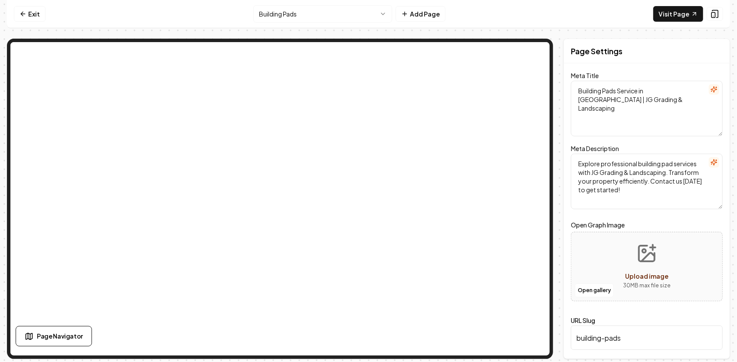
scroll to position [0, 0]
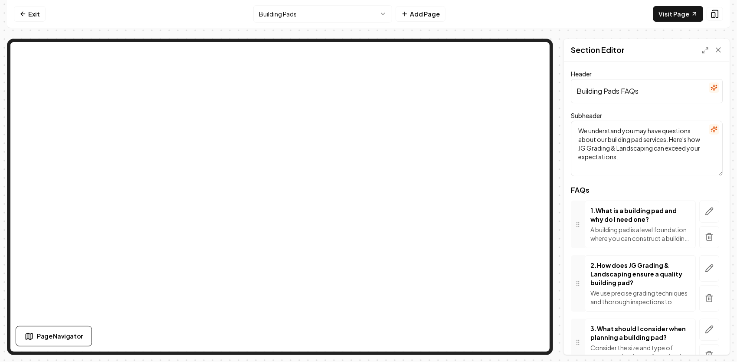
drag, startPoint x: 659, startPoint y: 156, endPoint x: 567, endPoint y: 131, distance: 95.3
click at [567, 131] on div "Header Building Pads FAQs Subheader We understand you may have questions about …" at bounding box center [647, 208] width 166 height 293
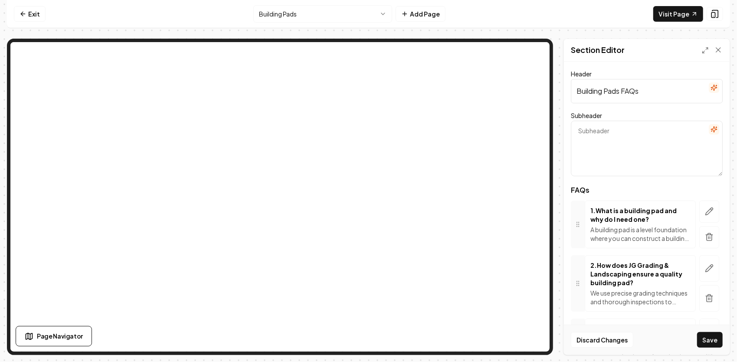
click at [634, 121] on textarea "Subheader" at bounding box center [647, 149] width 152 height 56
click at [628, 135] on textarea "Subheader" at bounding box center [647, 149] width 152 height 56
paste textarea "Answers to the Questions We Hear Most About Our Building Pad Service"
type textarea "Answers to the Questions We Hear Most About Our Building Pad Service"
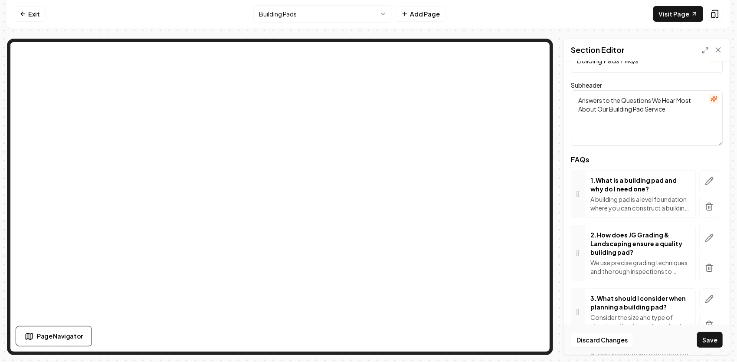
scroll to position [43, 0]
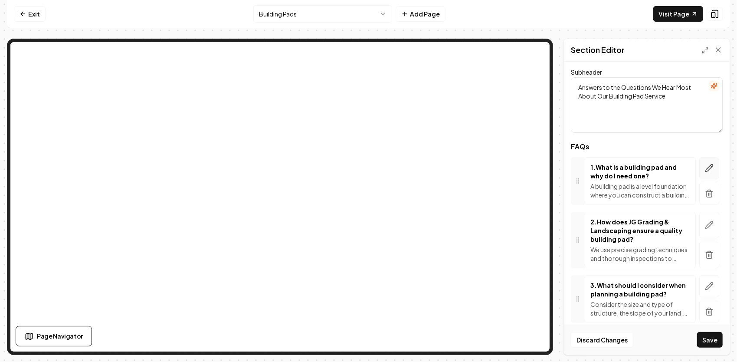
click at [705, 167] on icon "button" at bounding box center [709, 168] width 9 height 9
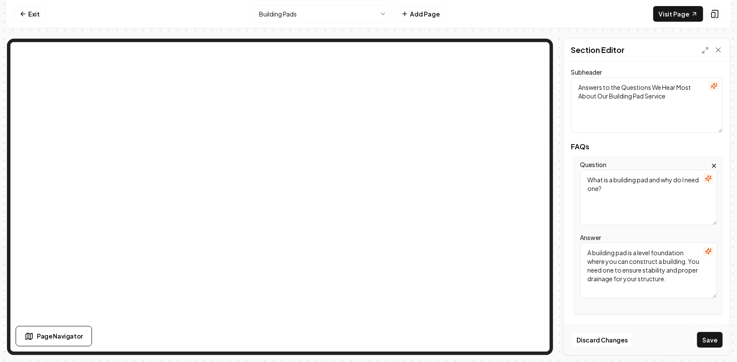
drag, startPoint x: 688, startPoint y: 279, endPoint x: 557, endPoint y: 242, distance: 136.0
click at [550, 244] on div "Page Settings Section Editor Header Building Pads FAQs Subheader Answers to the…" at bounding box center [368, 197] width 723 height 316
paste textarea "A building pad is a carefully graded and compacted area of soil that forms the …"
type textarea "A building pad is a carefully graded and compacted area of soil that forms the …"
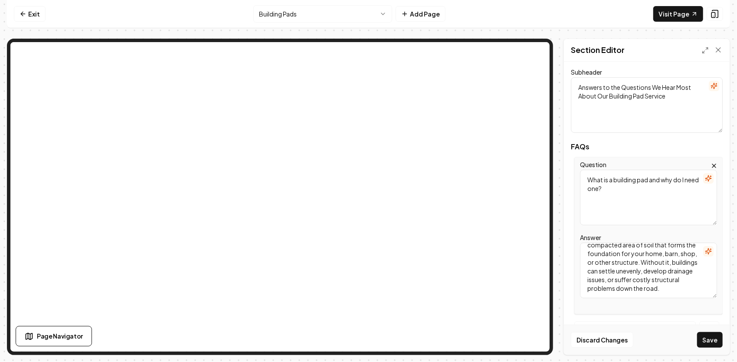
click at [643, 193] on textarea "What is a building pad and why do I need one?" at bounding box center [648, 198] width 137 height 56
drag, startPoint x: 651, startPoint y: 194, endPoint x: 619, endPoint y: 191, distance: 31.8
click at [619, 191] on textarea "What is a building pad and why do I need one?" at bounding box center [648, 198] width 137 height 56
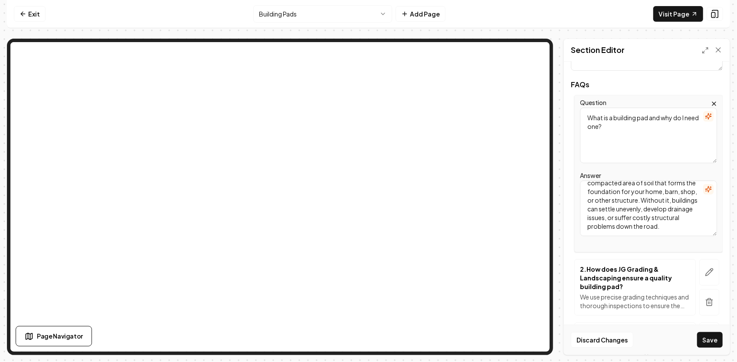
scroll to position [130, 0]
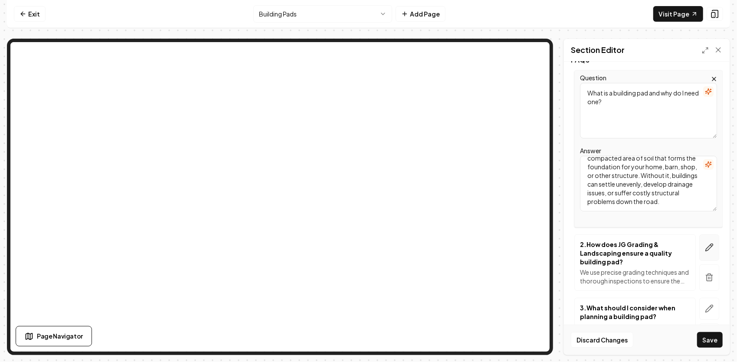
click at [705, 245] on icon "button" at bounding box center [709, 247] width 9 height 9
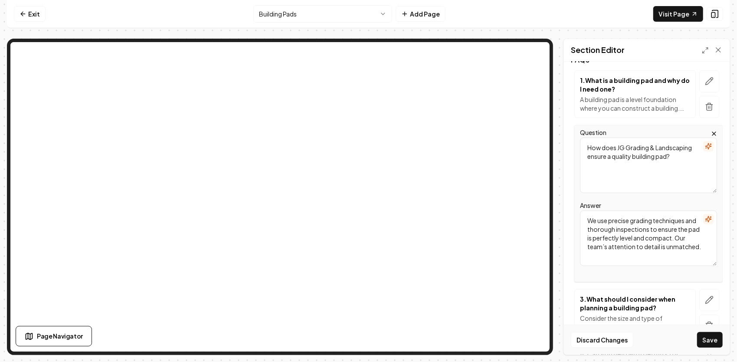
drag, startPoint x: 690, startPoint y: 159, endPoint x: 570, endPoint y: 145, distance: 121.4
click at [570, 145] on div "Header Building Pads FAQs Subheader Answers to the Questions We Hear Most About…" at bounding box center [647, 208] width 166 height 293
paste textarea "How long does it take to build a pad?"
type textarea "How long does it take to build a pad?"
drag, startPoint x: 668, startPoint y: 259, endPoint x: 573, endPoint y: 206, distance: 108.4
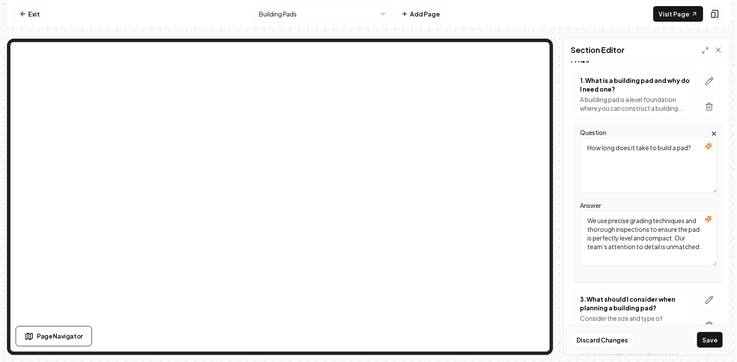
click at [573, 206] on div "Question How long does it take to build a pad? Answer We use precise grading te…" at bounding box center [647, 203] width 152 height 157
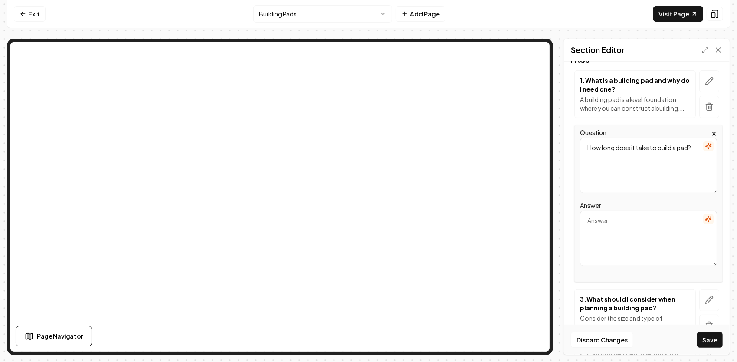
click at [612, 218] on textarea "Answer" at bounding box center [648, 238] width 137 height 56
paste textarea "Timing depends on the size, soil conditions, and any clearing required. Small p…"
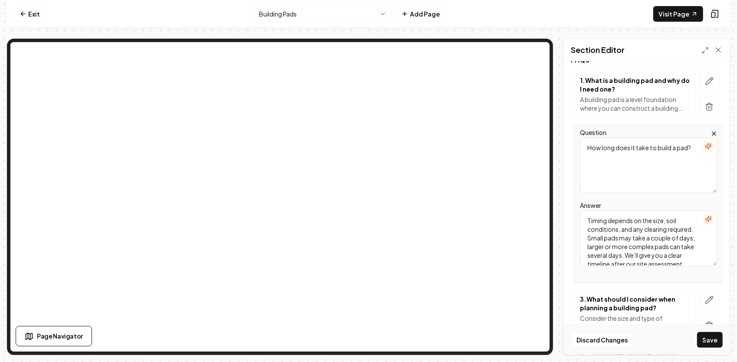
scroll to position [10, 0]
click at [627, 237] on textarea "Timing depends on the size, soil conditions, and any clearing required. Small p…" at bounding box center [648, 238] width 137 height 56
click at [629, 236] on textarea "Timing depends on the size, soil conditions, and any clearing required. Small p…" at bounding box center [648, 238] width 137 height 56
click at [601, 254] on textarea "Timing depends on the size, soil conditions, and any clearing required. Small p…" at bounding box center [648, 238] width 137 height 56
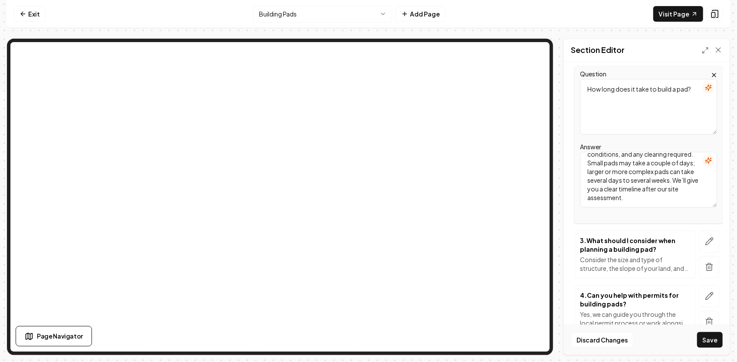
scroll to position [217, 0]
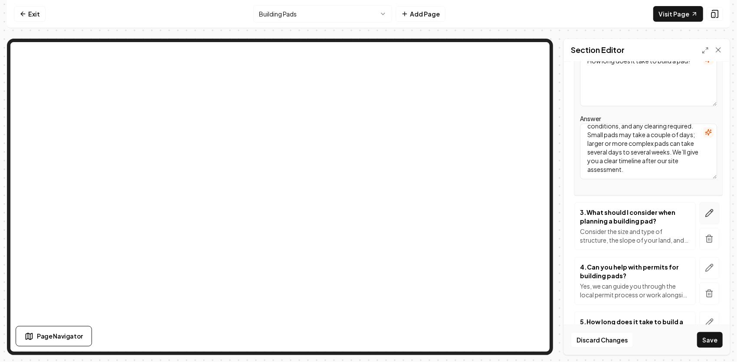
type textarea "Timing depends on the size, soil conditions, and any clearing required. Small p…"
click at [705, 212] on icon "button" at bounding box center [709, 213] width 9 height 9
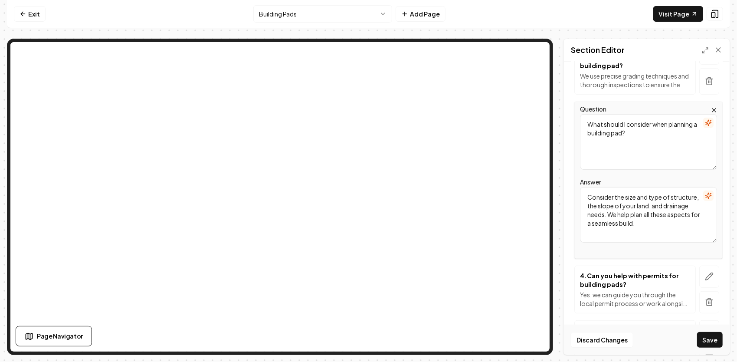
drag, startPoint x: 688, startPoint y: 221, endPoint x: 579, endPoint y: 184, distance: 115.0
click at [579, 186] on div "Question What should I consider when planning a building pad? Answer Consider t…" at bounding box center [648, 180] width 148 height 157
paste textarea "We handle everything needed to prepare your site: clearing brush and trees, rou…"
type textarea "We handle everything needed to prepare your site: clearing brush and trees, rou…"
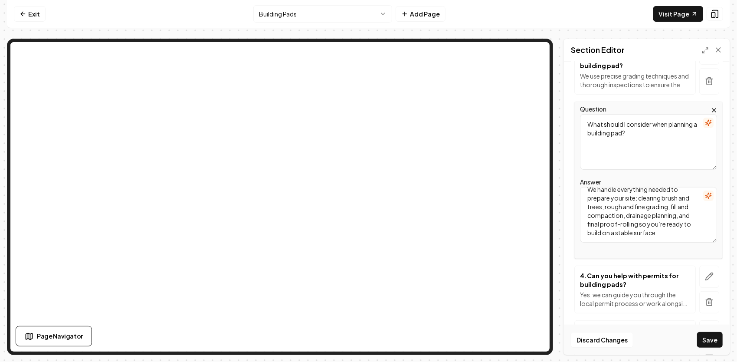
drag, startPoint x: 665, startPoint y: 143, endPoint x: 571, endPoint y: 116, distance: 97.2
click at [566, 119] on div "Header Building Pads FAQs Subheader Answers to the Questions We Hear Most About…" at bounding box center [647, 208] width 166 height 293
click at [593, 136] on textarea "Question" at bounding box center [648, 142] width 137 height 56
paste textarea "What’s included in your building pad service?"
type textarea "What’s included in your building pad service?"
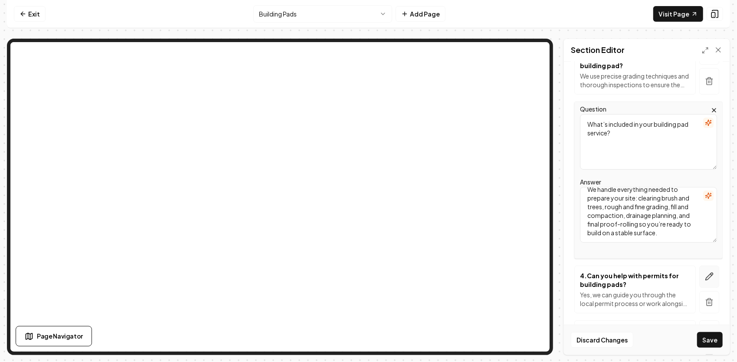
click at [708, 275] on button "button" at bounding box center [709, 276] width 20 height 22
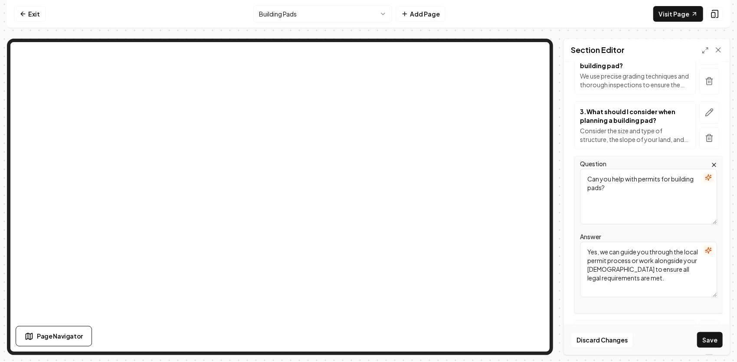
drag, startPoint x: 613, startPoint y: 198, endPoint x: 608, endPoint y: 172, distance: 27.1
click at [584, 170] on textarea "Can you help with permits for building pads?" at bounding box center [648, 197] width 137 height 56
paste textarea "Can you handle commercial and agricultural pads too?"
type textarea "Can you handle commercial and agricultural pads too?"
drag, startPoint x: 674, startPoint y: 280, endPoint x: 583, endPoint y: 252, distance: 95.1
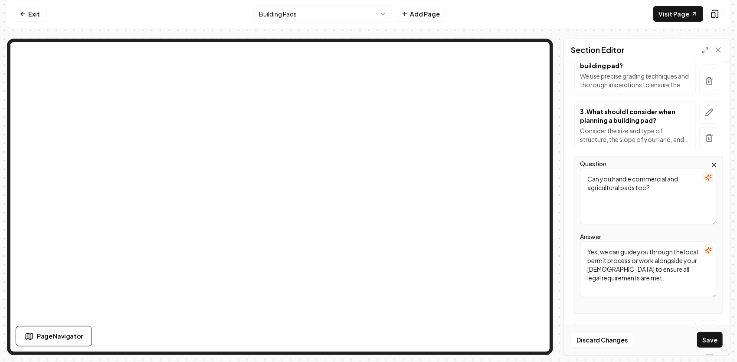
click at [583, 252] on textarea "Yes, we can guide you through the local permit process or work alongside your […" at bounding box center [648, 270] width 137 height 56
click at [612, 250] on textarea "Answer" at bounding box center [648, 270] width 137 height 56
paste textarea "Yes. We’ve prepared pads for residential, agricultural, and commercial projects…"
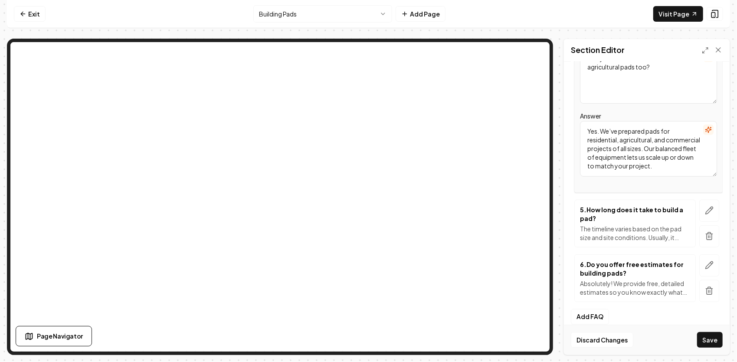
scroll to position [345, 0]
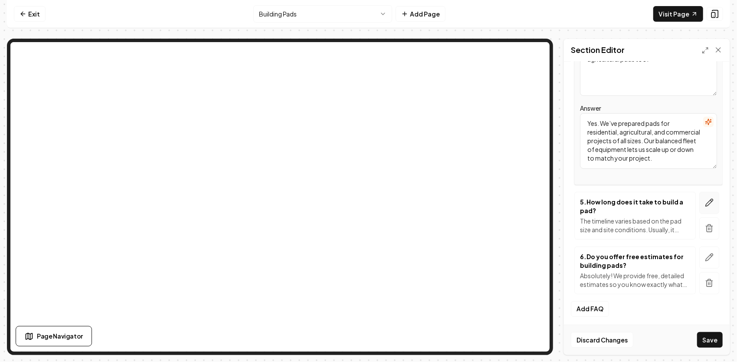
type textarea "Yes. We’ve prepared pads for residential, agricultural, and commercial projects…"
click at [706, 200] on icon "button" at bounding box center [709, 202] width 7 height 7
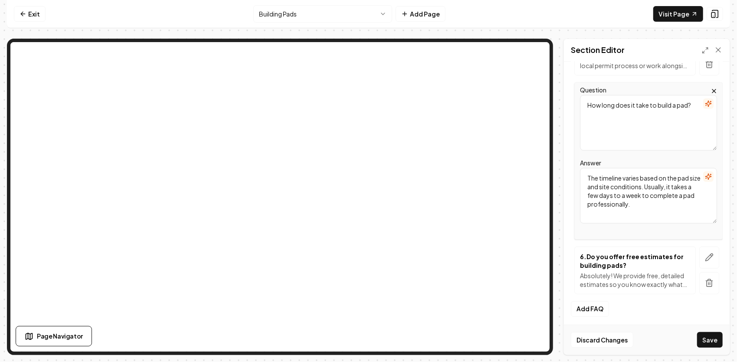
drag, startPoint x: 691, startPoint y: 104, endPoint x: 549, endPoint y: 141, distance: 147.3
click at [521, 101] on div "Page Settings Section Editor Header Building Pads FAQs Subheader Answers to the…" at bounding box center [368, 197] width 723 height 316
click at [629, 108] on textarea "Question" at bounding box center [648, 123] width 137 height 56
paste textarea "How do you ensure the pad is stable?"
type textarea "How do you ensure the pad is stable?"
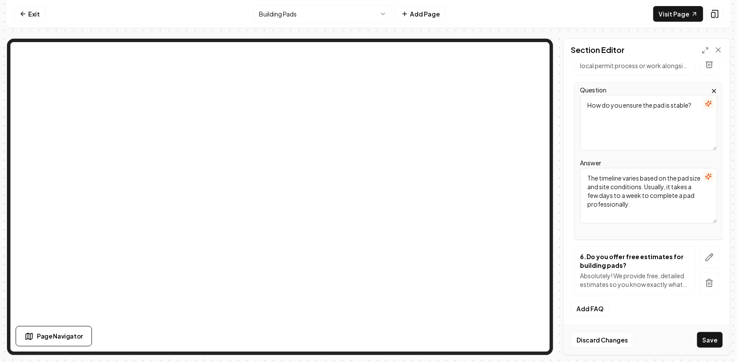
drag, startPoint x: 682, startPoint y: 207, endPoint x: 580, endPoint y: 172, distance: 107.6
click at [580, 172] on textarea "The timeline varies based on the pad size and site conditions. Usually, it take…" at bounding box center [648, 196] width 137 height 56
click at [614, 168] on textarea "Answer" at bounding box center [648, 196] width 137 height 56
paste textarea "We use proper fill material, compact in lifts, and proof-roll the surface to ve…"
type textarea "We use proper fill material, compact in lifts, and proof-roll the surface to ve…"
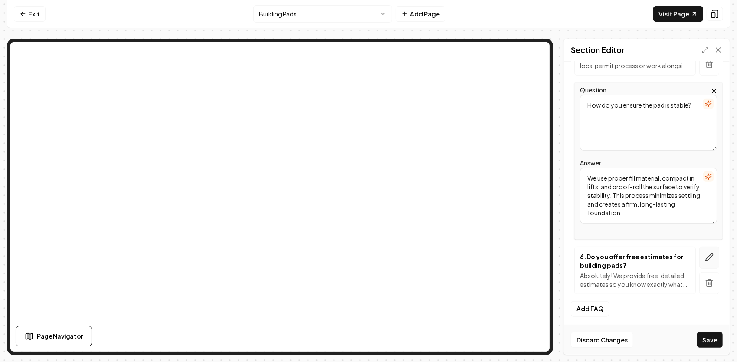
click at [705, 256] on icon "button" at bounding box center [709, 257] width 9 height 9
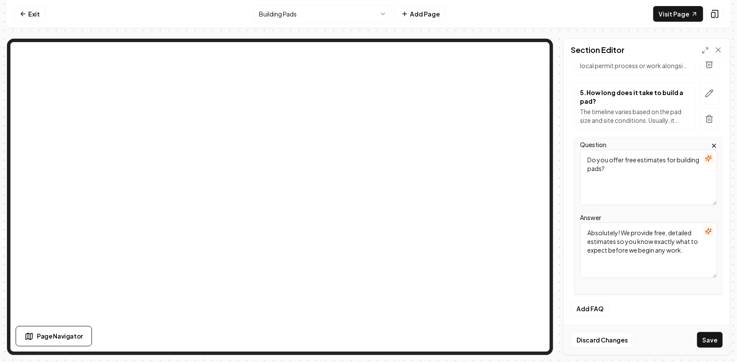
drag, startPoint x: 693, startPoint y: 253, endPoint x: 586, endPoint y: 230, distance: 109.6
click at [582, 231] on textarea "Absolutely! We provide free, detailed estimates so you know exactly what to exp…" at bounding box center [648, 251] width 137 height 56
paste textarea "Absolutely. We evaluate site drainage as part of the layout to prevent water po…"
type textarea "Absolutely. We evaluate site drainage as part of the layout to prevent water po…"
drag, startPoint x: 644, startPoint y: 170, endPoint x: 587, endPoint y: 154, distance: 58.6
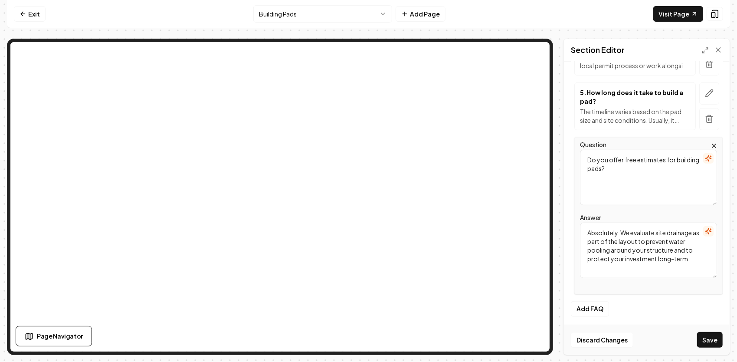
click at [587, 154] on textarea "Do you offer free estimates for building pads?" at bounding box center [648, 178] width 137 height 56
click at [642, 161] on textarea "Question" at bounding box center [648, 178] width 137 height 56
paste textarea "Do you plan for drainage as well?"
type textarea "Do you plan for drainage as well?"
click at [595, 310] on button "Add FAQ" at bounding box center [590, 309] width 38 height 16
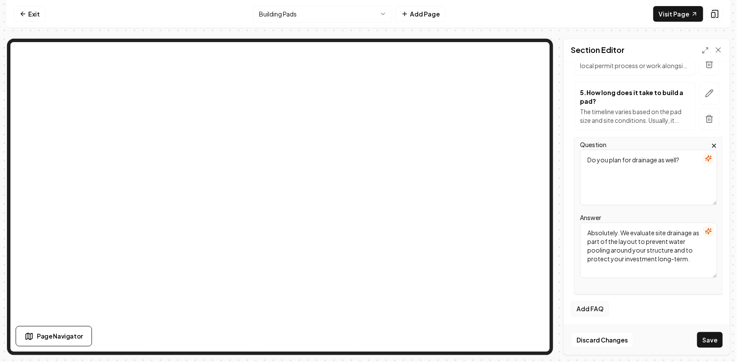
scroll to position [337, 0]
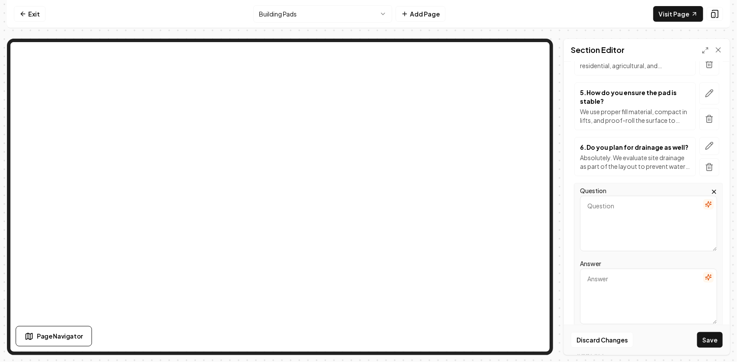
click at [616, 215] on textarea "Question" at bounding box center [648, 224] width 137 height 56
paste textarea "Will heavy equipment damage my property?"
type textarea "Will heavy equipment damage my property?"
click at [622, 279] on textarea "Answer" at bounding box center [648, 297] width 137 height 56
paste textarea "Our mix of tracked machines distributes weight evenly to minimize ground distur…"
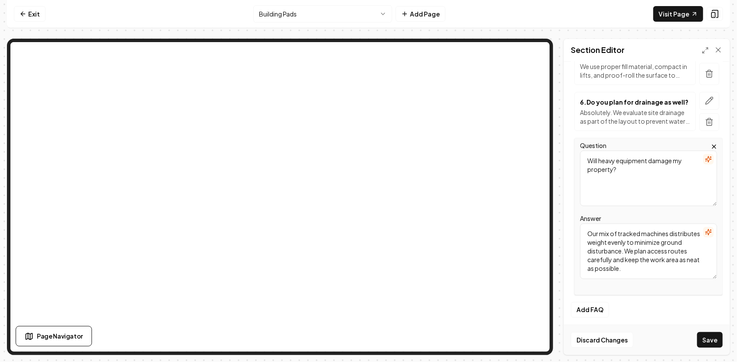
scroll to position [383, 0]
type textarea "Our mix of tracked machines distributes weight evenly to minimize ground distur…"
click at [598, 310] on button "Add FAQ" at bounding box center [590, 309] width 38 height 16
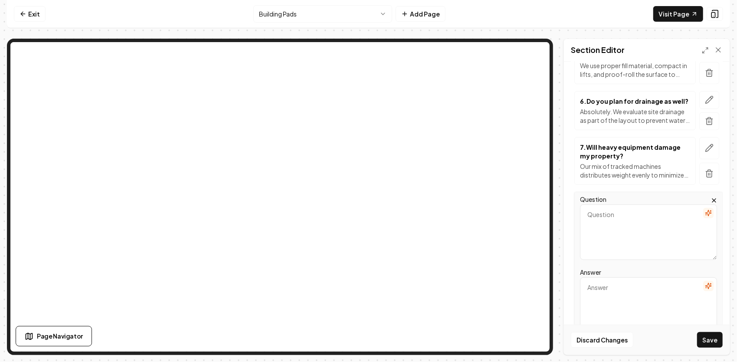
paste textarea "Yes — and we highly recommend it. By getting a clear picture of your long-term …"
type textarea "Yes — and we highly recommend it. By getting a clear picture of your long-term …"
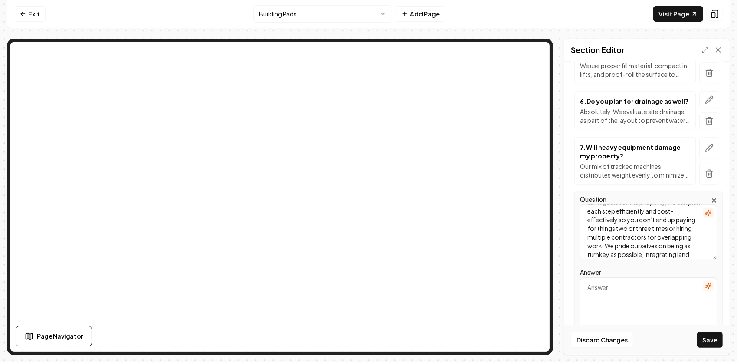
scroll to position [0, 0]
drag, startPoint x: 644, startPoint y: 254, endPoint x: 549, endPoint y: 201, distance: 108.5
click at [528, 143] on div "Page Settings Section Editor Header Building Pads FAQs Subheader Answers to the…" at bounding box center [368, 197] width 723 height 316
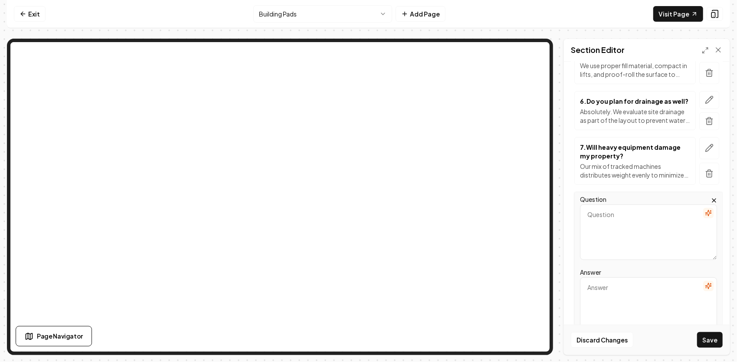
click at [598, 298] on textarea "Answer" at bounding box center [648, 305] width 137 height 56
paste textarea "Yes — and we highly recommend it. By getting a clear picture of your long-term …"
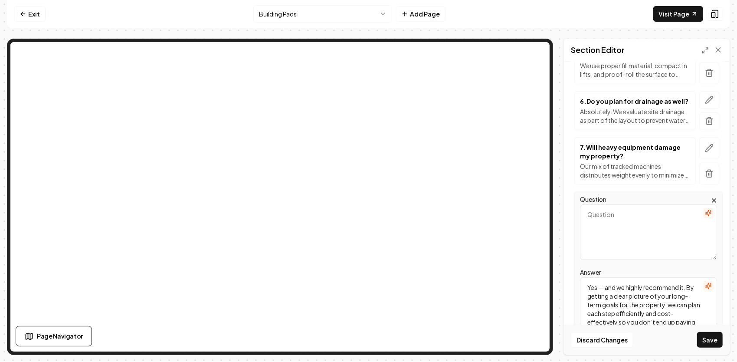
scroll to position [71, 0]
type textarea "Yes — and we highly recommend it. By getting a clear picture of your long-term …"
click at [616, 218] on textarea "Question" at bounding box center [648, 232] width 137 height 56
paste textarea "Can you combine pad work with other services?"
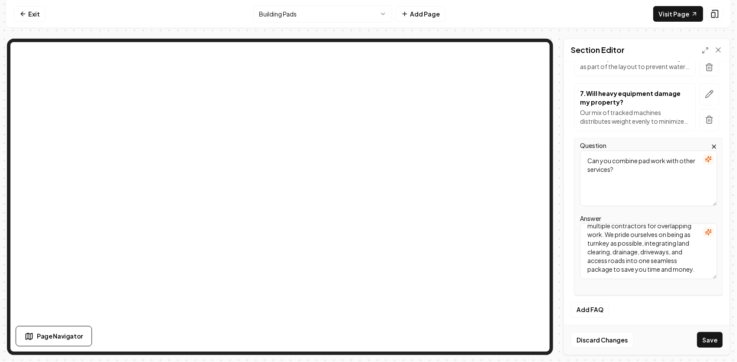
scroll to position [437, 0]
type textarea "Can you combine pad work with other services?"
click at [600, 305] on button "Add FAQ" at bounding box center [590, 309] width 38 height 16
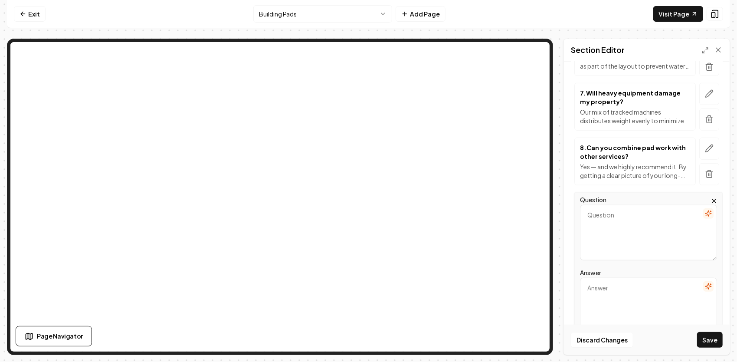
click at [606, 221] on textarea "Question" at bounding box center [648, 233] width 137 height 56
paste textarea "8. How much does a building pad cost? Pricing depends on the size, scope, and c…"
type textarea "8. How much does a building pad cost? Pricing depends on the size, scope, and c…"
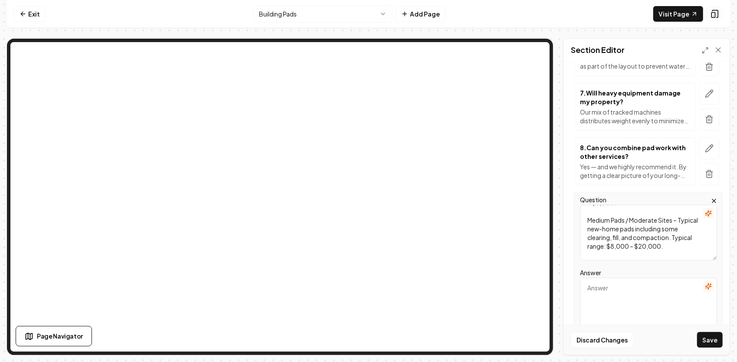
scroll to position [0, 0]
drag, startPoint x: 641, startPoint y: 255, endPoint x: 559, endPoint y: 187, distance: 106.6
click at [559, 187] on div "Page Settings Section Editor Header Building Pads FAQs Subheader Answers to the…" at bounding box center [368, 197] width 723 height 316
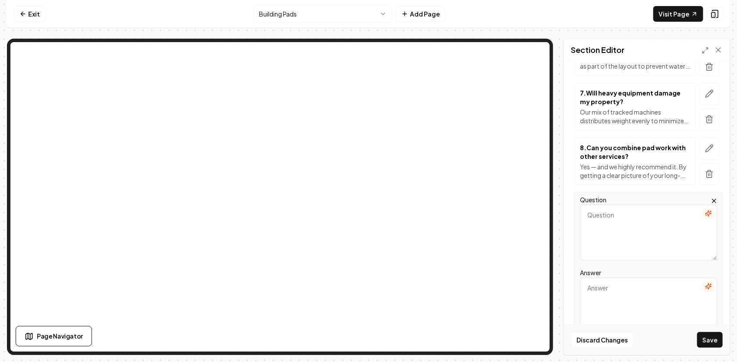
click at [611, 300] on textarea "Answer" at bounding box center [648, 306] width 137 height 56
paste textarea "How much does a building pad cost? Pricing depends on the size, scope, and cond…"
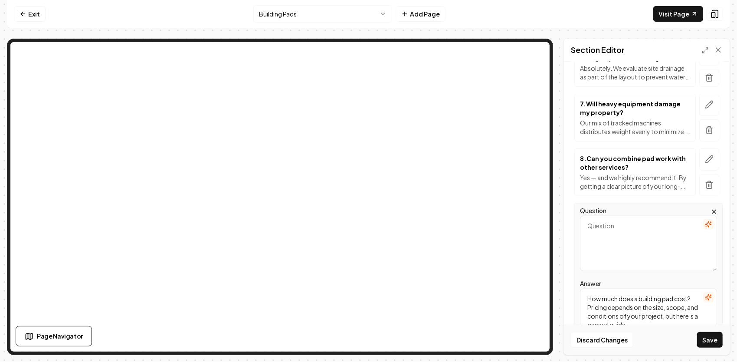
scroll to position [480, 0]
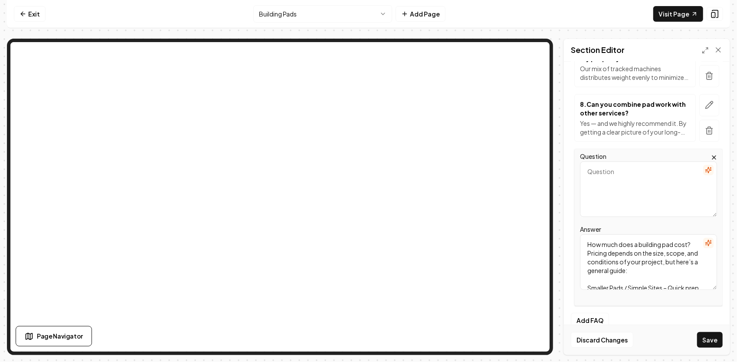
drag, startPoint x: 606, startPoint y: 251, endPoint x: 580, endPoint y: 238, distance: 28.5
click at [581, 238] on textarea "How much does a building pad cost? Pricing depends on the size, scope, and cond…" at bounding box center [648, 262] width 137 height 56
type textarea "Pricing depends on the size, scope, and conditions of your project, but here’s …"
click at [617, 178] on textarea "Question" at bounding box center [648, 189] width 137 height 56
paste textarea "How much does a building pad cost?"
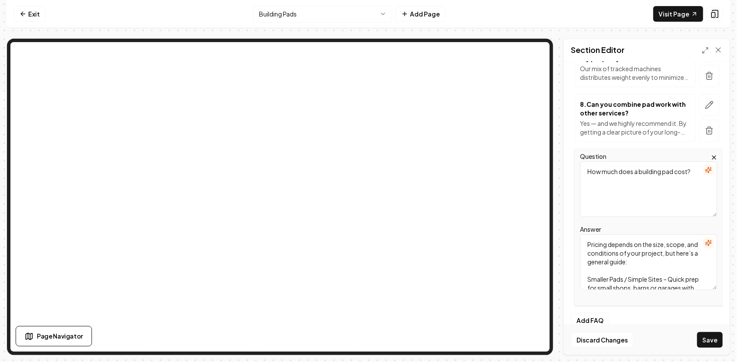
type textarea "How much does a building pad cost?"
click at [589, 250] on textarea "Pricing depends on the size, scope, and conditions of your project, but here’s …" at bounding box center [648, 262] width 137 height 56
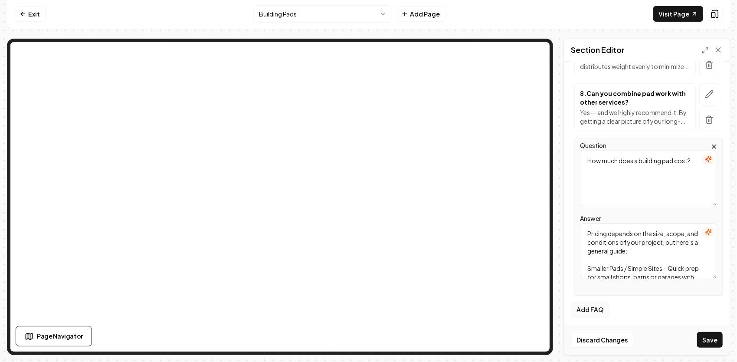
type textarea "Pricing depends on the size, scope, and conditions of your project, but here’s …"
click at [604, 302] on button "Add FAQ" at bounding box center [590, 310] width 38 height 16
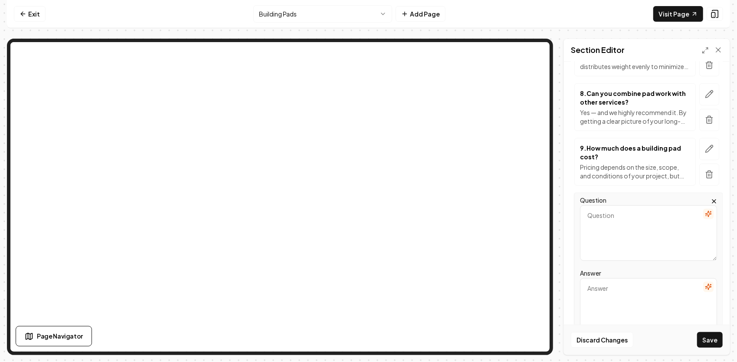
click at [629, 221] on textarea "Question" at bounding box center [648, 233] width 137 height 56
paste textarea "Are you insured?"
type textarea "Are you insured?"
click at [606, 278] on textarea "Answer" at bounding box center [648, 306] width 137 height 56
paste textarea "Yes. JG Grading & Landscaping carries full general liability insurance and work…"
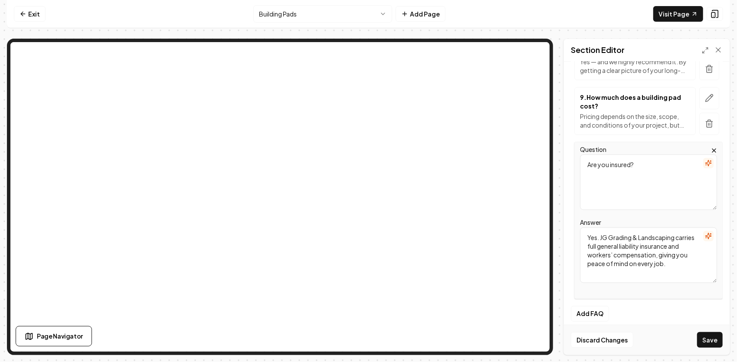
scroll to position [546, 0]
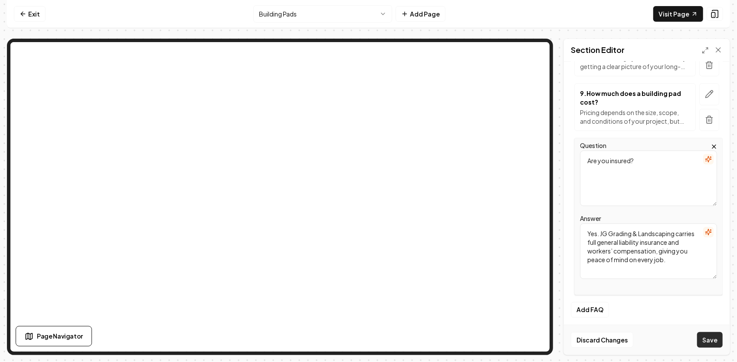
type textarea "Yes. JG Grading & Landscaping carries full general liability insurance and work…"
click at [711, 344] on button "Save" at bounding box center [710, 340] width 26 height 16
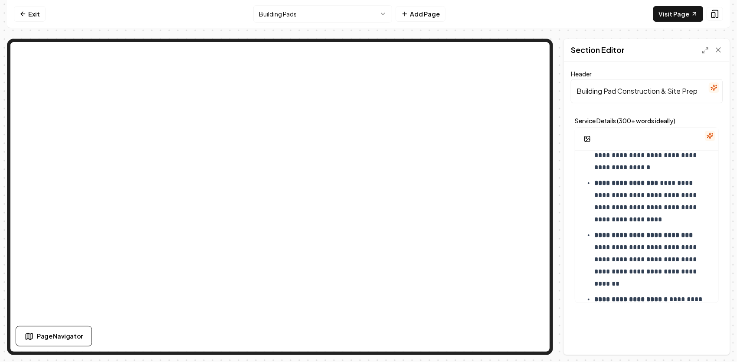
scroll to position [477, 0]
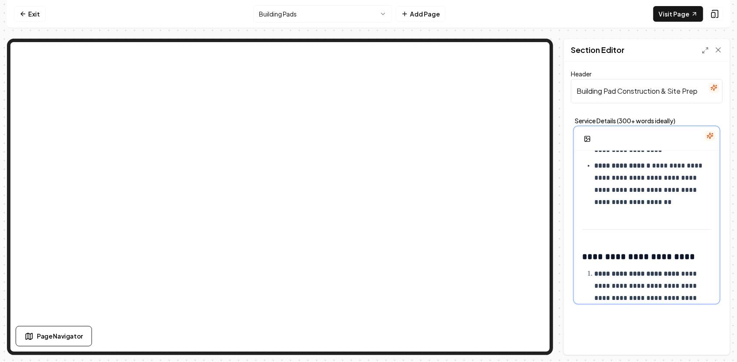
click at [664, 226] on div "**********" at bounding box center [646, 312] width 143 height 1279
click at [611, 210] on div "**********" at bounding box center [646, 312] width 143 height 1279
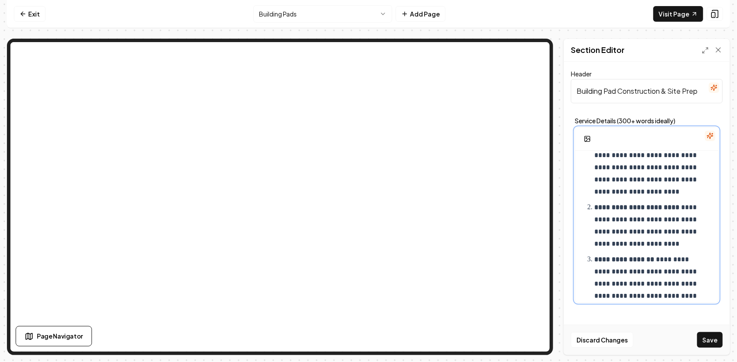
scroll to position [906, 0]
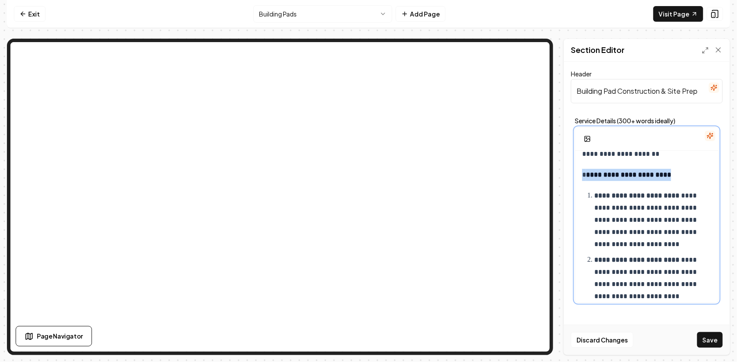
drag, startPoint x: 641, startPoint y: 173, endPoint x: 577, endPoint y: 171, distance: 64.2
click at [577, 171] on div "**********" at bounding box center [646, 59] width 143 height 1629
click at [597, 158] on button "button" at bounding box center [594, 155] width 14 height 14
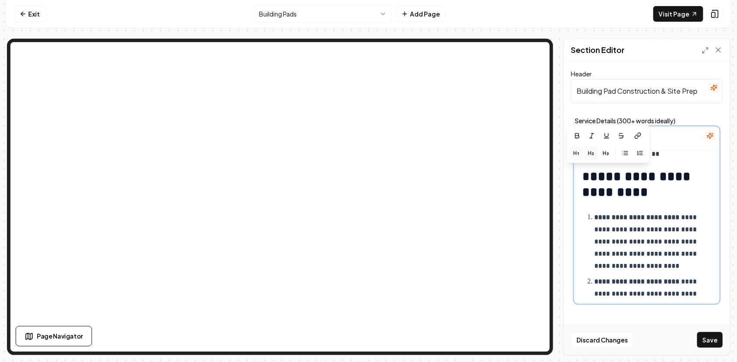
click at [595, 150] on button "button" at bounding box center [591, 153] width 14 height 14
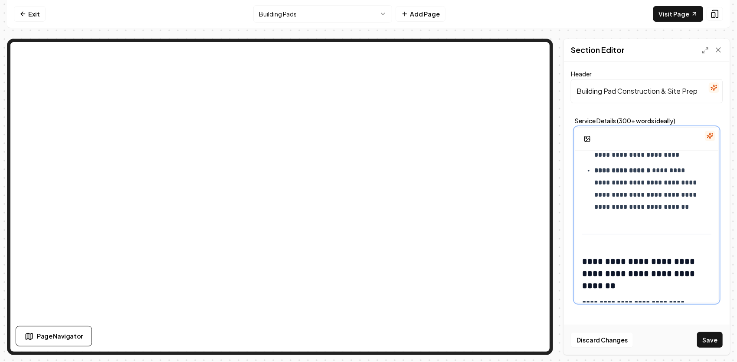
scroll to position [496, 0]
click at [631, 257] on strong "**********" at bounding box center [639, 273] width 115 height 33
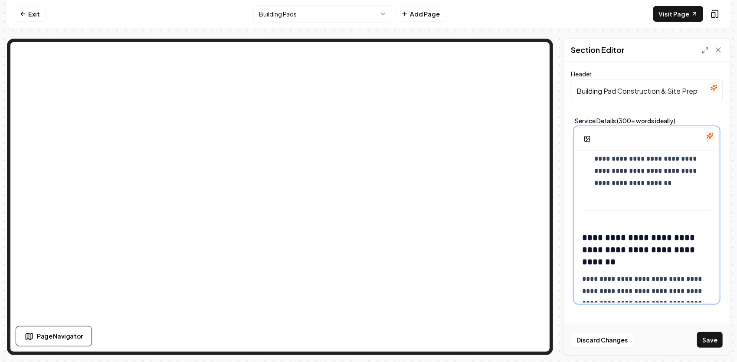
scroll to position [472, 0]
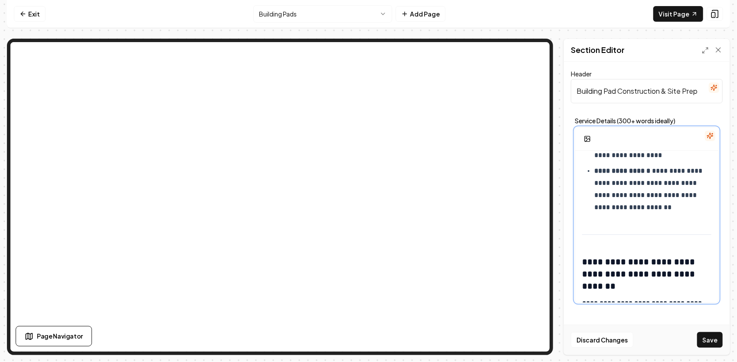
drag, startPoint x: 631, startPoint y: 255, endPoint x: 601, endPoint y: 270, distance: 33.0
click at [601, 270] on strong "**********" at bounding box center [639, 273] width 115 height 33
click at [597, 258] on strong "**********" at bounding box center [639, 273] width 115 height 33
click at [591, 242] on icon "button" at bounding box center [591, 240] width 0 height 3
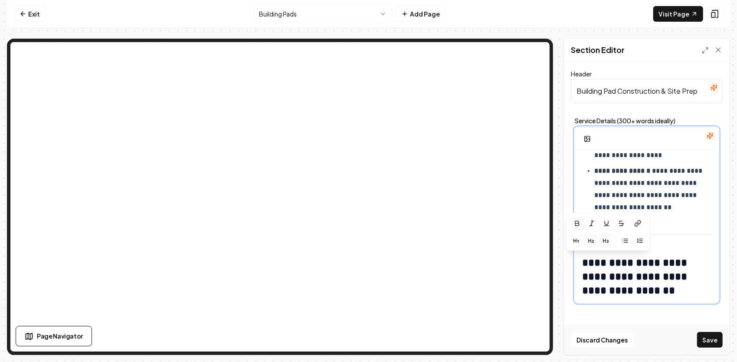
click at [604, 238] on icon "button" at bounding box center [605, 240] width 7 height 7
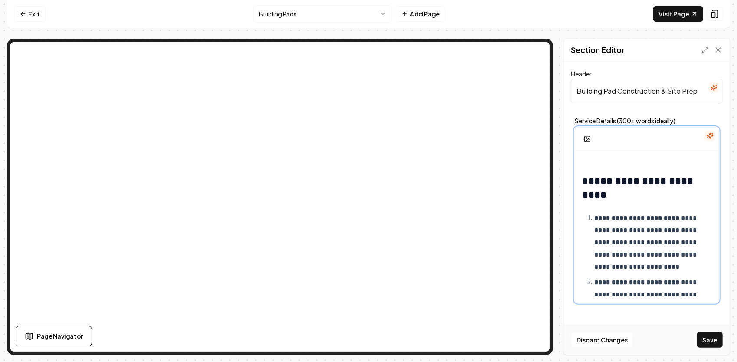
scroll to position [862, 0]
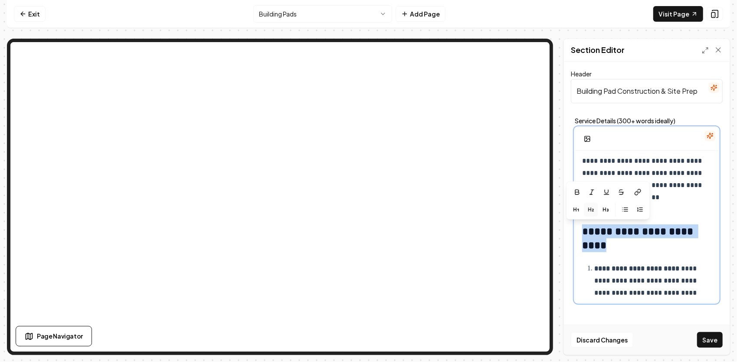
drag, startPoint x: 623, startPoint y: 246, endPoint x: 578, endPoint y: 230, distance: 48.0
click at [578, 230] on div "**********" at bounding box center [646, 117] width 143 height 1659
click at [608, 209] on icon "button" at bounding box center [607, 209] width 1 height 1
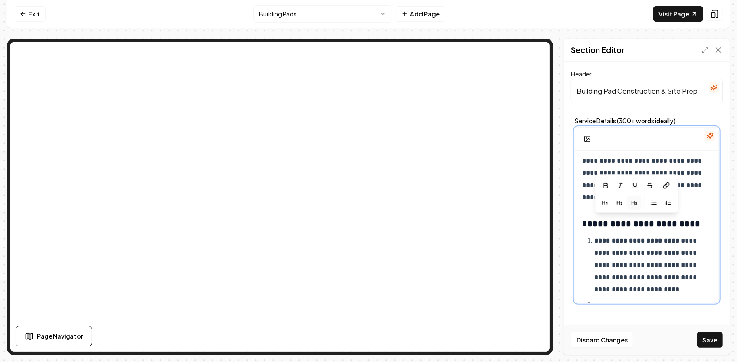
click at [667, 285] on p "**********" at bounding box center [649, 265] width 111 height 61
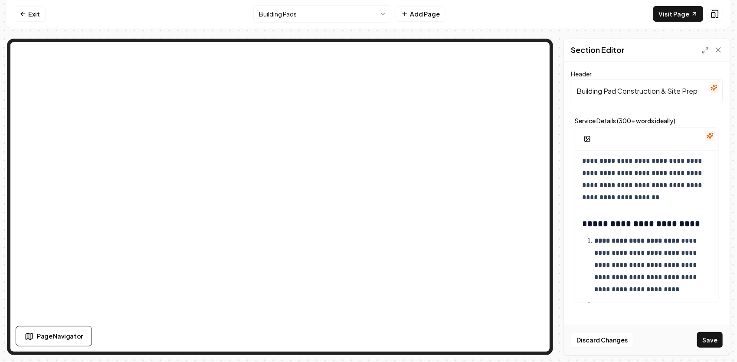
click at [714, 335] on button "Save" at bounding box center [710, 340] width 26 height 16
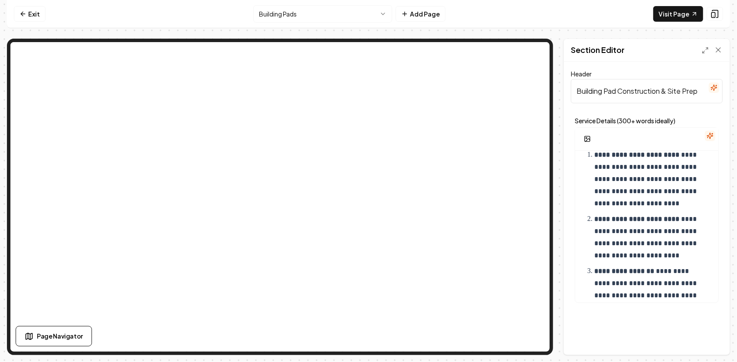
scroll to position [949, 0]
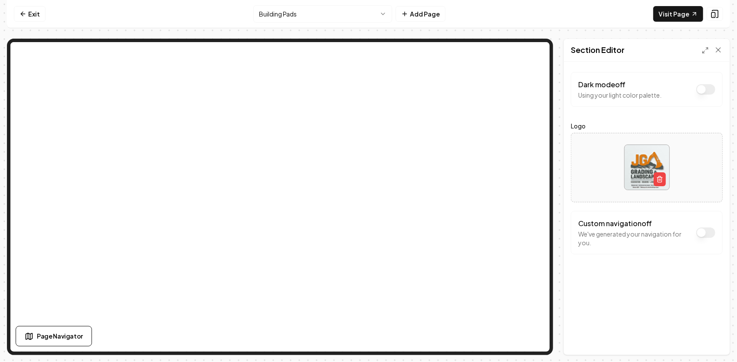
click at [708, 88] on button "Dark mode off" at bounding box center [705, 89] width 19 height 10
click at [704, 341] on button "Save" at bounding box center [710, 340] width 26 height 16
click at [702, 87] on button "Dark mode on" at bounding box center [705, 89] width 19 height 10
click at [714, 341] on button "Save" at bounding box center [710, 340] width 26 height 16
click at [706, 232] on button "Dark mode off" at bounding box center [705, 232] width 19 height 10
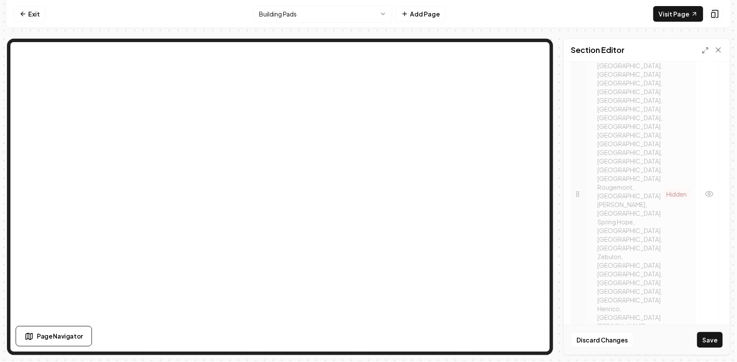
scroll to position [496, 0]
click at [705, 245] on icon "button" at bounding box center [709, 249] width 9 height 9
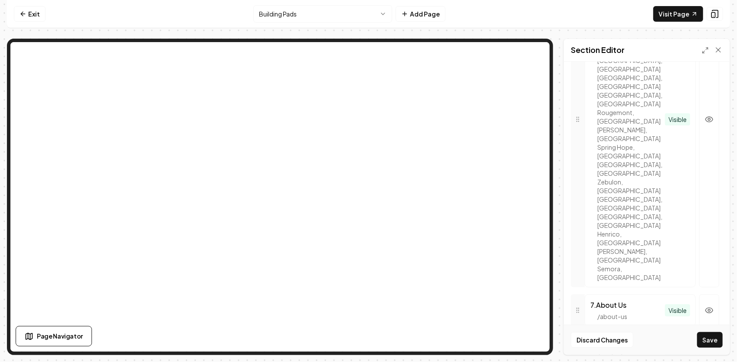
scroll to position [583, 0]
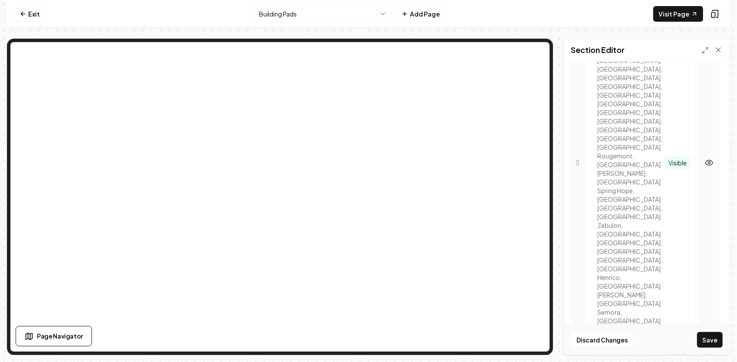
click at [705, 158] on icon "button" at bounding box center [709, 162] width 9 height 9
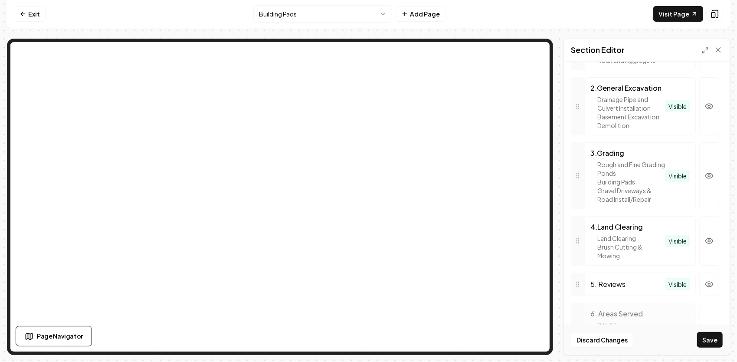
scroll to position [0, 0]
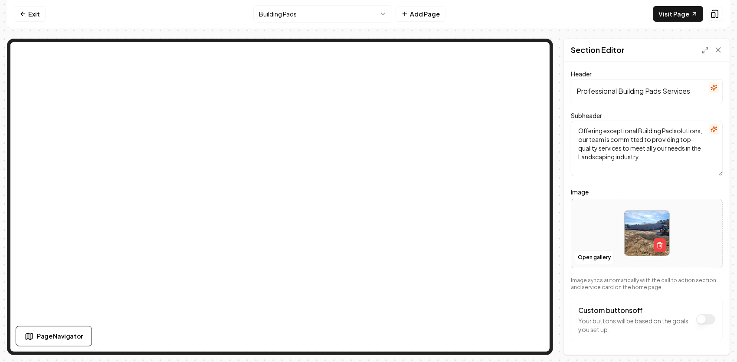
drag, startPoint x: 674, startPoint y: 152, endPoint x: 575, endPoint y: 124, distance: 102.8
click at [574, 124] on textarea "Offering exceptional Building Pad solutions, our team is committed to providing…" at bounding box center [647, 149] width 152 height 56
drag, startPoint x: 705, startPoint y: 159, endPoint x: 554, endPoint y: 135, distance: 152.3
click at [561, 130] on div "Page Settings Section Editor Header Professional Building Pads Services Subhead…" at bounding box center [368, 197] width 723 height 316
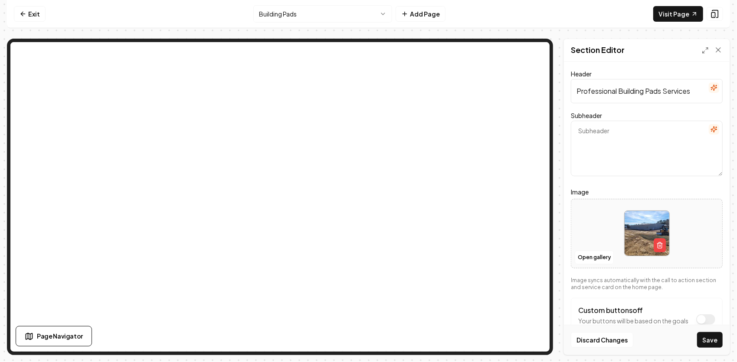
paste textarea "“Expert Building Pad Solutions — Done Right the First Time.”"
type textarea "“Expert Building Pad Solutions — Done Right the First Time.”"
drag, startPoint x: 578, startPoint y: 89, endPoint x: 708, endPoint y: 101, distance: 130.6
click at [708, 101] on input "Professional Building Pads Services" at bounding box center [647, 91] width 152 height 24
click at [715, 342] on button "Save" at bounding box center [710, 340] width 26 height 16
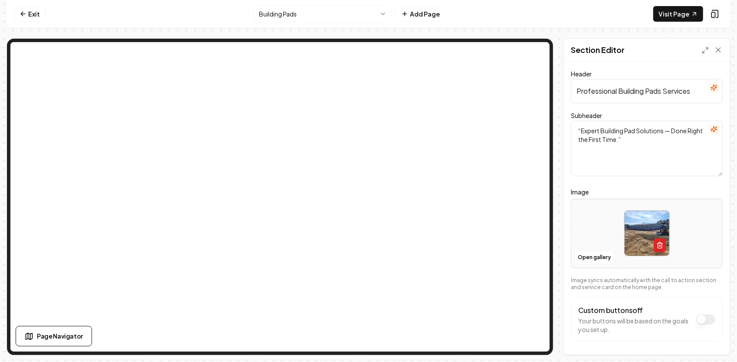
click at [658, 242] on icon "button" at bounding box center [659, 245] width 7 height 7
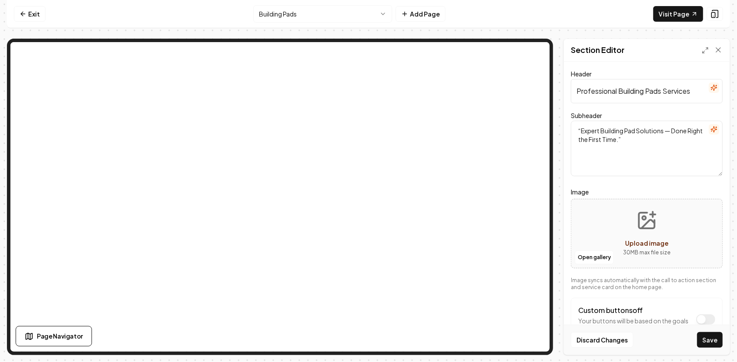
click at [652, 225] on icon "Upload image" at bounding box center [646, 220] width 21 height 21
type input "**********"
click at [716, 340] on button "Save" at bounding box center [710, 340] width 26 height 16
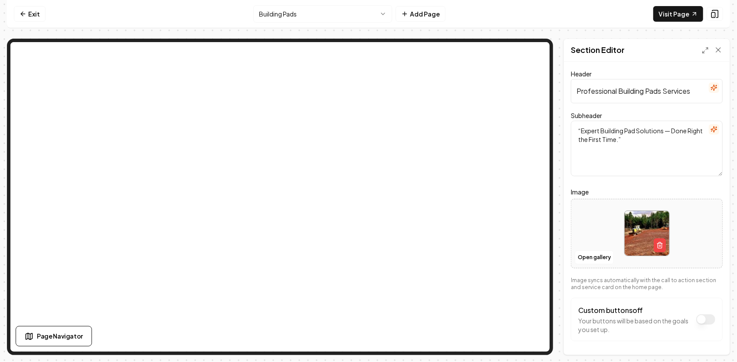
click at [389, 12] on html "Computer Required This feature is only available on a computer. Please switch t…" at bounding box center [368, 181] width 737 height 362
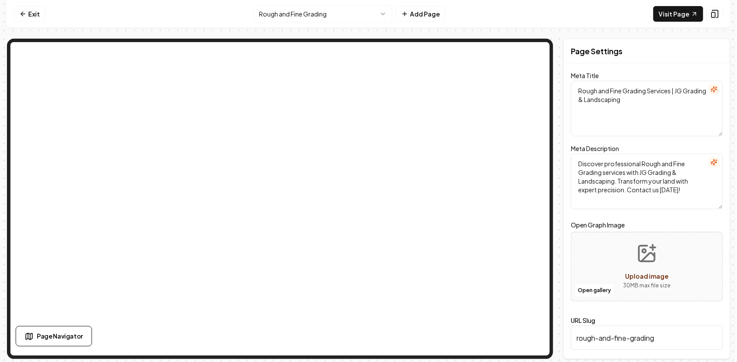
click at [646, 259] on icon "Upload image" at bounding box center [646, 253] width 21 height 21
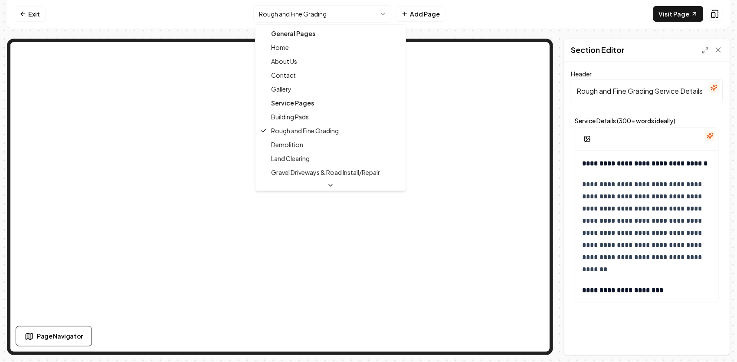
click at [335, 12] on html "**********" at bounding box center [368, 181] width 737 height 362
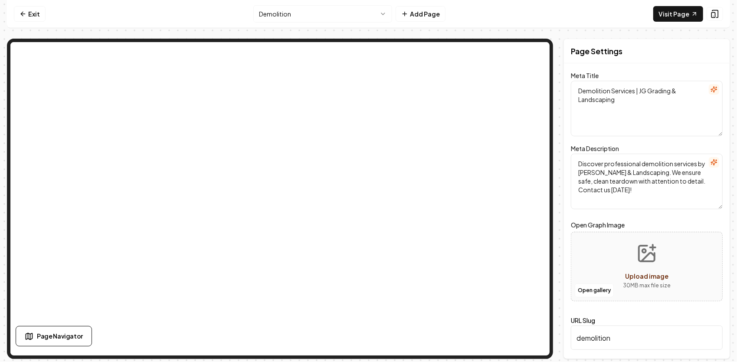
click at [284, 15] on html "Computer Required This feature is only available on a computer. Please switch t…" at bounding box center [368, 181] width 737 height 362
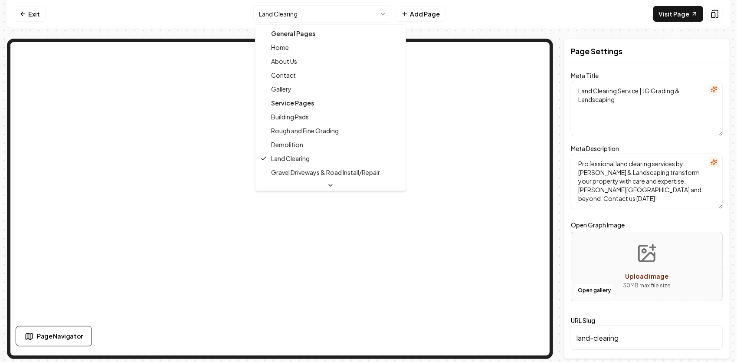
click at [306, 16] on html "Computer Required This feature is only available on a computer. Please switch t…" at bounding box center [368, 181] width 737 height 362
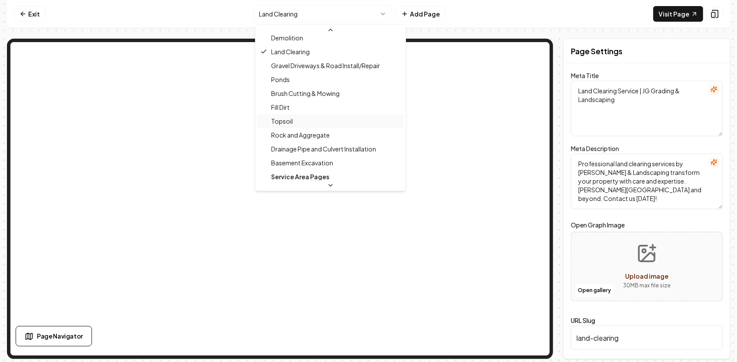
scroll to position [130, 0]
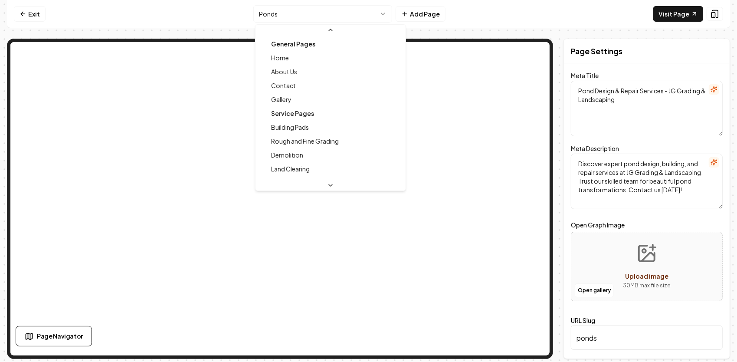
click at [336, 8] on html "Computer Required This feature is only available on a computer. Please switch t…" at bounding box center [368, 181] width 737 height 362
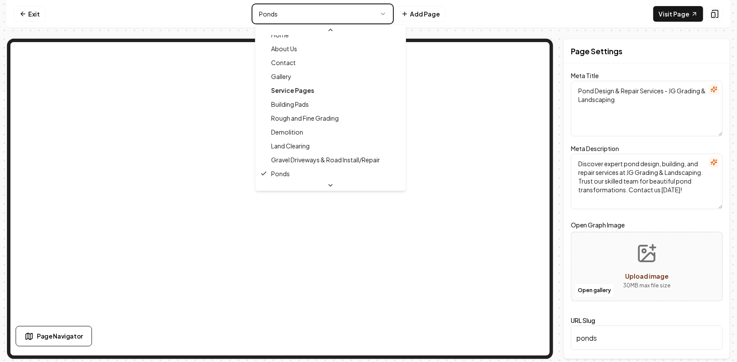
click at [424, 33] on html "Computer Required This feature is only available on a computer. Please switch t…" at bounding box center [368, 181] width 737 height 362
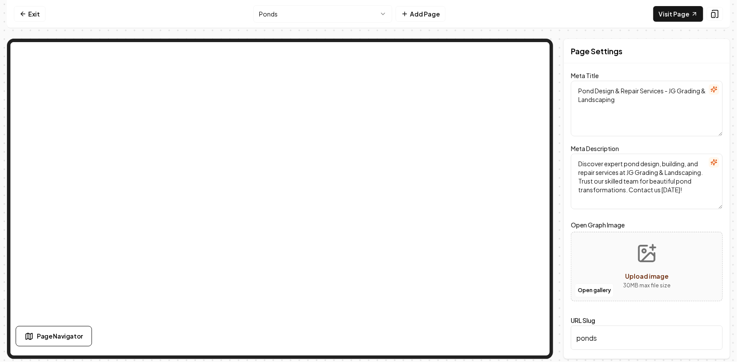
click at [376, 14] on html "Computer Required This feature is only available on a computer. Please switch t…" at bounding box center [368, 181] width 737 height 362
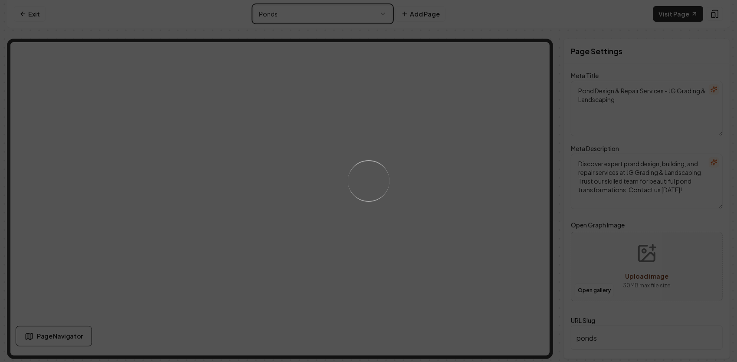
type textarea "Rough and Fine Grading Services | JG Grading & Landscaping"
type textarea "Discover professional Rough and Fine Grading services with JG Grading & Landsca…"
type input "rough-and-fine-grading"
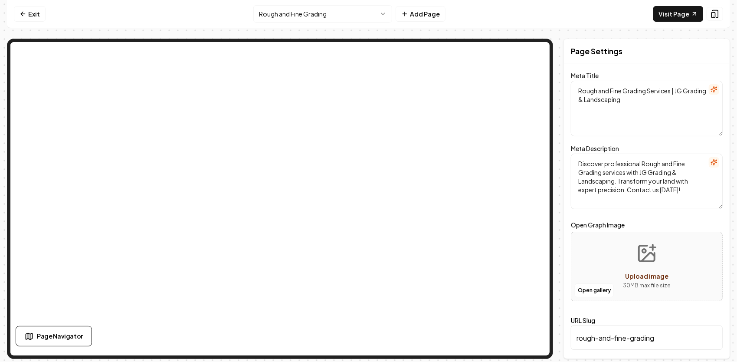
click at [667, 192] on textarea "Discover professional Rough and Fine Grading services with JG Grading & Landsca…" at bounding box center [647, 182] width 152 height 56
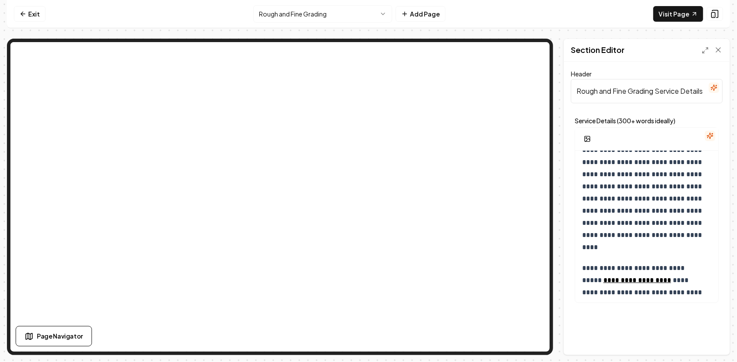
scroll to position [521, 0]
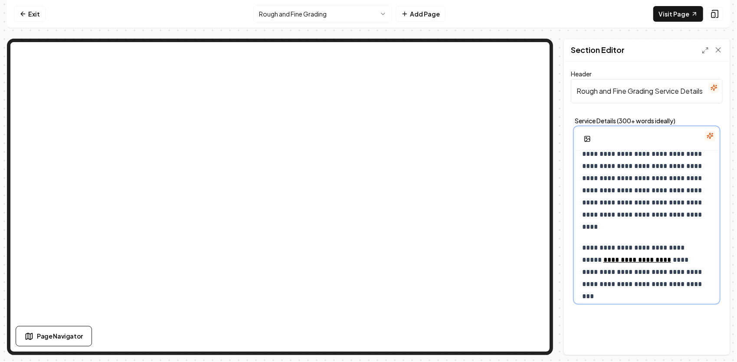
drag, startPoint x: 705, startPoint y: 291, endPoint x: 706, endPoint y: 311, distance: 20.0
click at [711, 313] on div "**********" at bounding box center [647, 208] width 166 height 293
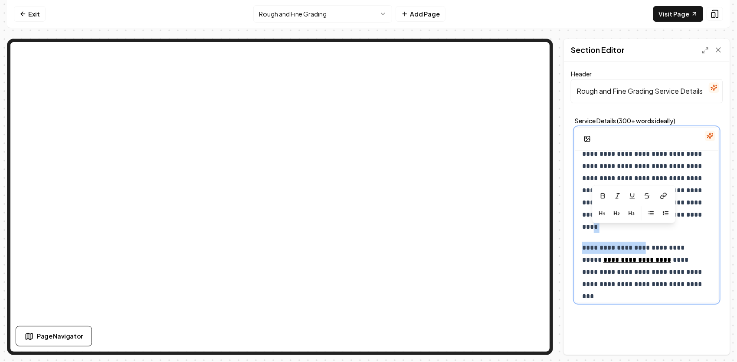
drag, startPoint x: 644, startPoint y: 238, endPoint x: 624, endPoint y: 230, distance: 21.4
click at [652, 233] on p "**********" at bounding box center [644, 171] width 124 height 121
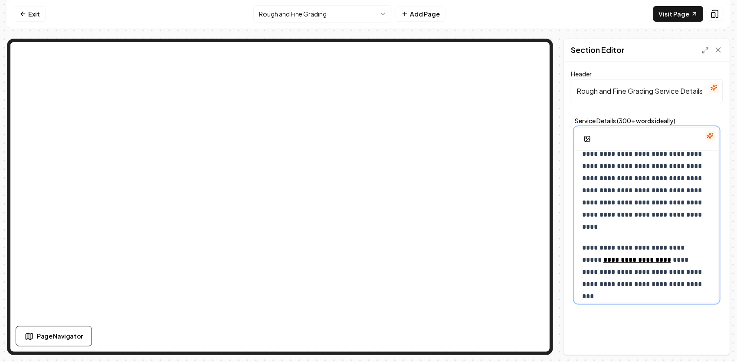
click at [658, 265] on p "**********" at bounding box center [644, 266] width 124 height 49
click at [672, 14] on link "Visit Page" at bounding box center [678, 14] width 50 height 16
drag, startPoint x: 657, startPoint y: 262, endPoint x: 689, endPoint y: 261, distance: 31.7
click at [657, 262] on p "**********" at bounding box center [644, 266] width 124 height 49
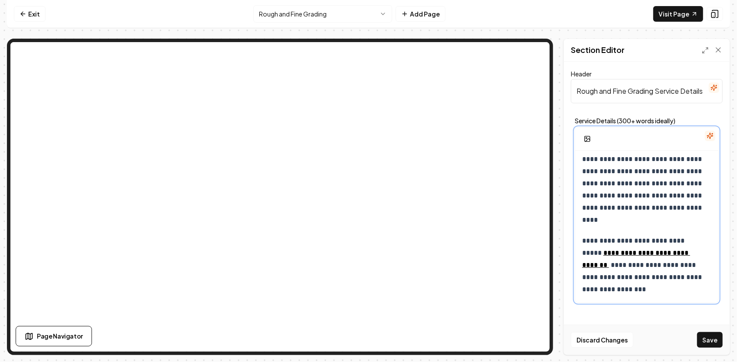
click at [661, 276] on p "**********" at bounding box center [644, 265] width 124 height 61
click at [601, 265] on link "**********" at bounding box center [636, 258] width 108 height 19
click at [570, 11] on nav "Exit Rough and Fine Grading Add Page Visit Page" at bounding box center [368, 14] width 723 height 28
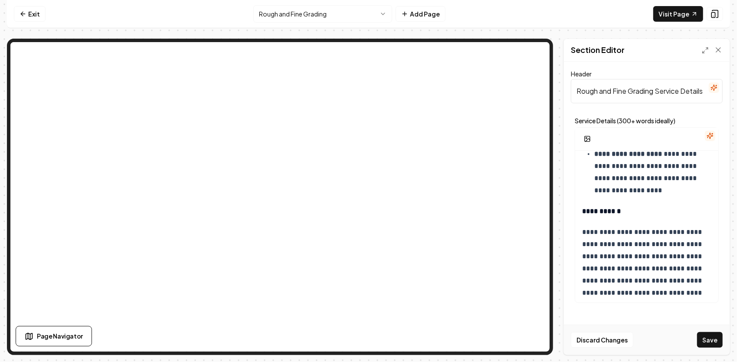
scroll to position [534, 0]
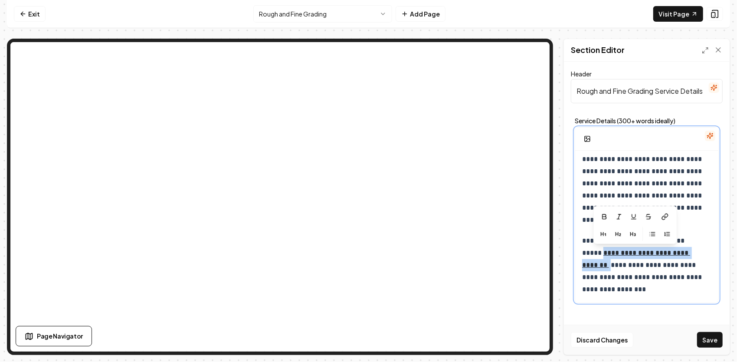
drag, startPoint x: 679, startPoint y: 251, endPoint x: 582, endPoint y: 254, distance: 96.8
click at [582, 254] on p "**********" at bounding box center [644, 265] width 124 height 61
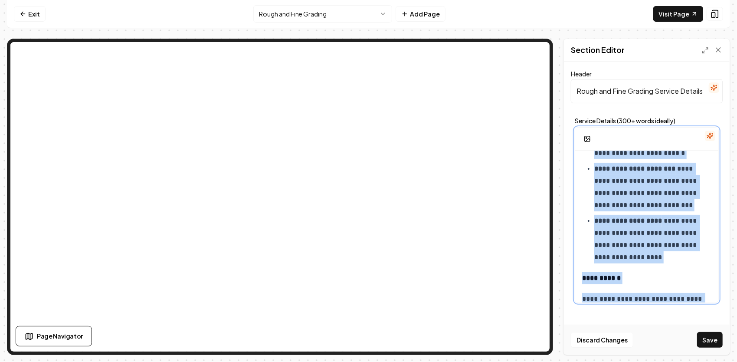
scroll to position [0, 0]
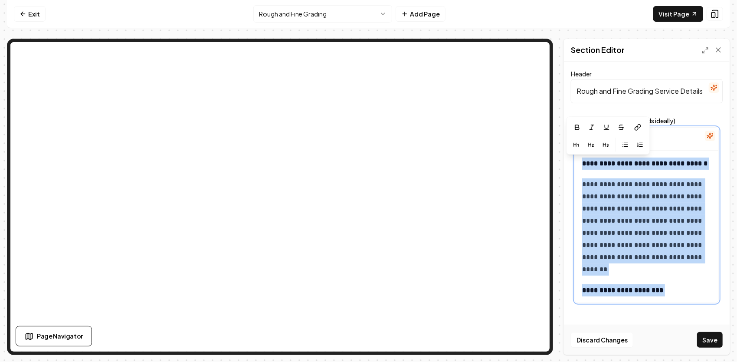
drag, startPoint x: 649, startPoint y: 231, endPoint x: 559, endPoint y: 134, distance: 132.3
click at [559, 134] on div "**********" at bounding box center [368, 197] width 723 height 316
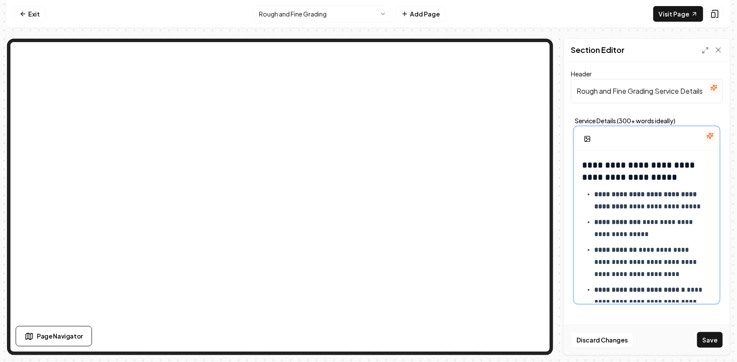
scroll to position [744, 0]
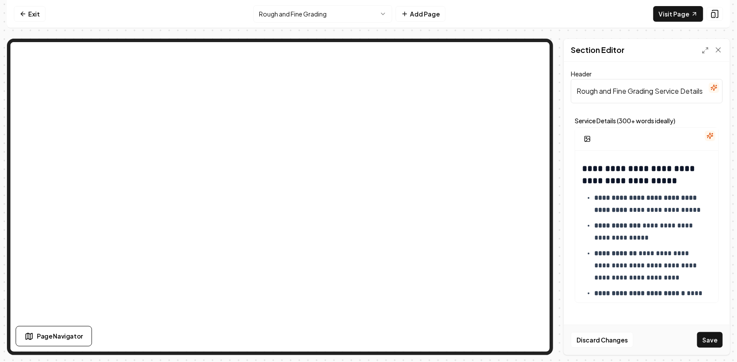
drag, startPoint x: 575, startPoint y: 93, endPoint x: 737, endPoint y: 128, distance: 165.7
click at [737, 128] on html "**********" at bounding box center [368, 181] width 737 height 362
paste input "Rough & Fine Grading"
type input "Rough & Fine Grading"
click at [712, 344] on button "Save" at bounding box center [710, 340] width 26 height 16
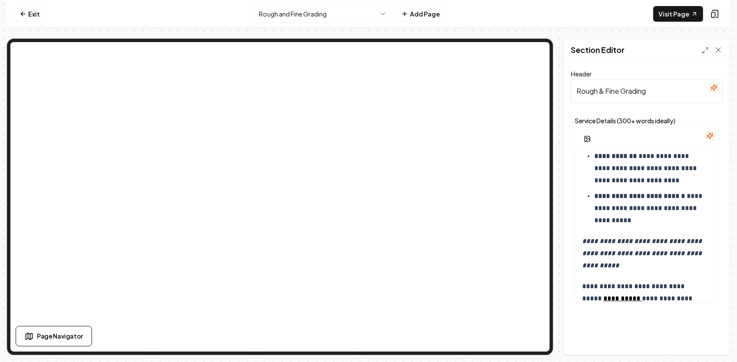
scroll to position [875, 0]
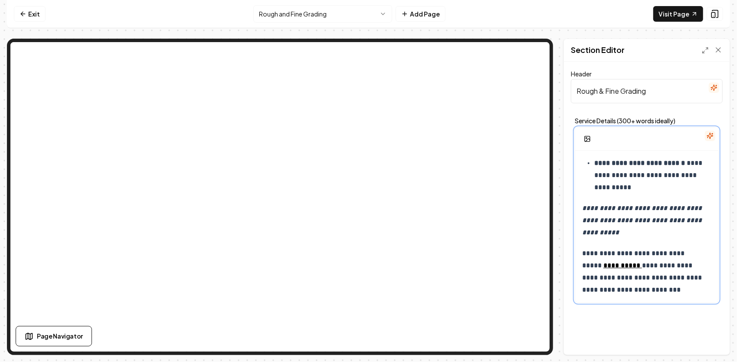
click at [657, 216] on em "**********" at bounding box center [642, 220] width 121 height 31
click at [643, 236] on p "**********" at bounding box center [646, 220] width 129 height 36
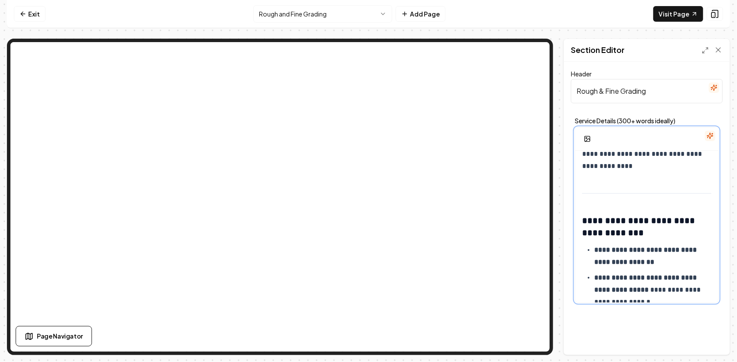
scroll to position [0, 0]
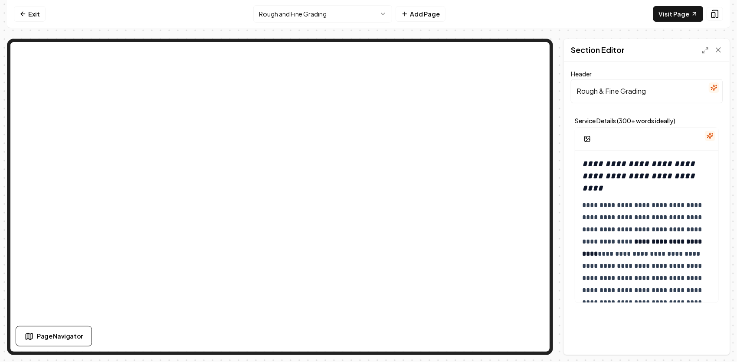
click at [628, 344] on div "**********" at bounding box center [647, 208] width 166 height 293
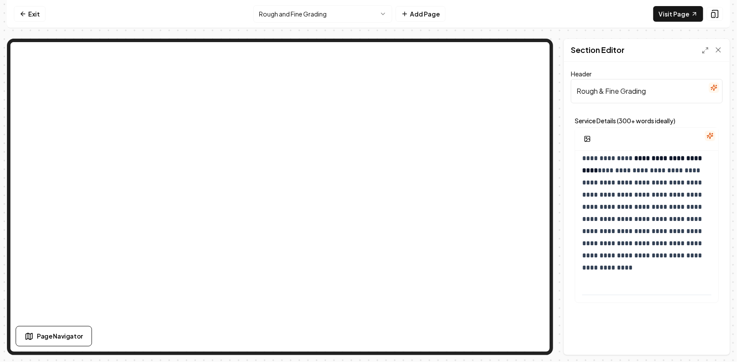
scroll to position [87, 0]
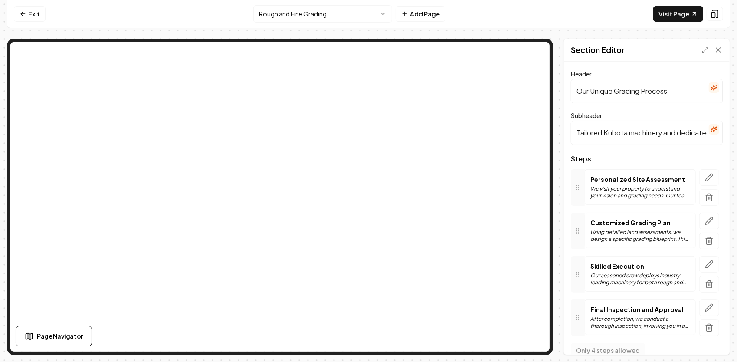
drag, startPoint x: 695, startPoint y: 94, endPoint x: 548, endPoint y: 97, distance: 146.2
click at [483, 54] on div "Page Settings Section Editor Header Our Unique Grading Process Subheader Tailor…" at bounding box center [368, 197] width 723 height 316
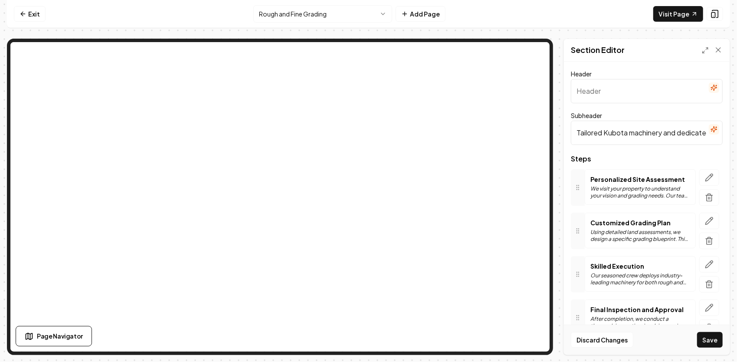
paste input "Our 4-Step Approach to Rough & Fine Grading"
type input "Our 4-Step Approach to Rough & Fine Grading"
drag, startPoint x: 577, startPoint y: 135, endPoint x: 738, endPoint y: 135, distance: 161.4
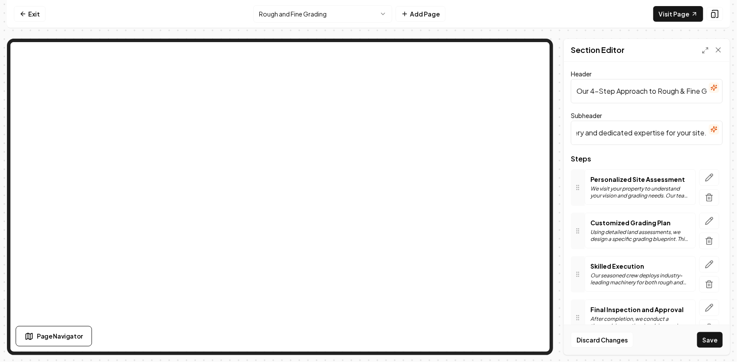
click at [737, 135] on html "Computer Required This feature is only available on a computer. Please switch t…" at bounding box center [368, 181] width 737 height 362
click at [604, 140] on input "Subheader" at bounding box center [647, 133] width 152 height 24
paste input "From Initial Shaping to a Smooth, Stable Finish"
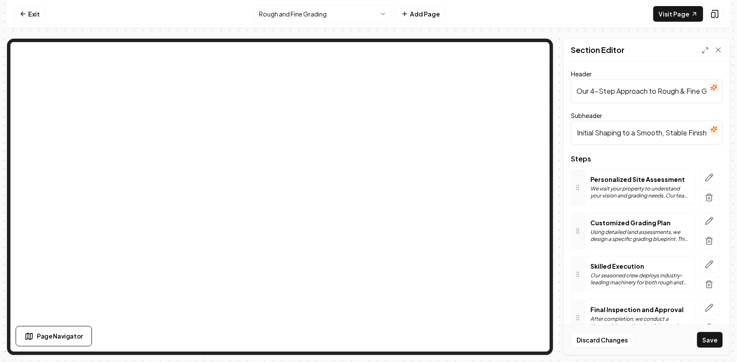
type input "From Initial Shaping to a Smooth, Stable Finish"
click at [705, 176] on icon "button" at bounding box center [709, 177] width 9 height 9
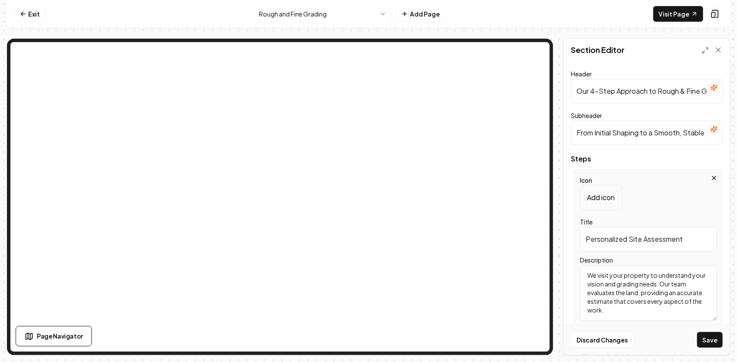
click at [587, 276] on textarea "We visit your property to understand your vision and grading needs. Our team ev…" at bounding box center [648, 293] width 137 height 56
drag, startPoint x: 685, startPoint y: 237, endPoint x: 549, endPoint y: 238, distance: 135.3
click at [521, 193] on div "Page Settings Section Editor Header Our 4-Step Approach to Rough & Fine Grading…" at bounding box center [368, 197] width 723 height 316
paste input "Site Evaluation & Planning"
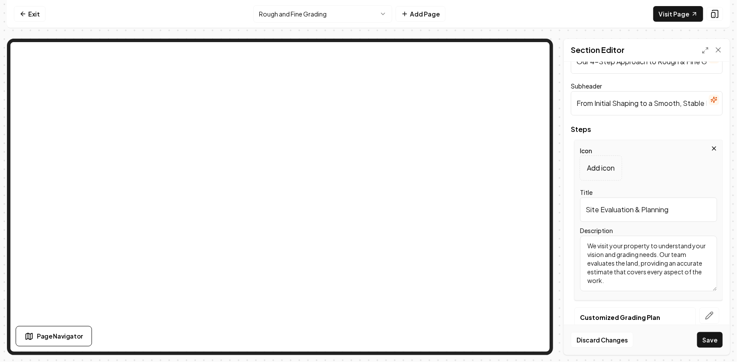
scroll to position [43, 0]
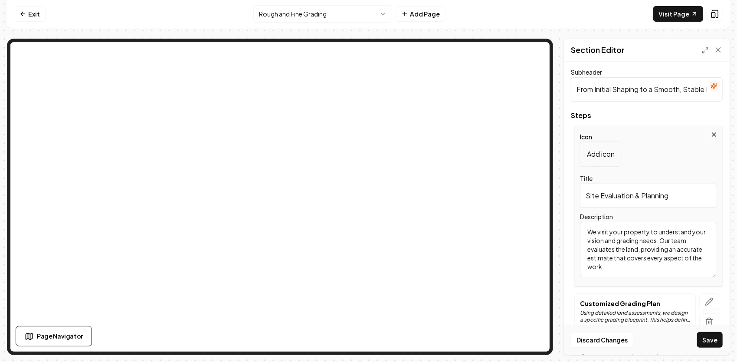
type input "Site Evaluation & Planning"
drag, startPoint x: 628, startPoint y: 266, endPoint x: 549, endPoint y: 228, distance: 87.3
click at [537, 179] on div "Page Settings Section Editor Header Our 4-Step Approach to Rough & Fine Grading…" at bounding box center [368, 197] width 723 height 316
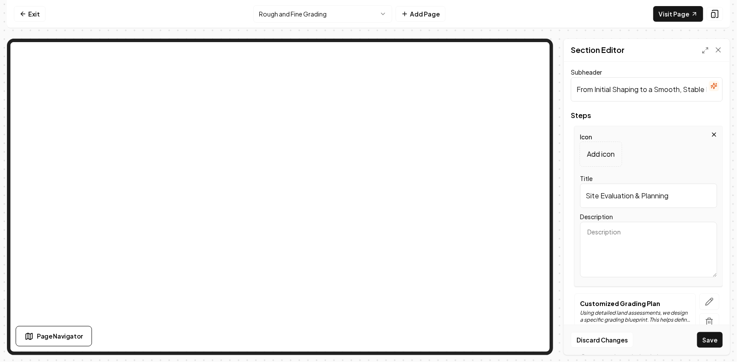
click at [603, 249] on textarea "Description" at bounding box center [648, 250] width 137 height 56
paste textarea "We begin with an on-site consultation to understand your property’s slopes, soi…"
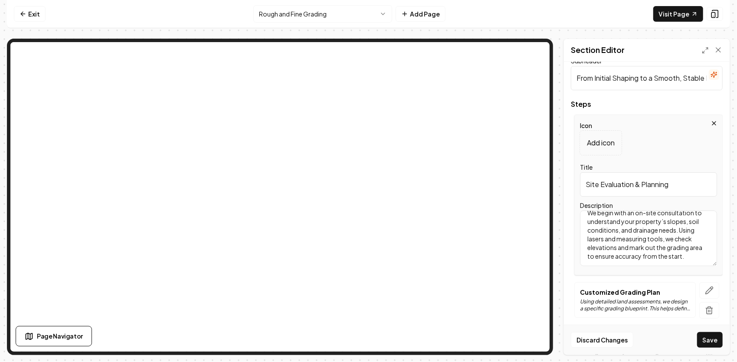
scroll to position [87, 0]
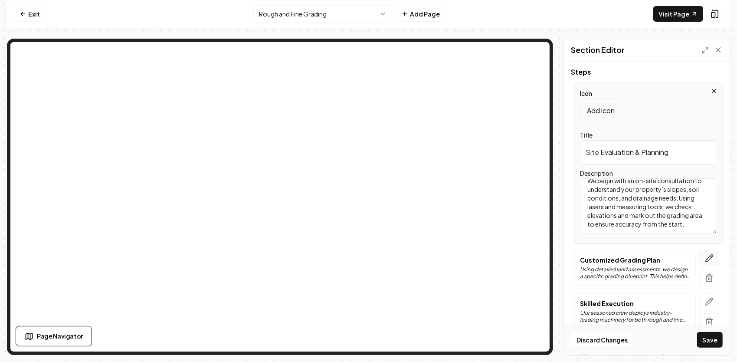
type textarea "We begin with an on-site consultation to understand your property’s slopes, soi…"
click at [706, 256] on icon "button" at bounding box center [709, 257] width 7 height 7
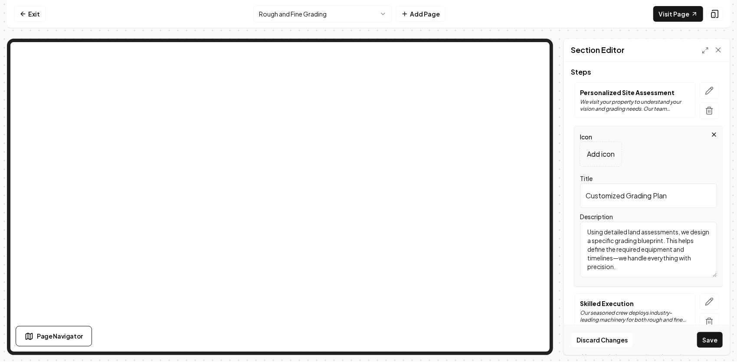
drag, startPoint x: 675, startPoint y: 194, endPoint x: 546, endPoint y: 196, distance: 129.3
click at [530, 155] on div "Page Settings Section Editor Header Our 4-Step Approach to Rough & Fine Grading…" at bounding box center [368, 197] width 723 height 316
paste input "Rough Grading"
type input "Rough Grading"
drag, startPoint x: 645, startPoint y: 271, endPoint x: 553, endPoint y: 223, distance: 103.2
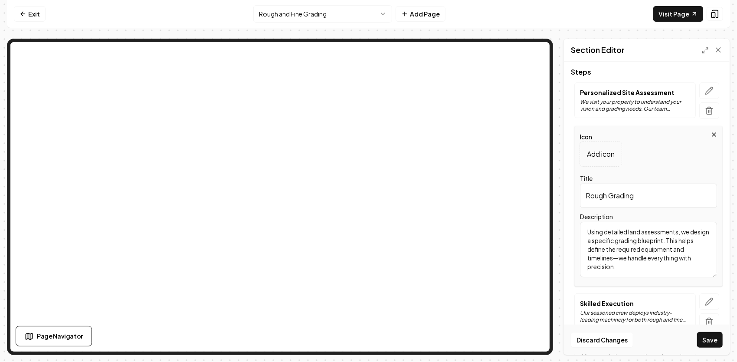
click at [553, 223] on div "Page Settings Section Editor Header Our 4-Step Approach to Rough & Fine Grading…" at bounding box center [368, 197] width 723 height 316
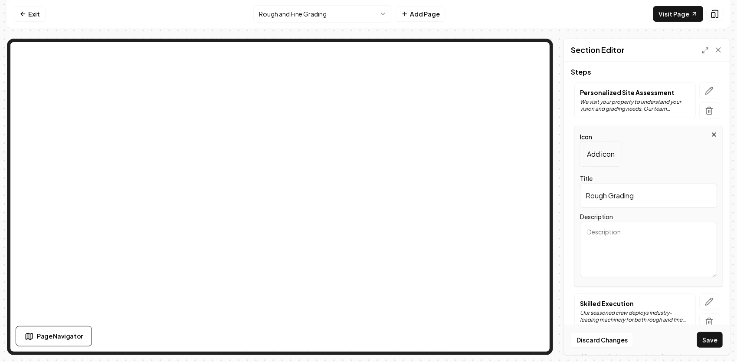
click at [624, 243] on textarea "Description" at bounding box center [648, 250] width 137 height 56
paste textarea "We move and shape soil to establish the desired contours and elevations, creati…"
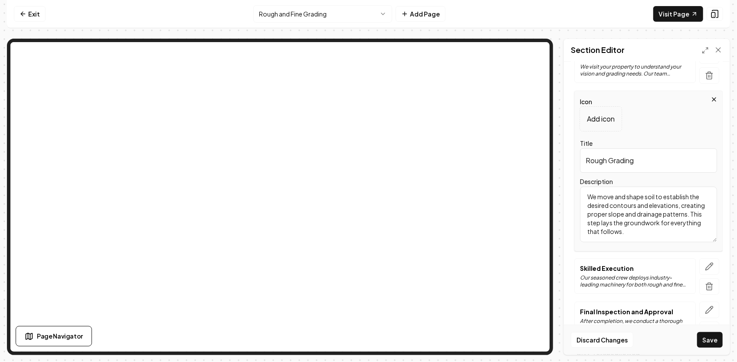
scroll to position [166, 0]
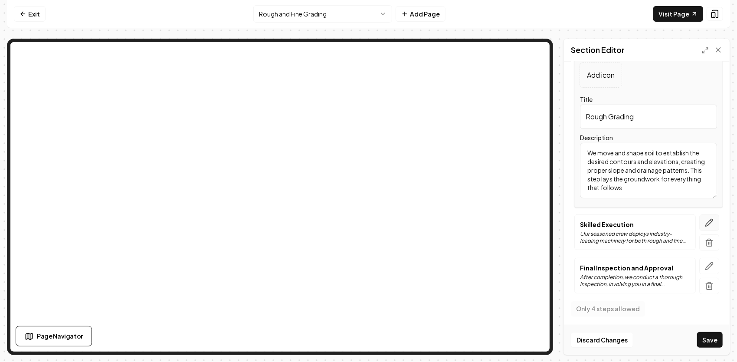
type textarea "We move and shape soil to establish the desired contours and elevations, creati…"
click at [705, 220] on icon "button" at bounding box center [709, 222] width 9 height 9
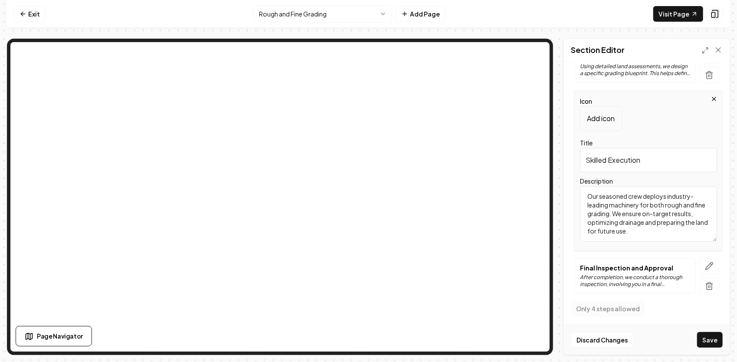
drag, startPoint x: 685, startPoint y: 236, endPoint x: 575, endPoint y: 193, distance: 118.2
click at [575, 193] on div "Icon Add icon Title Skilled Execution Description Our seasoned crew deploys ind…" at bounding box center [648, 170] width 148 height 161
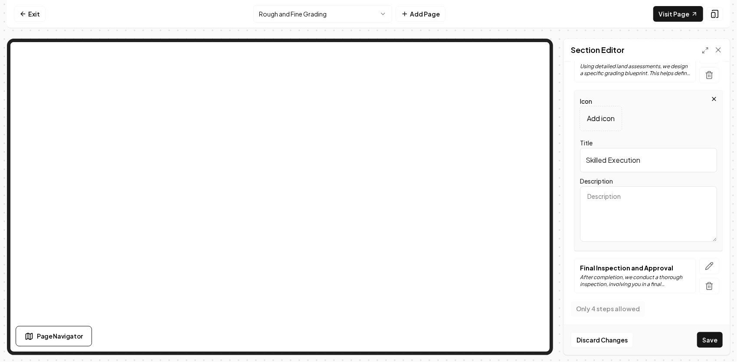
paste textarea "We refine the surface, compact as needed, and create a smooth, stable base read…"
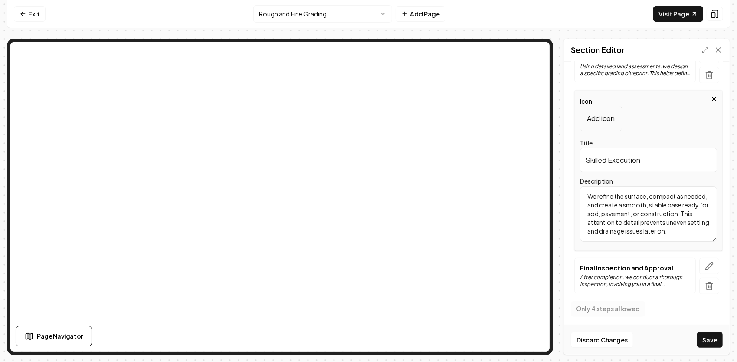
scroll to position [2, 0]
type textarea "We refine the surface, compact as needed, and create a smooth, stable base read…"
drag, startPoint x: 651, startPoint y: 148, endPoint x: 559, endPoint y: 161, distance: 92.8
click at [561, 161] on div "Page Settings Section Editor Header Our 4-Step Approach to Rough & Fine Grading…" at bounding box center [368, 197] width 723 height 316
click at [652, 168] on input "Title" at bounding box center [648, 160] width 137 height 24
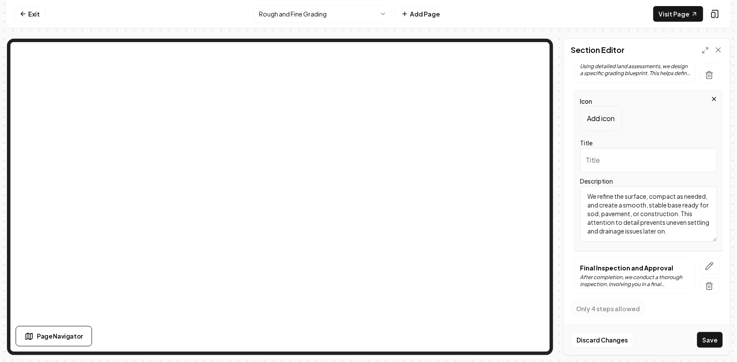
paste input "Fine Grading & Compaction"
type input "Fine Grading & Compaction"
click at [706, 265] on icon "button" at bounding box center [709, 265] width 7 height 7
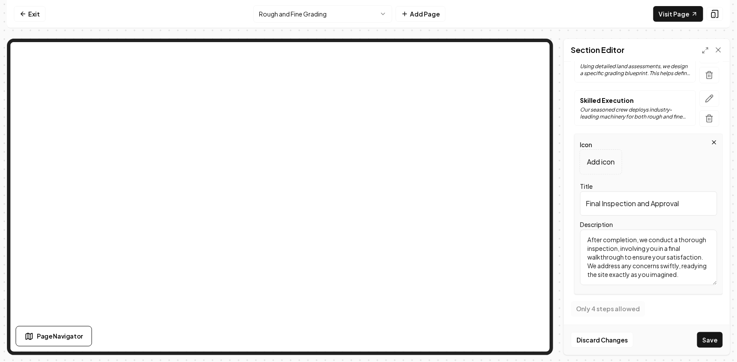
drag, startPoint x: 678, startPoint y: 201, endPoint x: 548, endPoint y: 225, distance: 132.3
click at [531, 182] on div "Page Settings Section Editor Header Our 4-Step Approach to Rough & Fine Grading…" at bounding box center [368, 197] width 723 height 316
type input "l"
drag, startPoint x: 618, startPoint y: 203, endPoint x: 559, endPoint y: 210, distance: 59.5
click at [559, 210] on div "Page Settings Section Editor Header Our 4-Step Approach to Rough & Fine Grading…" at bounding box center [368, 197] width 723 height 316
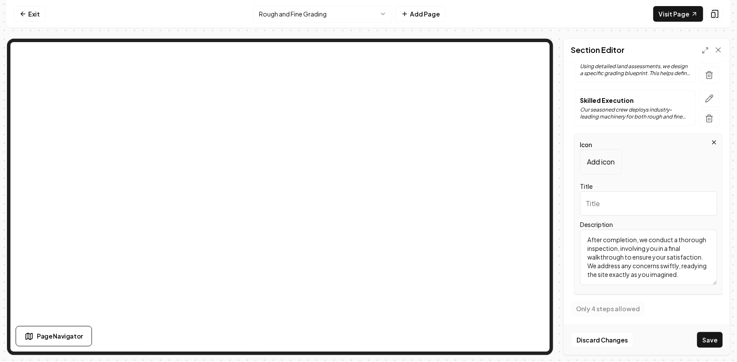
paste input "Final Walkthrough & Approval"
type input "Final Walkthrough & Approval"
drag, startPoint x: 670, startPoint y: 279, endPoint x: 574, endPoint y: 221, distance: 111.5
click at [574, 221] on div "Icon Add icon Title Final Walkthrough & Approval Description After completion, …" at bounding box center [648, 214] width 148 height 161
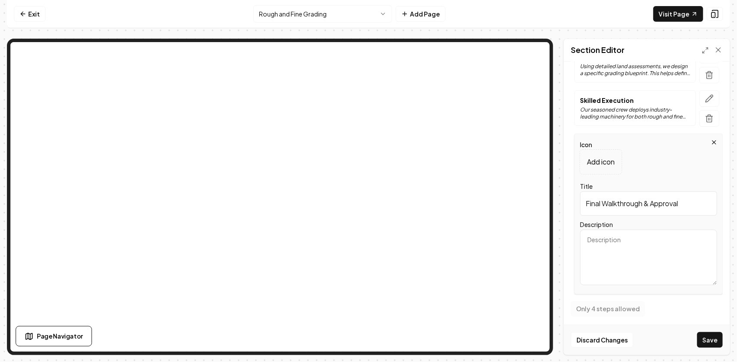
click at [656, 254] on textarea "Description" at bounding box center [648, 257] width 137 height 56
paste textarea "Before you proceed with your project, we review the finished grade with you on-…"
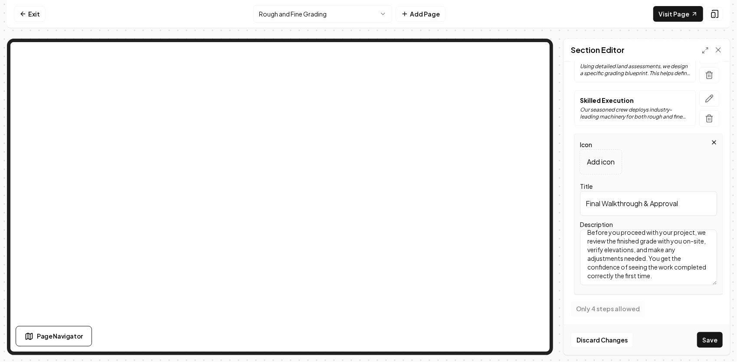
type textarea "Before you proceed with your project, we review the finished grade with you on-…"
click at [718, 343] on button "Save" at bounding box center [710, 340] width 26 height 16
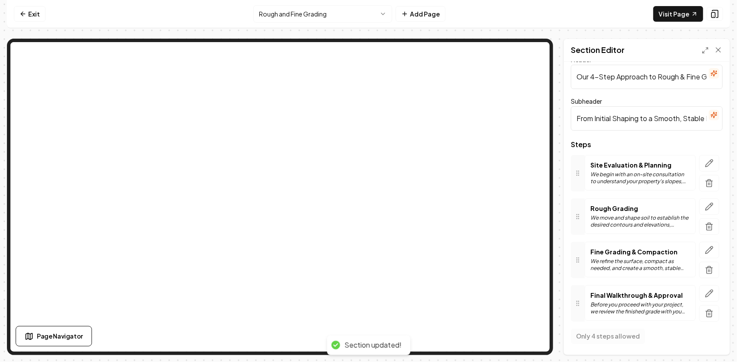
scroll to position [11, 0]
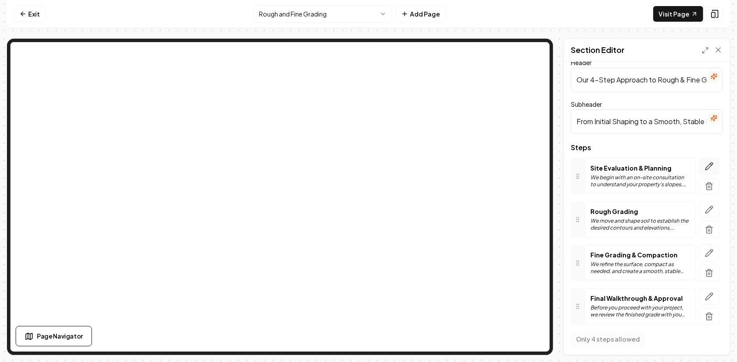
click at [705, 166] on icon "button" at bounding box center [709, 166] width 9 height 9
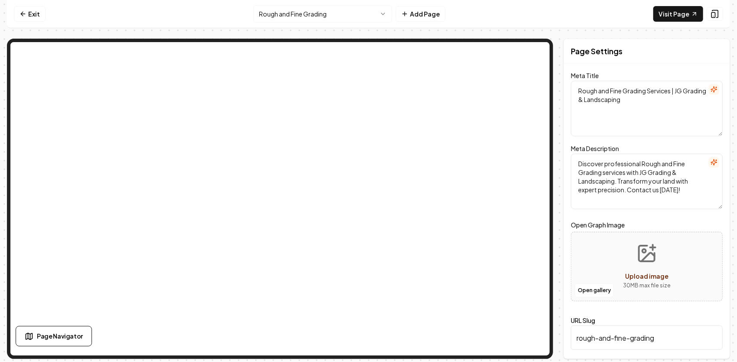
scroll to position [0, 0]
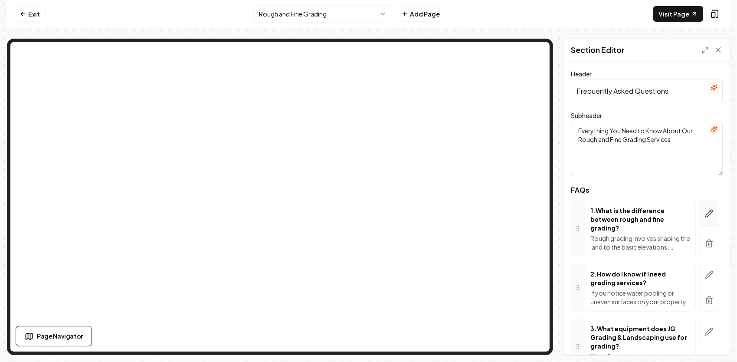
click at [708, 210] on button "button" at bounding box center [709, 213] width 20 height 26
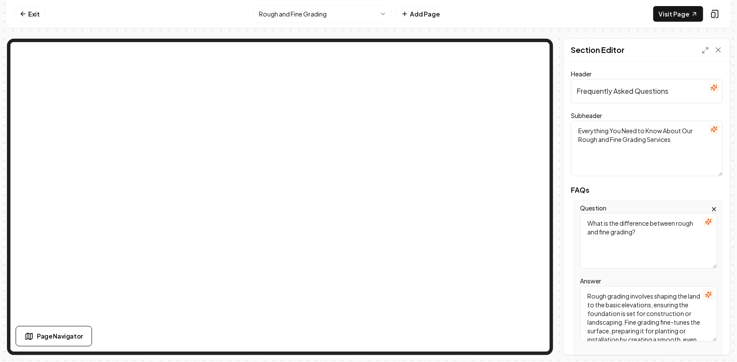
drag, startPoint x: 640, startPoint y: 238, endPoint x: 557, endPoint y: 234, distance: 82.9
click at [558, 226] on div "Page Settings Section Editor Header Frequently Asked Questions Subheader Everyt…" at bounding box center [368, 197] width 723 height 316
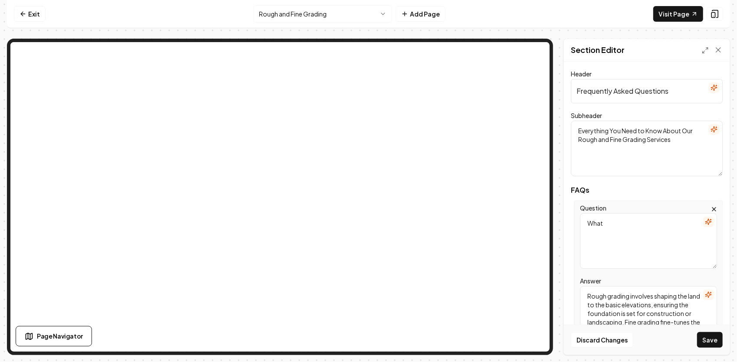
type textarea "What"
click at [622, 223] on textarea "What" at bounding box center [648, 241] width 137 height 56
drag, startPoint x: 610, startPoint y: 233, endPoint x: 580, endPoint y: 237, distance: 30.2
click at [580, 237] on textarea "What" at bounding box center [648, 241] width 137 height 56
paste textarea "Isn’t grading just grading?"
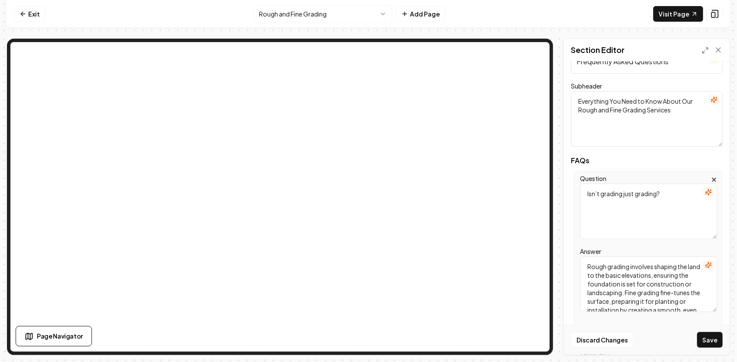
scroll to position [43, 0]
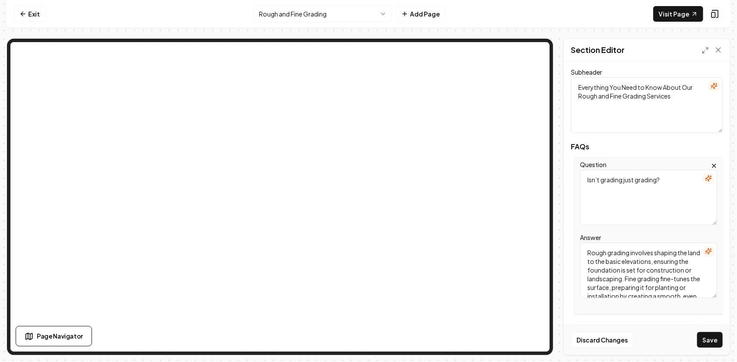
type textarea "Isn’t grading just grading?"
drag, startPoint x: 666, startPoint y: 293, endPoint x: 576, endPoint y: 239, distance: 105.5
click at [576, 239] on div "Question Isn’t grading just grading? Answer Rough grading involves shaping the …" at bounding box center [648, 235] width 148 height 157
type textarea "installation by creating a smooth, even finish."
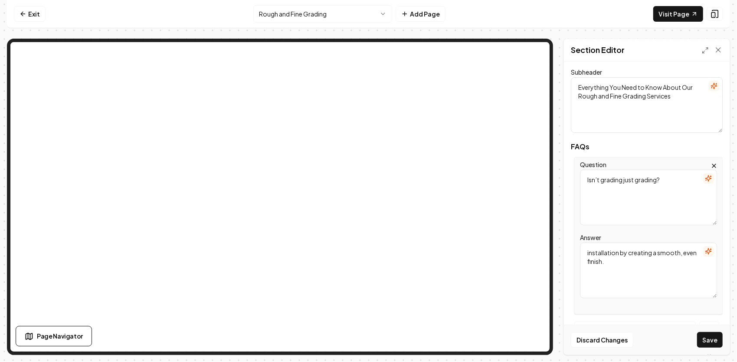
drag, startPoint x: 627, startPoint y: 262, endPoint x: 564, endPoint y: 240, distance: 67.1
click at [564, 240] on div "Header Frequently Asked Questions Subheader Everything You Need to Know About O…" at bounding box center [647, 208] width 166 height 293
click at [607, 270] on textarea "Answer" at bounding box center [648, 270] width 137 height 56
paste textarea "Not at all. “Grading” covers a range of tasks from rough shaping to precision f…"
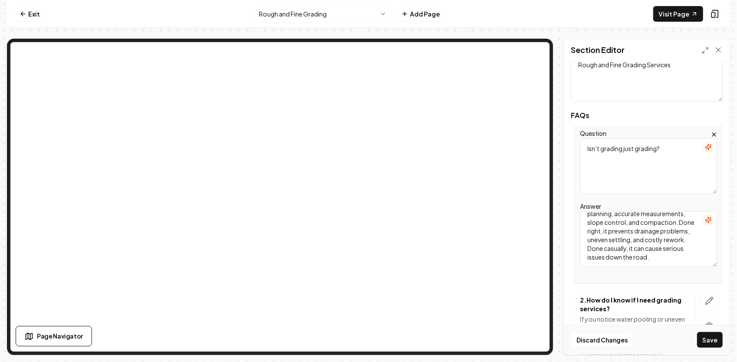
scroll to position [130, 0]
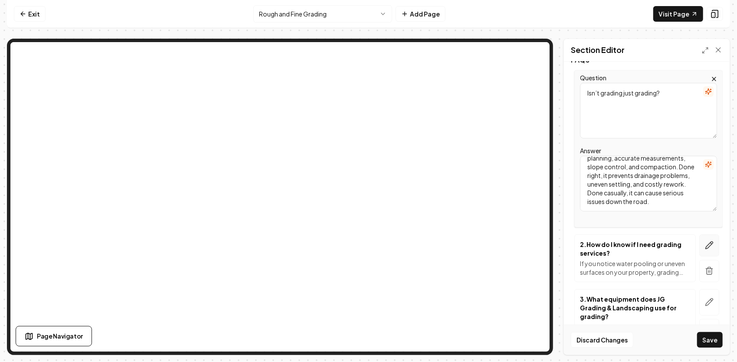
type textarea "Not at all. “Grading” covers a range of tasks from rough shaping to precision f…"
click at [705, 244] on icon "button" at bounding box center [709, 245] width 9 height 9
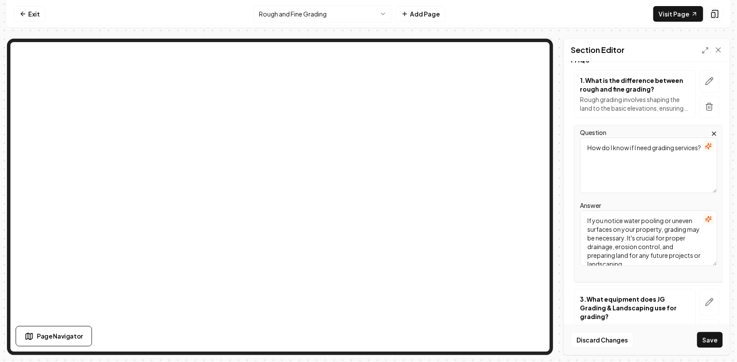
drag, startPoint x: 657, startPoint y: 164, endPoint x: 549, endPoint y: 148, distance: 108.7
click at [534, 105] on div "Page Settings Section Editor Header Frequently Asked Questions Subheader Everyt…" at bounding box center [368, 197] width 723 height 316
click at [623, 149] on textarea "Question" at bounding box center [648, 166] width 137 height 56
paste textarea "What’s the difference between rough and fine grading?"
type textarea "What’s the difference between rough and fine grading?"
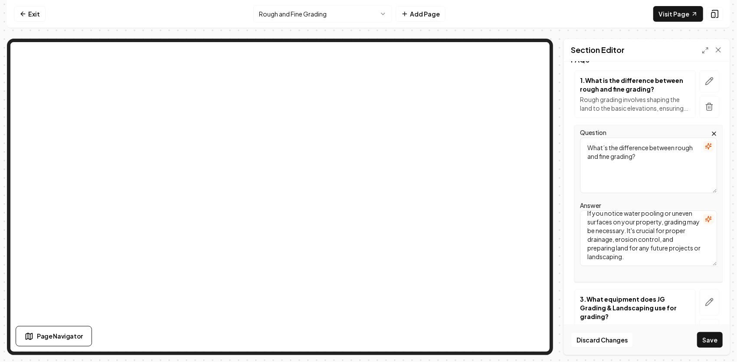
scroll to position [0, 0]
drag, startPoint x: 685, startPoint y: 259, endPoint x: 577, endPoint y: 213, distance: 117.7
click at [577, 213] on div "Question What’s the difference between rough and fine grading? Answer If you no…" at bounding box center [648, 203] width 148 height 157
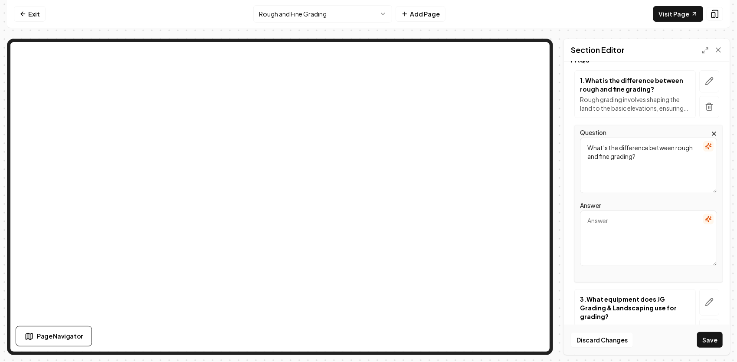
paste textarea "Rough grading shapes the overall contours and elevation of a site. Fine grading…"
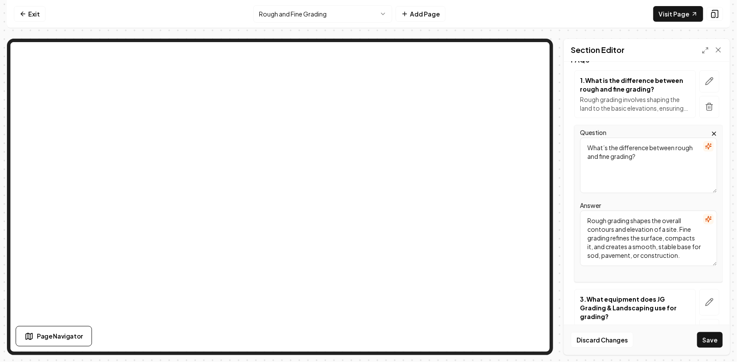
scroll to position [2, 0]
type textarea "Rough grading shapes the overall contours and elevation of a site. Fine grading…"
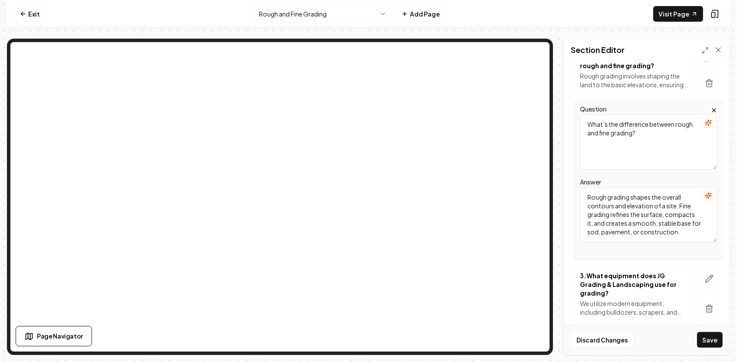
scroll to position [174, 0]
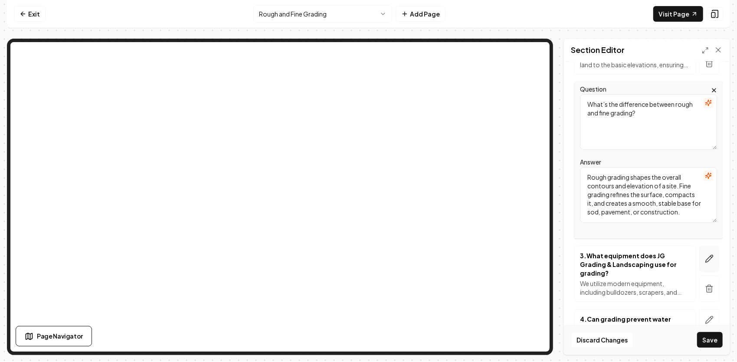
click at [706, 260] on icon "button" at bounding box center [709, 258] width 7 height 7
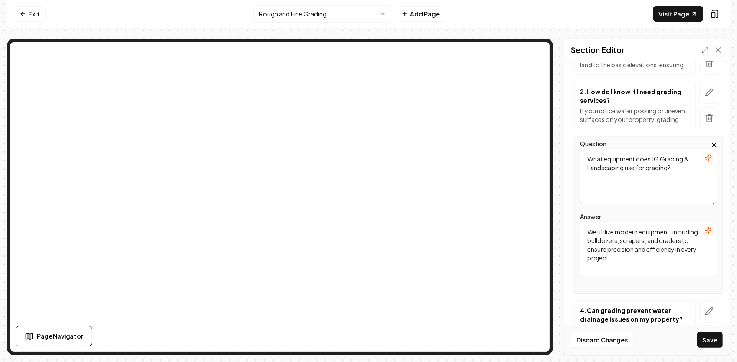
drag, startPoint x: 634, startPoint y: 262, endPoint x: 574, endPoint y: 223, distance: 71.0
click at [557, 224] on div "Page Settings Section Editor Header Frequently Asked Questions Subheader Everyt…" at bounding box center [368, 197] width 723 height 316
paste textarea "Why is professional grading important?"
type textarea "Why is professional grading important?"
drag, startPoint x: 695, startPoint y: 170, endPoint x: 583, endPoint y: 154, distance: 112.6
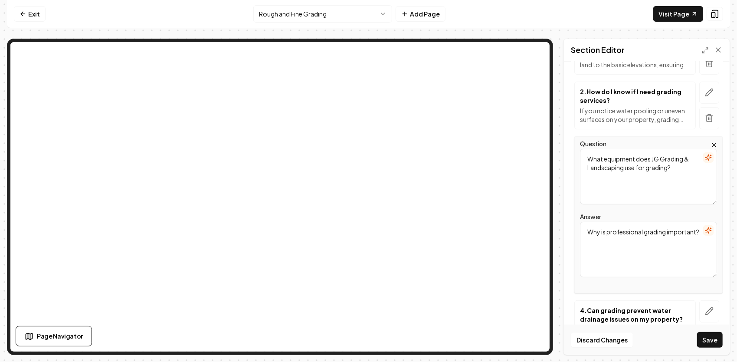
click at [583, 154] on textarea "What equipment does JG Grading & Landscaping use for grading?" at bounding box center [648, 177] width 137 height 56
paste textarea "Why is professional grading important?"
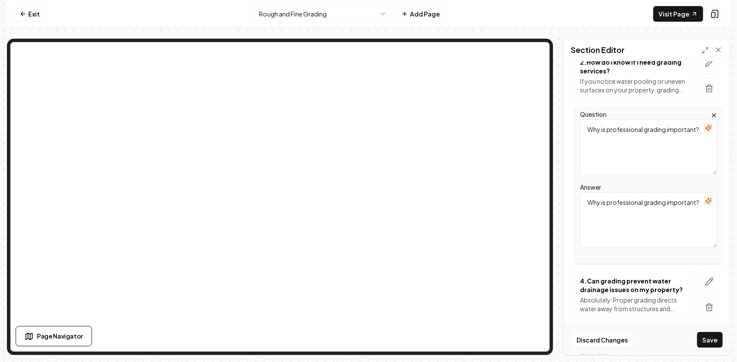
scroll to position [217, 0]
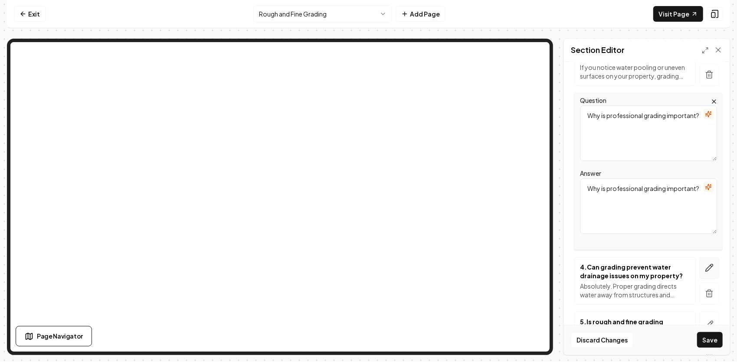
type textarea "Why is professional grading important?"
click at [705, 266] on icon "button" at bounding box center [709, 267] width 9 height 9
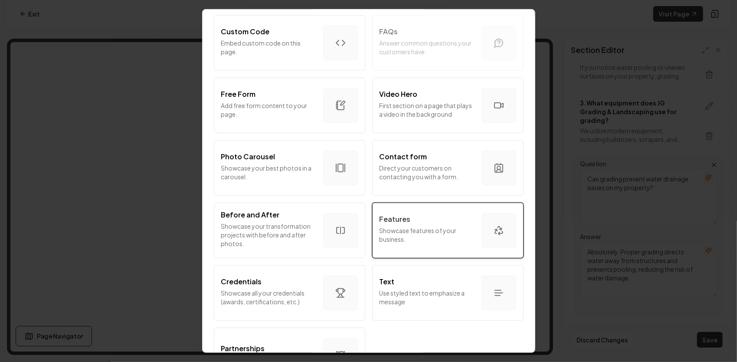
scroll to position [474, 0]
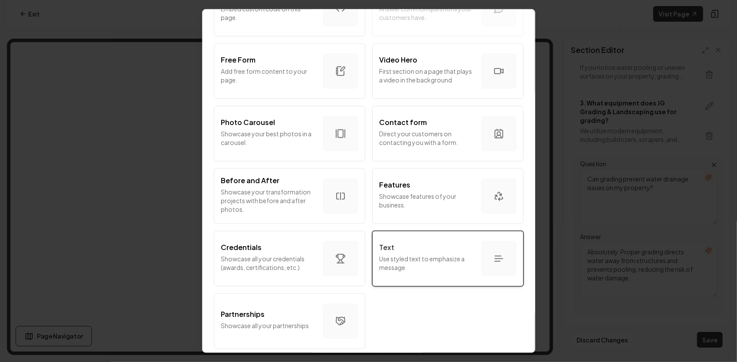
click at [491, 259] on div "button" at bounding box center [499, 258] width 35 height 35
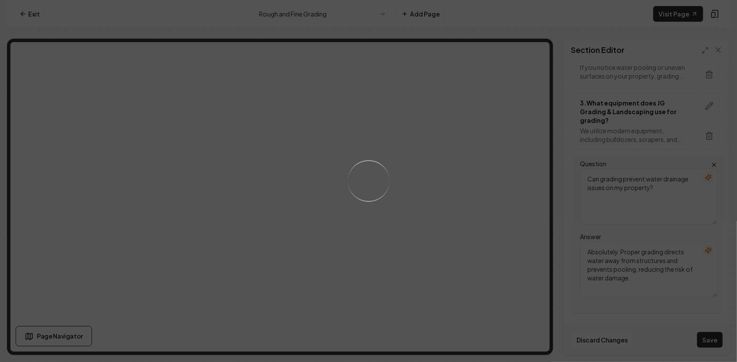
scroll to position [0, 0]
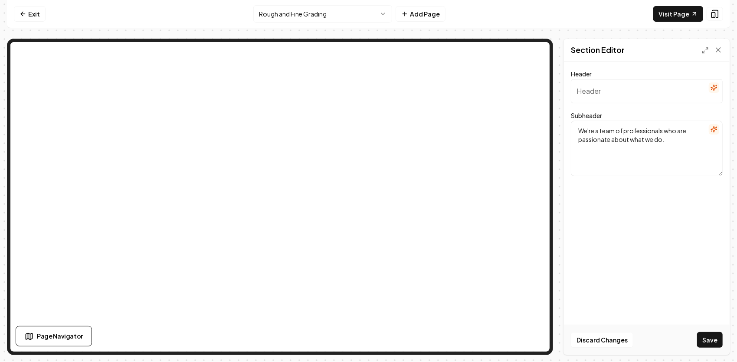
click at [639, 95] on input "Header" at bounding box center [647, 91] width 152 height 24
paste input "Why Proper Grading Matters"
type input "Why Proper Grading Matters"
click at [655, 137] on textarea "Subheader" at bounding box center [647, 149] width 152 height 56
paste textarea "Lor Ipsu-Dolo Sitametconse ad Elitsed Doeiusm Tempor incidid utl’e dolo magna a…"
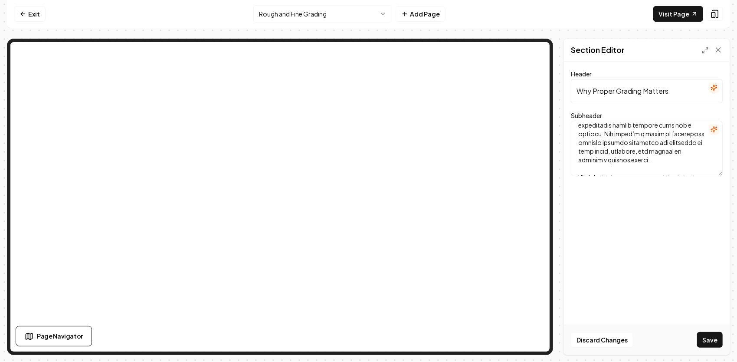
scroll to position [210, 0]
type textarea "Lor Ipsu-Dolo Sitametconse ad Elitsed Doeiusm Tempor incidid utl’e dolo magna a…"
click at [715, 339] on button "Save" at bounding box center [710, 340] width 26 height 16
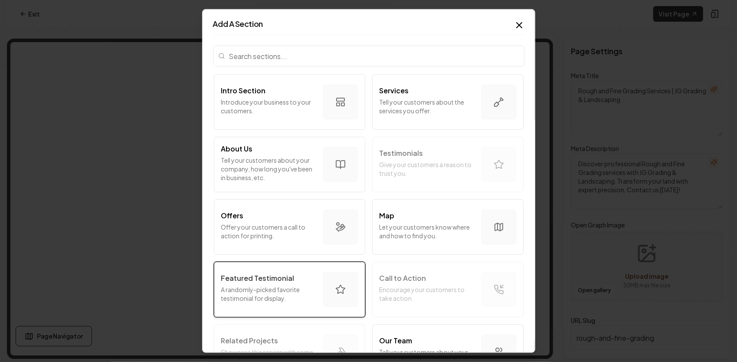
click at [311, 288] on p "A randomly-picked favorite testimonial for display." at bounding box center [268, 293] width 95 height 17
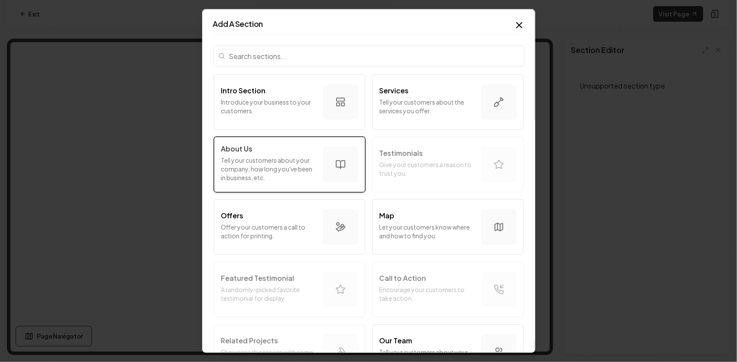
click at [292, 169] on p "Tell your customers about your company, how long you've been in business, etc." at bounding box center [268, 169] width 95 height 26
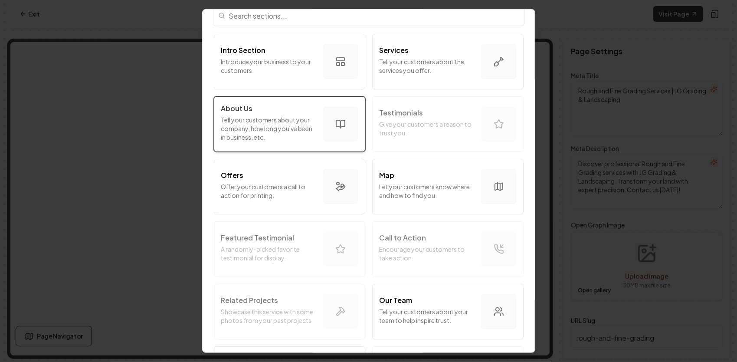
scroll to position [0, 0]
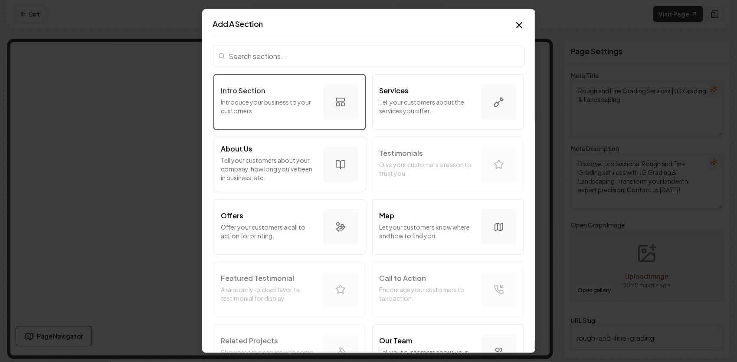
click at [331, 99] on div "button" at bounding box center [340, 102] width 35 height 35
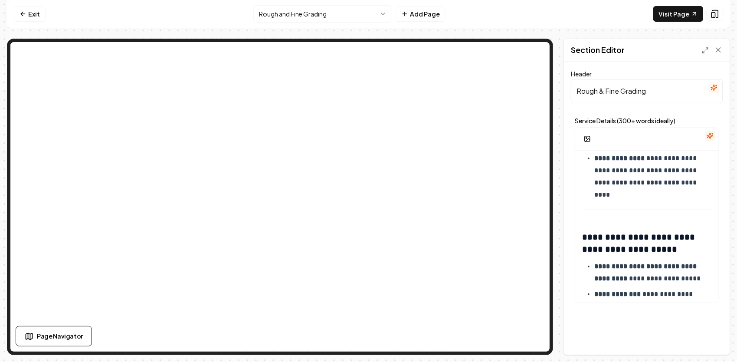
scroll to position [658, 0]
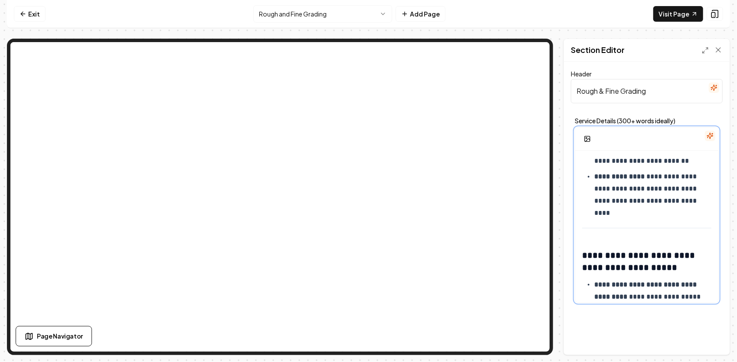
click at [586, 223] on div "**********" at bounding box center [646, 6] width 143 height 1027
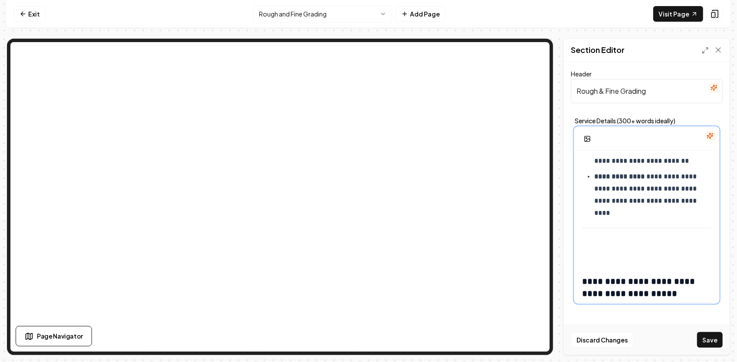
click at [594, 234] on div "**********" at bounding box center [646, 19] width 143 height 1053
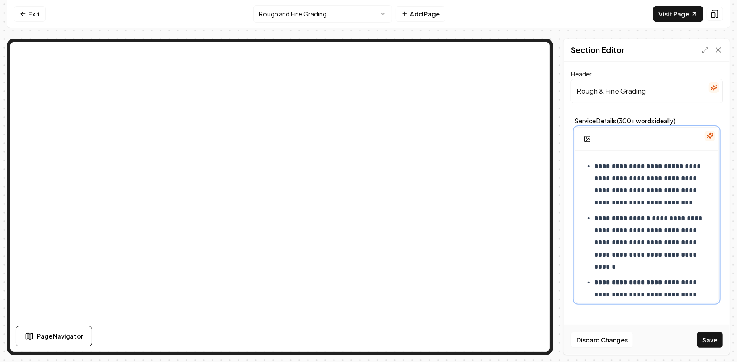
scroll to position [672, 0]
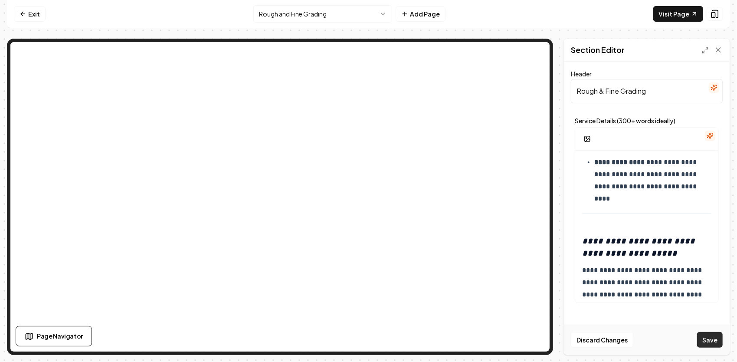
click at [710, 341] on button "Save" at bounding box center [710, 340] width 26 height 16
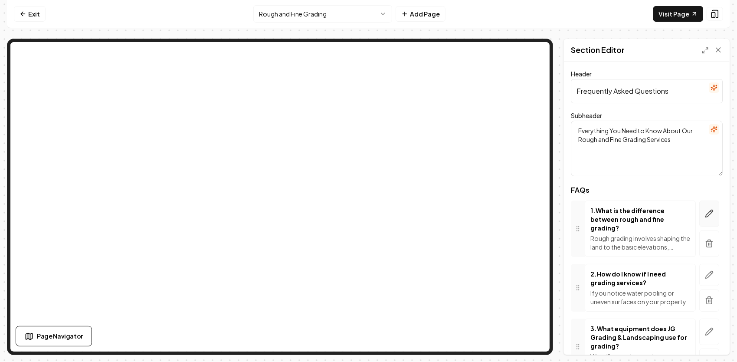
click at [705, 215] on icon "button" at bounding box center [709, 213] width 9 height 9
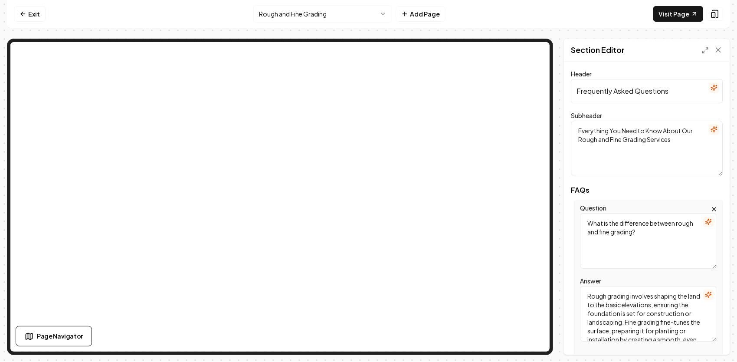
drag, startPoint x: 657, startPoint y: 240, endPoint x: 553, endPoint y: 200, distance: 111.5
click at [554, 201] on div "Page Settings Section Editor Header Frequently Asked Questions Subheader Everyt…" at bounding box center [368, 197] width 723 height 316
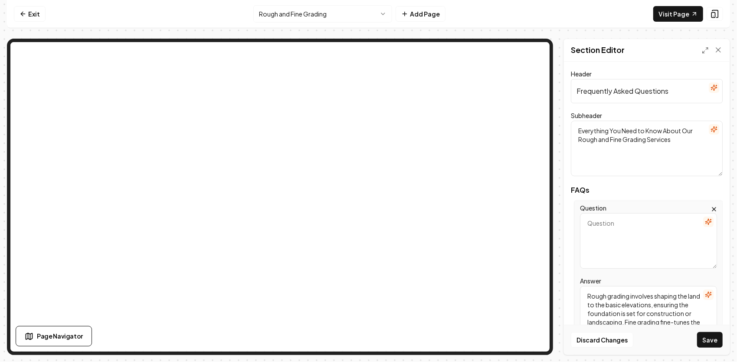
paste textarea "Isn’t grading just grading?"
type textarea "Isn’t grading just grading?"
drag, startPoint x: 673, startPoint y: 141, endPoint x: 557, endPoint y: 119, distance: 117.8
click at [554, 117] on div "Page Settings Section Editor Header Frequently Asked Questions Subheader Everyt…" at bounding box center [368, 197] width 723 height 316
paste textarea "Answers to the Questions We Hear Most About Our Grading Services"
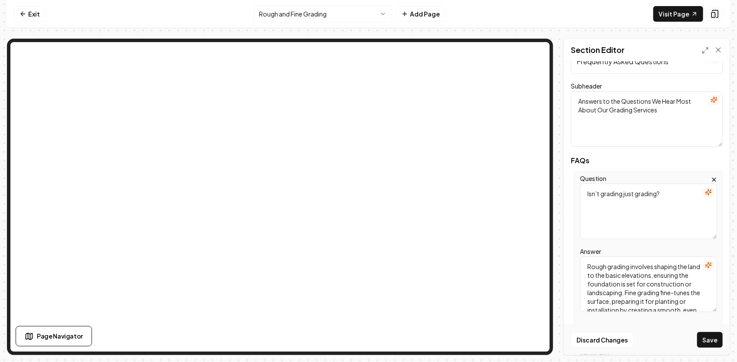
scroll to position [43, 0]
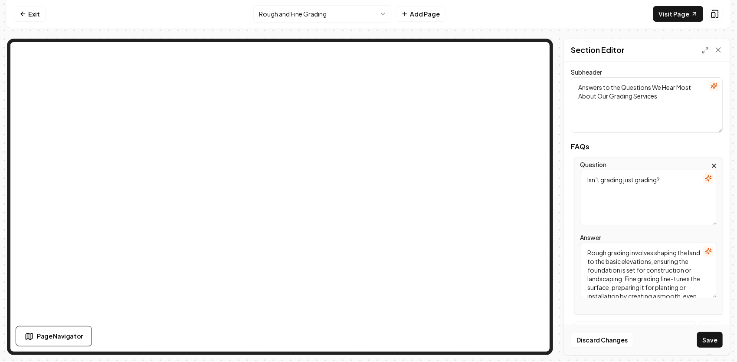
type textarea "Answers to the Questions We Hear Most About Our Grading Services"
drag, startPoint x: 620, startPoint y: 278, endPoint x: 548, endPoint y: 246, distance: 78.7
click at [508, 159] on div "Page Settings Section Editor Header Frequently Asked Questions Subheader Answer…" at bounding box center [368, 197] width 723 height 316
type textarea "installation by creating a smooth, even finish."
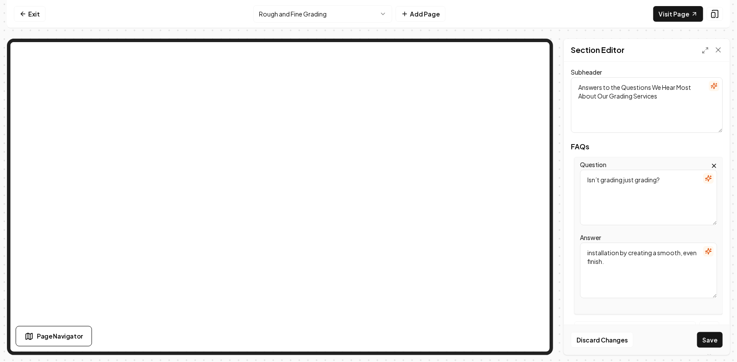
drag, startPoint x: 648, startPoint y: 274, endPoint x: 549, endPoint y: 216, distance: 114.7
click at [518, 164] on div "Page Settings Section Editor Header Frequently Asked Questions Subheader Answer…" at bounding box center [368, 197] width 723 height 316
click at [604, 263] on textarea "Answer" at bounding box center [648, 270] width 137 height 56
paste textarea "Not at all. “Grading” covers a range of tasks from rough shaping to precision f…"
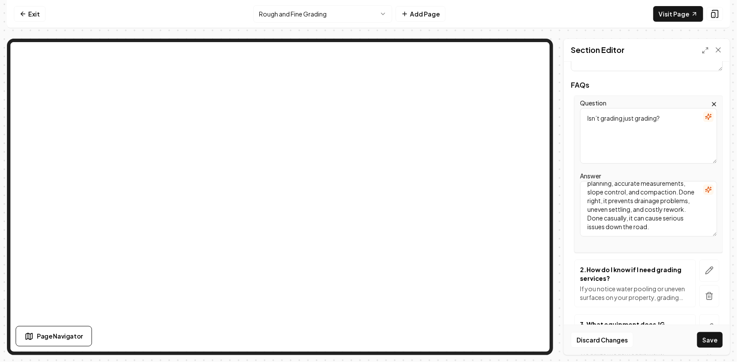
scroll to position [130, 0]
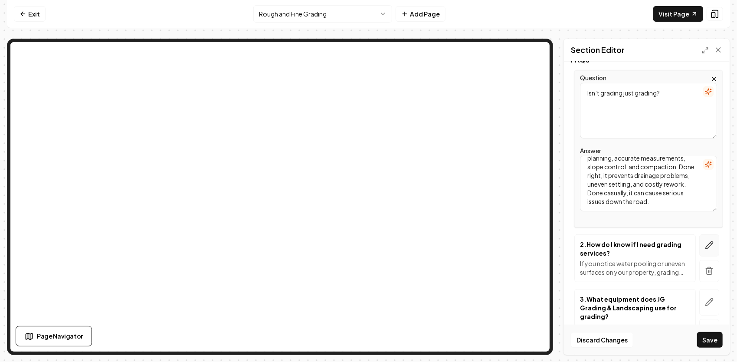
type textarea "Not at all. “Grading” covers a range of tasks from rough shaping to precision f…"
click at [705, 244] on icon "button" at bounding box center [709, 245] width 9 height 9
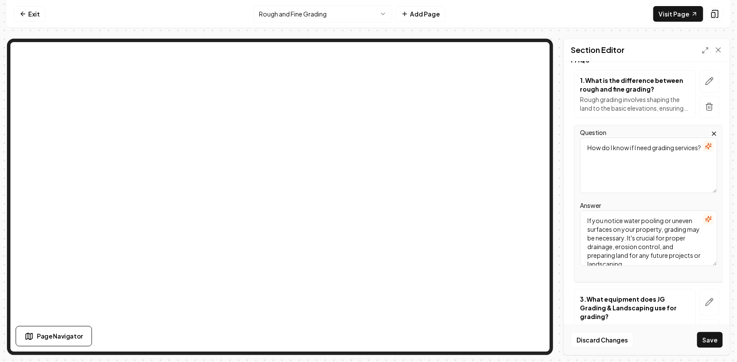
drag, startPoint x: 644, startPoint y: 156, endPoint x: 571, endPoint y: 144, distance: 74.2
click at [571, 144] on div "Question How do I know if I need grading services? Answer If you notice water p…" at bounding box center [647, 203] width 152 height 157
click at [630, 151] on textarea "Question" at bounding box center [648, 166] width 137 height 56
paste textarea "What’s the difference between rough and fine grading?"
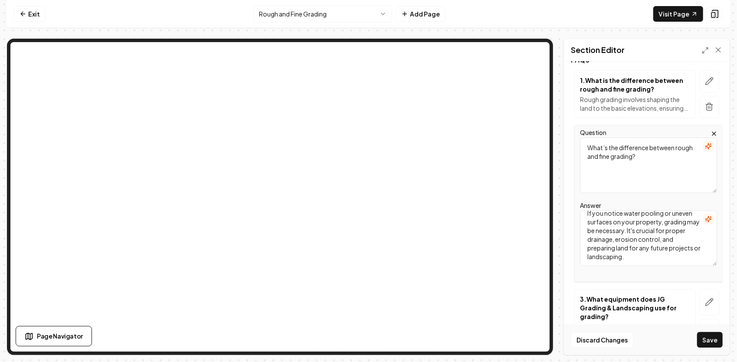
type textarea "What’s the difference between rough and fine grading?"
drag, startPoint x: 685, startPoint y: 257, endPoint x: 572, endPoint y: 186, distance: 133.4
click at [572, 186] on div "Question What’s the difference between rough and fine grading? Answer If you no…" at bounding box center [647, 203] width 152 height 157
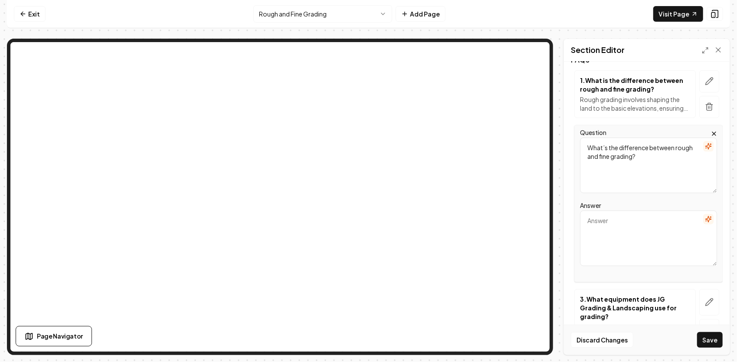
click at [633, 219] on textarea "Answer" at bounding box center [648, 238] width 137 height 56
paste textarea "Rough grading shapes the overall contours and elevation of a site. Fine grading…"
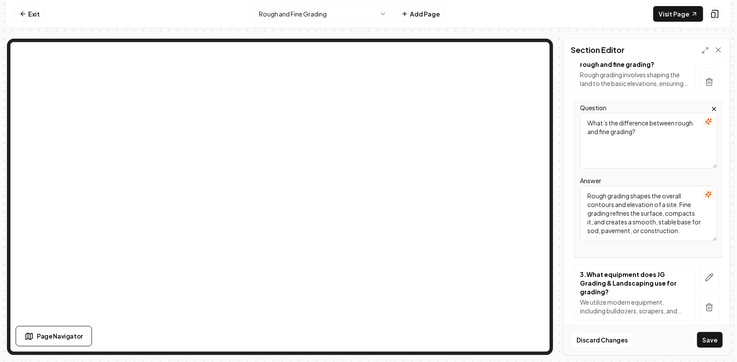
scroll to position [174, 0]
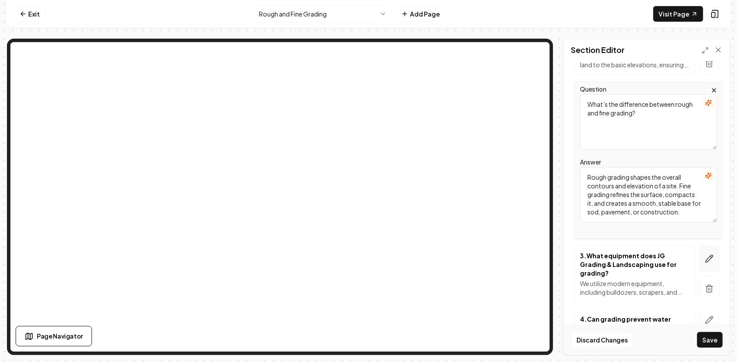
type textarea "Rough grading shapes the overall contours and elevation of a site. Fine grading…"
click at [706, 259] on icon "button" at bounding box center [709, 258] width 9 height 9
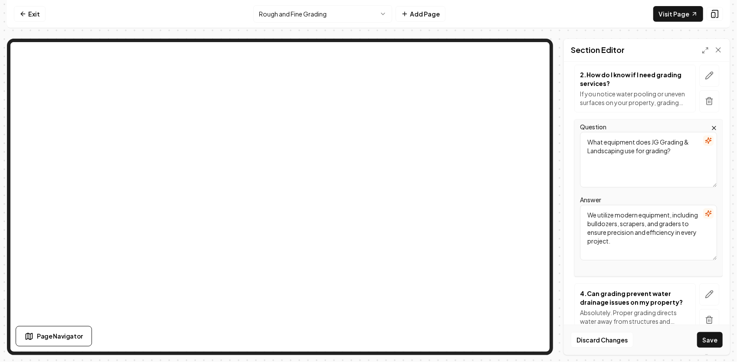
scroll to position [217, 0]
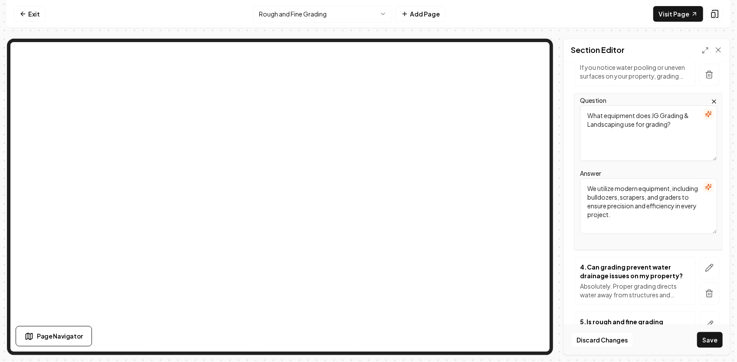
drag, startPoint x: 675, startPoint y: 128, endPoint x: 556, endPoint y: 107, distance: 120.8
click at [556, 107] on div "Page Settings Section Editor Header Frequently Asked Questions Subheader Answer…" at bounding box center [368, 197] width 723 height 316
click at [593, 118] on textarea "Question" at bounding box center [648, 133] width 137 height 56
paste textarea "Proper grading protects your investment by ensuring stable foundations and effe…"
type textarea "Proper grading protects your investment by ensuring stable foundations and effe…"
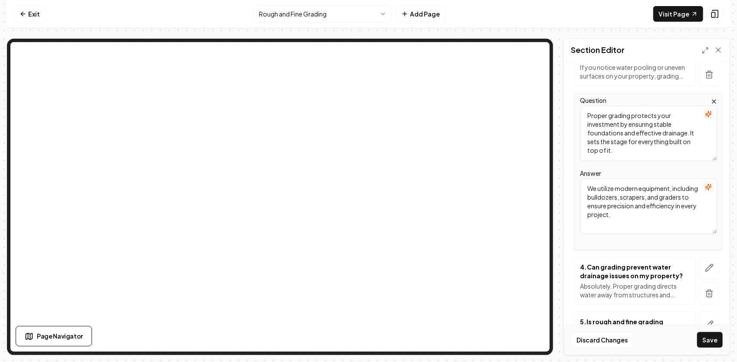
drag, startPoint x: 636, startPoint y: 154, endPoint x: 562, endPoint y: 109, distance: 86.6
click at [562, 109] on div "Page Settings Section Editor Header Frequently Asked Questions Subheader Answer…" at bounding box center [368, 197] width 723 height 316
drag, startPoint x: 686, startPoint y: 215, endPoint x: 546, endPoint y: 158, distance: 151.6
click at [524, 112] on div "Page Settings Section Editor Header Frequently Asked Questions Subheader Answer…" at bounding box center [368, 197] width 723 height 316
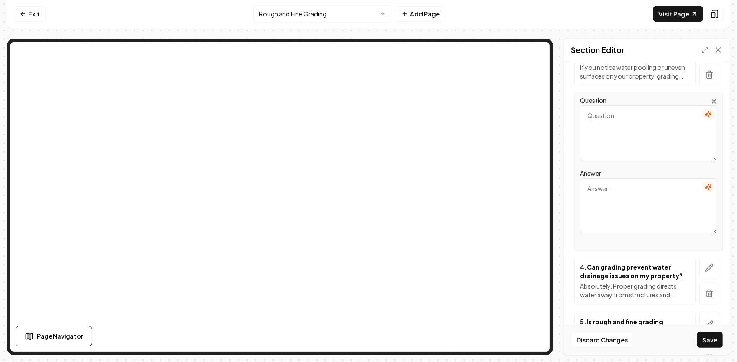
paste textarea "Proper grading protects your investment by ensuring stable foundations and effe…"
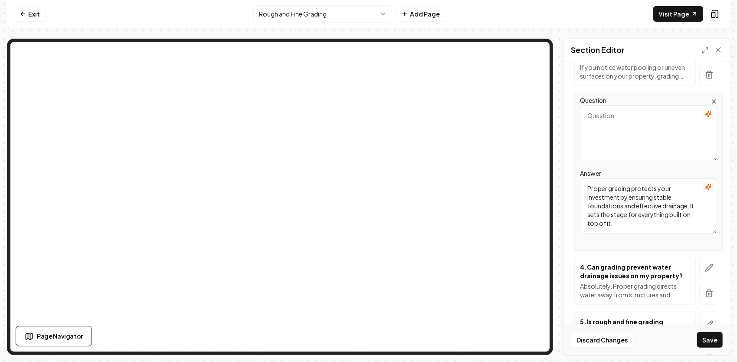
type textarea "Proper grading protects your investment by ensuring stable foundations and effe…"
click at [587, 129] on textarea "Question" at bounding box center [648, 133] width 137 height 56
paste textarea "Why is professional grading important?"
type textarea "Why is professional grading important?"
click at [705, 268] on icon "button" at bounding box center [709, 267] width 9 height 9
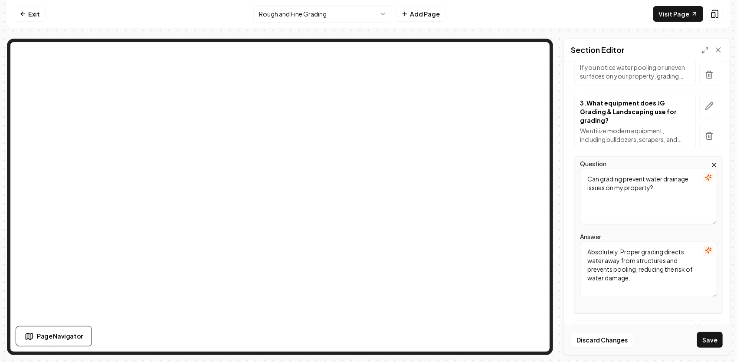
drag, startPoint x: 668, startPoint y: 188, endPoint x: 547, endPoint y: 178, distance: 121.9
click at [524, 132] on div "Page Settings Section Editor Header Frequently Asked Questions Subheader Answer…" at bounding box center [368, 197] width 723 height 316
paste textarea "How long does grading take?"
type textarea "How long does grading take?"
drag, startPoint x: 635, startPoint y: 282, endPoint x: 569, endPoint y: 236, distance: 79.8
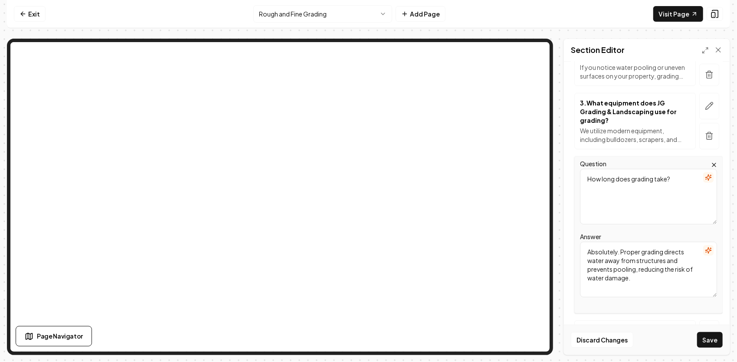
click at [569, 236] on div "Header Frequently Asked Questions Subheader Answers to the Questions We Hear Mo…" at bounding box center [647, 208] width 166 height 293
click at [669, 259] on textarea "Answer" at bounding box center [648, 270] width 137 height 56
paste textarea "Time depends on the size and complexity of the project. Small residential lots …"
type textarea "Time depends on the size and complexity of the project. Small residential lots …"
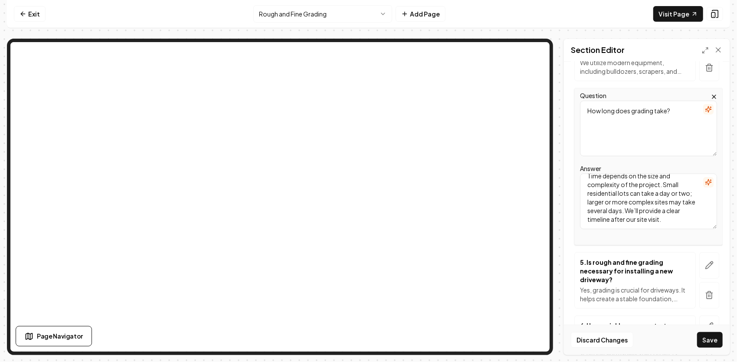
scroll to position [304, 0]
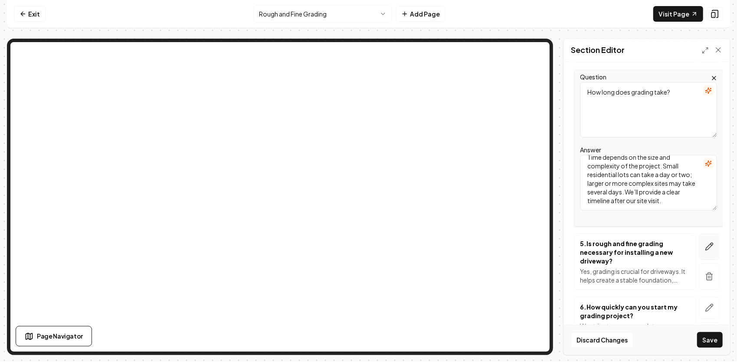
click at [705, 244] on icon "button" at bounding box center [709, 246] width 9 height 9
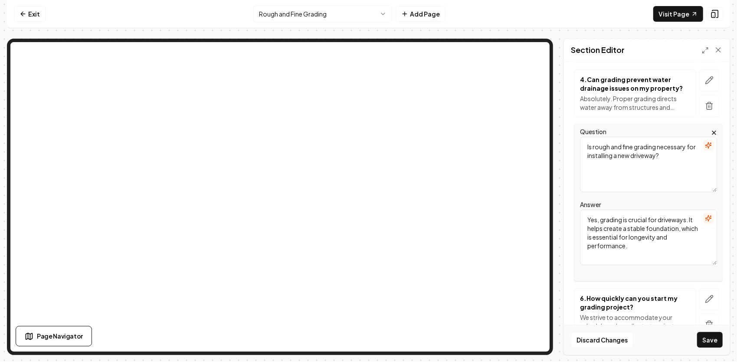
drag, startPoint x: 682, startPoint y: 161, endPoint x: 546, endPoint y: 144, distance: 137.7
click at [488, 92] on div "Page Settings Section Editor Header Frequently Asked Questions Subheader Answer…" at bounding box center [368, 197] width 723 height 316
paste textarea "Can you handle both residential and commercial grading?"
type textarea "Can you handle both residential and commercial grading?"
drag, startPoint x: 659, startPoint y: 257, endPoint x: 561, endPoint y: 209, distance: 108.4
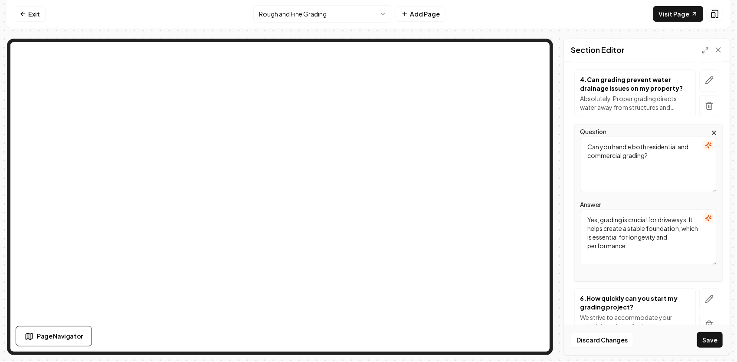
click at [561, 209] on div "Page Settings Section Editor Header Frequently Asked Questions Subheader Answer…" at bounding box center [368, 197] width 723 height 316
click at [598, 222] on textarea "Answer" at bounding box center [648, 238] width 137 height 56
paste textarea "Yes. We’ve completed grading for residential driveways, new home construction s…"
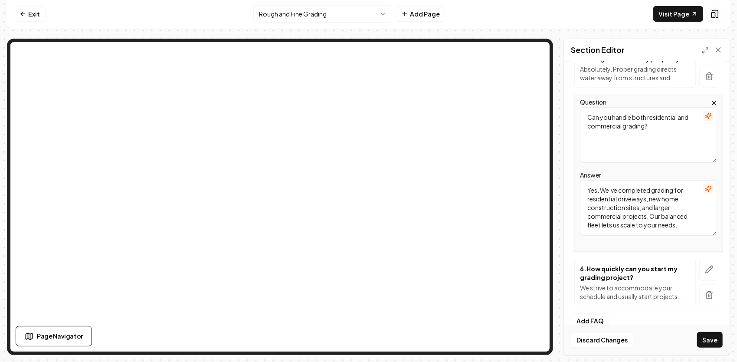
scroll to position [345, 0]
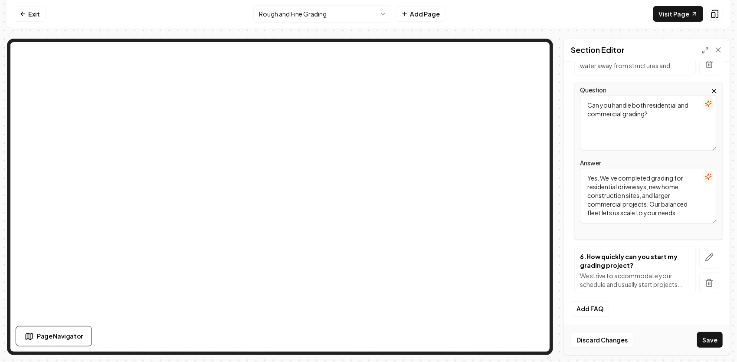
type textarea "Yes. We’ve completed grading for residential driveways, new home construction s…"
drag, startPoint x: 680, startPoint y: 285, endPoint x: 572, endPoint y: 275, distance: 108.5
click at [572, 275] on div "6 . How quickly can you start my grading project? We strive to accommodate your…" at bounding box center [647, 270] width 152 height 48
click at [706, 259] on icon "button" at bounding box center [709, 257] width 7 height 7
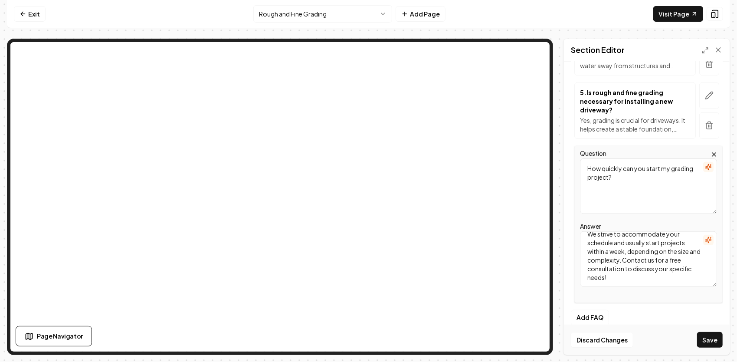
scroll to position [0, 0]
drag, startPoint x: 633, startPoint y: 280, endPoint x: 547, endPoint y: 227, distance: 100.9
click at [532, 186] on div "Page Settings Section Editor Header Frequently Asked Questions Subheader Answer…" at bounding box center [368, 197] width 723 height 316
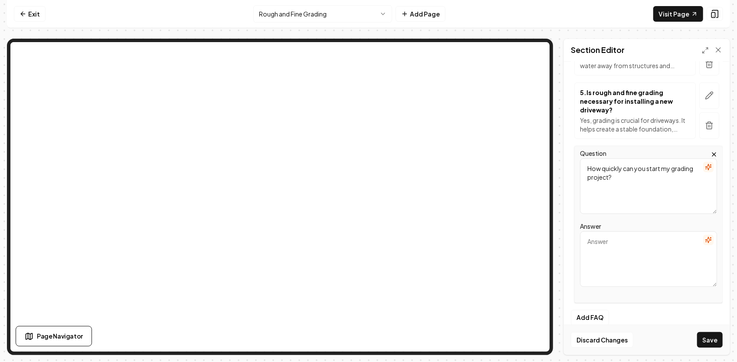
paste textarea "Start times depend on our current schedule and the size of your project, but we…"
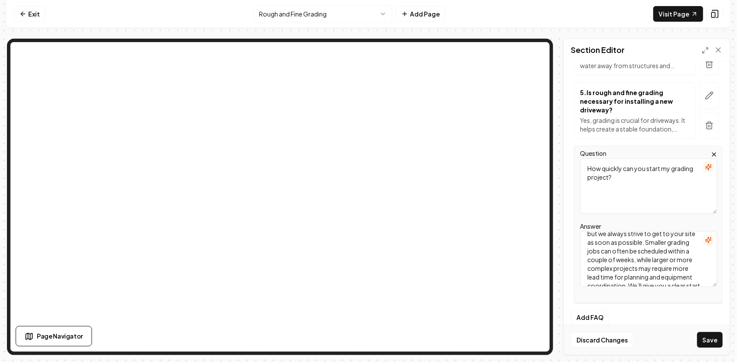
scroll to position [43, 0]
click at [661, 241] on textarea "Start times depend on our current schedule and the size of your project, but we…" at bounding box center [648, 259] width 137 height 56
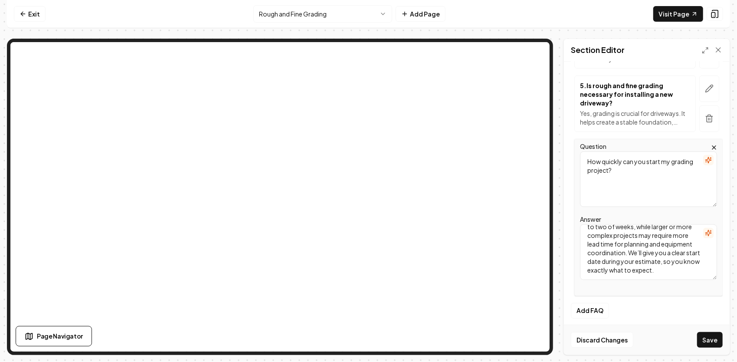
scroll to position [354, 0]
type textarea "Start times depend on our current schedule and the size of your project, but we…"
click at [713, 338] on button "Save" at bounding box center [710, 340] width 26 height 16
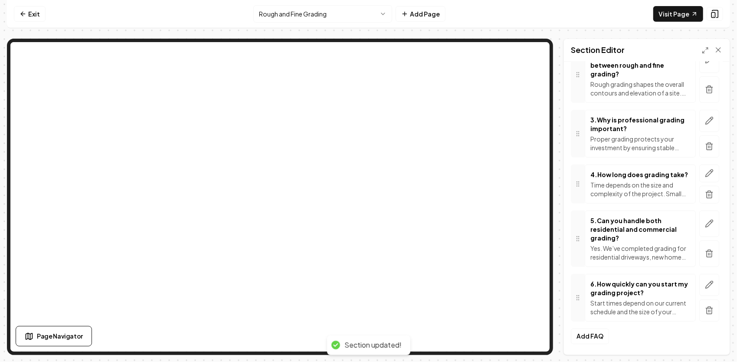
scroll to position [198, 0]
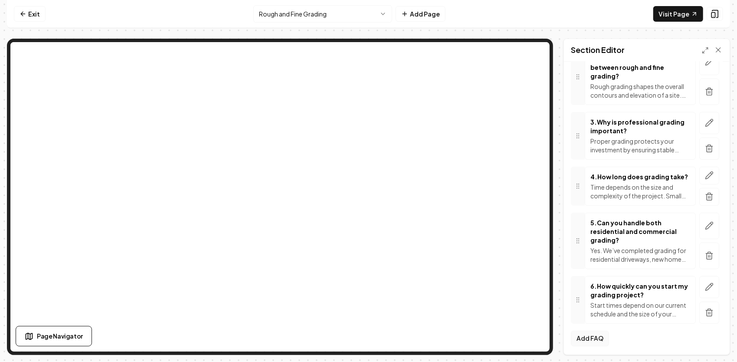
click at [598, 336] on button "Add FAQ" at bounding box center [590, 339] width 38 height 16
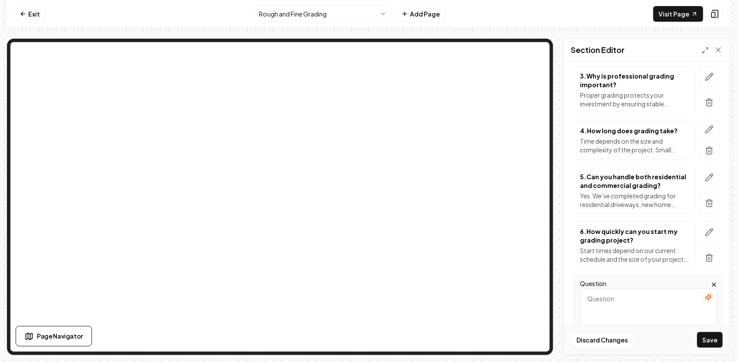
scroll to position [285, 0]
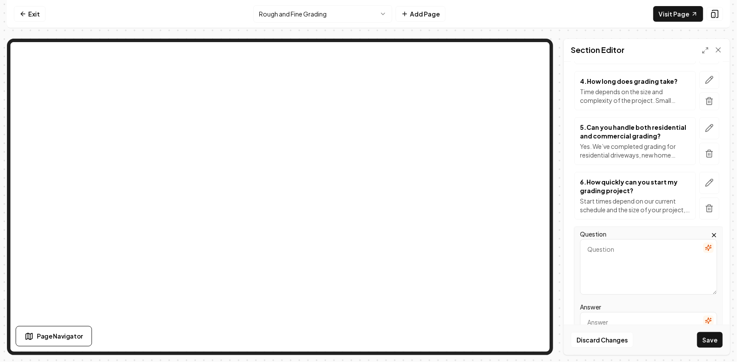
click at [600, 252] on textarea "Question" at bounding box center [648, 267] width 137 height 56
drag, startPoint x: 600, startPoint y: 252, endPoint x: 615, endPoint y: 316, distance: 65.7
click at [615, 316] on textarea "Answer" at bounding box center [648, 340] width 137 height 56
paste
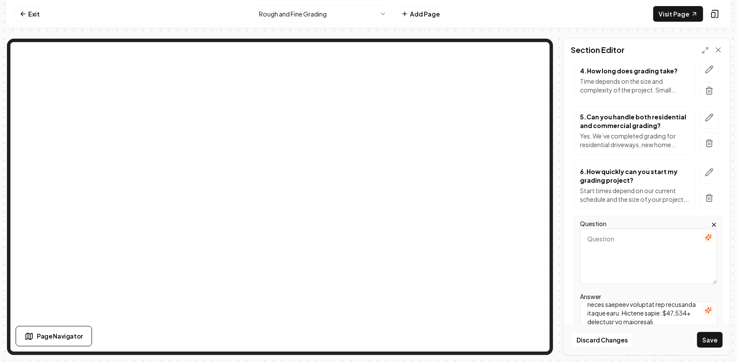
scroll to position [164, 0]
type textarea "Loremip do s amet conse adip, eli se doe temp inc utlab. Etd magna aliq enimadm…"
click at [631, 247] on textarea "Question" at bounding box center [648, 257] width 137 height 56
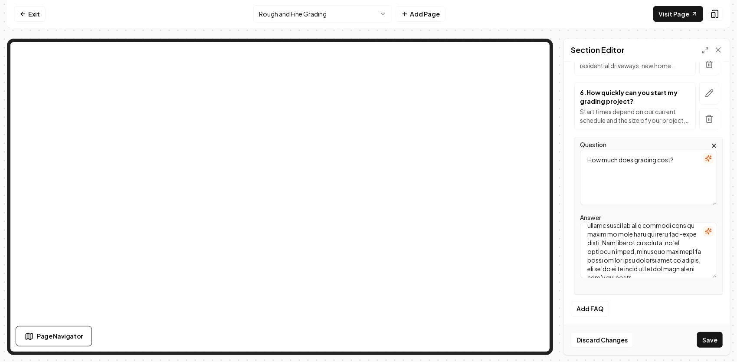
scroll to position [294, 0]
type textarea "How much does grading cost?"
click at [714, 339] on button "Save" at bounding box center [710, 340] width 26 height 16
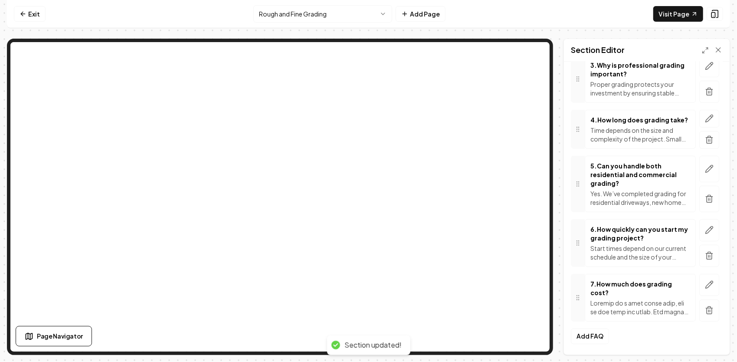
scroll to position [252, 0]
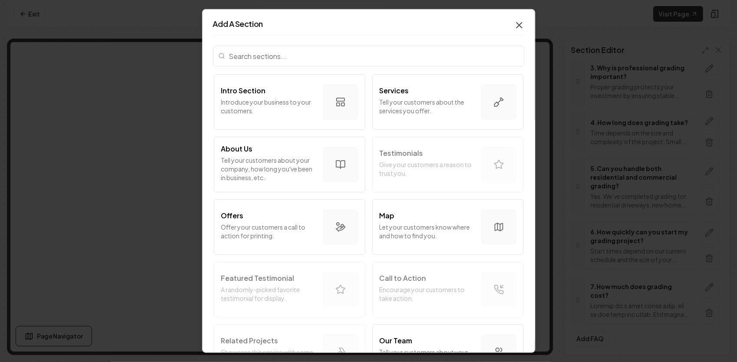
click at [515, 26] on icon "button" at bounding box center [519, 25] width 10 height 10
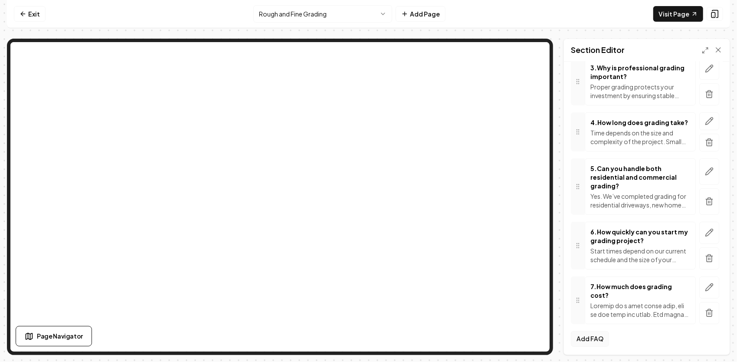
click at [587, 334] on button "Add FAQ" at bounding box center [590, 339] width 38 height 16
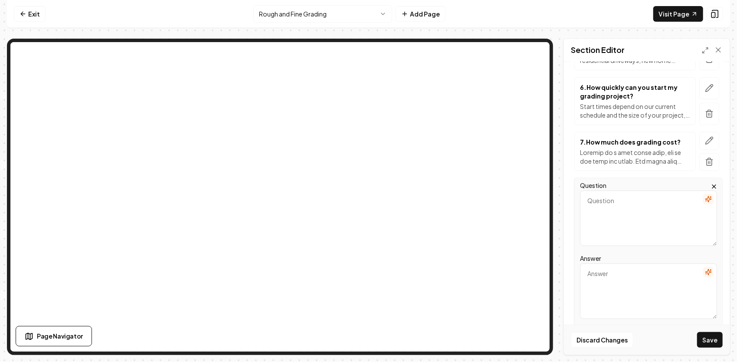
scroll to position [419, 0]
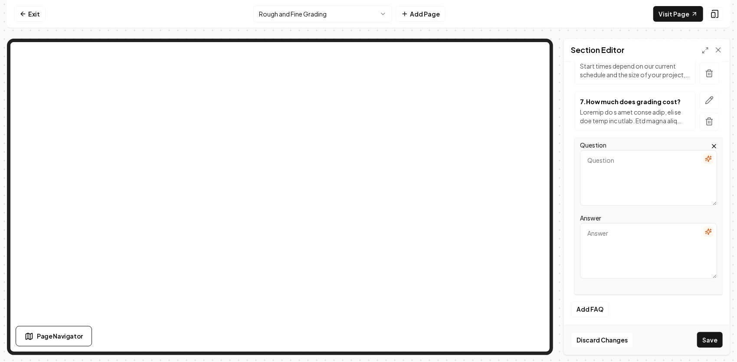
click at [616, 235] on textarea "Answer" at bounding box center [648, 251] width 137 height 56
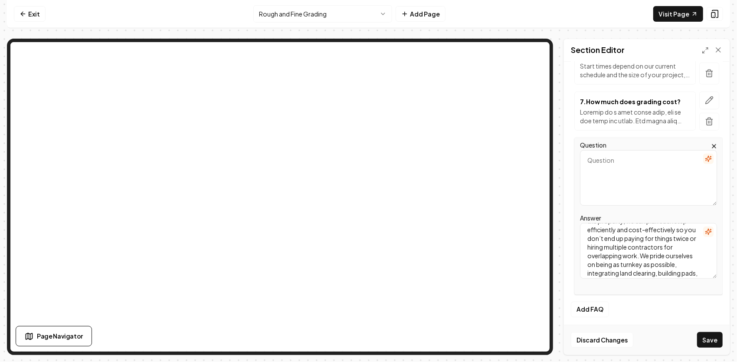
scroll to position [0, 0]
type textarea "Yes — and we highly recommend it. By understanding your long-term goals for the…"
click at [632, 163] on textarea "Question" at bounding box center [648, 178] width 137 height 56
type textarea "Can you combine grading with other services?"
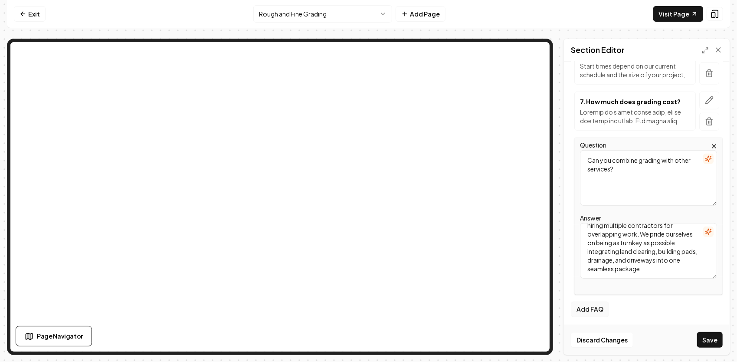
click at [581, 306] on button "Add FAQ" at bounding box center [590, 309] width 38 height 16
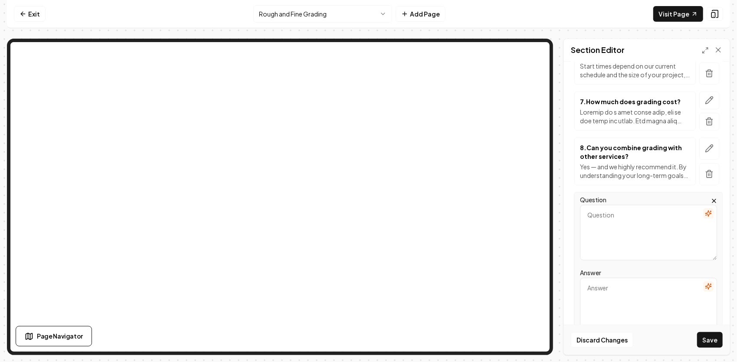
click at [629, 220] on textarea "Question" at bounding box center [648, 233] width 137 height 56
type textarea "Are you insured?"
click at [665, 296] on textarea "Answer" at bounding box center [648, 306] width 137 height 56
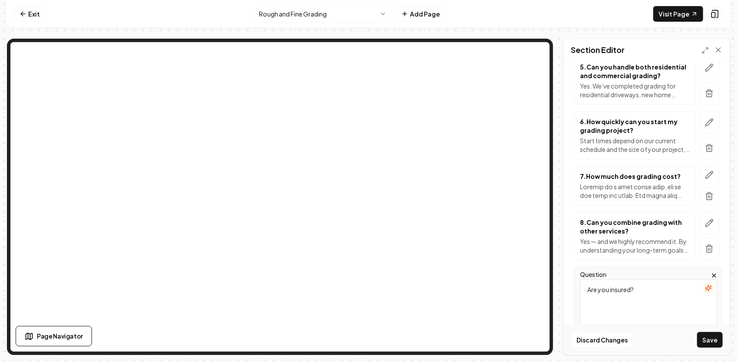
scroll to position [344, 0]
type textarea "Yes. JG Grading & Landscaping carries full general liability insurance and work…"
drag, startPoint x: 675, startPoint y: 288, endPoint x: 546, endPoint y: 307, distance: 130.7
click at [515, 269] on div "Page Settings Section Editor Header Frequently Asked Questions Subheader Answer…" at bounding box center [368, 197] width 723 height 316
click at [590, 294] on textarea "Question" at bounding box center [648, 309] width 137 height 56
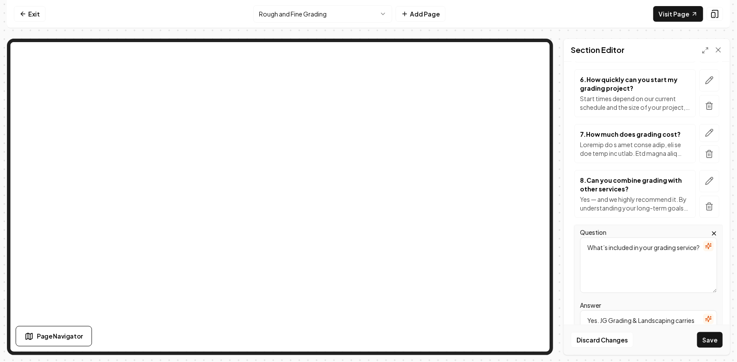
scroll to position [474, 0]
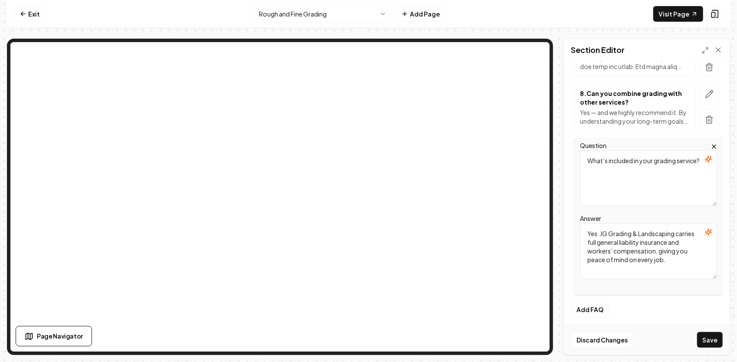
type textarea "What’s included in your grading service?"
drag, startPoint x: 681, startPoint y: 258, endPoint x: 574, endPoint y: 230, distance: 110.7
click at [574, 230] on div "Question What’s included in your grading service? Answer Yes. JG Grading & Land…" at bounding box center [647, 216] width 152 height 157
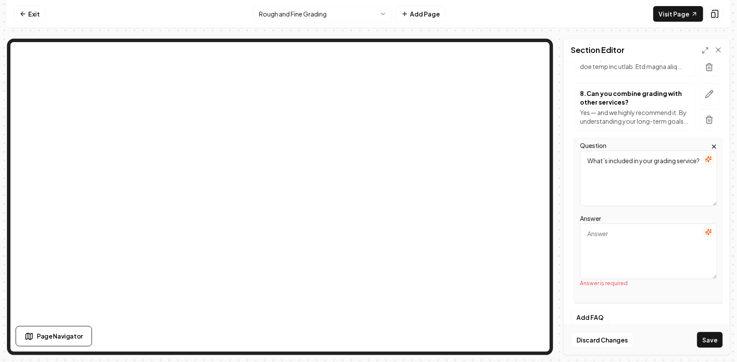
click at [619, 239] on textarea "Answer" at bounding box center [648, 251] width 137 height 56
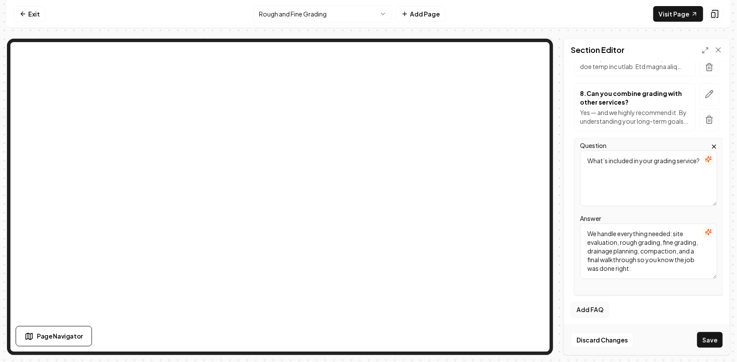
type textarea "We handle everything needed: site evaluation, rough grading, fine grading, drai…"
click at [595, 311] on button "Add FAQ" at bounding box center [590, 310] width 38 height 16
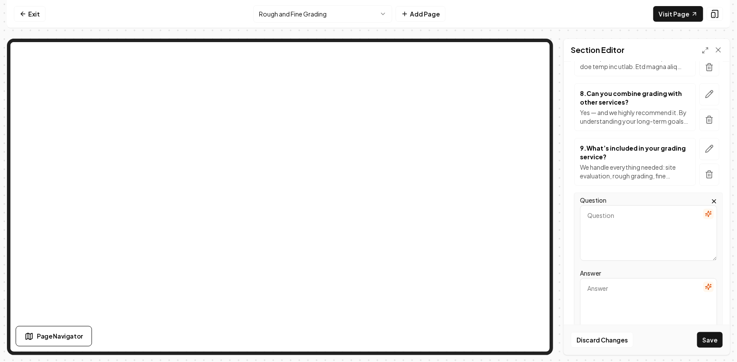
click at [594, 220] on textarea "Question" at bounding box center [648, 233] width 137 height 56
drag, startPoint x: 594, startPoint y: 220, endPoint x: 611, endPoint y: 280, distance: 61.7
click at [611, 280] on textarea "Answer" at bounding box center [648, 306] width 137 height 56
click at [605, 291] on textarea "Answer" at bounding box center [648, 306] width 137 height 56
type textarea "Yes. JG Grading & Landscaping carries full general liability insurance and work…"
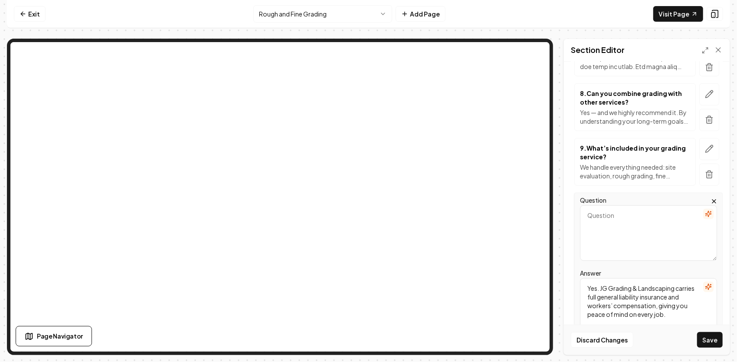
click at [647, 206] on textarea "Question" at bounding box center [648, 233] width 137 height 56
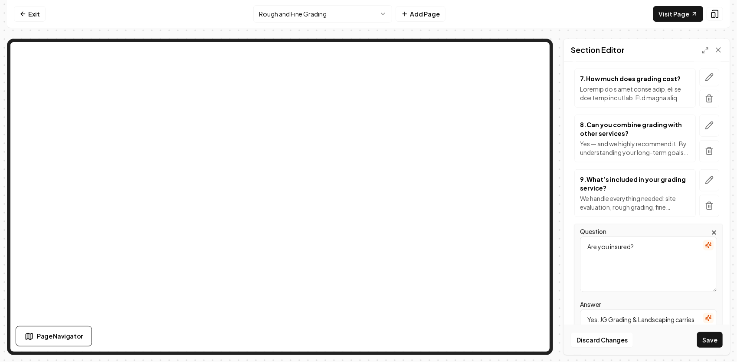
scroll to position [517, 0]
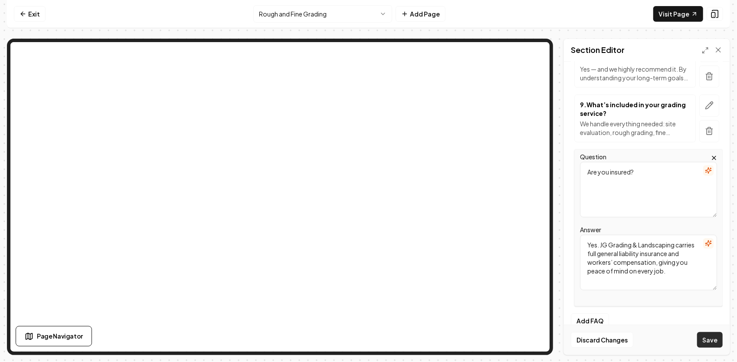
type textarea "Are you insured?"
click at [709, 337] on button "Save" at bounding box center [710, 340] width 26 height 16
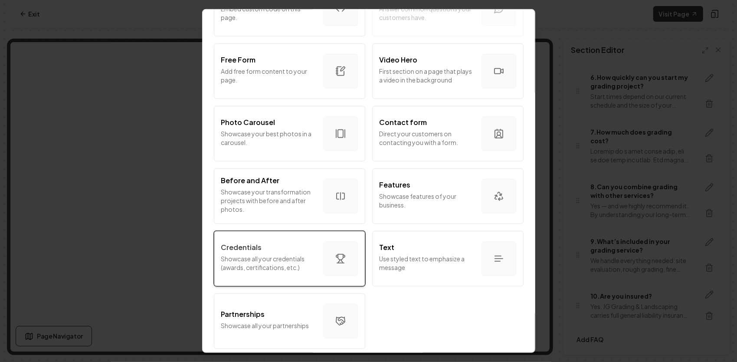
scroll to position [474, 0]
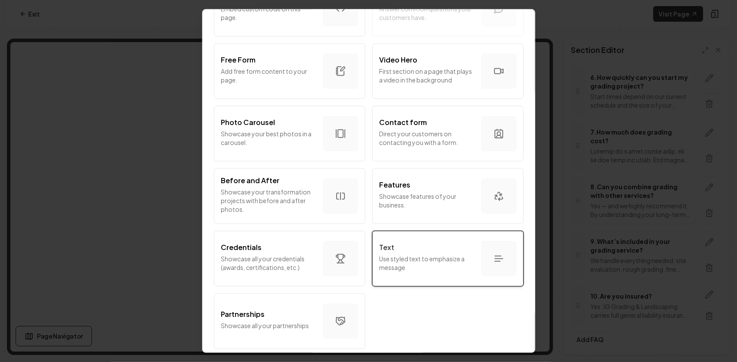
click at [394, 256] on p "Use styled text to emphasize a message" at bounding box center [427, 262] width 95 height 17
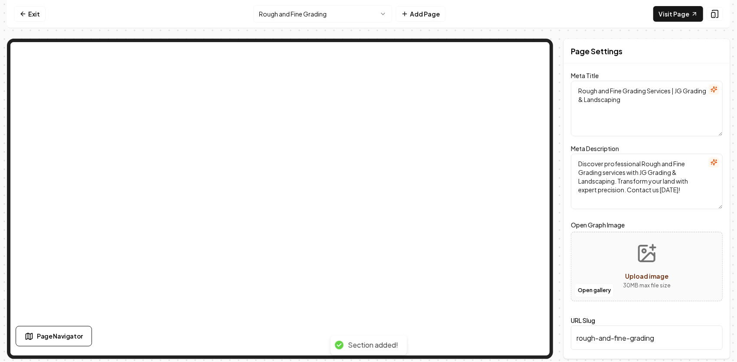
scroll to position [0, 0]
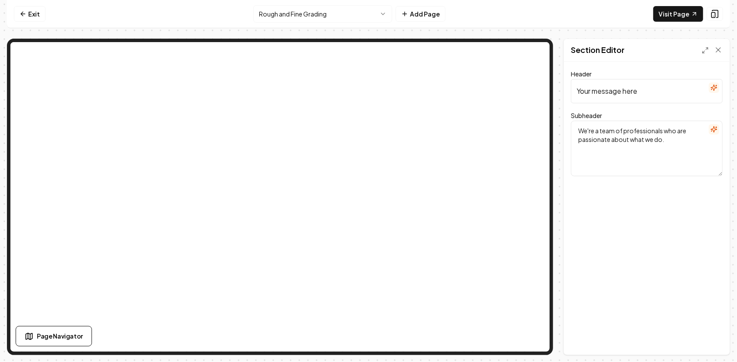
drag, startPoint x: 669, startPoint y: 138, endPoint x: 565, endPoint y: 128, distance: 104.1
click at [565, 128] on div "Header Your message here Subheader We're a team of professionals who are passio…" at bounding box center [647, 208] width 166 height 293
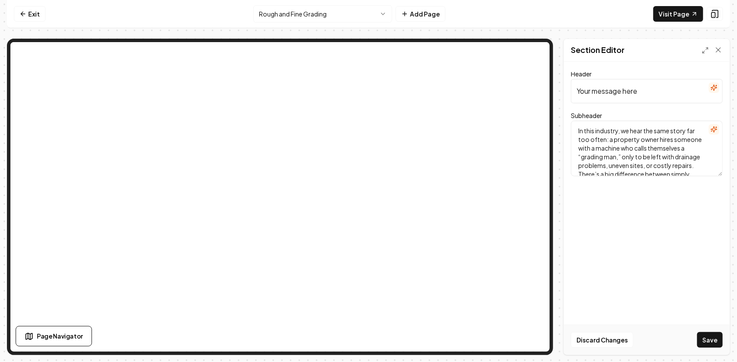
type textarea "In this industry, we hear the same story far too often: a property owner hires …"
type input "Don’t Become Another Horror Story"
click at [716, 342] on button "Save" at bounding box center [710, 340] width 26 height 16
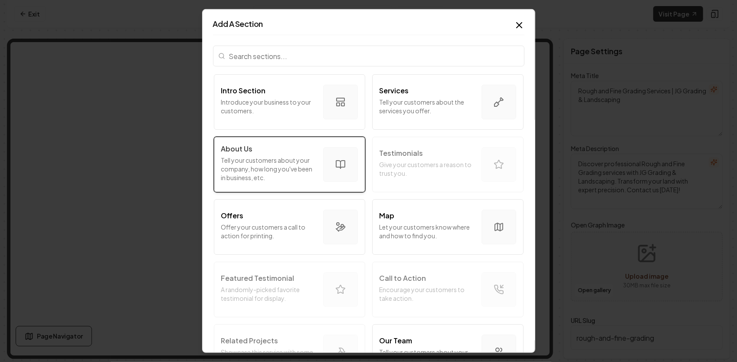
click at [263, 175] on p "Tell your customers about your company, how long you've been in business, etc." at bounding box center [268, 169] width 95 height 26
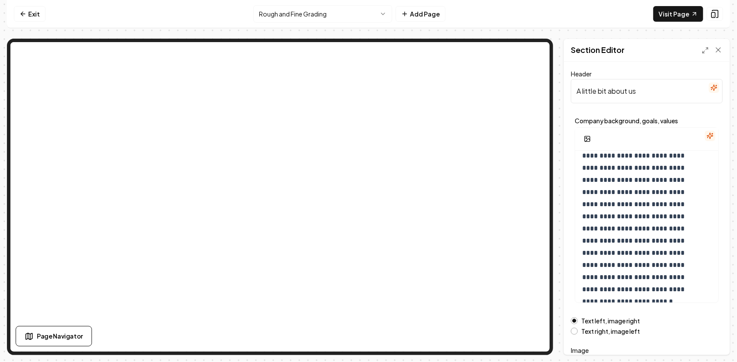
drag, startPoint x: 627, startPoint y: 92, endPoint x: 547, endPoint y: 95, distance: 80.7
click at [515, 56] on div "**********" at bounding box center [368, 197] width 723 height 316
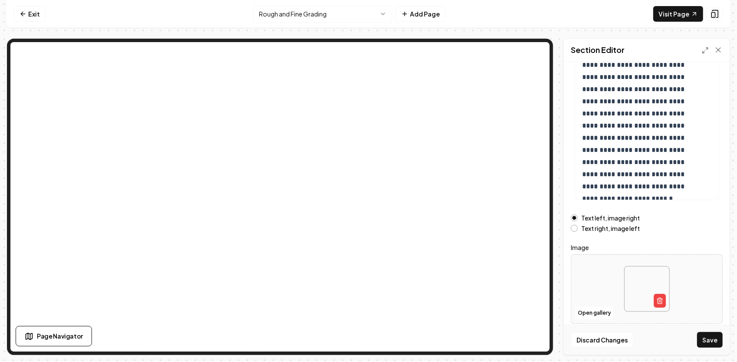
scroll to position [105, 0]
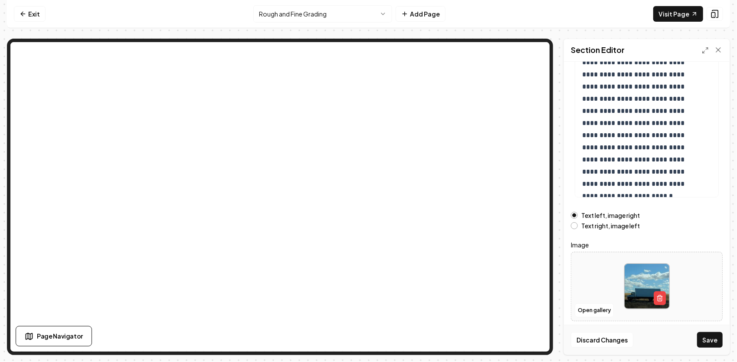
type input "Don’t Become Another Horror Story"
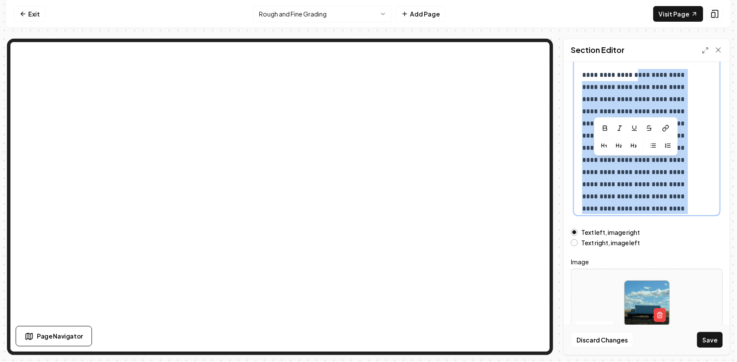
scroll to position [0, 0]
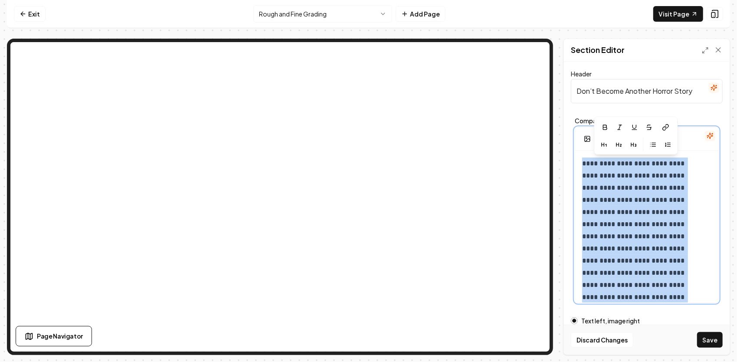
drag, startPoint x: 688, startPoint y: 184, endPoint x: 565, endPoint y: 131, distance: 134.5
click at [565, 131] on div "**********" at bounding box center [647, 208] width 166 height 293
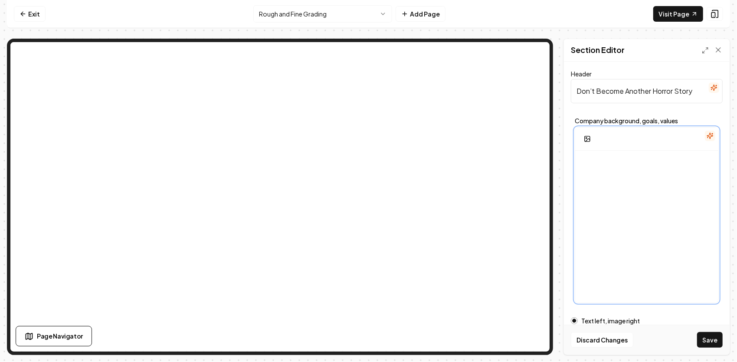
click at [597, 164] on p at bounding box center [640, 163] width 117 height 12
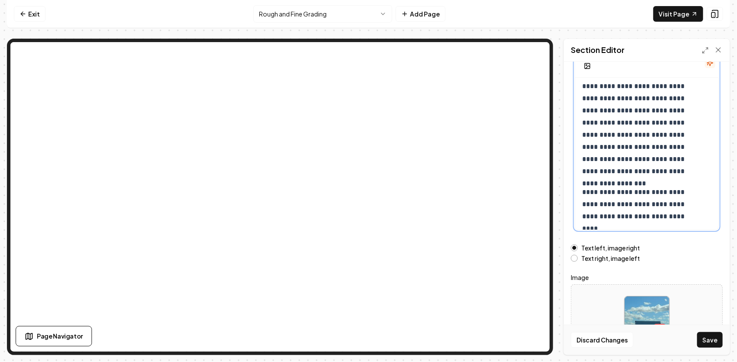
scroll to position [105, 0]
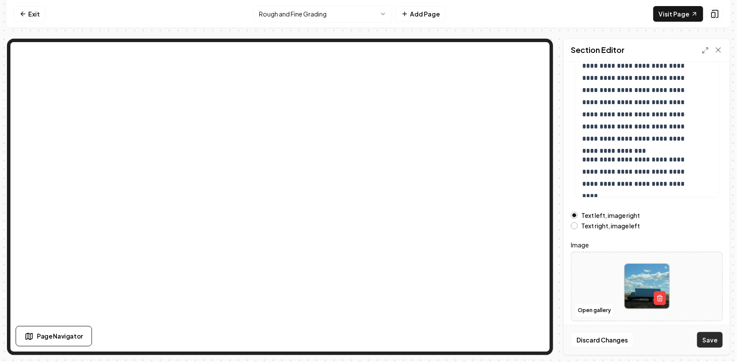
click at [713, 341] on button "Save" at bounding box center [710, 340] width 26 height 16
click at [656, 296] on icon "button" at bounding box center [659, 298] width 7 height 7
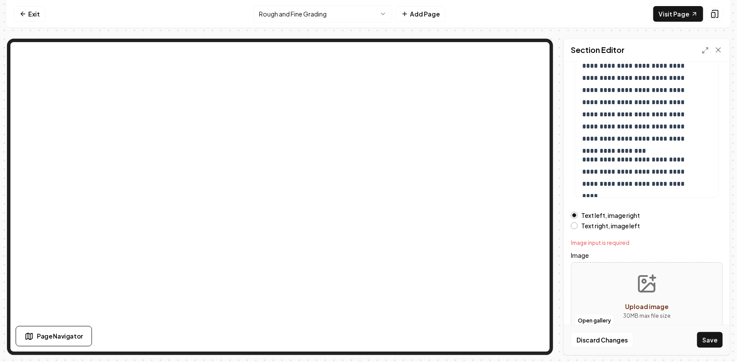
click at [644, 302] on span "Upload image" at bounding box center [646, 306] width 43 height 8
type input "**********"
click at [659, 308] on line "button" at bounding box center [659, 309] width 0 height 2
click at [642, 292] on icon "Upload image" at bounding box center [646, 283] width 21 height 21
type input "**********"
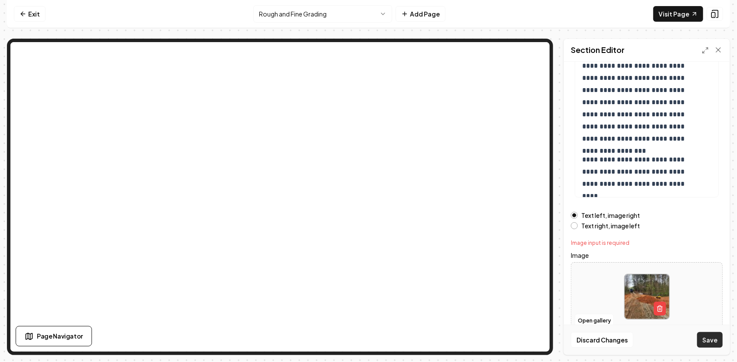
click at [719, 338] on button "Save" at bounding box center [710, 340] width 26 height 16
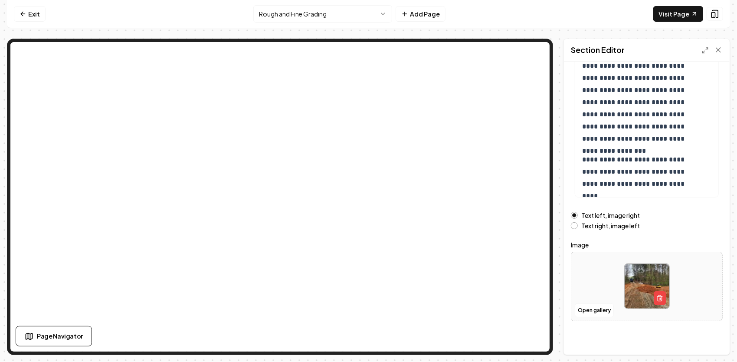
scroll to position [0, 0]
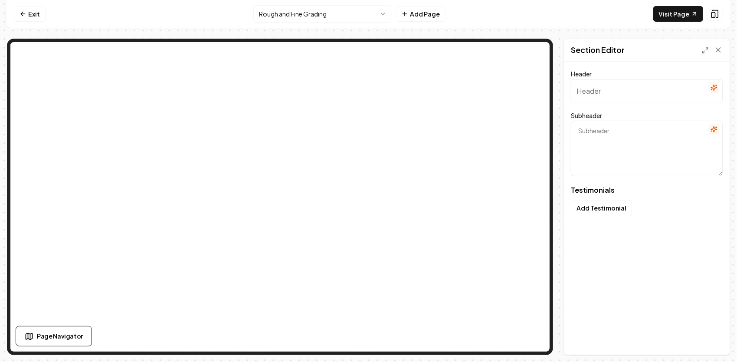
type input "What Neighbors Are Saying"
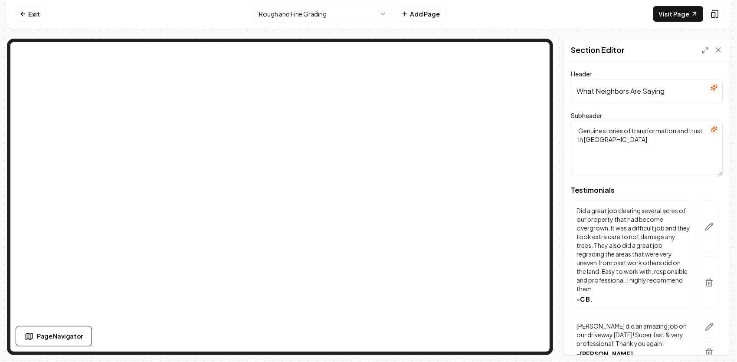
drag, startPoint x: 630, startPoint y: 142, endPoint x: 596, endPoint y: 139, distance: 34.4
click at [596, 139] on textarea "Genuine stories of transformation and trust in [GEOGRAPHIC_DATA]" at bounding box center [647, 149] width 152 height 56
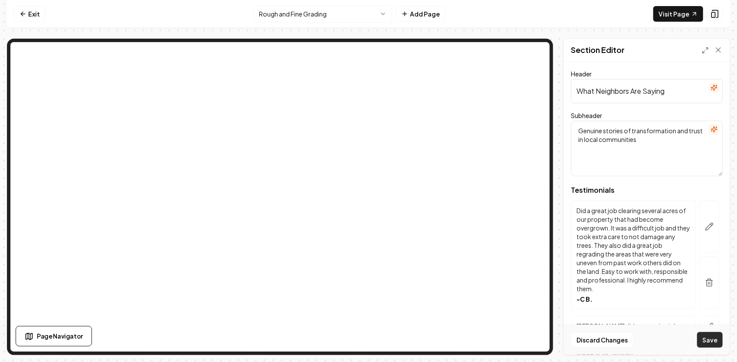
type textarea "Genuine stories of transformation and trust in local communities"
click at [706, 335] on button "Save" at bounding box center [710, 340] width 26 height 16
drag, startPoint x: 676, startPoint y: 139, endPoint x: 564, endPoint y: 128, distance: 112.4
click at [564, 127] on div "Header What Neighbors Are Saying Subheader Genuine stories of transformation an…" at bounding box center [647, 208] width 166 height 293
drag, startPoint x: 630, startPoint y: 144, endPoint x: 629, endPoint y: 150, distance: 6.3
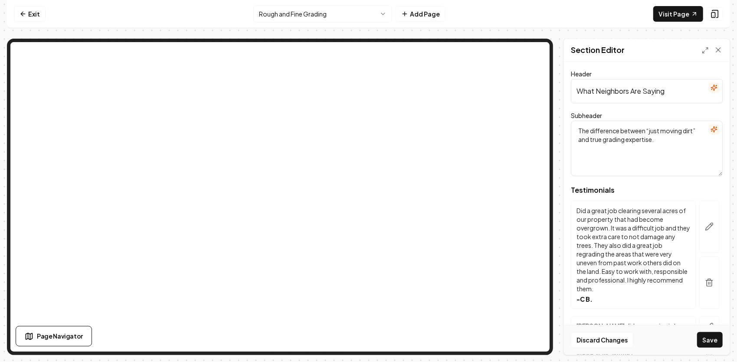
type textarea "The difference between “just moving dirt” and true grading expertise."
drag, startPoint x: 550, startPoint y: 90, endPoint x: 544, endPoint y: 91, distance: 6.5
click at [525, 50] on div "Page Settings Section Editor Header What Neighbors Are Saying Subheader The dif…" at bounding box center [368, 197] width 723 height 316
click at [658, 141] on textarea "The difference between “just moving dirt” and true grading expertise." at bounding box center [647, 149] width 152 height 56
drag, startPoint x: 658, startPoint y: 147, endPoint x: 552, endPoint y: 128, distance: 107.9
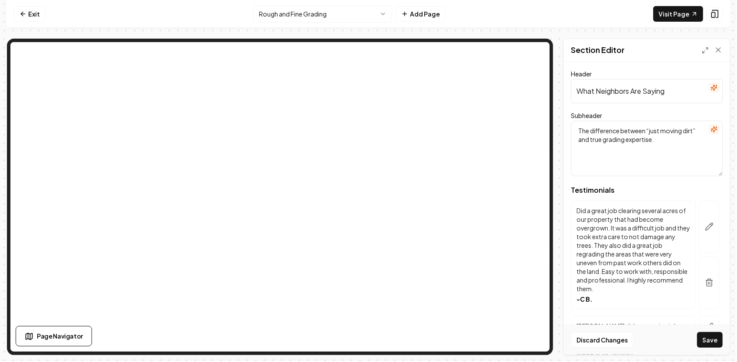
click at [552, 128] on div "Page Settings Section Editor Header What Neighbors Are Saying Subheader The dif…" at bounding box center [368, 197] width 723 height 316
click at [595, 341] on button "Discard Changes" at bounding box center [602, 340] width 62 height 16
type textarea "Genuine stories of transformation and trust in local communities"
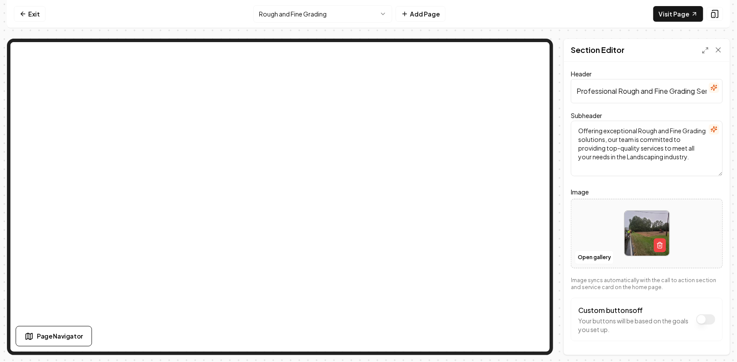
drag, startPoint x: 700, startPoint y: 157, endPoint x: 580, endPoint y: 118, distance: 125.9
click at [580, 118] on div "Subheader Offering exceptional Rough and Fine Grading solutions, our team is co…" at bounding box center [647, 143] width 152 height 66
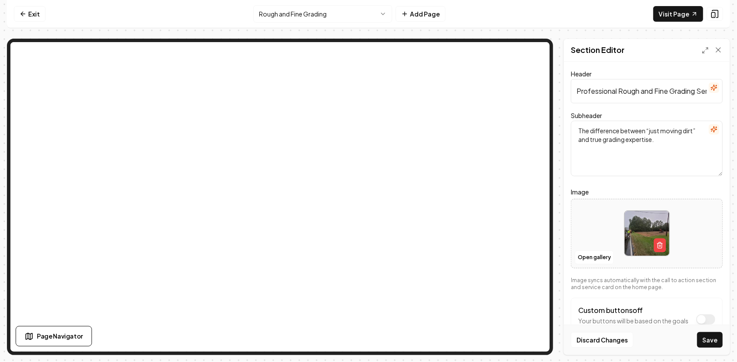
type textarea "The difference between “just moving dirt” and true grading expertise."
click at [575, 89] on input "Professional Rough and Fine Grading Services" at bounding box center [647, 91] width 152 height 24
drag, startPoint x: 576, startPoint y: 91, endPoint x: 738, endPoint y: 77, distance: 163.3
click at [737, 77] on html "Computer Required This feature is only available on a computer. Please switch t…" at bounding box center [368, 181] width 737 height 362
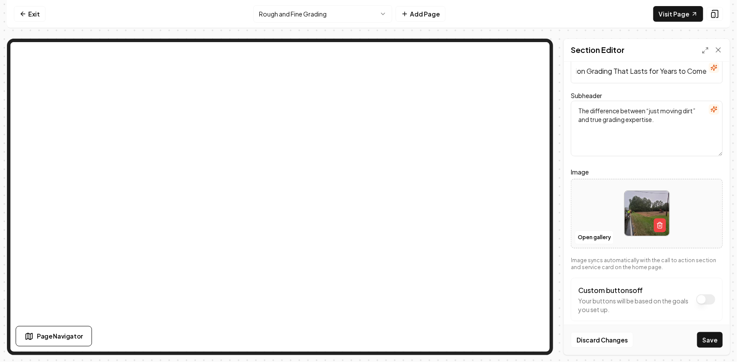
scroll to position [31, 0]
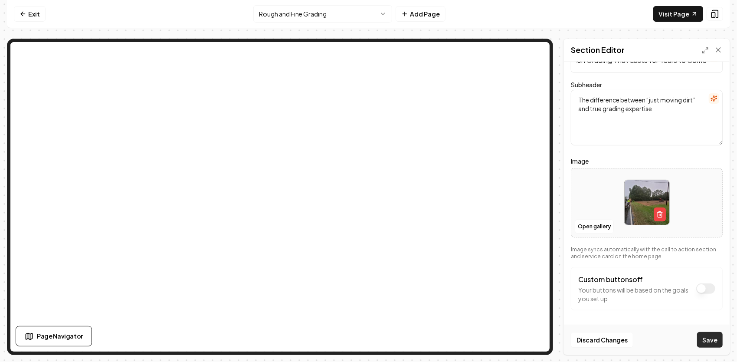
type input "Precision Grading That Lasts for Years to Come"
click at [714, 345] on button "Save" at bounding box center [710, 340] width 26 height 16
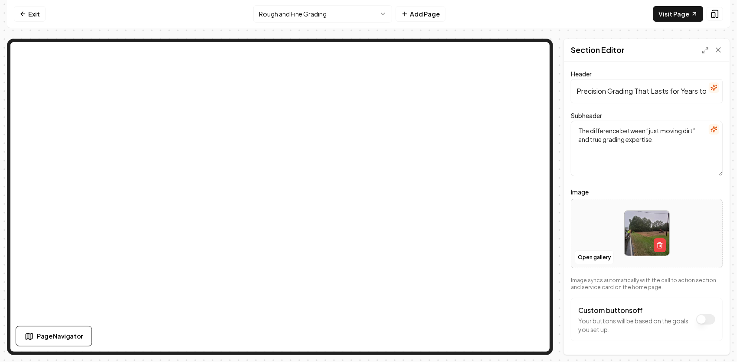
scroll to position [0, 28]
drag, startPoint x: 574, startPoint y: 91, endPoint x: 708, endPoint y: 94, distance: 133.2
click at [708, 94] on input "Precision Grading That Lasts for Years to Come" at bounding box center [647, 91] width 152 height 24
click at [684, 90] on input "Precision Grading That Lasts for Years to Come" at bounding box center [647, 91] width 152 height 24
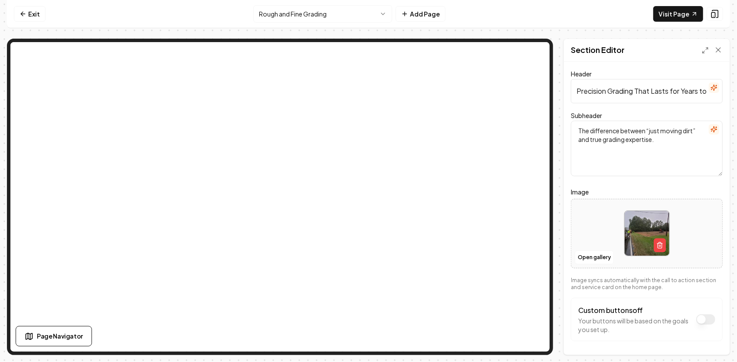
scroll to position [0, 28]
drag, startPoint x: 577, startPoint y: 90, endPoint x: 688, endPoint y: 100, distance: 111.0
click at [737, 102] on html "Computer Required This feature is only available on a computer. Please switch t…" at bounding box center [368, 181] width 737 height 362
type input "Professional Rough & Fine Grading — Built to Last"
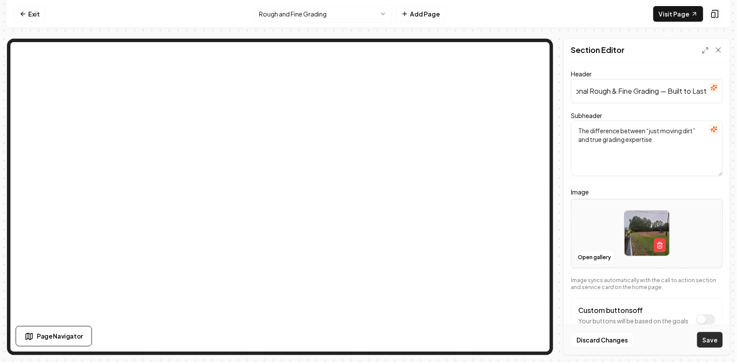
click at [717, 343] on button "Save" at bounding box center [710, 340] width 26 height 16
drag, startPoint x: 659, startPoint y: 141, endPoint x: 567, endPoint y: 124, distance: 94.0
click at [572, 126] on textarea "The difference between “just moving dirt” and true grading expertise." at bounding box center [647, 149] width 152 height 56
type textarea "The difference between “just moving dirt” and true grading expertise — see why …"
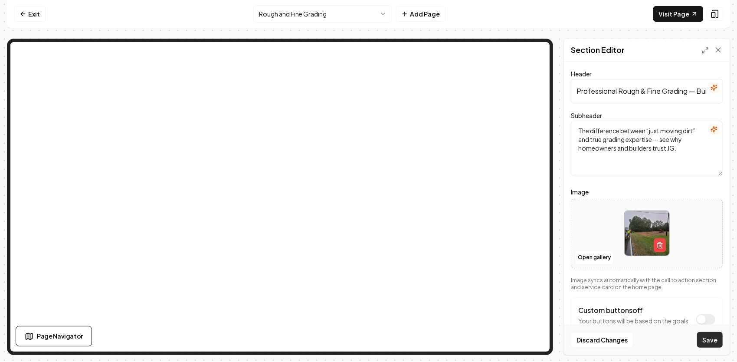
click at [715, 338] on button "Save" at bounding box center [710, 340] width 26 height 16
click at [654, 241] on button "button" at bounding box center [660, 245] width 12 height 14
click at [649, 221] on icon "Upload image" at bounding box center [648, 224] width 13 height 8
type input "**********"
click at [708, 338] on button "Save" at bounding box center [710, 340] width 26 height 16
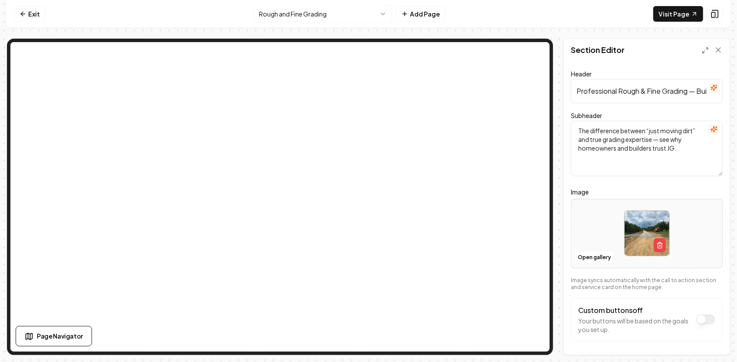
click at [331, 15] on html "Computer Required This feature is only available on a computer. Please switch t…" at bounding box center [368, 181] width 737 height 362
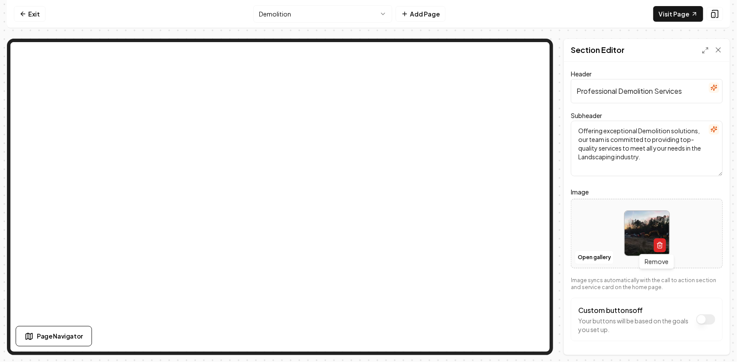
click at [656, 244] on icon "button" at bounding box center [659, 245] width 7 height 7
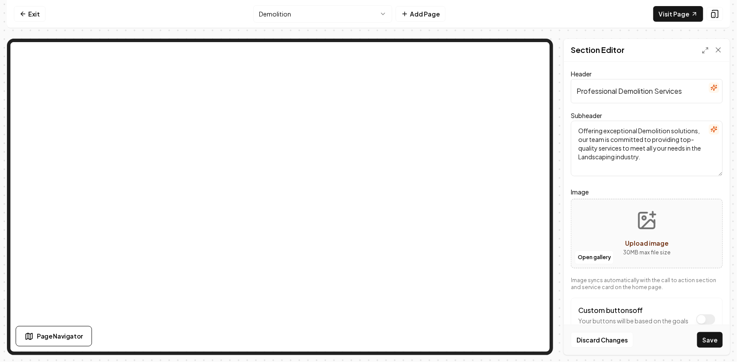
click at [644, 232] on button "Upload image 30 MB max file size" at bounding box center [647, 233] width 62 height 61
click at [588, 252] on button "Open gallery" at bounding box center [594, 257] width 39 height 14
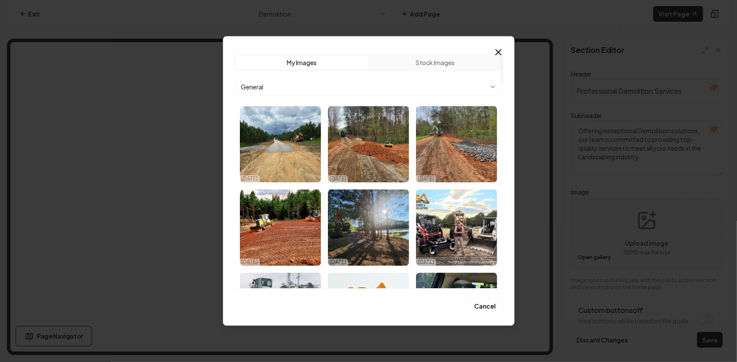
click at [453, 84] on body "Computer Required This feature is only available on a computer. Please switch t…" at bounding box center [368, 181] width 737 height 362
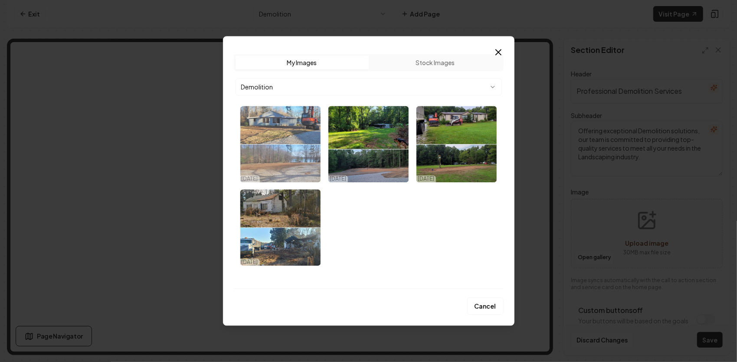
click at [318, 151] on img "Select image image_68d5741a5c7cd75eb8237b19.jpeg" at bounding box center [280, 144] width 81 height 76
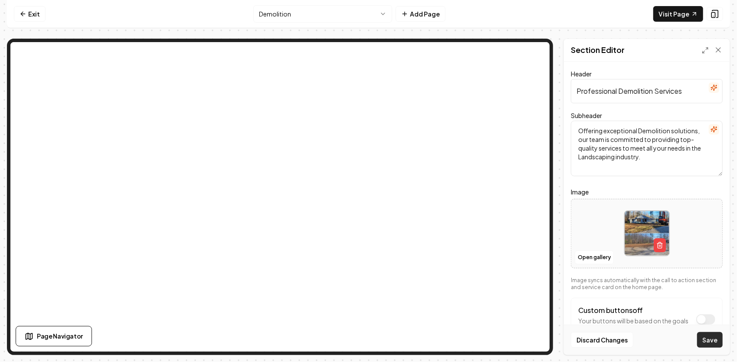
click at [708, 341] on button "Save" at bounding box center [710, 340] width 26 height 16
click at [693, 212] on div at bounding box center [646, 232] width 151 height 59
click at [596, 254] on button "Open gallery" at bounding box center [594, 257] width 39 height 14
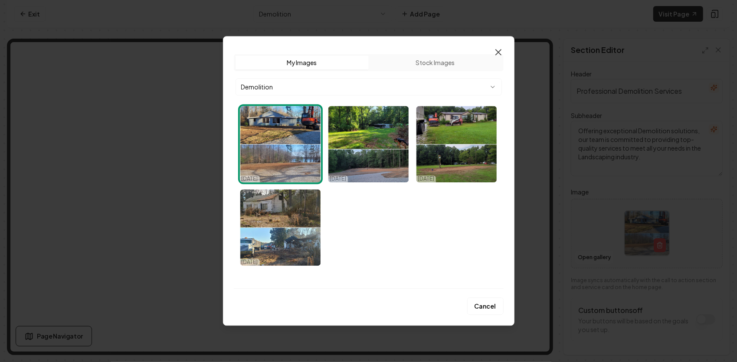
click at [500, 49] on icon "button" at bounding box center [498, 52] width 10 height 10
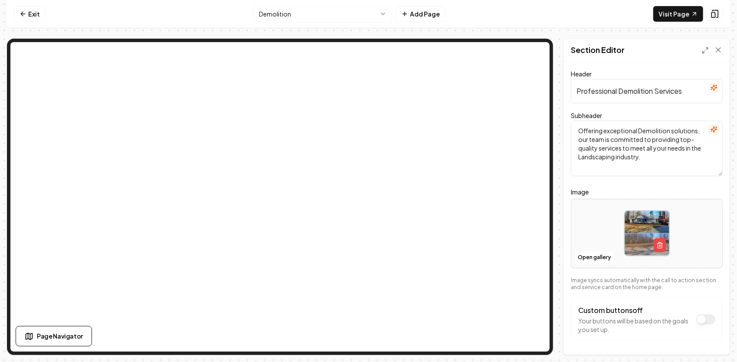
click at [630, 237] on img at bounding box center [647, 233] width 45 height 45
click at [659, 243] on icon "button" at bounding box center [660, 245] width 4 height 5
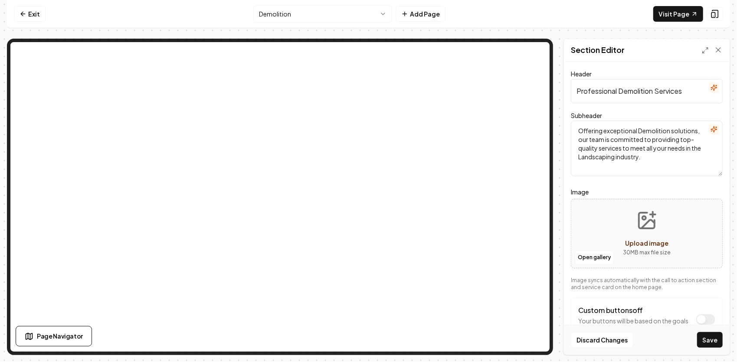
click at [639, 226] on icon "Upload image" at bounding box center [647, 221] width 16 height 16
type input "**********"
click at [707, 336] on button "Save" at bounding box center [710, 340] width 26 height 16
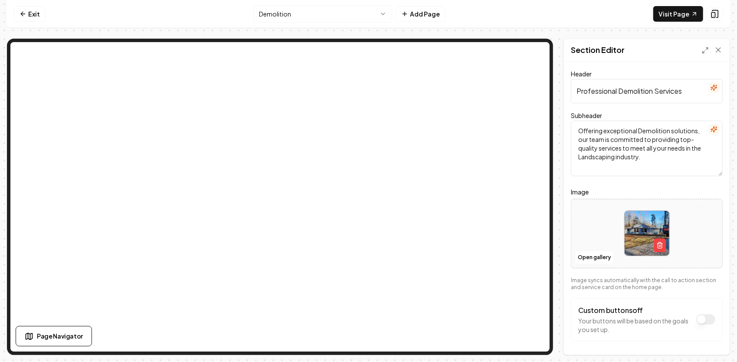
drag, startPoint x: 649, startPoint y: 142, endPoint x: 576, endPoint y: 121, distance: 75.6
click at [576, 121] on textarea "Offering exceptional Demolition solutions, our team is committed to providing t…" at bounding box center [647, 149] width 152 height 56
type textarea "“Professional demolition services done safely, efficiently, and with the same c…"
drag, startPoint x: 686, startPoint y: 88, endPoint x: 527, endPoint y: 78, distance: 159.5
click at [499, 36] on div "Exit Demolition Add Page Visit Page Page Navigator Page Settings Section Editor…" at bounding box center [368, 177] width 723 height 355
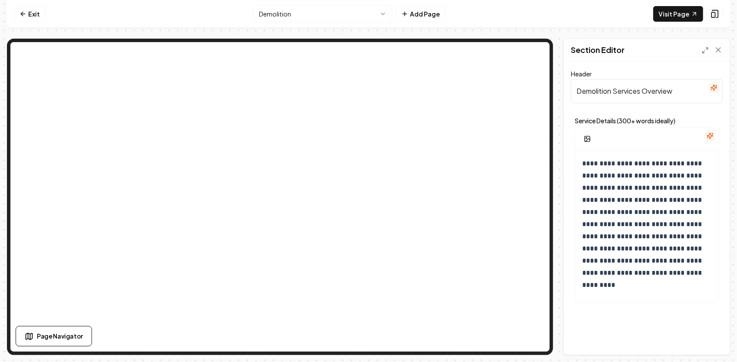
click at [681, 95] on input "Demolition Services Overview" at bounding box center [647, 91] width 152 height 24
type input "Demolition Services"
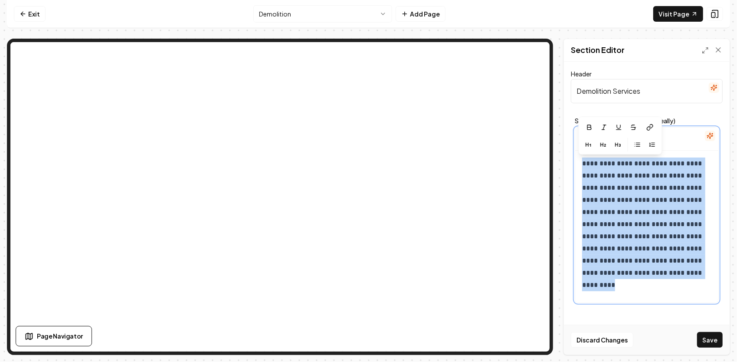
drag, startPoint x: 641, startPoint y: 269, endPoint x: 558, endPoint y: 136, distance: 156.7
click at [558, 136] on div "**********" at bounding box center [368, 197] width 723 height 316
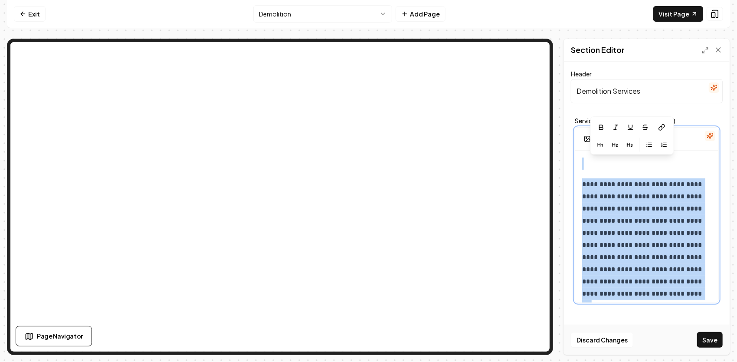
drag, startPoint x: 696, startPoint y: 289, endPoint x: 564, endPoint y: 153, distance: 189.9
click at [564, 152] on div "**********" at bounding box center [647, 208] width 166 height 293
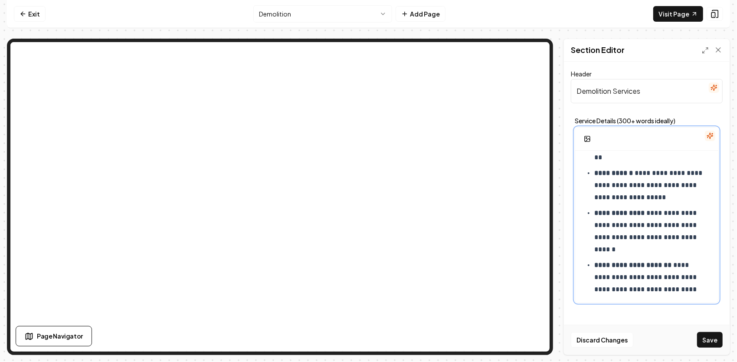
scroll to position [617, 0]
click at [705, 334] on button "Save" at bounding box center [710, 340] width 26 height 16
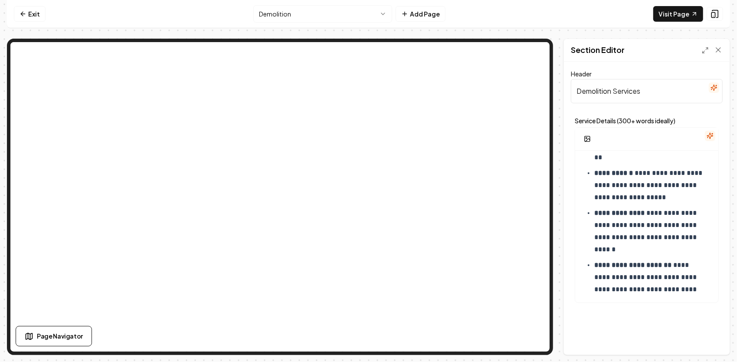
drag, startPoint x: 651, startPoint y: 90, endPoint x: 552, endPoint y: 90, distance: 98.9
click at [552, 90] on div "**********" at bounding box center [368, 197] width 723 height 316
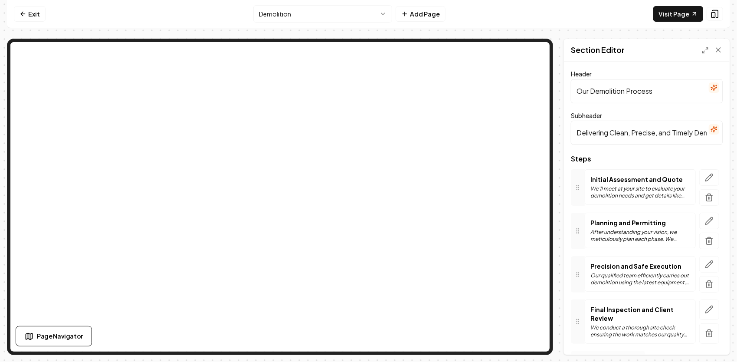
drag, startPoint x: 684, startPoint y: 92, endPoint x: 544, endPoint y: 85, distance: 139.4
click at [452, 32] on div "Exit Demolition Add Page Visit Page Page Navigator Page Settings Section Editor…" at bounding box center [368, 177] width 723 height 355
type input "Our 4-Step Approach to Demolition"
drag, startPoint x: 577, startPoint y: 133, endPoint x: 734, endPoint y: 132, distance: 157.5
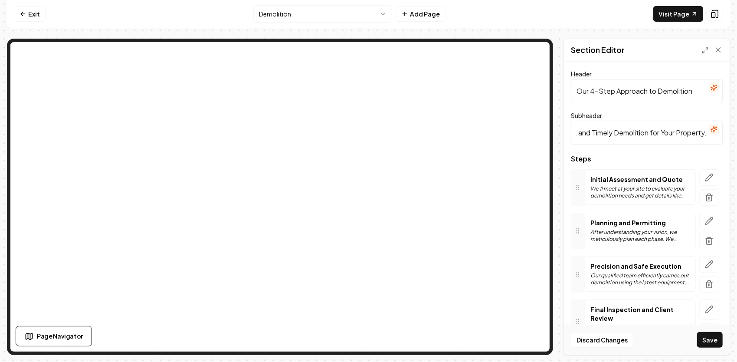
click at [734, 132] on div "Computer Required This feature is only available on a computer. Please switch t…" at bounding box center [368, 181] width 737 height 362
click at [597, 134] on input "Subheader" at bounding box center [647, 133] width 152 height 24
type input "From Planning to a Clean, Build-Ready Site"
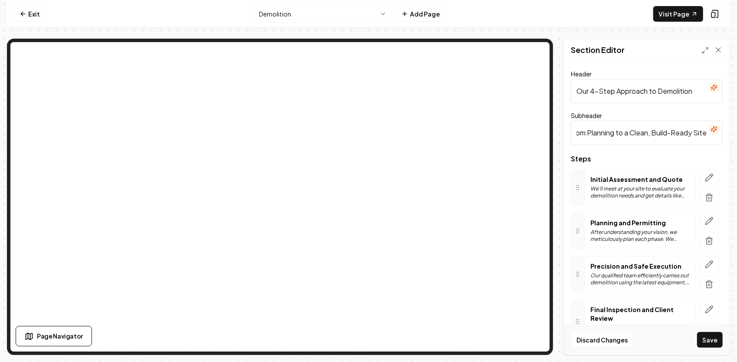
scroll to position [0, 0]
click at [708, 177] on button "button" at bounding box center [709, 177] width 20 height 16
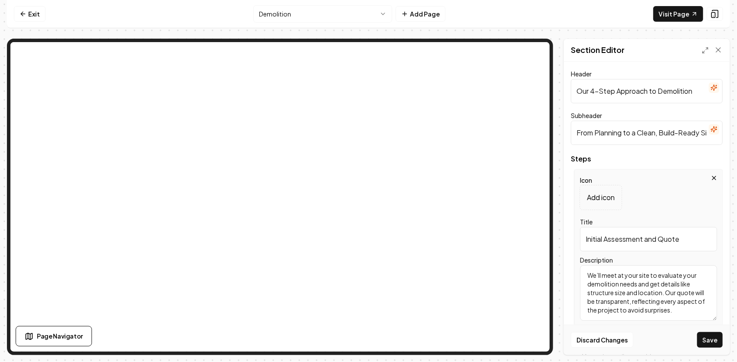
drag, startPoint x: 698, startPoint y: 242, endPoint x: 547, endPoint y: 226, distance: 151.7
click at [510, 185] on div "Page Settings Section Editor Header Our 4-Step Approach to Demolition Subheader…" at bounding box center [368, 197] width 723 height 316
type input "ite Evaluation & Planning"
drag, startPoint x: 703, startPoint y: 312, endPoint x: 570, endPoint y: 263, distance: 141.1
click at [570, 263] on div "Header Our 4-Step Approach to Demolition Subheader From Planning to a Clean, Bu…" at bounding box center [647, 208] width 166 height 293
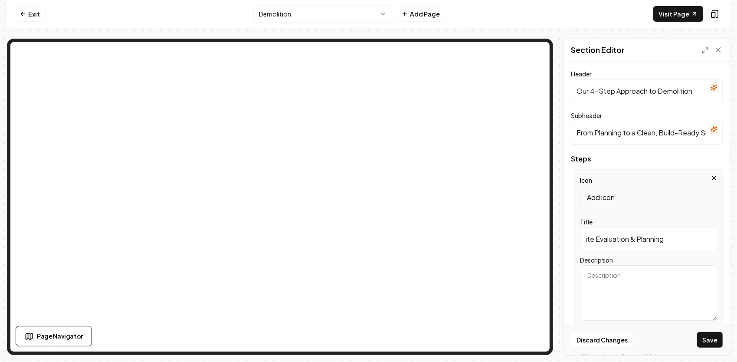
click at [628, 281] on textarea "Description" at bounding box center [648, 293] width 137 height 56
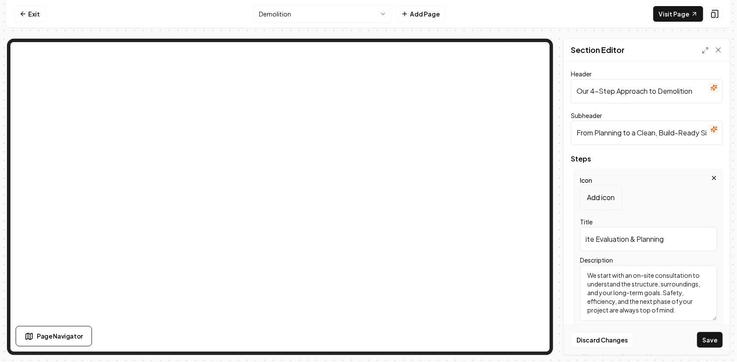
type textarea "We start with an on-site consultation to understand the structure, surroundings…"
drag, startPoint x: 676, startPoint y: 310, endPoint x: 579, endPoint y: 261, distance: 108.6
click at [579, 261] on div "Icon Add icon Title ite Evaluation & Planning Description We start with an on-s…" at bounding box center [648, 249] width 148 height 161
type textarea "We start with an on-site consultation to inspect the structure, surroundings, a…"
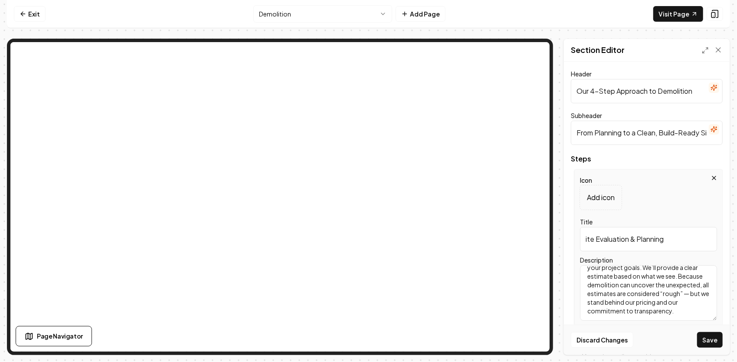
drag, startPoint x: 679, startPoint y: 242, endPoint x: 600, endPoint y: 234, distance: 80.2
click at [600, 234] on input "ite Evaluation & Planning" at bounding box center [648, 239] width 137 height 24
type input "i"
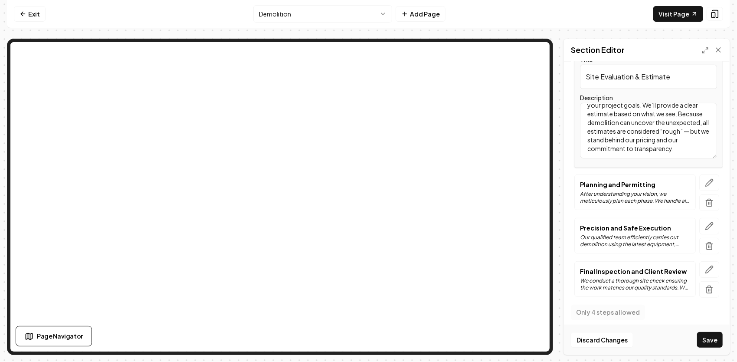
scroll to position [166, 0]
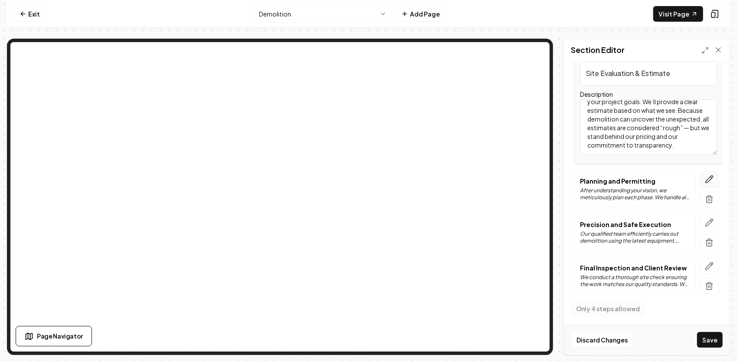
type input "Site Evaluation & Estimate"
click at [699, 179] on button "button" at bounding box center [709, 179] width 20 height 16
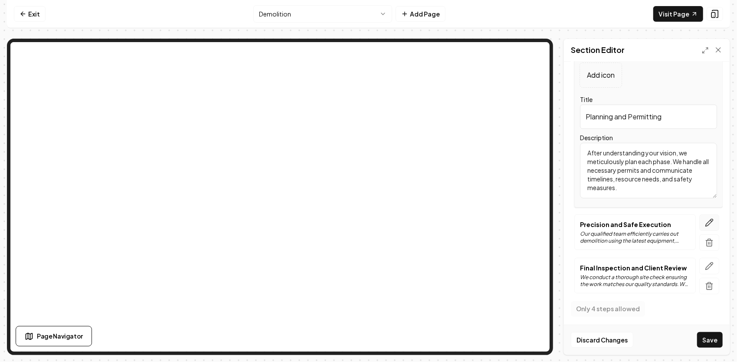
click at [711, 223] on button "button" at bounding box center [709, 222] width 20 height 16
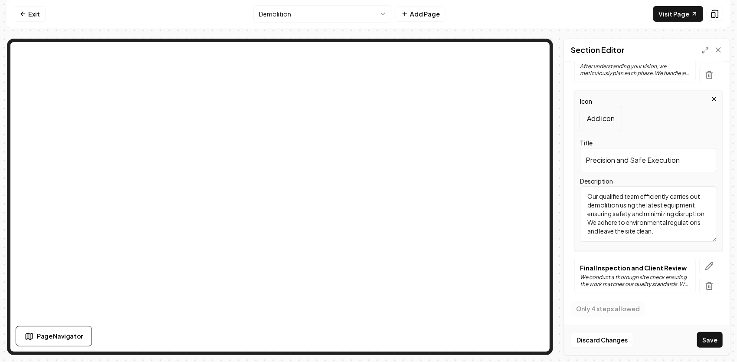
drag, startPoint x: 695, startPoint y: 161, endPoint x: 584, endPoint y: 153, distance: 111.3
click at [584, 153] on input "Precision and Safe Execution" at bounding box center [648, 160] width 137 height 24
type input "Safe Teardown"
drag, startPoint x: 691, startPoint y: 229, endPoint x: 587, endPoint y: 195, distance: 109.9
click at [587, 195] on textarea "Our qualified team efficiently carries out demolition using the latest equipmen…" at bounding box center [648, 214] width 137 height 56
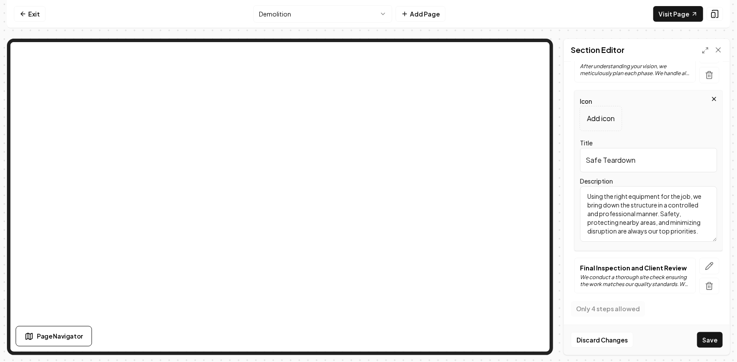
type textarea "Using the right equipment for the job, we bring down the structure in a control…"
click at [705, 262] on icon "button" at bounding box center [709, 266] width 9 height 9
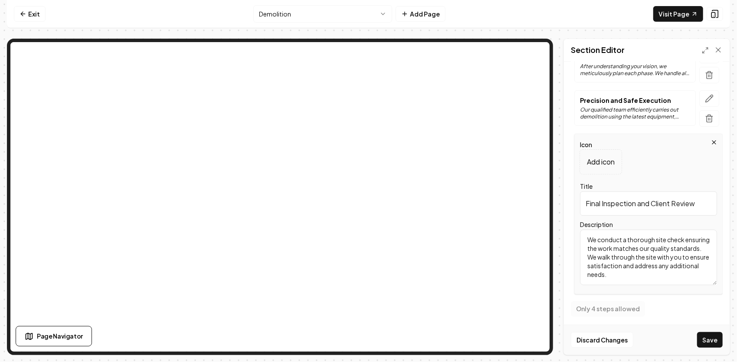
drag, startPoint x: 700, startPoint y: 203, endPoint x: 692, endPoint y: 201, distance: 8.0
click at [697, 205] on input "Final Inspection and Client Review" at bounding box center [648, 203] width 137 height 24
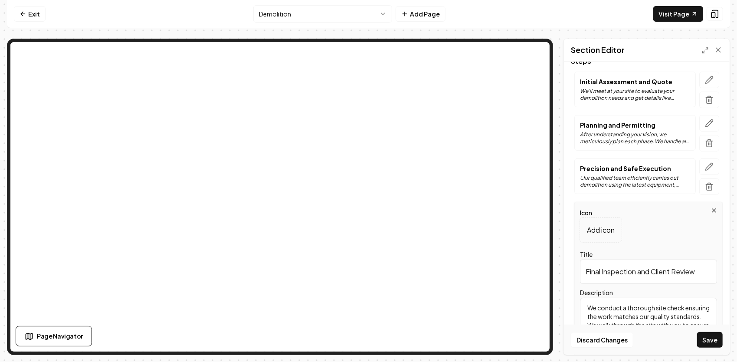
scroll to position [79, 0]
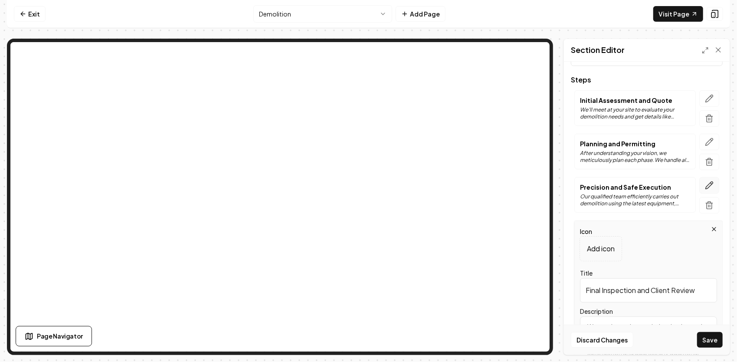
click at [705, 181] on icon "button" at bounding box center [709, 185] width 9 height 9
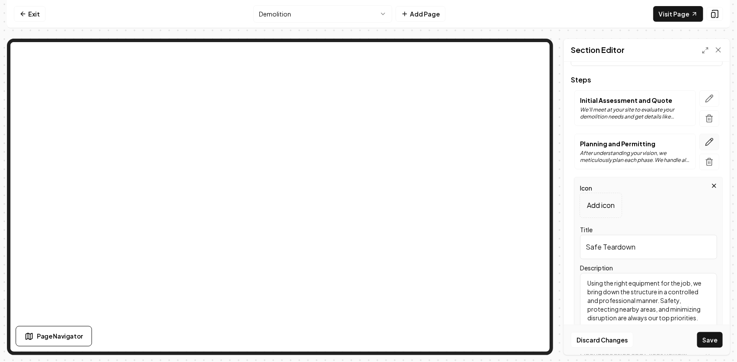
click at [706, 140] on icon "button" at bounding box center [709, 141] width 7 height 7
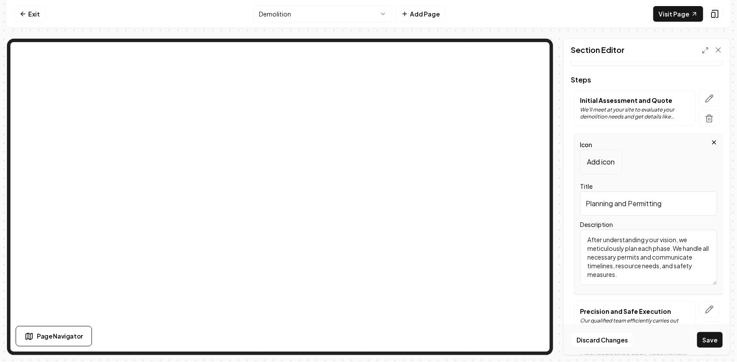
drag, startPoint x: 593, startPoint y: 210, endPoint x: 547, endPoint y: 210, distance: 46.0
click at [527, 167] on div "Page Settings Section Editor Header Our 4-Step Approach to Demolition Subheader…" at bounding box center [368, 197] width 723 height 316
click at [616, 206] on input "Title" at bounding box center [648, 203] width 137 height 24
type input "Safe Teardown"
drag, startPoint x: 654, startPoint y: 270, endPoint x: 590, endPoint y: 231, distance: 75.0
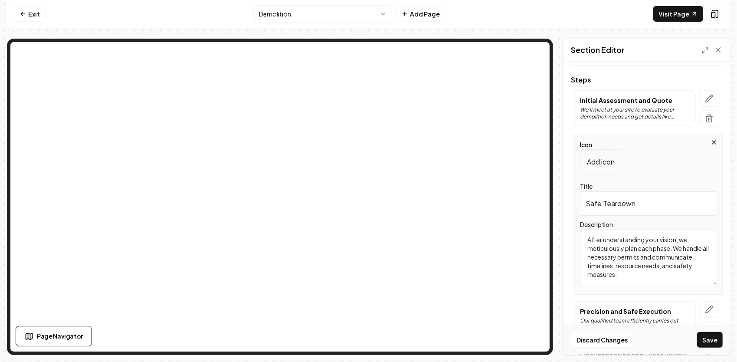
click at [590, 231] on textarea "After understanding your vision, we meticulously plan each phase. We handle all…" at bounding box center [648, 257] width 137 height 56
type textarea "A"
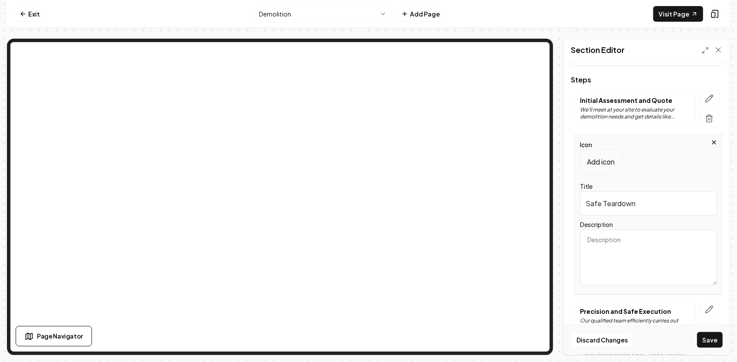
click at [633, 245] on textarea "Description" at bounding box center [648, 257] width 137 height 56
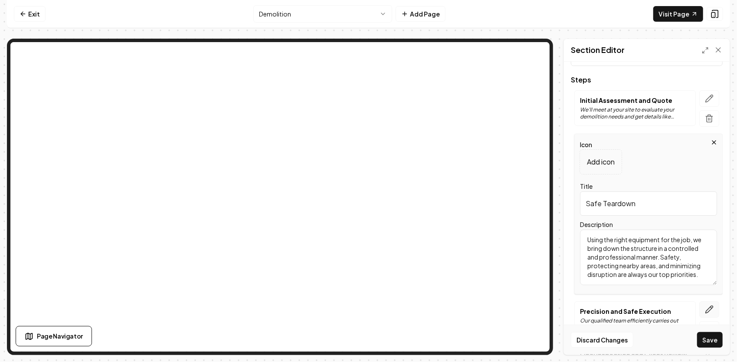
type textarea "Using the right equipment for the job, we bring down the structure in a control…"
click at [706, 307] on icon "button" at bounding box center [709, 308] width 7 height 7
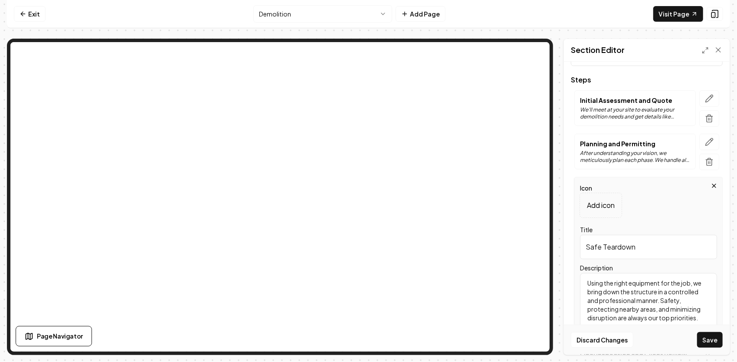
drag, startPoint x: 651, startPoint y: 244, endPoint x: 546, endPoint y: 246, distance: 105.0
click at [559, 247] on div "Page Settings Section Editor Header Our 4-Step Approach to Demolition Subheader…" at bounding box center [368, 197] width 723 height 316
click at [639, 247] on input "Title" at bounding box center [648, 247] width 137 height 24
type input "Debris Removal & Cleanup"
drag, startPoint x: 646, startPoint y: 312, endPoint x: 575, endPoint y: 266, distance: 84.7
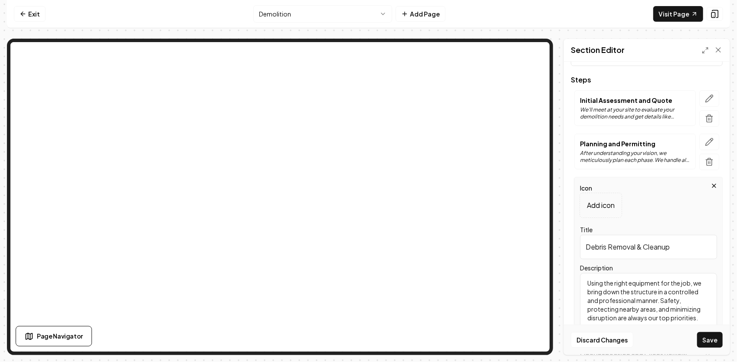
click at [575, 266] on div "Icon Add icon Title Debris Removal & Cleanup Description Using the right equipm…" at bounding box center [648, 257] width 148 height 161
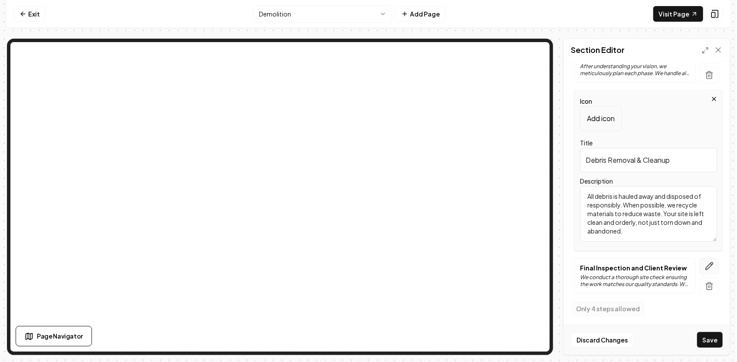
type textarea "All debris is hauled away and disposed of responsibly. When possible, we recycl…"
click at [705, 264] on icon "button" at bounding box center [709, 266] width 9 height 9
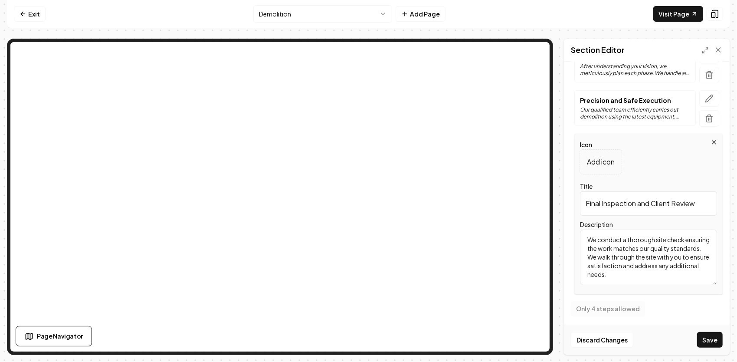
drag, startPoint x: 660, startPoint y: 285, endPoint x: 584, endPoint y: 240, distance: 88.1
click at [584, 240] on div "Icon Add icon Title Final Inspection and Client Review Description We conduct a…" at bounding box center [648, 214] width 148 height 161
drag, startPoint x: 651, startPoint y: 278, endPoint x: 546, endPoint y: 239, distance: 111.3
click at [572, 232] on div "Icon Add icon Title Final Inspection and Client Review Description We conduct a…" at bounding box center [647, 214] width 152 height 161
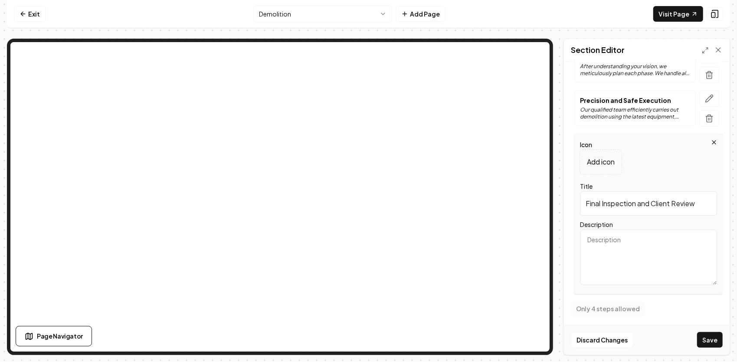
click at [654, 241] on textarea "Description" at bounding box center [648, 257] width 137 height 56
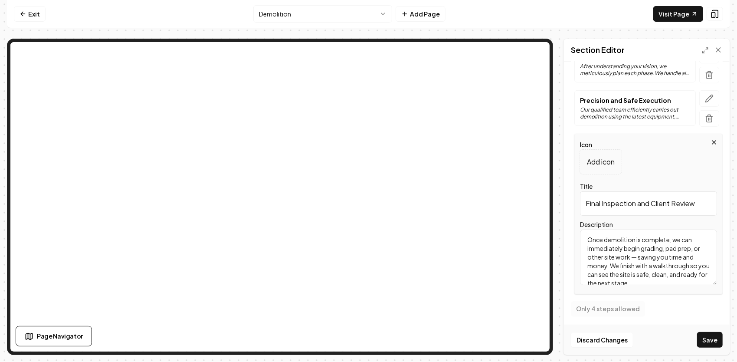
scroll to position [10, 0]
type textarea "Once demolition is complete, we can immediately begin grading, pad prep, or oth…"
drag, startPoint x: 687, startPoint y: 205, endPoint x: 535, endPoint y: 203, distance: 151.8
click at [464, 157] on div "Page Settings Section Editor Header Our 4-Step Approach to Demolition Subheader…" at bounding box center [368, 197] width 723 height 316
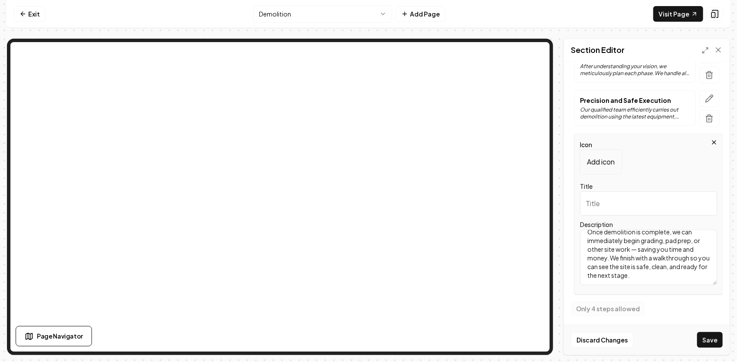
click at [600, 208] on input "Title" at bounding box center [648, 203] width 137 height 24
type input "Site Prep & Final Review"
click at [717, 343] on button "Save" at bounding box center [710, 340] width 26 height 16
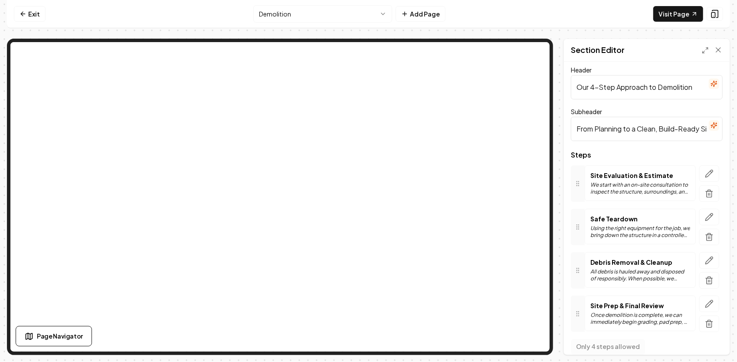
scroll to position [0, 0]
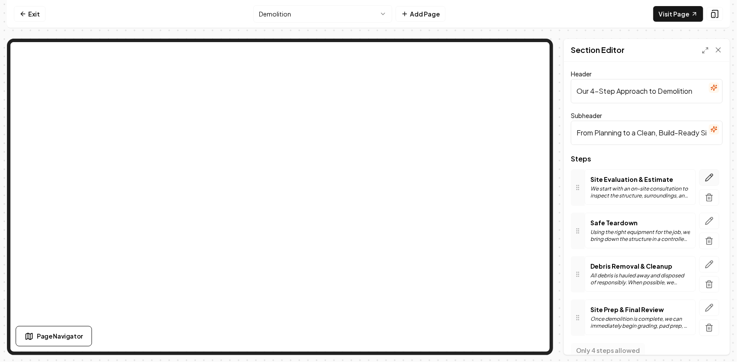
click at [704, 172] on button "button" at bounding box center [709, 177] width 20 height 16
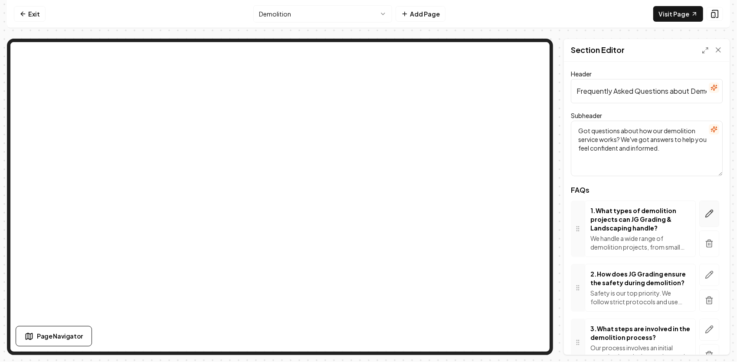
click at [705, 217] on icon "button" at bounding box center [709, 213] width 9 height 9
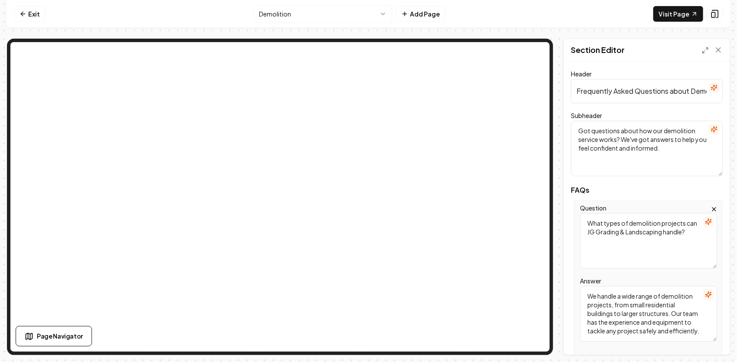
drag, startPoint x: 651, startPoint y: 338, endPoint x: 557, endPoint y: 272, distance: 114.4
click at [557, 272] on div "Page Settings Section Editor Header Frequently Asked Questions about Demolition…" at bounding box center [368, 197] width 723 height 316
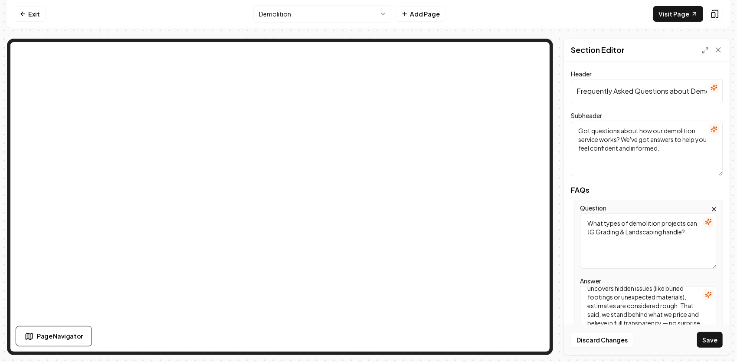
type textarea "Demolition pricing depends on the size of the structure, materials involved, ac…"
drag, startPoint x: 617, startPoint y: 250, endPoint x: 568, endPoint y: 209, distance: 64.0
click at [568, 209] on div "Header Frequently Asked Questions about Demolition Services Subheader Got quest…" at bounding box center [647, 208] width 166 height 293
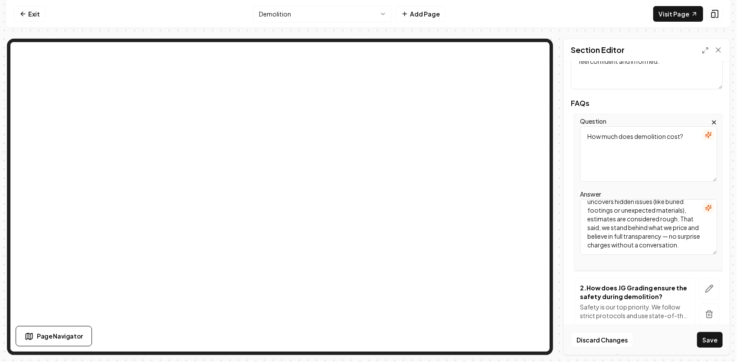
scroll to position [59, 0]
type textarea "How much does demolition cost?"
click at [709, 286] on button "button" at bounding box center [709, 289] width 20 height 22
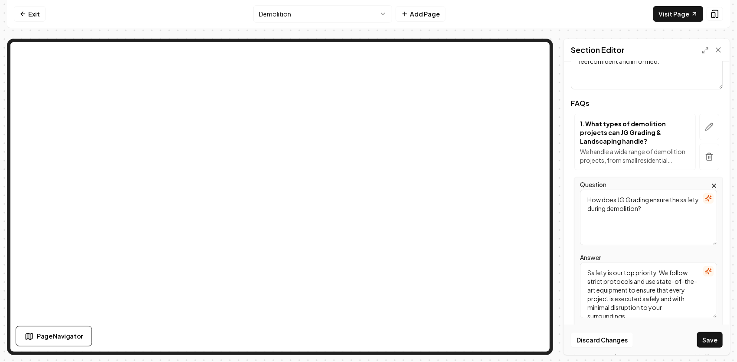
drag, startPoint x: 668, startPoint y: 214, endPoint x: 557, endPoint y: 203, distance: 111.2
click at [557, 203] on div "Page Settings Section Editor Header Frequently Asked Questions about Demolition…" at bounding box center [368, 197] width 723 height 316
click at [593, 197] on textarea "Question" at bounding box center [648, 218] width 137 height 56
type textarea "Do you provide free estimates?"
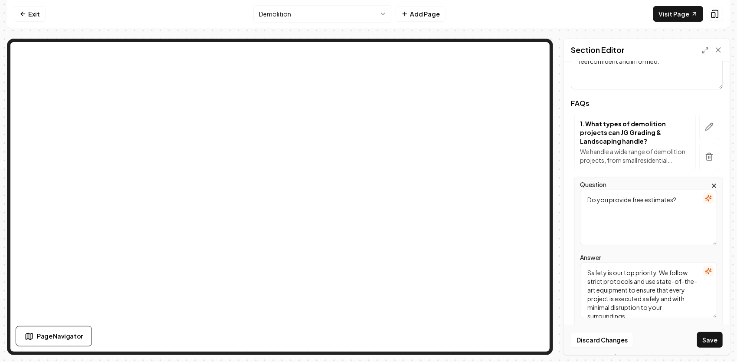
drag, startPoint x: 647, startPoint y: 313, endPoint x: 570, endPoint y: 260, distance: 93.9
click at [564, 259] on div "Header Frequently Asked Questions about Demolition Services Subheader Got quest…" at bounding box center [647, 208] width 166 height 293
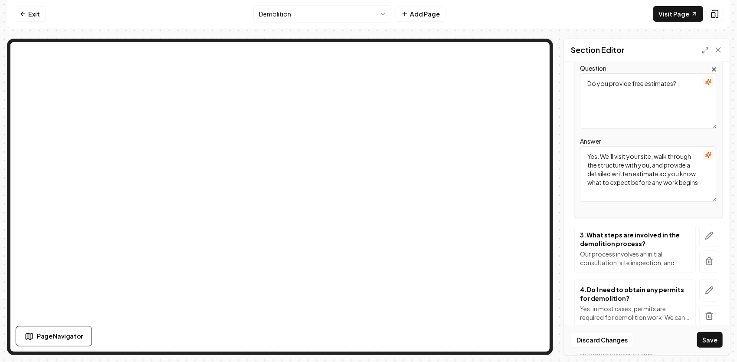
scroll to position [217, 0]
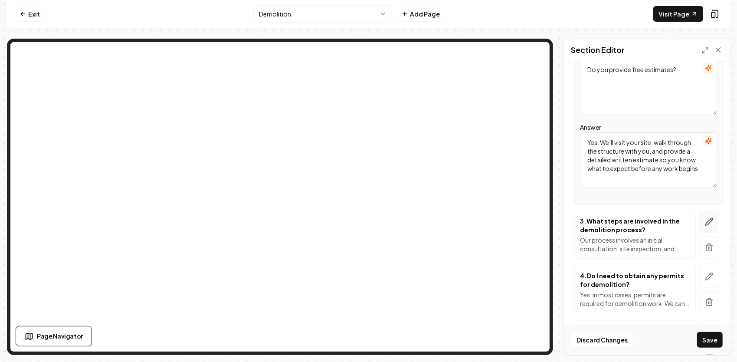
type textarea "Yes. We’ll visit your site, walk through the structure with you, and provide a …"
click at [699, 220] on button "button" at bounding box center [709, 222] width 20 height 22
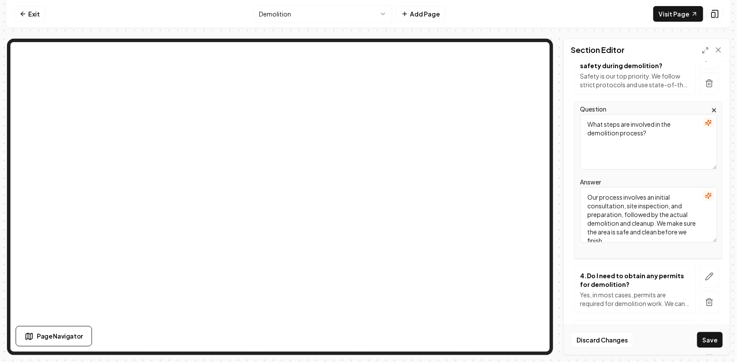
drag, startPoint x: 640, startPoint y: 241, endPoint x: 588, endPoint y: 196, distance: 68.6
click at [588, 196] on textarea "Our process involves an initial consultation, site inspection, and preparation,…" at bounding box center [648, 215] width 137 height 56
type textarea "We handle a wide range: residential homes, barns, garages, sheds, mobile homes,…"
drag, startPoint x: 668, startPoint y: 137, endPoint x: 587, endPoint y: 121, distance: 83.1
click at [587, 120] on textarea "What steps are involved in the demolition process?" at bounding box center [648, 142] width 137 height 56
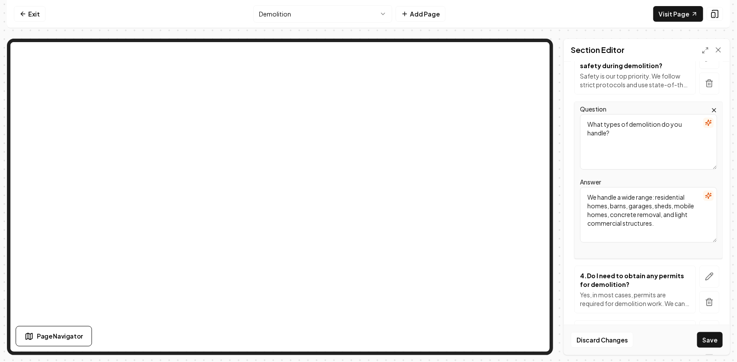
type textarea "What types of demolition do you handle?"
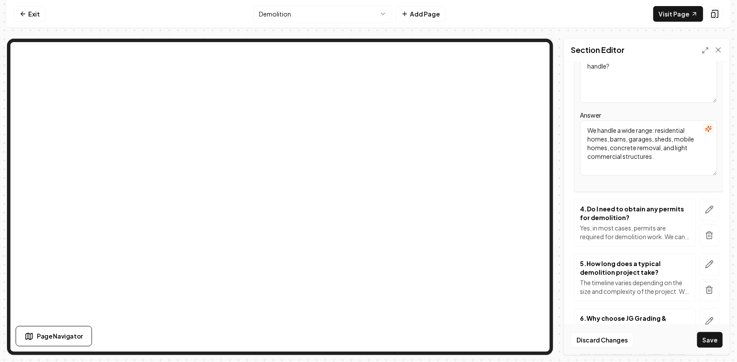
scroll to position [304, 0]
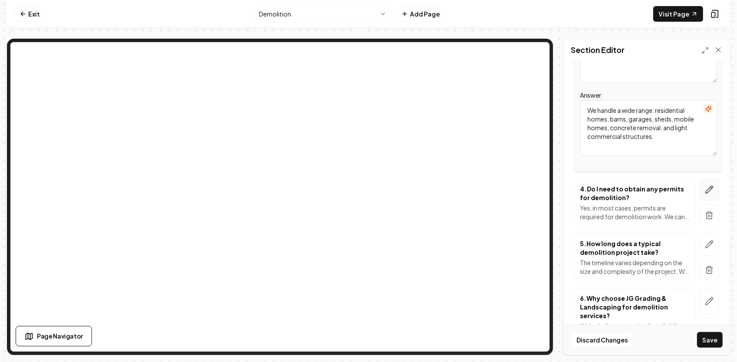
click at [707, 185] on icon "button" at bounding box center [709, 189] width 9 height 9
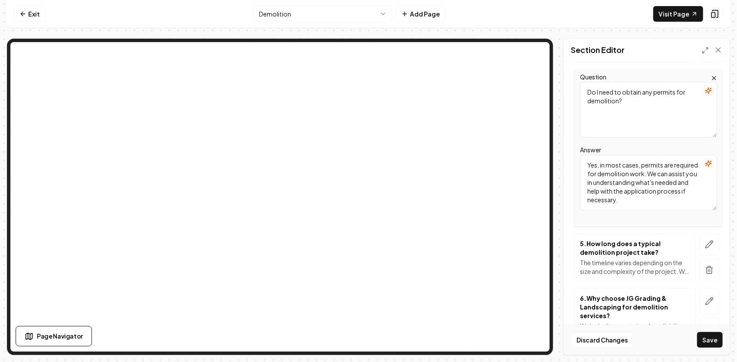
drag, startPoint x: 662, startPoint y: 203, endPoint x: 579, endPoint y: 162, distance: 92.2
click at [577, 161] on div "Question Do I need to obtain any permits for demolition? Answer Yes, in most ca…" at bounding box center [648, 147] width 148 height 157
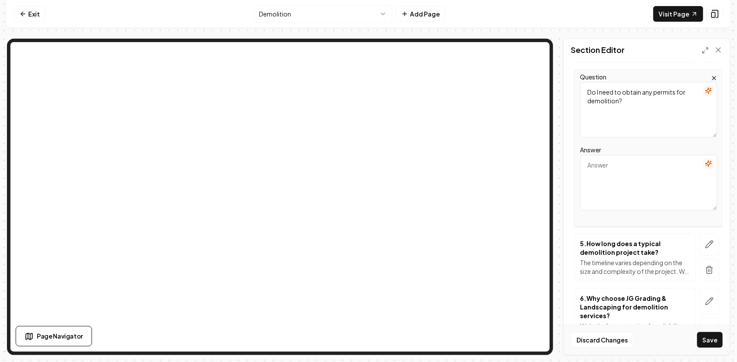
drag, startPoint x: 598, startPoint y: 170, endPoint x: 638, endPoint y: 114, distance: 68.8
click at [638, 113] on textarea "Do I need to obtain any permits for demolition?" at bounding box center [648, 110] width 137 height 56
drag, startPoint x: 639, startPoint y: 112, endPoint x: 575, endPoint y: 87, distance: 68.6
click at [575, 87] on div "Question Do I need to obtain any permits for demolition? Answer" at bounding box center [648, 147] width 148 height 157
type textarea "How do you ensure safety during demolition?"
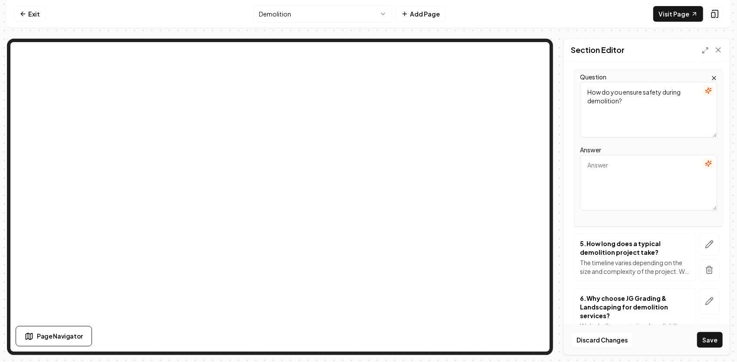
click at [605, 174] on textarea "Answer" at bounding box center [648, 183] width 137 height 56
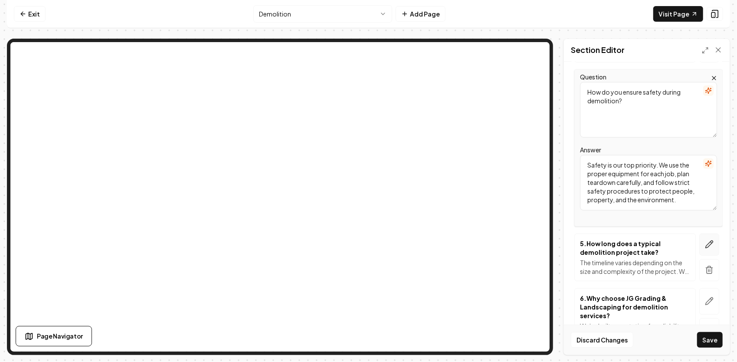
type textarea "Safety is our top priority. We use the proper equipment for each job, plan tear…"
click at [708, 242] on button "button" at bounding box center [709, 244] width 20 height 22
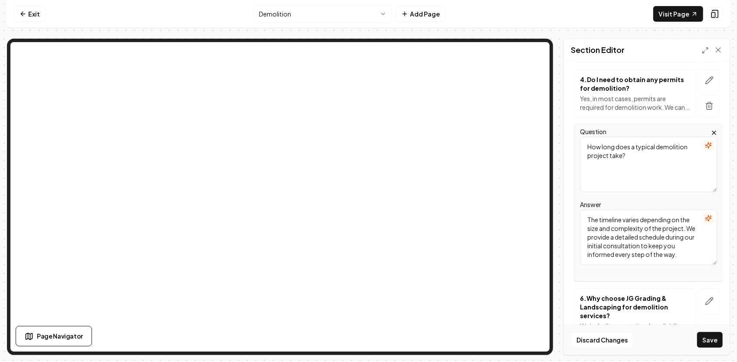
drag, startPoint x: 693, startPoint y: 259, endPoint x: 553, endPoint y: 215, distance: 147.4
click at [578, 208] on div "Question How long does a typical demolition project take? Answer The timeline v…" at bounding box center [648, 202] width 148 height 157
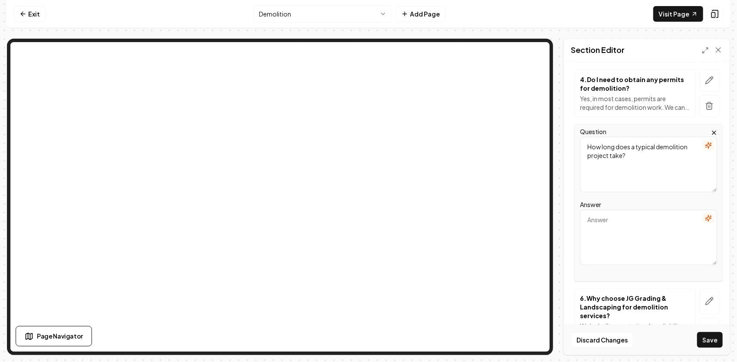
click at [621, 228] on textarea "Answer" at bounding box center [648, 238] width 137 height 56
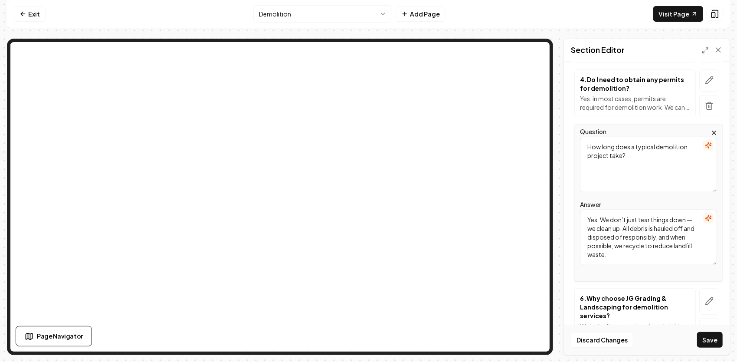
type textarea "Yes. We don’t just tear things down — we clean up. All debris is hauled off and…"
drag, startPoint x: 659, startPoint y: 154, endPoint x: 559, endPoint y: 138, distance: 101.6
click at [565, 133] on div "Header Frequently Asked Questions about Demolition Services Subheader Got quest…" at bounding box center [647, 208] width 166 height 293
click at [641, 157] on textarea "Question" at bounding box center [648, 165] width 137 height 56
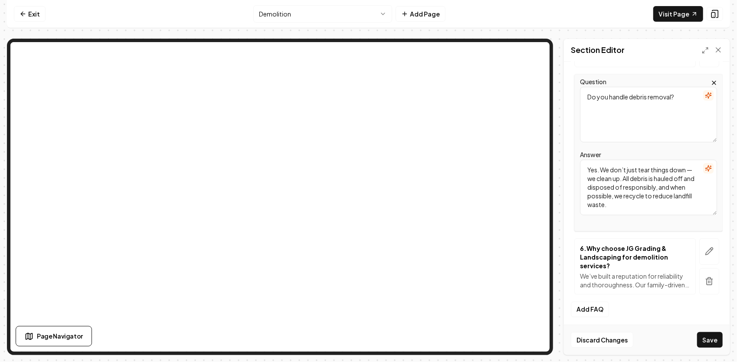
scroll to position [354, 0]
type textarea "Do you handle debris removal?"
click at [705, 249] on icon "button" at bounding box center [709, 250] width 9 height 9
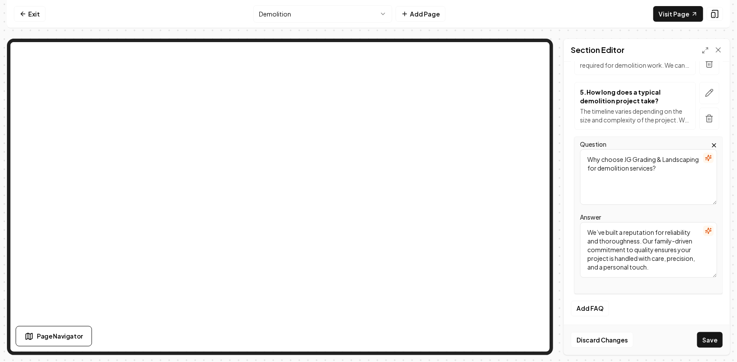
scroll to position [345, 0]
drag, startPoint x: 696, startPoint y: 173, endPoint x: 577, endPoint y: 141, distance: 123.2
click at [577, 140] on div "Question Why choose JG Grading & Landscaping for demolition services? Answer We…" at bounding box center [648, 215] width 148 height 157
type textarea "How long does demolition take?"
drag, startPoint x: 683, startPoint y: 266, endPoint x: 549, endPoint y: 206, distance: 146.6
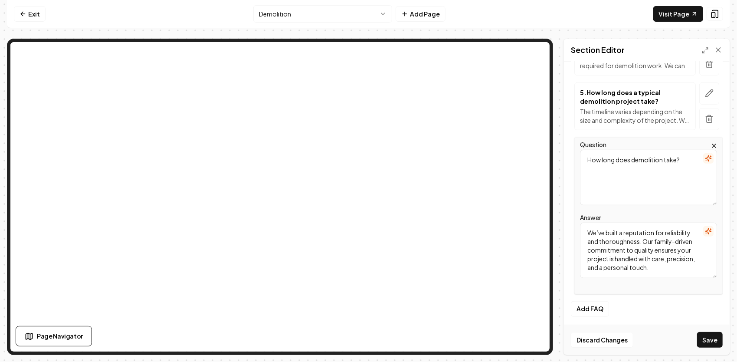
click at [539, 165] on div "Page Settings Section Editor Header Frequently Asked Questions about Demolition…" at bounding box center [368, 197] width 723 height 316
type textarea "Most small structures can be completed in a day or two, while larger or more co…"
click at [598, 307] on button "Add FAQ" at bounding box center [590, 309] width 38 height 16
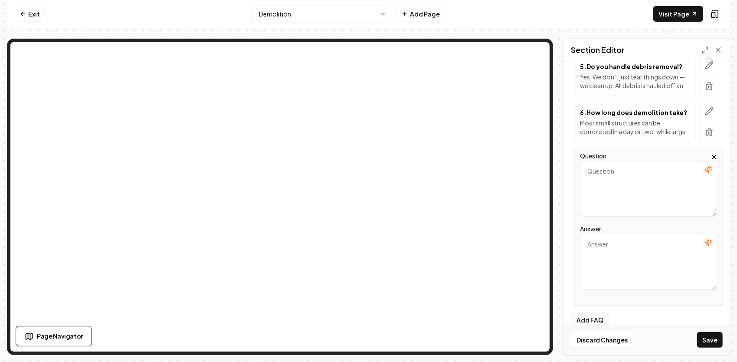
scroll to position [319, 0]
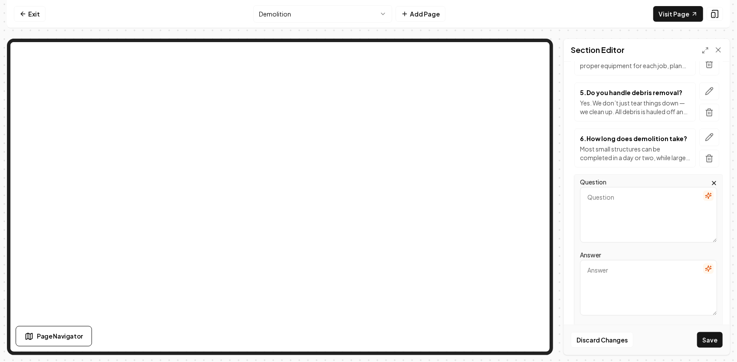
click at [631, 200] on textarea "Question" at bounding box center [648, 215] width 137 height 56
type textarea "Do I need permits for demolition?"
click at [635, 274] on textarea "Answer" at bounding box center [648, 288] width 137 height 56
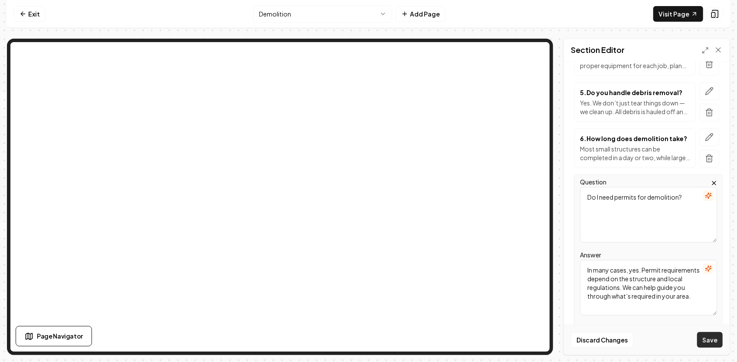
type textarea "In many cases, yes. Permit requirements depend on the structure and local regul…"
click at [714, 343] on button "Save" at bounding box center [710, 340] width 26 height 16
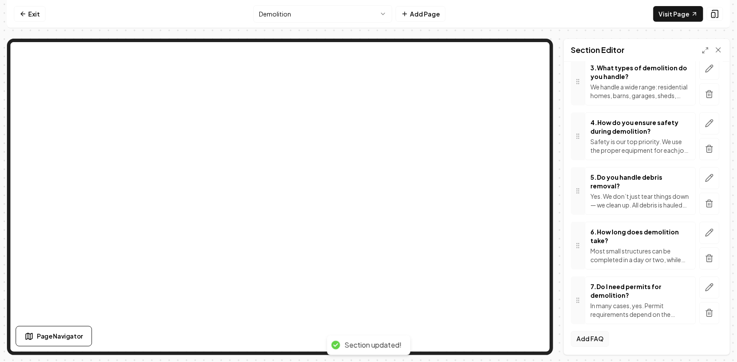
click at [597, 331] on button "Add FAQ" at bounding box center [590, 339] width 38 height 16
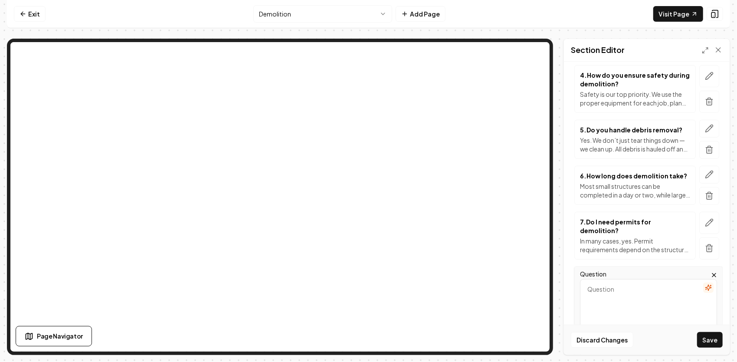
scroll to position [295, 0]
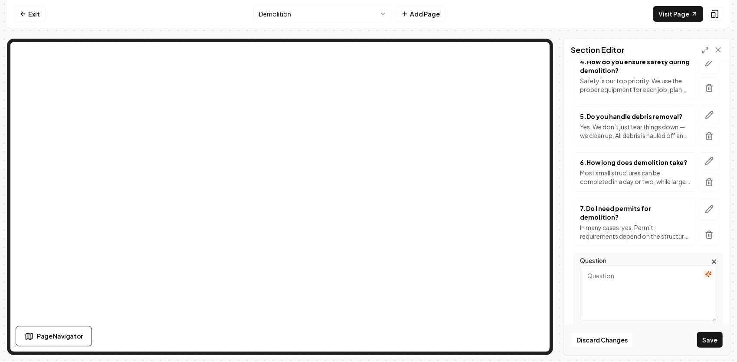
drag, startPoint x: 627, startPoint y: 279, endPoint x: 627, endPoint y: 274, distance: 5.2
click at [627, 279] on textarea "Question" at bounding box center [648, 293] width 137 height 56
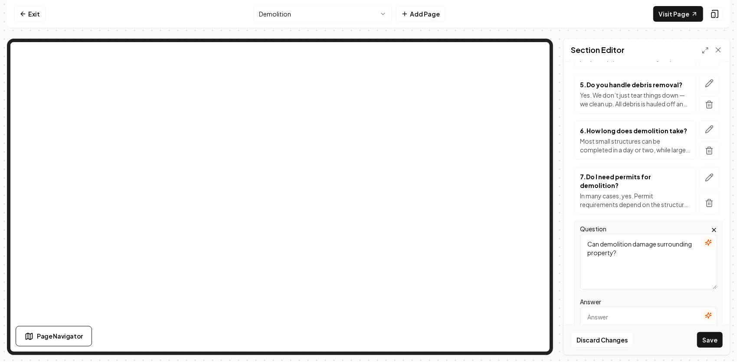
scroll to position [339, 0]
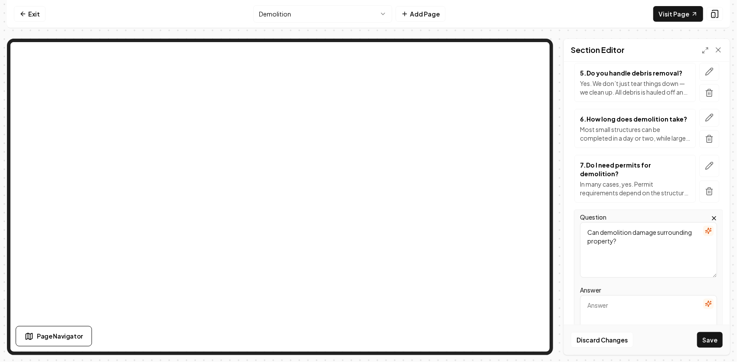
type textarea "Can demolition damage surrounding property?"
click at [613, 306] on textarea "Answer" at bounding box center [648, 323] width 137 height 56
click at [612, 297] on textarea "Answer" at bounding box center [648, 323] width 137 height 56
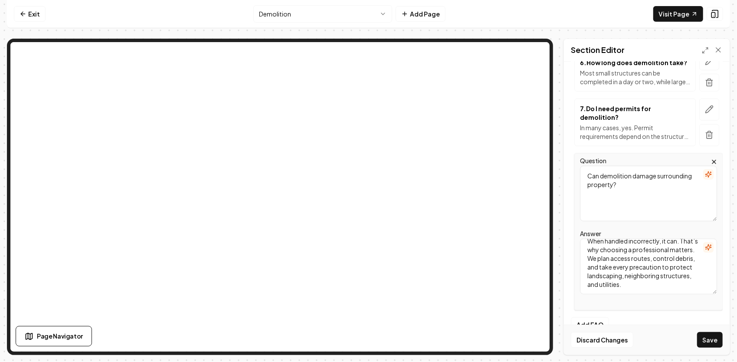
scroll to position [402, 0]
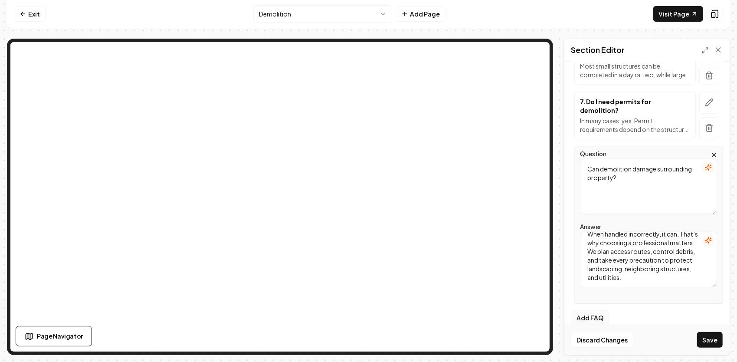
type textarea "When handled incorrectly, it can. That’s why choosing a professional matters. W…"
click at [595, 310] on button "Add FAQ" at bounding box center [590, 318] width 38 height 16
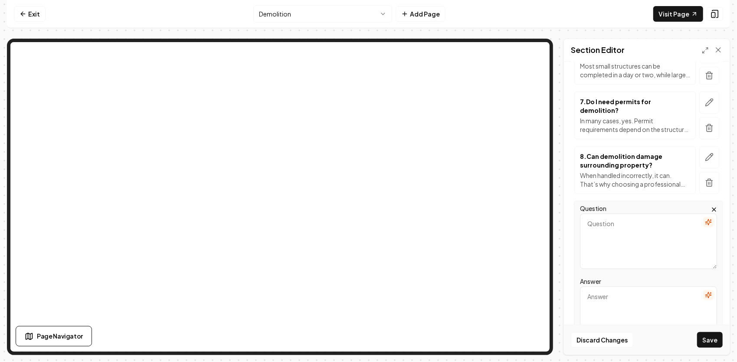
click at [623, 217] on textarea "Question" at bounding box center [648, 241] width 137 height 56
type textarea "Can you combine demolition with other services?"
click at [639, 286] on textarea "Answer" at bounding box center [648, 314] width 137 height 56
click at [604, 286] on textarea "Answer" at bounding box center [648, 314] width 137 height 56
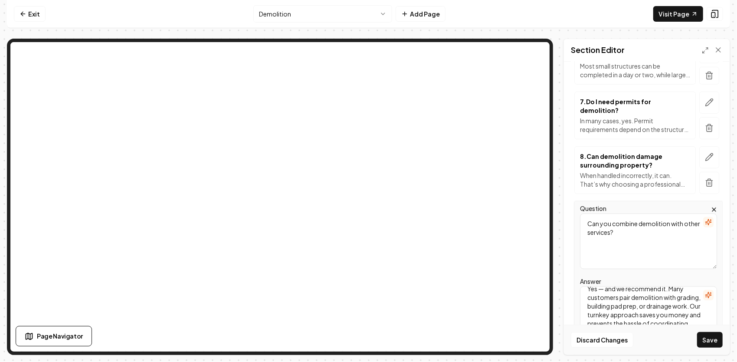
scroll to position [456, 0]
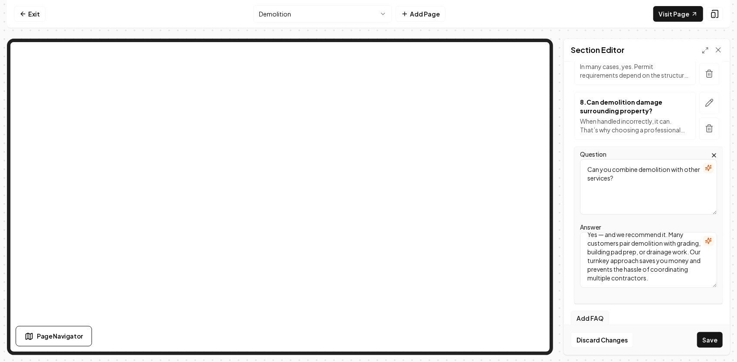
type textarea "Yes — and we recommend it. Many customers pair demolition with grading, buildin…"
click at [601, 311] on button "Add FAQ" at bounding box center [590, 319] width 38 height 16
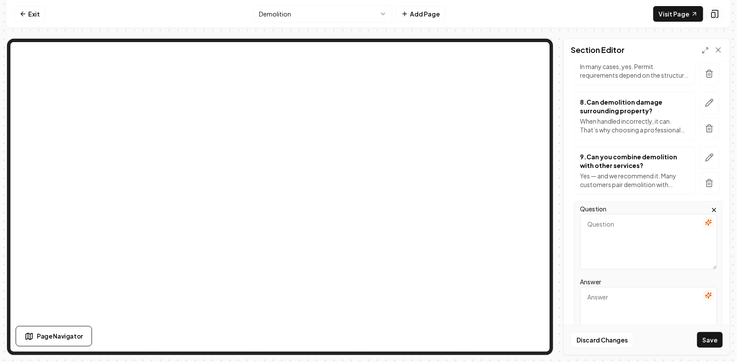
click at [626, 222] on textarea "Question" at bounding box center [648, 242] width 137 height 56
type textarea "Are you insured?"
click at [633, 230] on textarea "Are you insured?" at bounding box center [648, 242] width 137 height 56
click at [600, 287] on textarea "Answer" at bounding box center [648, 315] width 137 height 56
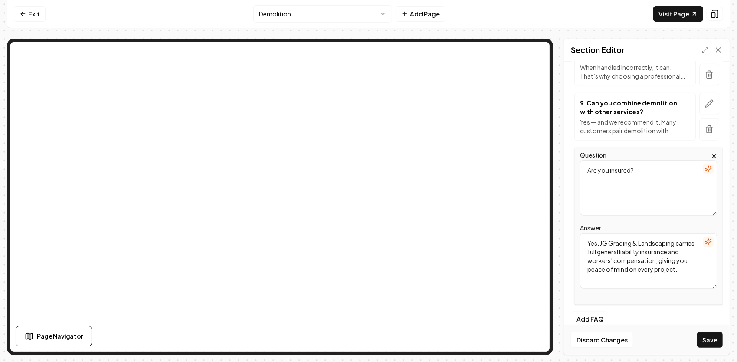
scroll to position [511, 0]
type textarea "Yes. JG Grading & Landscaping carries full general liability insurance and work…"
click at [592, 311] on button "Add FAQ" at bounding box center [590, 319] width 38 height 16
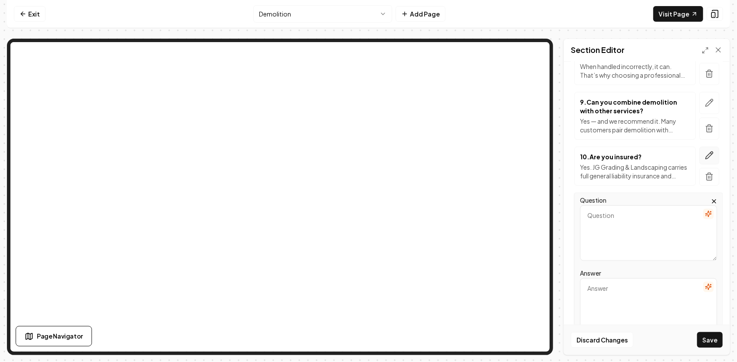
click at [705, 151] on icon "button" at bounding box center [709, 155] width 9 height 9
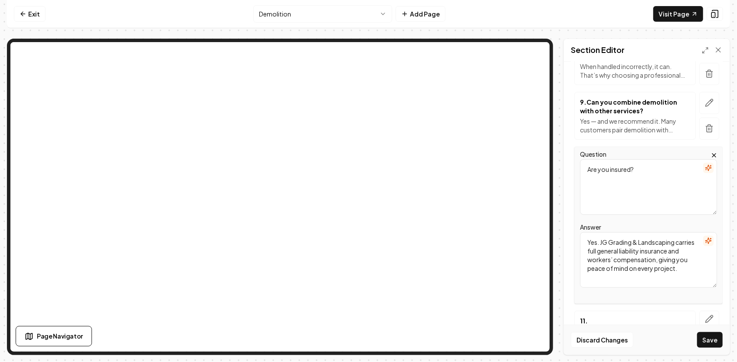
drag, startPoint x: 649, startPoint y: 162, endPoint x: 593, endPoint y: 169, distance: 56.0
click at [593, 169] on textarea "Are you insured?" at bounding box center [648, 187] width 137 height 56
click at [627, 159] on textarea "Are you insured?" at bounding box center [648, 187] width 137 height 56
drag, startPoint x: 646, startPoint y: 154, endPoint x: 585, endPoint y: 161, distance: 61.1
click at [584, 161] on textarea "Are you insured?" at bounding box center [648, 187] width 137 height 56
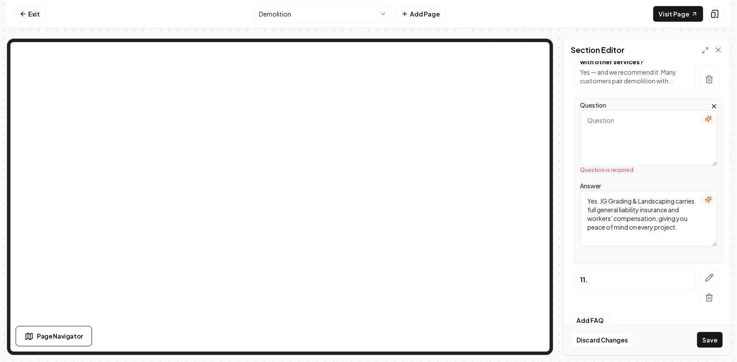
scroll to position [561, 0]
click at [705, 272] on icon "button" at bounding box center [709, 276] width 9 height 9
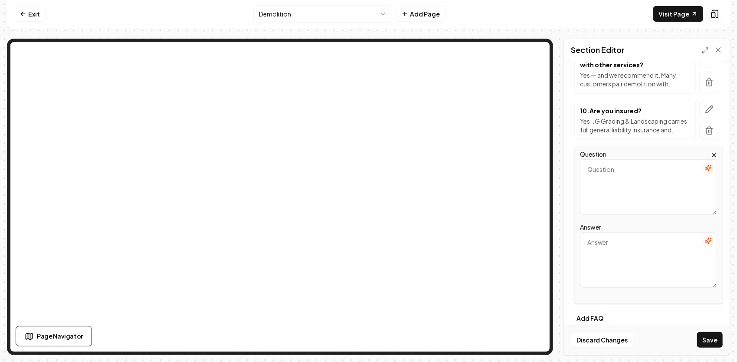
click at [620, 177] on textarea "Question" at bounding box center [648, 187] width 137 height 56
type textarea "Are you insured?"
click at [705, 105] on icon "button" at bounding box center [709, 109] width 9 height 9
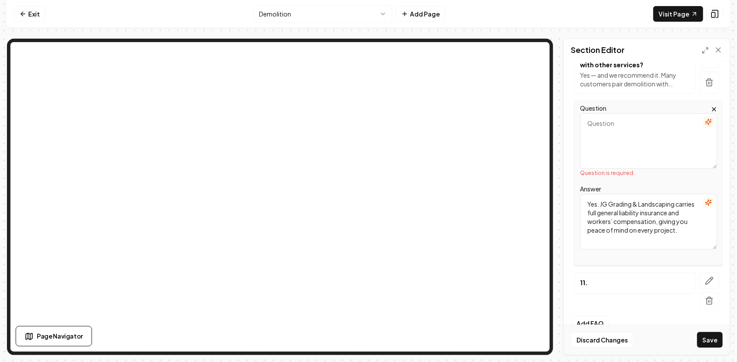
drag, startPoint x: 690, startPoint y: 220, endPoint x: 587, endPoint y: 191, distance: 107.4
click at [587, 194] on textarea "Yes. JG Grading & Landscaping carries full general liability insurance and work…" at bounding box center [648, 222] width 137 height 56
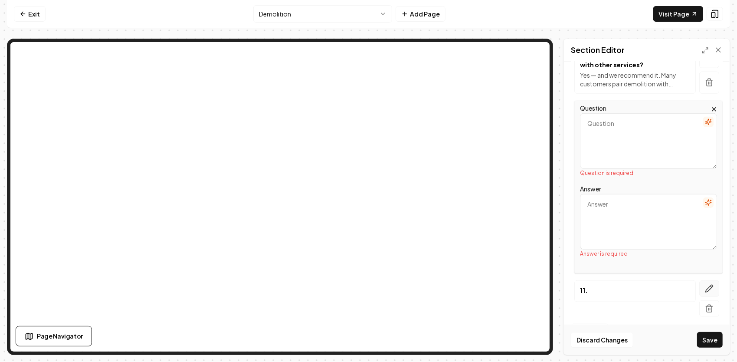
click at [708, 280] on button "button" at bounding box center [709, 288] width 20 height 16
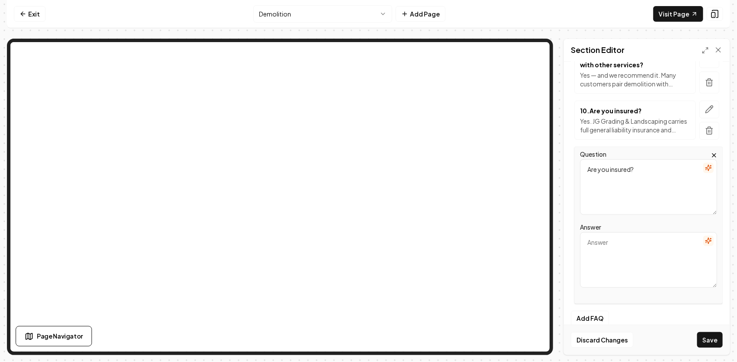
click at [619, 237] on textarea "Answer" at bounding box center [648, 260] width 137 height 56
type textarea "Yes. JG Grading & Landscaping carries full general liability insurance and work…"
click at [705, 105] on icon "button" at bounding box center [709, 109] width 9 height 9
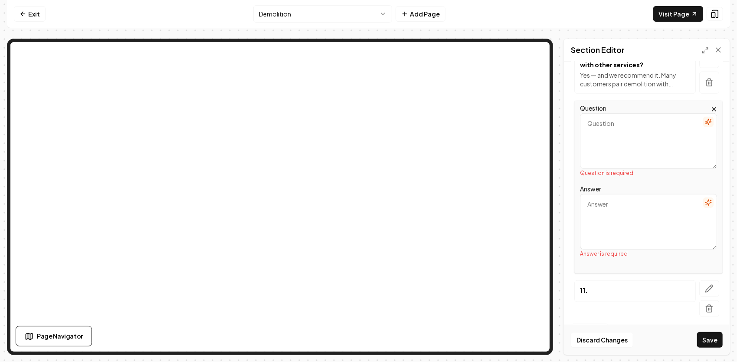
drag, startPoint x: 607, startPoint y: 127, endPoint x: 599, endPoint y: 133, distance: 10.6
click at [607, 127] on textarea "Question" at bounding box center [648, 141] width 137 height 56
click at [606, 113] on textarea "Question" at bounding box center [648, 141] width 137 height 56
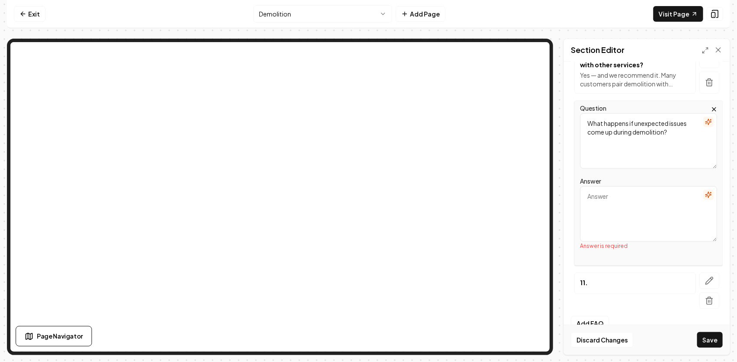
type textarea "What happens if unexpected issues come up during demolition?"
click at [630, 190] on textarea "Answer" at bounding box center [648, 214] width 137 height 56
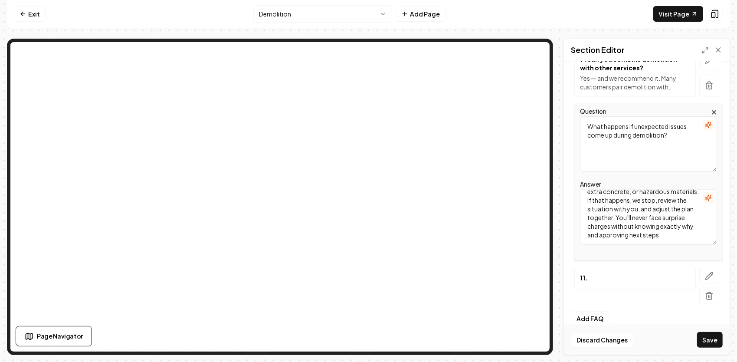
scroll to position [554, 0]
type textarea "Sometimes demo reveals hidden challenges — like underground tanks, extra concre…"
click at [708, 338] on button "Save" at bounding box center [710, 340] width 26 height 16
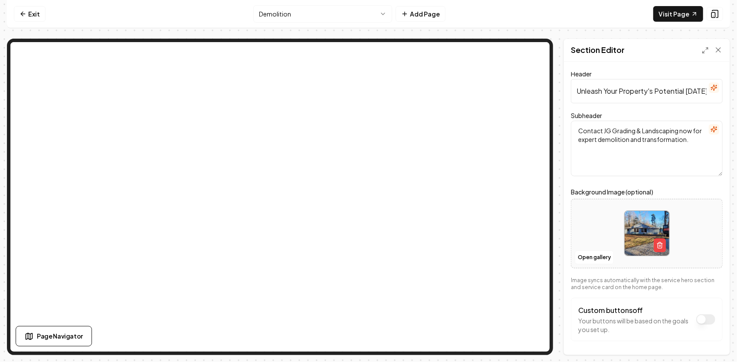
scroll to position [0, 7]
drag, startPoint x: 577, startPoint y: 92, endPoint x: 738, endPoint y: 43, distance: 168.8
click at [737, 43] on html "Computer Required This feature is only available on a computer. Please switch t…" at bounding box center [368, 181] width 737 height 362
click at [626, 93] on input "Header" at bounding box center [647, 91] width 152 height 24
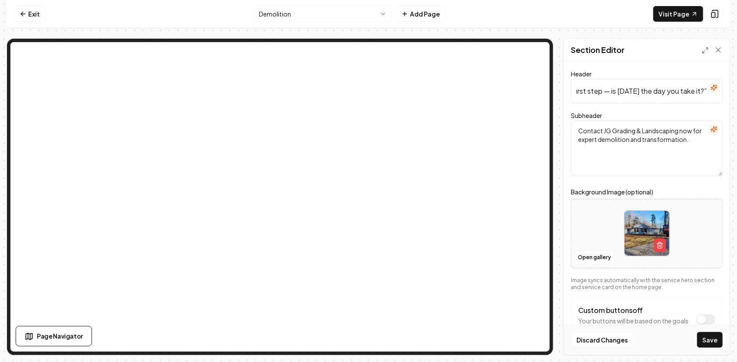
type input "“Demolition is the first step — is [DATE] the day you take it?”"
drag, startPoint x: 580, startPoint y: 131, endPoint x: 709, endPoint y: 152, distance: 131.0
click at [709, 152] on textarea "Contact JG Grading & Landscaping now for expert demolition and transformation." at bounding box center [647, 149] width 152 height 56
type textarea "“Get in touch with [PERSON_NAME] & Landscaping [DATE] for expert demolition and…"
click at [711, 337] on button "Save" at bounding box center [710, 340] width 26 height 16
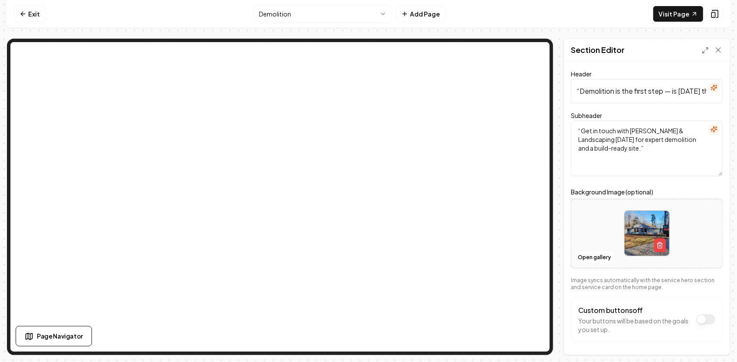
click at [377, 11] on html "Computer Required This feature is only available on a computer. Please switch t…" at bounding box center [368, 181] width 737 height 362
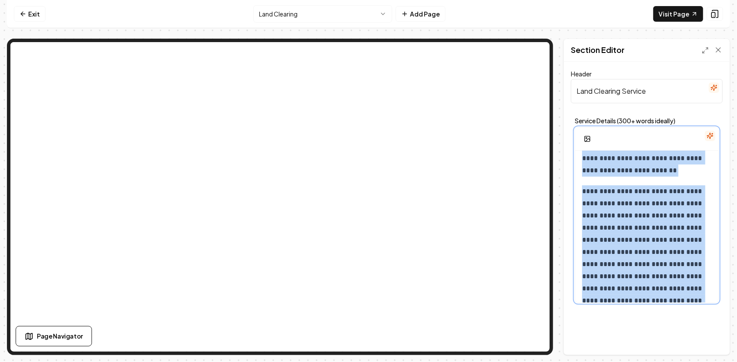
scroll to position [447, 0]
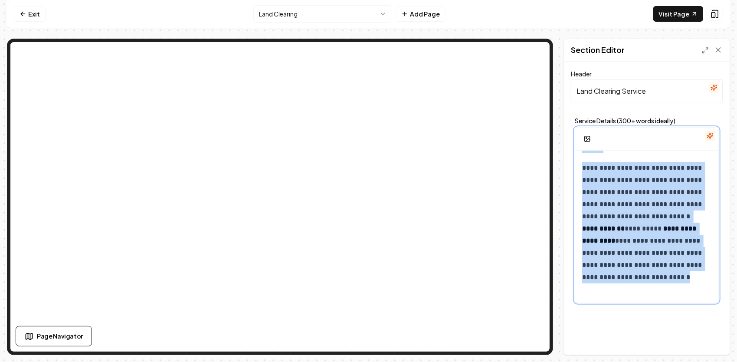
drag, startPoint x: 581, startPoint y: 166, endPoint x: 710, endPoint y: 372, distance: 242.8
click at [710, 361] on html "**********" at bounding box center [368, 181] width 737 height 362
copy div "**********"
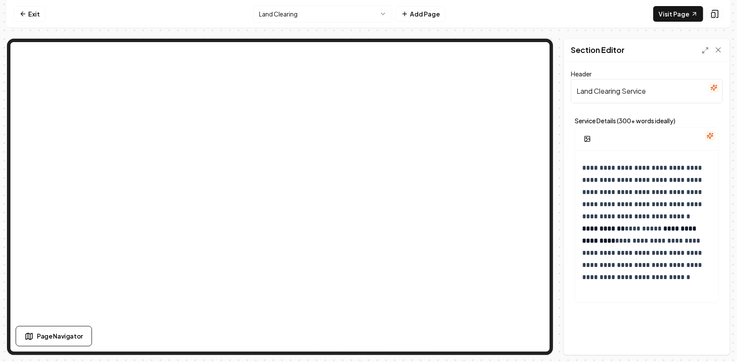
click at [659, 92] on input "Land Clearing Service" at bounding box center [647, 91] width 152 height 24
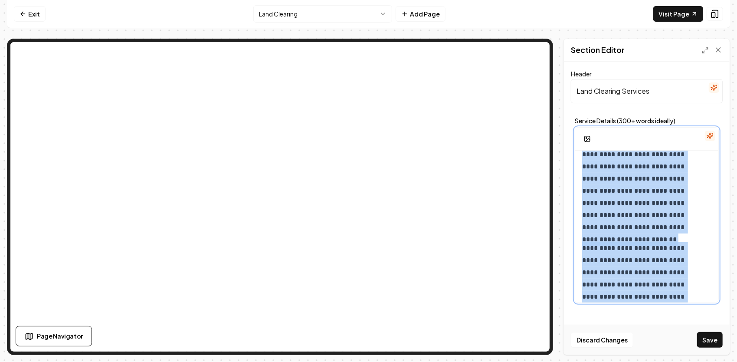
scroll to position [0, 0]
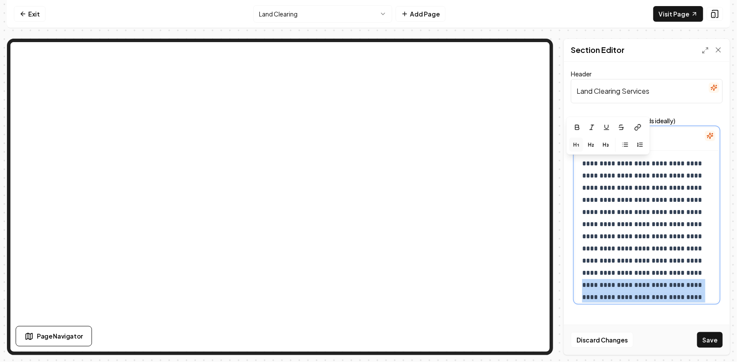
drag, startPoint x: 640, startPoint y: 292, endPoint x: 578, endPoint y: 141, distance: 164.2
click at [578, 141] on div "**********" at bounding box center [647, 215] width 144 height 176
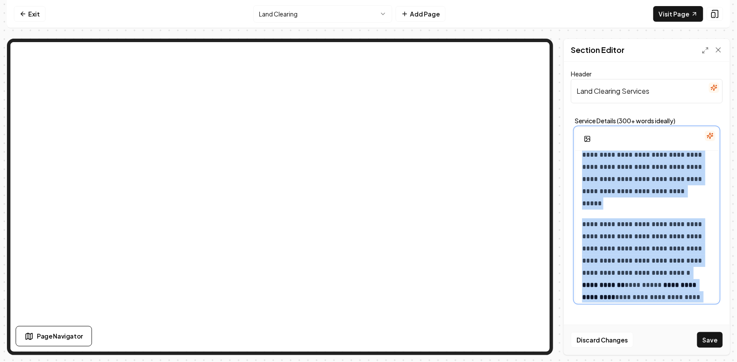
scroll to position [447, 0]
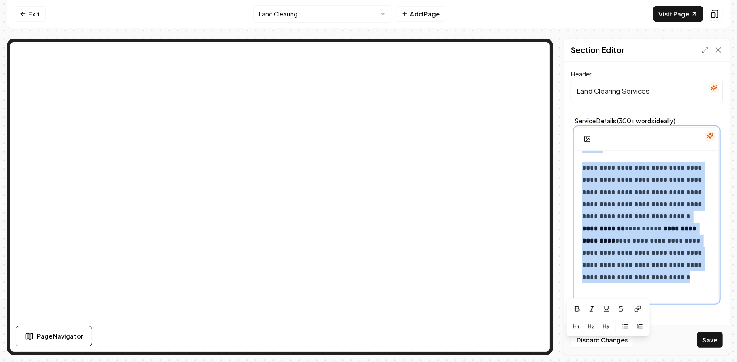
click at [670, 292] on p "**********" at bounding box center [644, 229] width 124 height 134
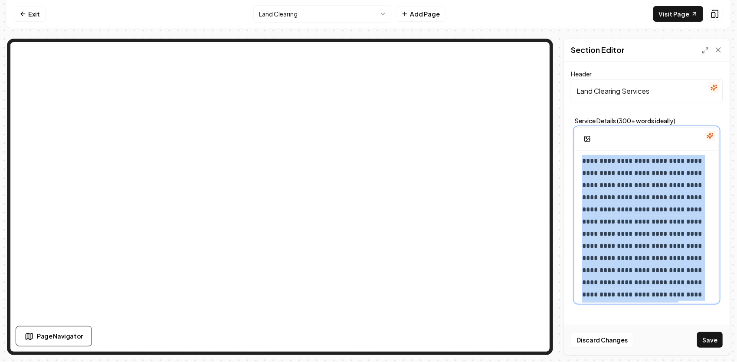
scroll to position [0, 0]
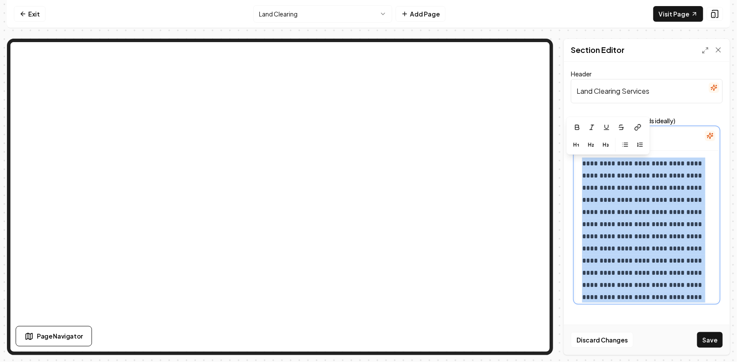
drag, startPoint x: 670, startPoint y: 291, endPoint x: 557, endPoint y: 150, distance: 181.1
click at [557, 150] on div "**********" at bounding box center [368, 197] width 723 height 316
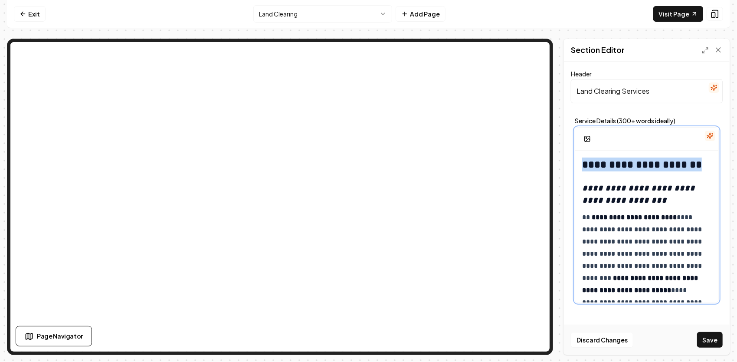
drag, startPoint x: 696, startPoint y: 166, endPoint x: 569, endPoint y: 141, distance: 129.4
click at [569, 141] on div "**********" at bounding box center [647, 208] width 166 height 293
click at [583, 186] on em "**********" at bounding box center [639, 194] width 115 height 21
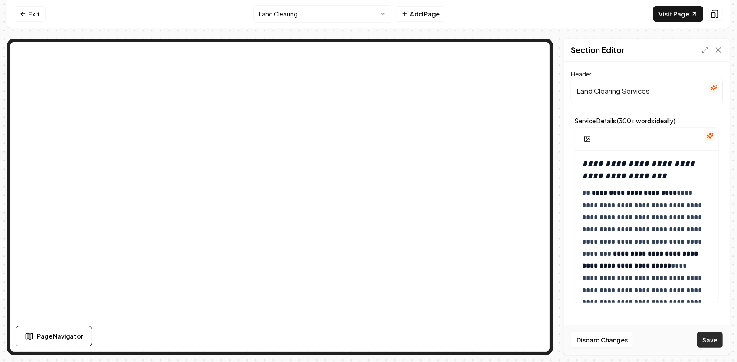
click at [715, 335] on button "Save" at bounding box center [710, 340] width 26 height 16
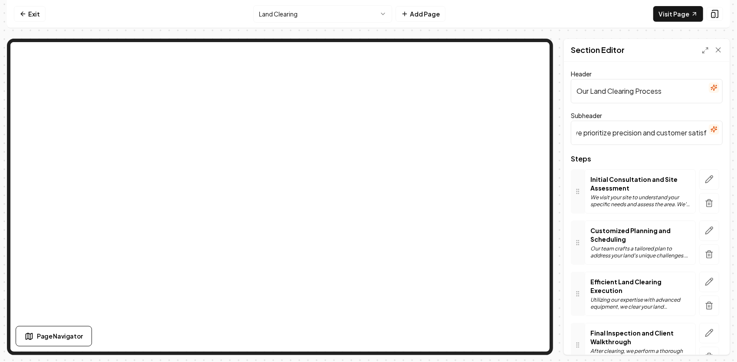
scroll to position [0, 228]
drag, startPoint x: 577, startPoint y: 134, endPoint x: 738, endPoint y: 137, distance: 161.4
click at [737, 137] on html "Computer Required This feature is only available on a computer. Please switch t…" at bounding box center [368, 181] width 737 height 362
drag, startPoint x: 678, startPoint y: 97, endPoint x: 565, endPoint y: 102, distance: 113.3
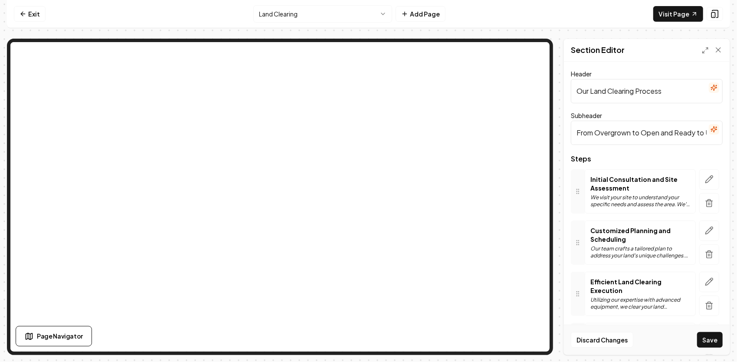
click at [565, 102] on div "Header Our Land Clearing Process Subheader From Overgrown to Open and Ready to …" at bounding box center [647, 208] width 166 height 293
click at [705, 179] on icon "button" at bounding box center [709, 179] width 9 height 9
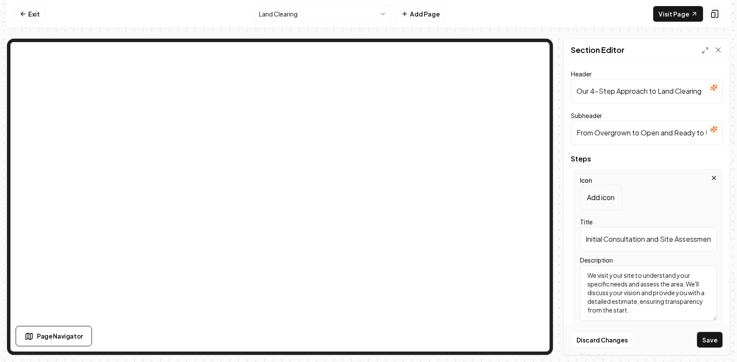
drag, startPoint x: 672, startPoint y: 310, endPoint x: 582, endPoint y: 272, distance: 97.0
click at [582, 272] on textarea "We visit your site to understand your specific needs and assess the area. We'll…" at bounding box center [648, 293] width 137 height 56
drag, startPoint x: 587, startPoint y: 237, endPoint x: 737, endPoint y: 209, distance: 152.6
click at [737, 210] on html "Computer Required This feature is only available on a computer. Please switch t…" at bounding box center [368, 181] width 737 height 362
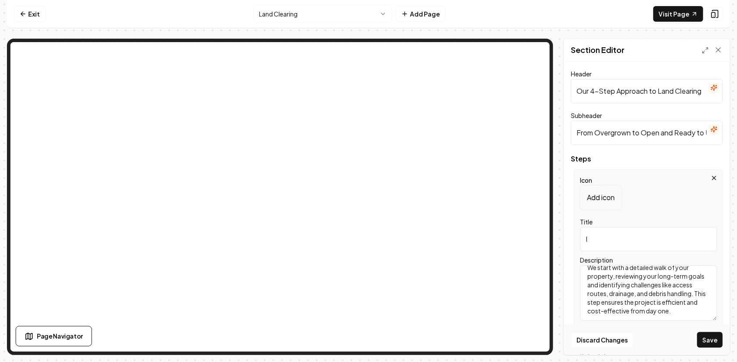
scroll to position [0, 0]
drag, startPoint x: 611, startPoint y: 240, endPoint x: 549, endPoint y: 241, distance: 62.0
click at [518, 202] on div "Page Settings Section Editor Header Our 4-Step Approach to Land Clearing Subhea…" at bounding box center [368, 197] width 723 height 316
click at [638, 244] on input "Title" at bounding box center [648, 239] width 137 height 24
drag, startPoint x: 638, startPoint y: 244, endPoint x: 636, endPoint y: 239, distance: 5.1
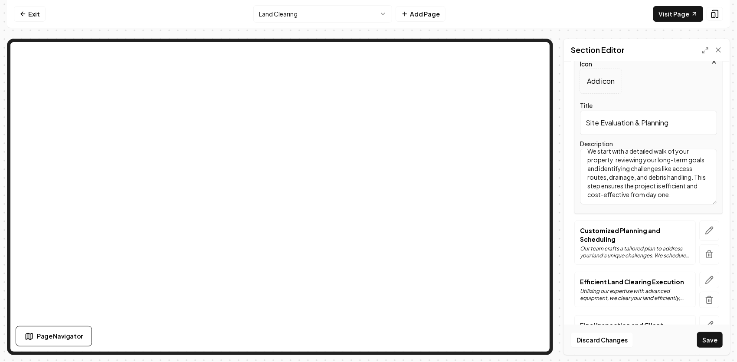
scroll to position [130, 0]
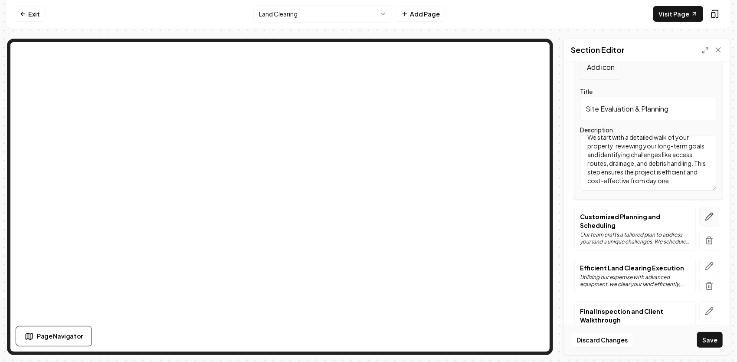
click at [706, 213] on icon "button" at bounding box center [709, 216] width 7 height 7
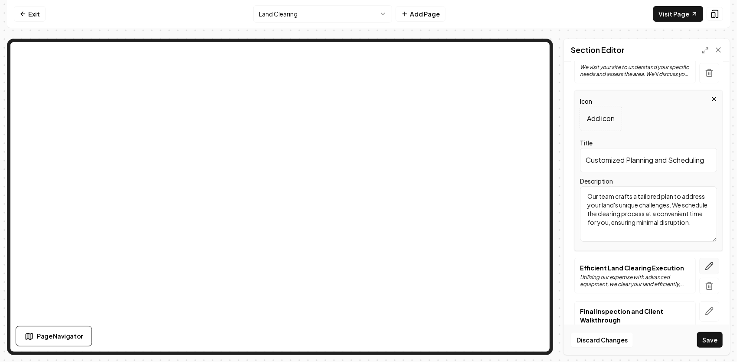
click at [709, 261] on button "button" at bounding box center [709, 266] width 20 height 16
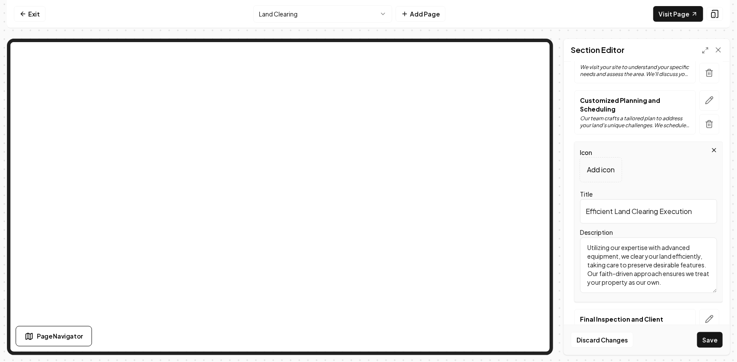
drag, startPoint x: 663, startPoint y: 291, endPoint x: 567, endPoint y: 243, distance: 106.5
click at [567, 243] on div "Header Our 4-Step Approach to Land Clearing Subheader From Overgrown to Open an…" at bounding box center [647, 208] width 166 height 293
drag, startPoint x: 691, startPoint y: 244, endPoint x: 590, endPoint y: 238, distance: 101.7
click at [590, 238] on textarea "Tree, [PERSON_NAME] & Vegetation Removal" at bounding box center [648, 265] width 137 height 56
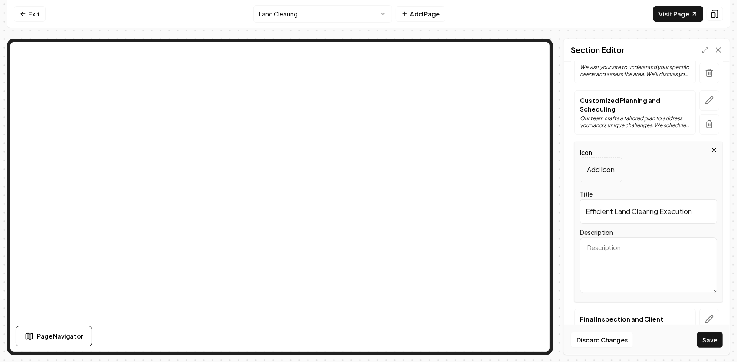
drag, startPoint x: 698, startPoint y: 216, endPoint x: 549, endPoint y: 208, distance: 148.6
click at [537, 167] on div "Page Settings Section Editor Header Our 4-Step Approach to Land Clearing Subhea…" at bounding box center [368, 197] width 723 height 316
click at [665, 242] on textarea "Description" at bounding box center [648, 265] width 137 height 56
click at [594, 247] on textarea "Description" at bounding box center [648, 265] width 137 height 56
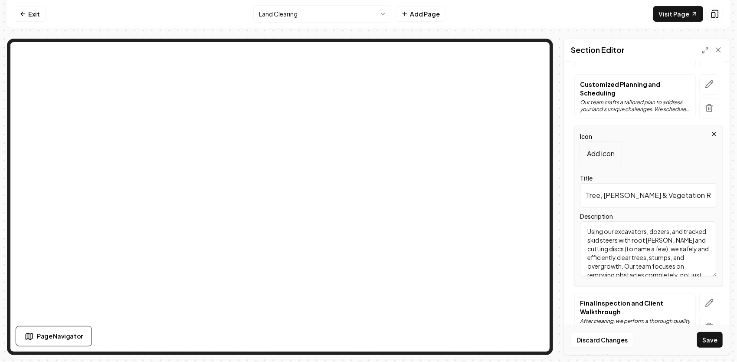
scroll to position [103, 0]
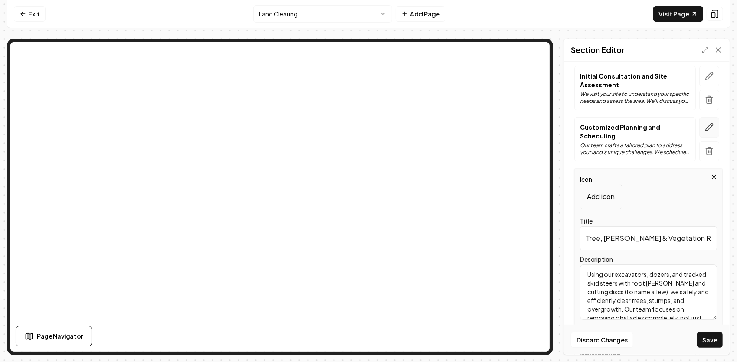
click at [705, 126] on icon "button" at bounding box center [709, 127] width 9 height 9
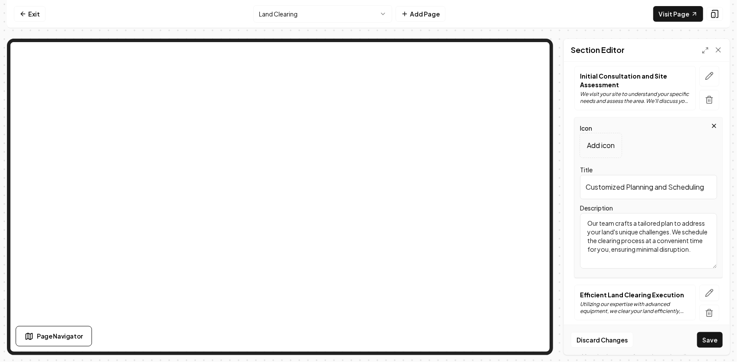
drag, startPoint x: 652, startPoint y: 260, endPoint x: 560, endPoint y: 201, distance: 108.3
click at [560, 201] on div "Page Settings Section Editor Header Our 4-Step Approach to Land Clearing Subhea…" at bounding box center [368, 197] width 723 height 316
drag, startPoint x: 587, startPoint y: 190, endPoint x: 738, endPoint y: 201, distance: 151.4
click at [737, 201] on html "Computer Required This feature is only available on a computer. Please switch t…" at bounding box center [368, 181] width 737 height 362
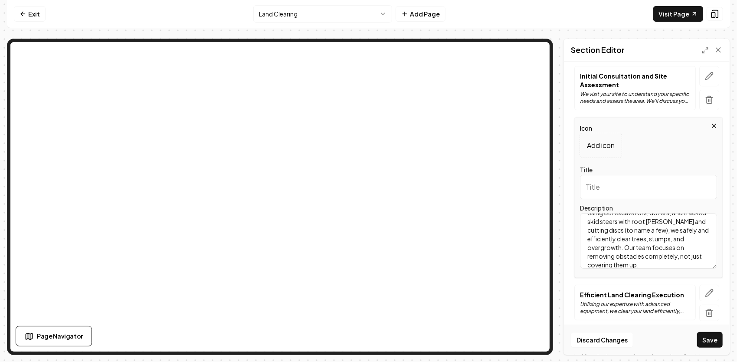
scroll to position [0, 0]
click at [638, 190] on input "Title" at bounding box center [648, 187] width 137 height 24
click at [705, 295] on icon "button" at bounding box center [709, 292] width 9 height 9
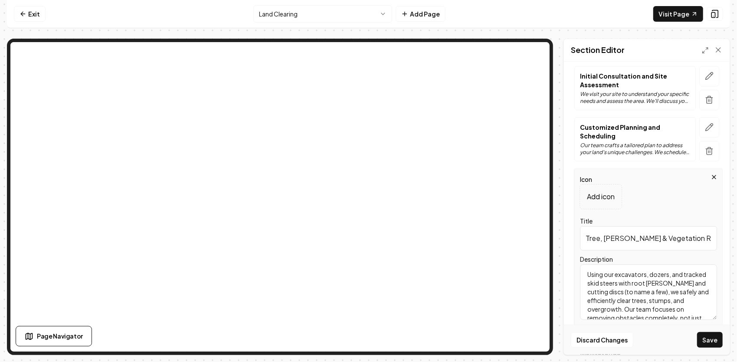
drag, startPoint x: 585, startPoint y: 239, endPoint x: 737, endPoint y: 238, distance: 151.8
click at [737, 240] on html "Computer Required This feature is only available on a computer. Please switch t…" at bounding box center [368, 181] width 737 height 362
drag, startPoint x: 688, startPoint y: 316, endPoint x: 564, endPoint y: 241, distance: 144.5
click at [567, 239] on div "Header Our 4-Step Approach to Land Clearing Subheader From Overgrown to Open an…" at bounding box center [647, 208] width 166 height 293
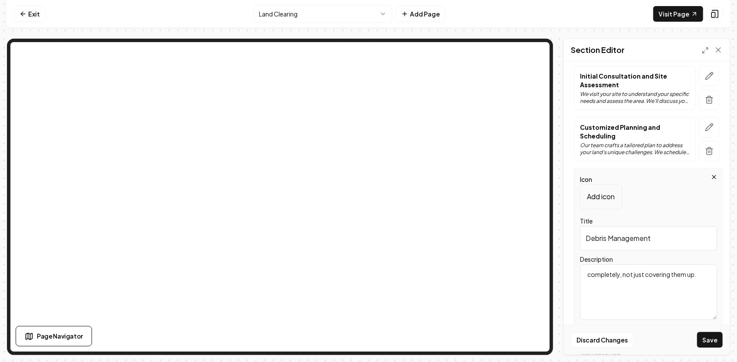
drag, startPoint x: 696, startPoint y: 278, endPoint x: 544, endPoint y: 267, distance: 151.8
click at [521, 223] on div "Page Settings Section Editor Header Our 4-Step Approach to Land Clearing Subhea…" at bounding box center [368, 197] width 723 height 316
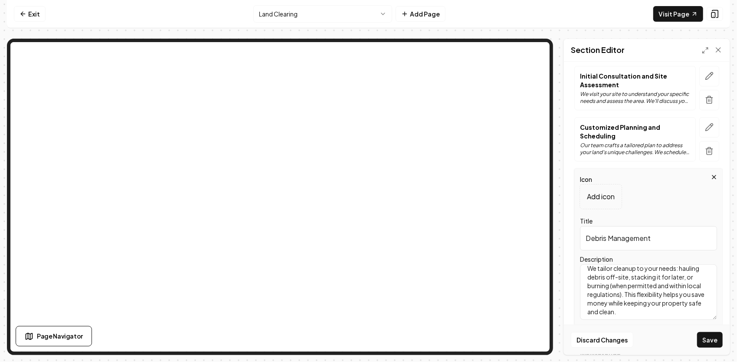
scroll to position [7, 0]
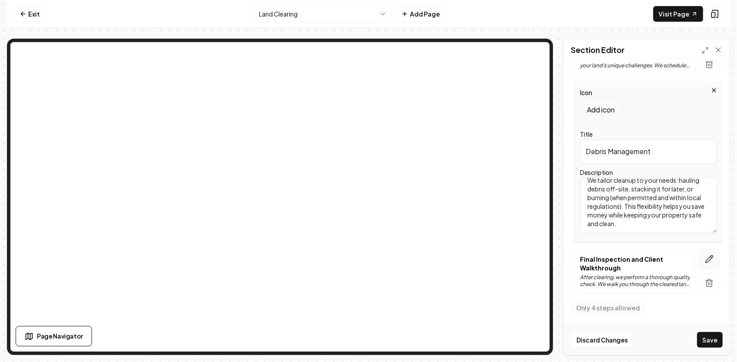
click at [699, 261] on button "button" at bounding box center [709, 259] width 20 height 20
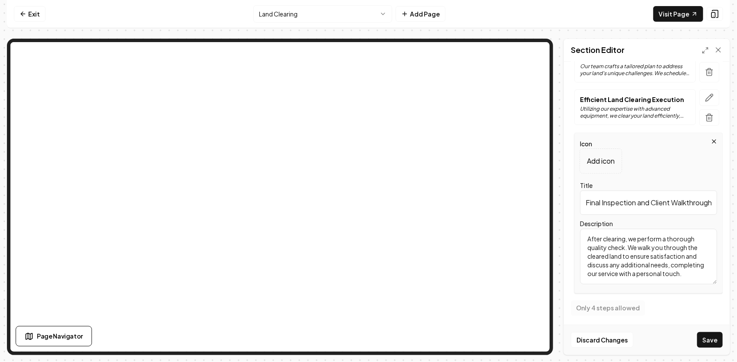
scroll to position [0, 9]
drag, startPoint x: 584, startPoint y: 201, endPoint x: 722, endPoint y: 200, distance: 138.0
click at [722, 199] on div "Header Our 4-Step Approach to Land Clearing Subheader From Overgrown to Open an…" at bounding box center [647, 208] width 166 height 293
click at [628, 202] on input "Final Inspection and Client Walkthrough" at bounding box center [648, 202] width 137 height 24
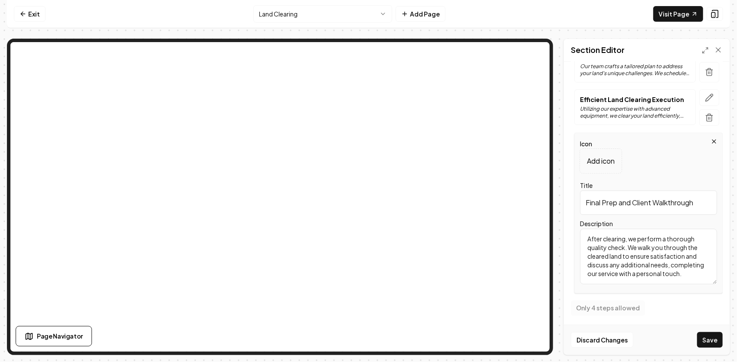
drag, startPoint x: 585, startPoint y: 238, endPoint x: 695, endPoint y: 306, distance: 129.4
click at [695, 306] on form "Header Our 4-Step Approach to Land Clearing Subheader From Overgrown to Open an…" at bounding box center [647, 115] width 152 height 459
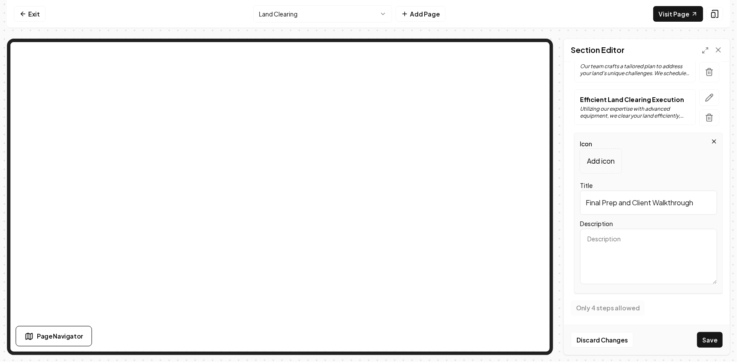
scroll to position [0, 0]
click at [604, 236] on textarea "Description" at bounding box center [648, 257] width 137 height 56
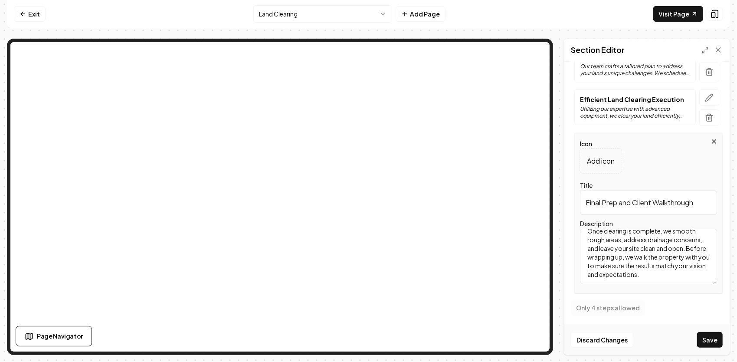
scroll to position [16, 0]
click at [706, 336] on button "Save" at bounding box center [710, 340] width 26 height 16
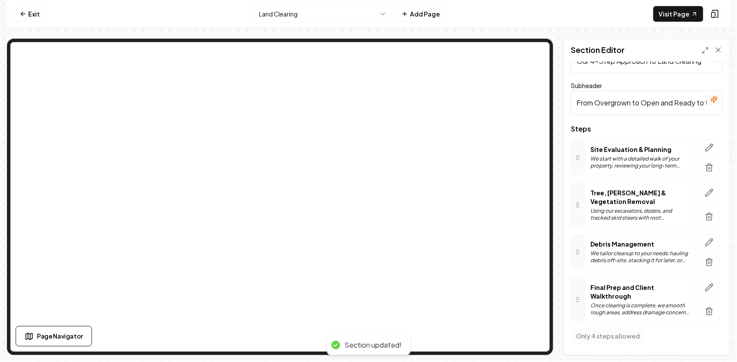
scroll to position [28, 0]
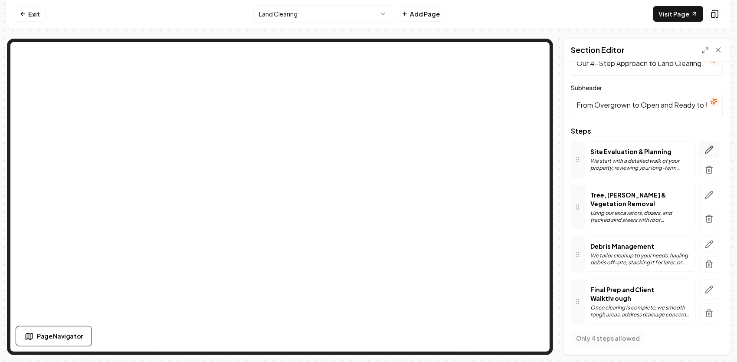
click at [705, 149] on icon "button" at bounding box center [709, 149] width 9 height 9
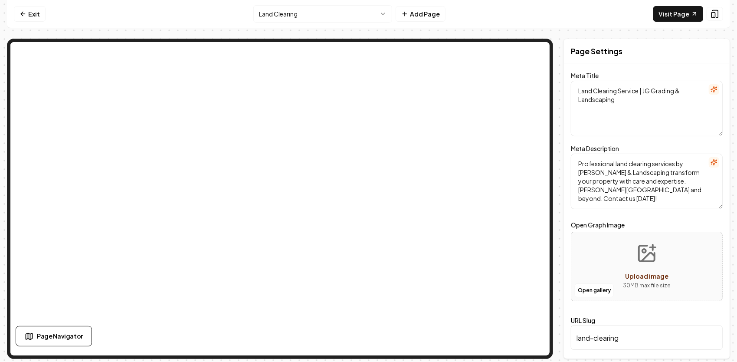
scroll to position [0, 0]
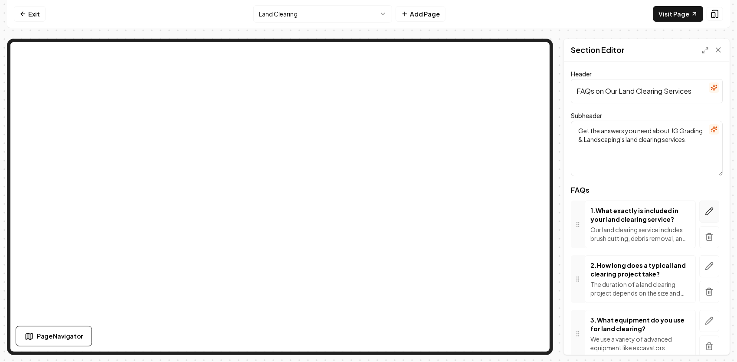
click at [705, 211] on icon "button" at bounding box center [709, 211] width 9 height 9
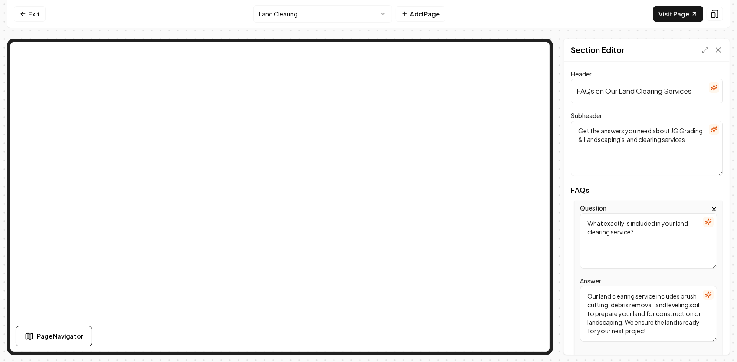
drag, startPoint x: 646, startPoint y: 235, endPoint x: 581, endPoint y: 222, distance: 65.4
click at [581, 222] on textarea "What exactly is included in your land clearing service?" at bounding box center [648, 241] width 137 height 56
drag, startPoint x: 690, startPoint y: 226, endPoint x: 682, endPoint y: 226, distance: 8.3
click at [682, 226] on textarea "How much does land clearing cost" at bounding box center [648, 241] width 137 height 56
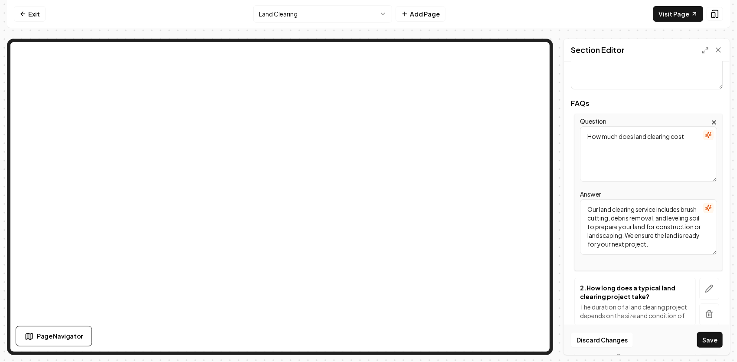
drag, startPoint x: 655, startPoint y: 249, endPoint x: 559, endPoint y: 198, distance: 109.1
click at [559, 198] on div "Page Settings Section Editor Header FAQs on Our Land Clearing Services Subheade…" at bounding box center [368, 197] width 723 height 316
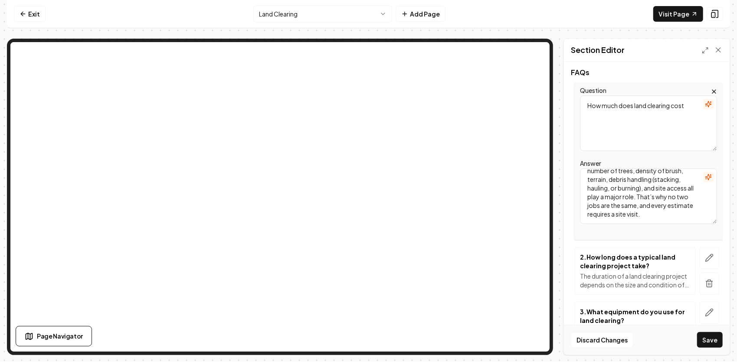
scroll to position [174, 0]
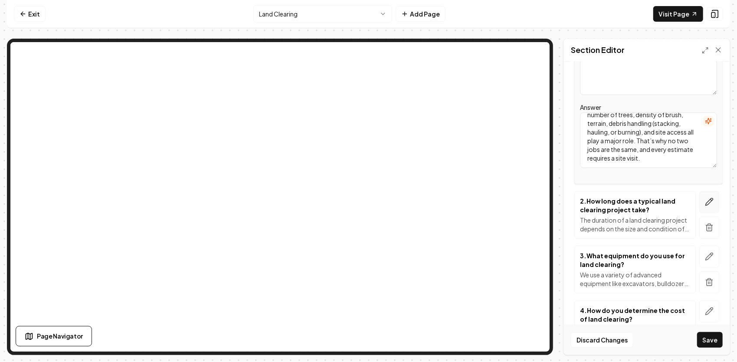
click at [709, 199] on button "button" at bounding box center [709, 202] width 20 height 22
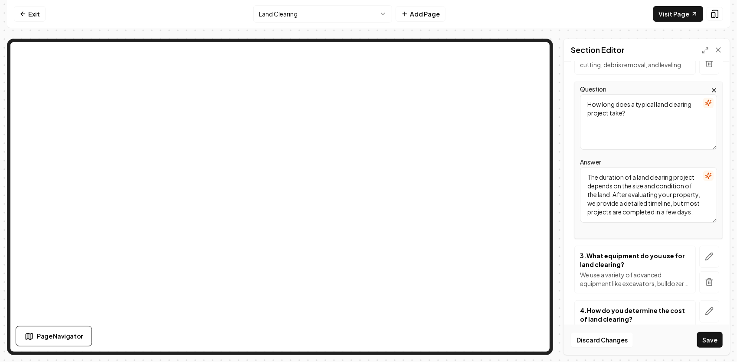
scroll to position [0, 0]
drag, startPoint x: 631, startPoint y: 212, endPoint x: 577, endPoint y: 153, distance: 79.2
click at [577, 153] on div "Question How long does a typical land clearing project take? Answer The duratio…" at bounding box center [648, 160] width 148 height 157
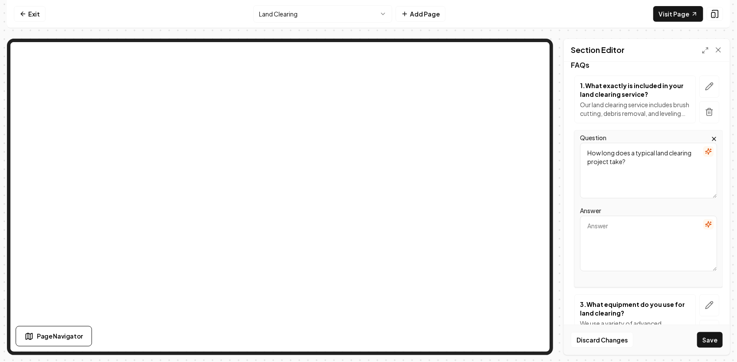
scroll to position [87, 0]
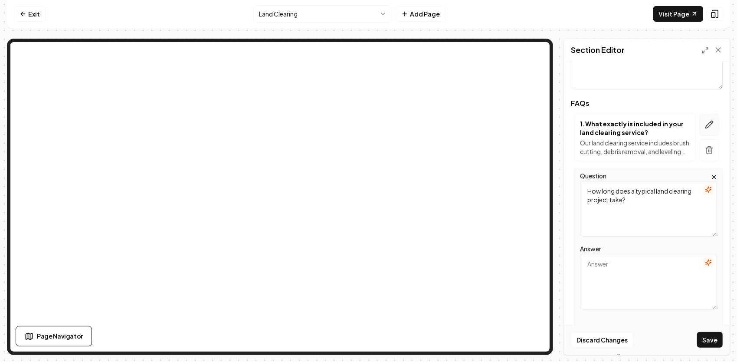
click at [706, 121] on icon "button" at bounding box center [709, 124] width 7 height 7
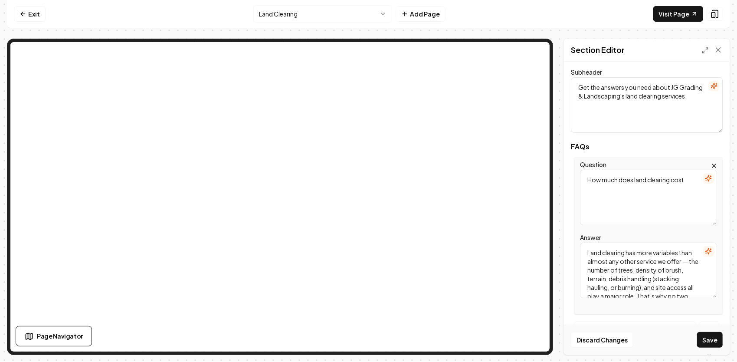
scroll to position [33, 0]
drag, startPoint x: 586, startPoint y: 249, endPoint x: 679, endPoint y: 333, distance: 125.7
click at [679, 333] on form "Header FAQs on Our Land Clearing Services Subheader Get the answers you need ab…" at bounding box center [647, 332] width 152 height 615
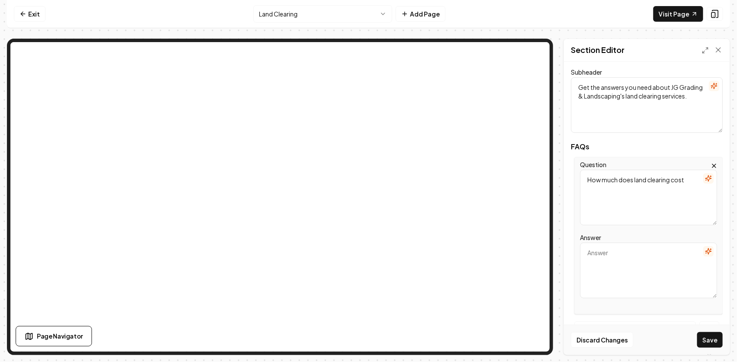
scroll to position [0, 0]
click at [678, 188] on textarea "How much does land clearing cost" at bounding box center [648, 198] width 137 height 56
click at [639, 257] on textarea "Answer" at bounding box center [648, 270] width 137 height 56
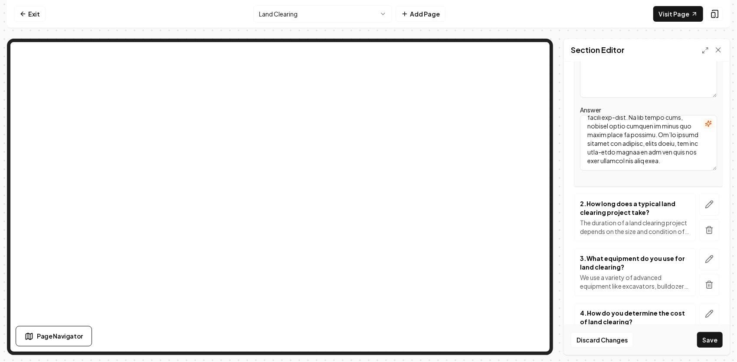
scroll to position [174, 0]
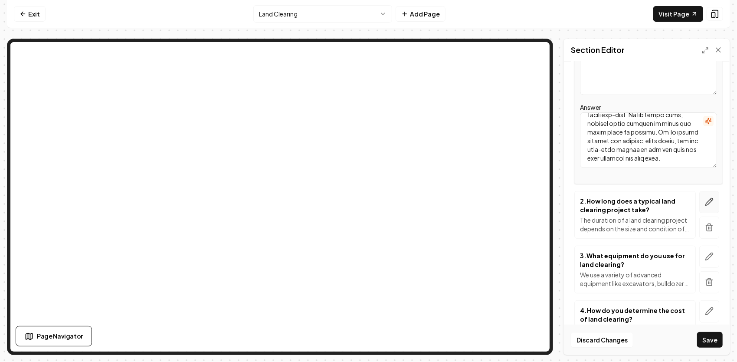
click at [705, 204] on icon "button" at bounding box center [709, 201] width 9 height 9
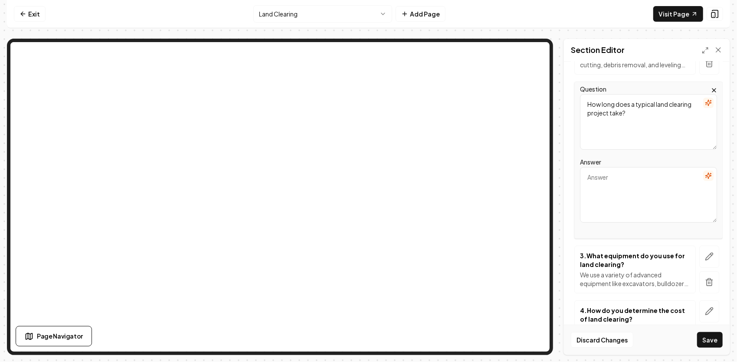
drag, startPoint x: 658, startPoint y: 120, endPoint x: 573, endPoint y: 89, distance: 90.3
click at [573, 89] on div "Question How long does a typical land clearing project take? Answer" at bounding box center [647, 160] width 152 height 157
click at [644, 183] on textarea "Answer" at bounding box center [648, 195] width 137 height 56
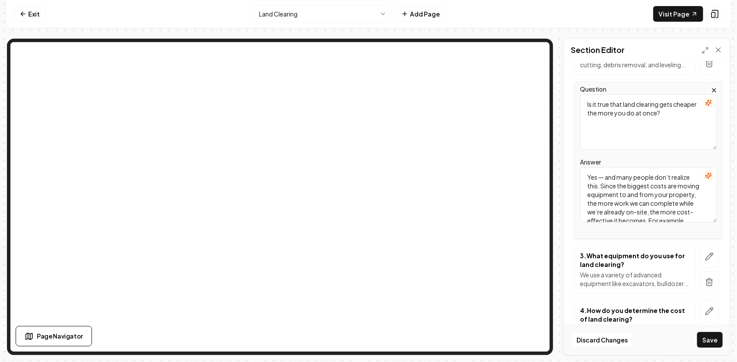
scroll to position [97, 0]
click at [699, 256] on button "button" at bounding box center [709, 257] width 20 height 22
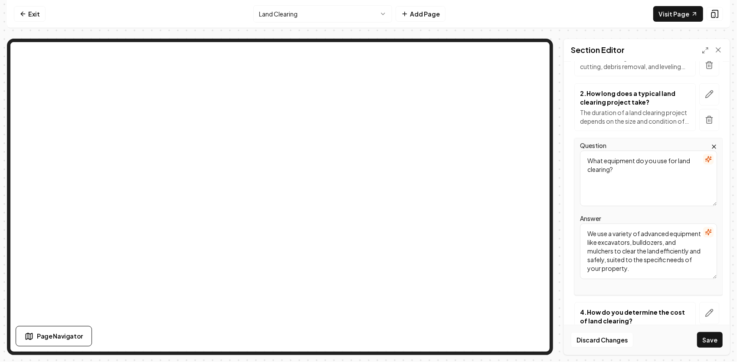
scroll to position [130, 0]
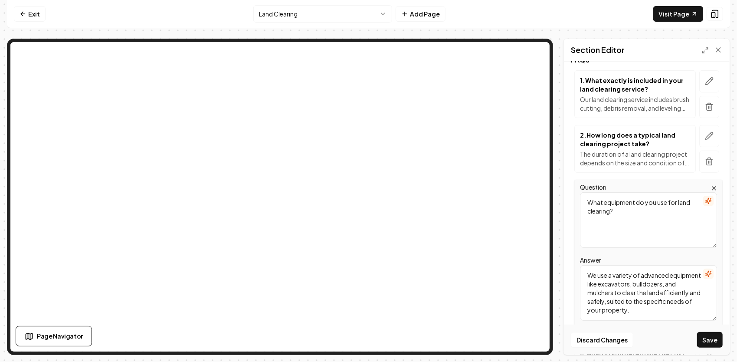
drag, startPoint x: 633, startPoint y: 213, endPoint x: 589, endPoint y: 193, distance: 48.4
click at [589, 193] on textarea "What equipment do you use for land clearing?" at bounding box center [648, 220] width 137 height 56
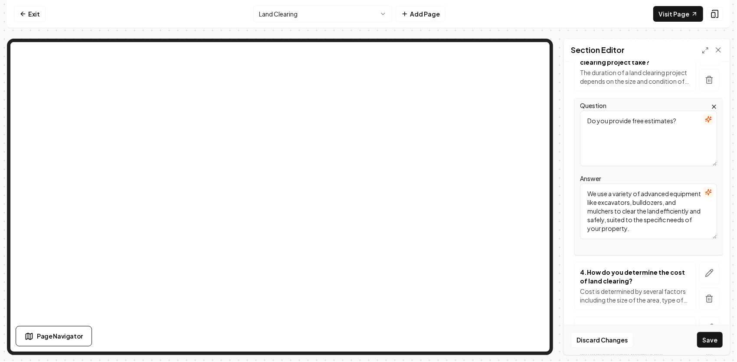
scroll to position [217, 0]
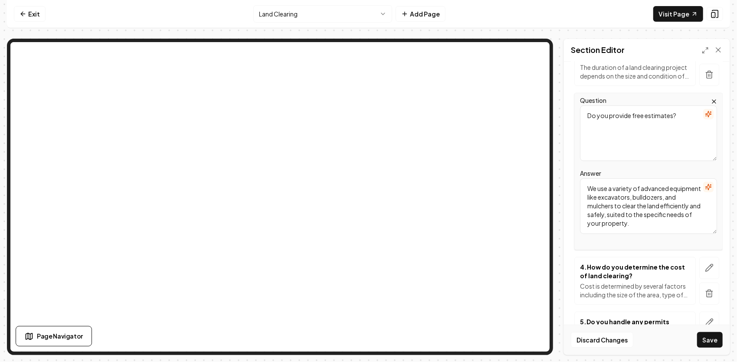
drag, startPoint x: 690, startPoint y: 221, endPoint x: 567, endPoint y: 168, distance: 133.5
click at [567, 168] on div "Header FAQs on Our Land Clearing Services Subheader Get the answers you need ab…" at bounding box center [647, 208] width 166 height 293
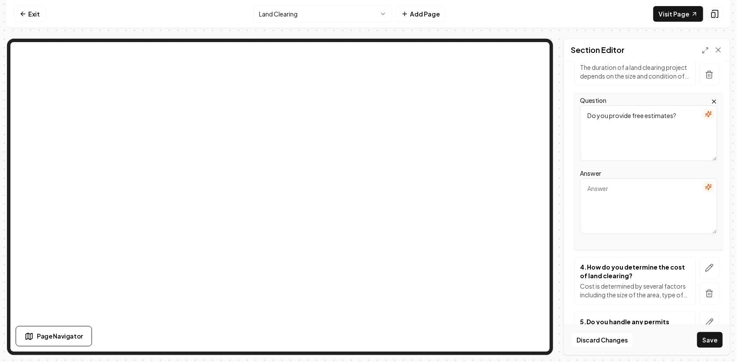
click at [600, 191] on textarea "Answer" at bounding box center [648, 206] width 137 height 56
click at [706, 267] on icon "button" at bounding box center [709, 267] width 7 height 7
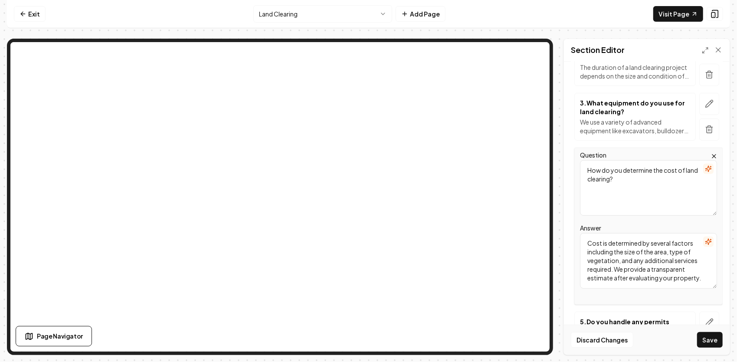
drag, startPoint x: 646, startPoint y: 184, endPoint x: 585, endPoint y: 168, distance: 62.6
click at [585, 168] on textarea "How do you determine the cost of land clearing?" at bounding box center [648, 188] width 137 height 56
drag, startPoint x: 669, startPoint y: 275, endPoint x: 588, endPoint y: 236, distance: 90.6
click at [587, 236] on textarea "Cost is determined by several factors including the size of the area, type of v…" at bounding box center [648, 261] width 137 height 56
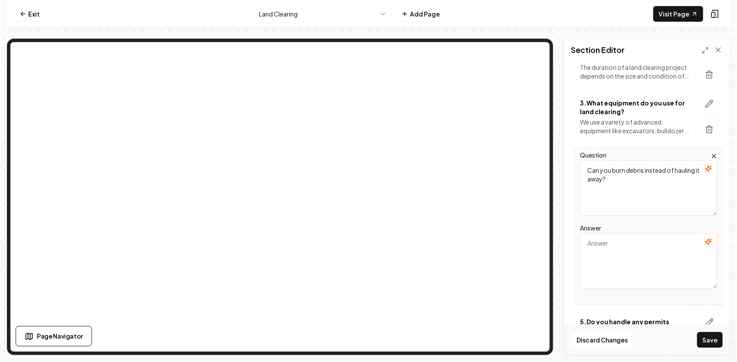
click at [595, 236] on textarea "Answer" at bounding box center [648, 261] width 137 height 56
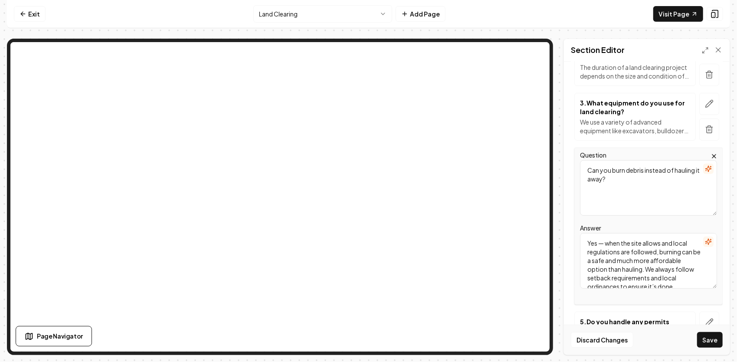
scroll to position [10, 0]
click at [705, 318] on icon "button" at bounding box center [709, 322] width 9 height 9
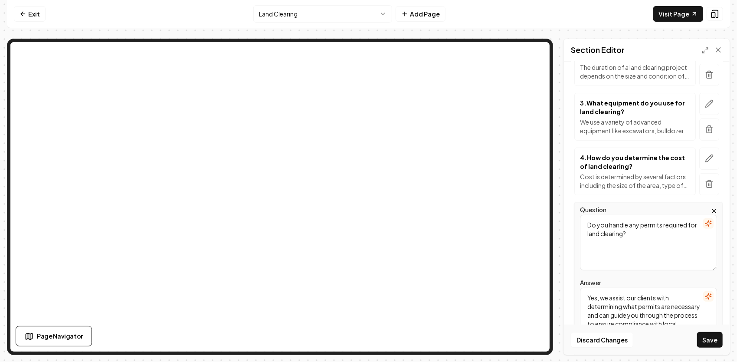
drag, startPoint x: 649, startPoint y: 239, endPoint x: 560, endPoint y: 211, distance: 93.0
click at [560, 211] on div "Page Settings Section Editor Header FAQs on Our Land Clearing Services Subheade…" at bounding box center [368, 197] width 723 height 316
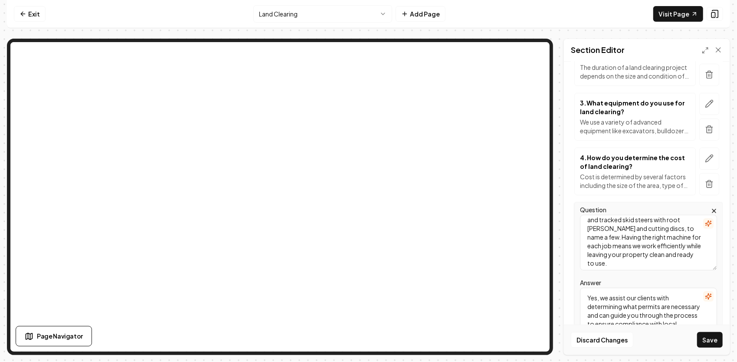
scroll to position [0, 0]
drag, startPoint x: 678, startPoint y: 265, endPoint x: 557, endPoint y: 190, distance: 142.4
click at [557, 190] on div "Page Settings Section Editor Header FAQs on Our Land Clearing Services Subheade…" at bounding box center [368, 197] width 723 height 316
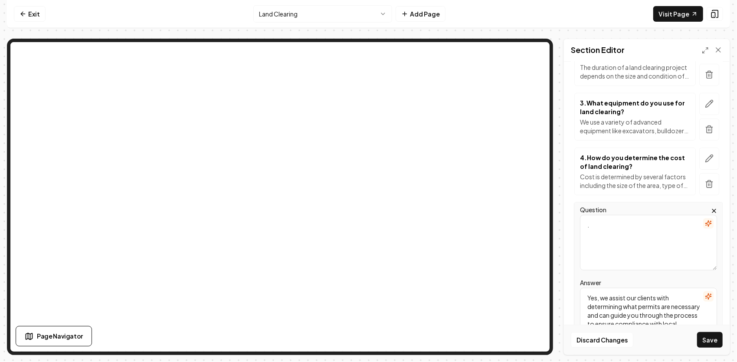
drag, startPoint x: 686, startPoint y: 323, endPoint x: 549, endPoint y: 263, distance: 149.4
click at [539, 221] on div "Page Settings Section Editor Header FAQs on Our Land Clearing Services Subheade…" at bounding box center [368, 197] width 723 height 316
drag, startPoint x: 659, startPoint y: 300, endPoint x: 549, endPoint y: 282, distance: 110.7
click at [533, 239] on div "Page Settings Section Editor Header FAQs on Our Land Clearing Services Subheade…" at bounding box center [368, 197] width 723 height 316
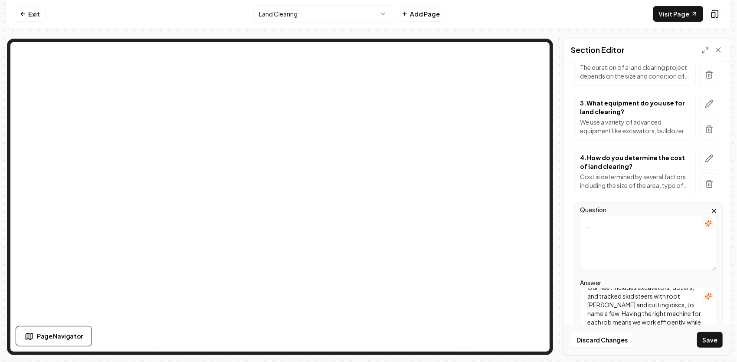
click at [632, 239] on textarea "." at bounding box center [648, 243] width 137 height 56
drag, startPoint x: 632, startPoint y: 239, endPoint x: 602, endPoint y: 218, distance: 37.3
click at [602, 217] on textarea "." at bounding box center [648, 243] width 137 height 56
click at [596, 225] on textarea "." at bounding box center [648, 243] width 137 height 56
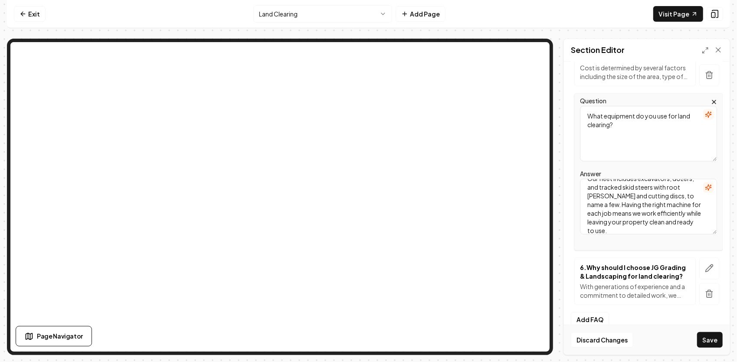
scroll to position [337, 0]
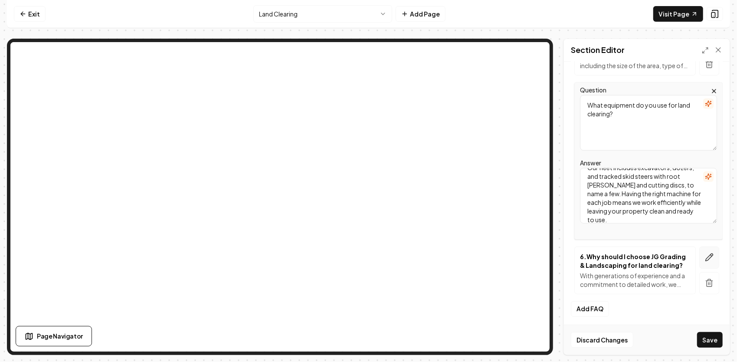
click at [699, 253] on button "button" at bounding box center [709, 257] width 20 height 22
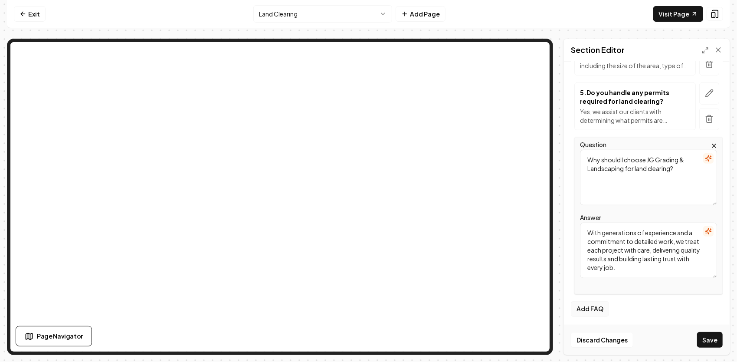
click at [605, 308] on button "Add FAQ" at bounding box center [590, 309] width 38 height 16
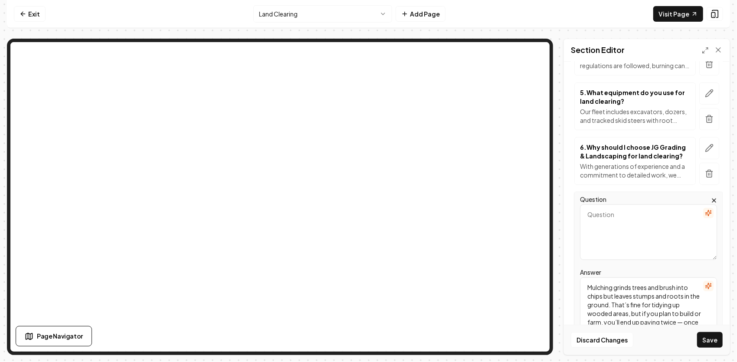
scroll to position [36, 0]
click at [600, 210] on textarea "Question" at bounding box center [648, 232] width 137 height 56
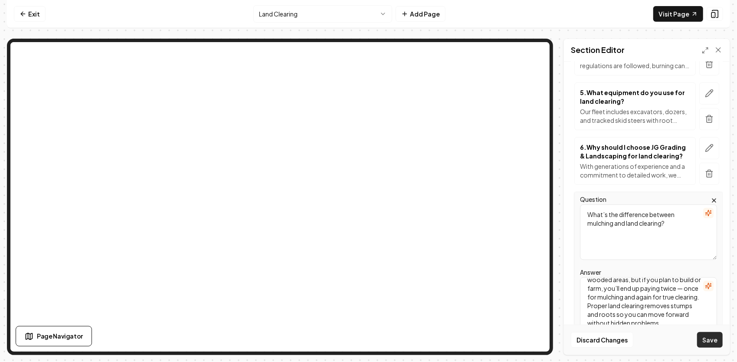
click at [711, 341] on button "Save" at bounding box center [710, 340] width 26 height 16
